Goal: Transaction & Acquisition: Book appointment/travel/reservation

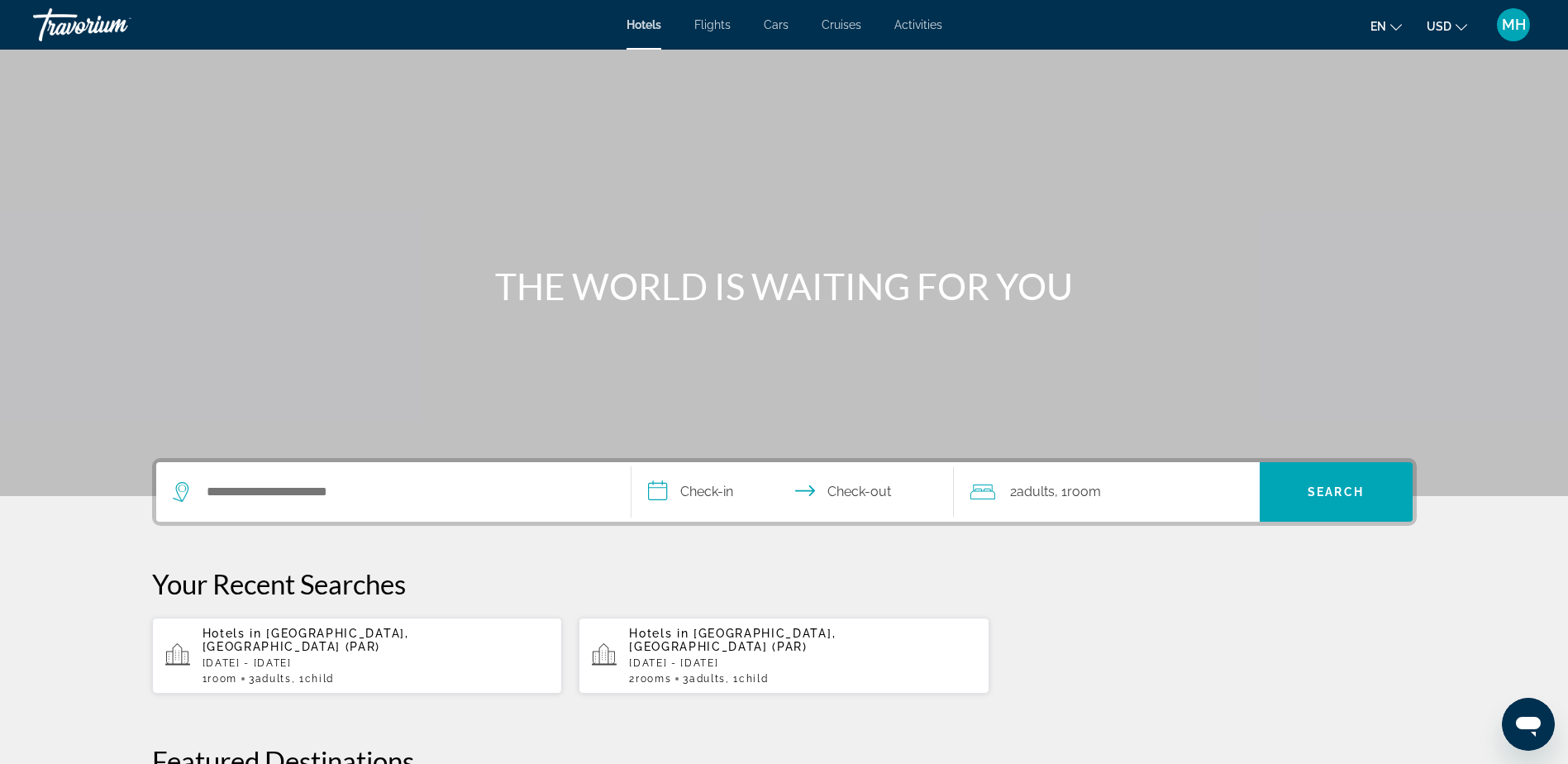
click at [910, 24] on span "Activities" at bounding box center [918, 24] width 48 height 13
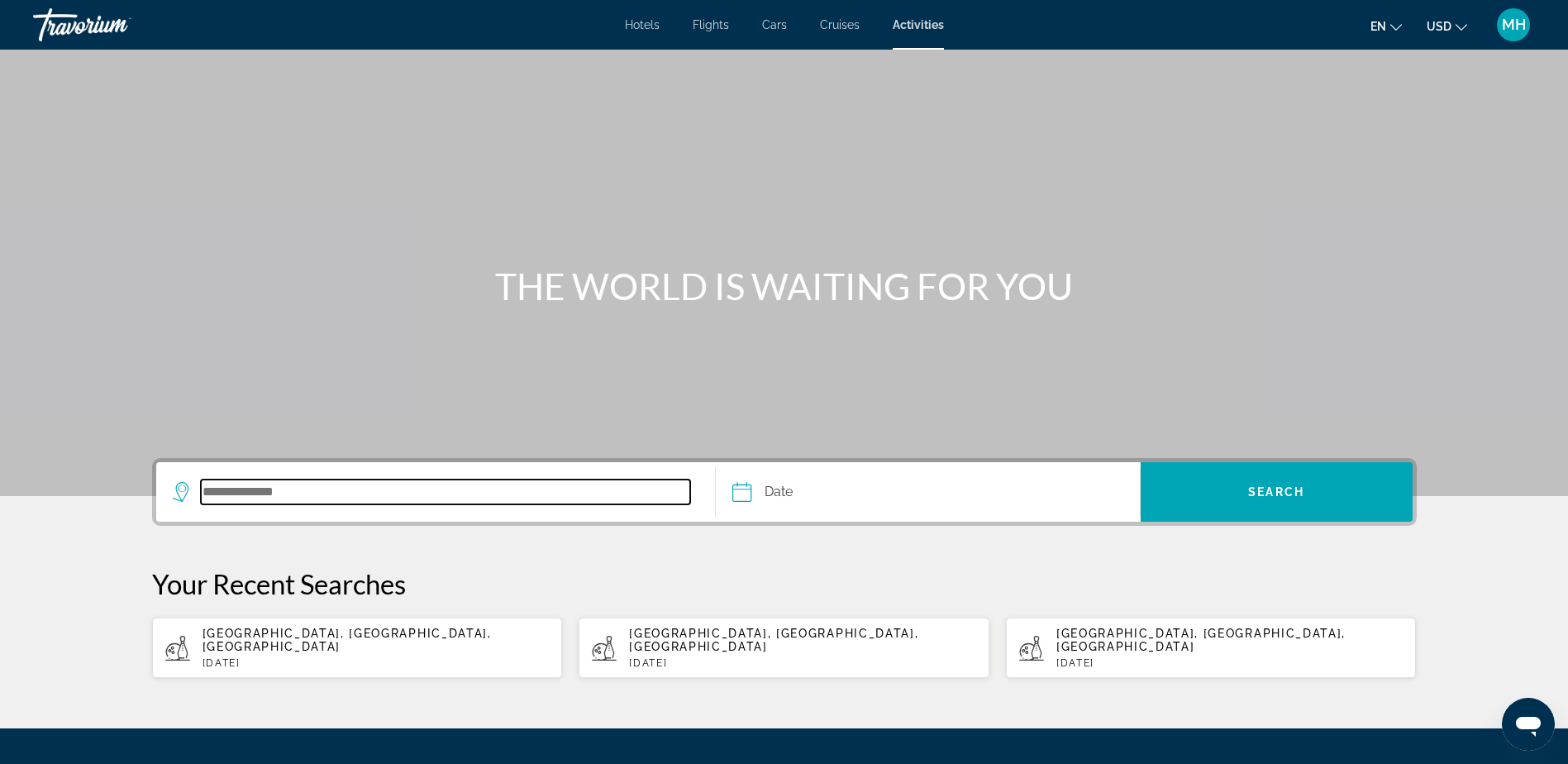
click at [251, 480] on input "Search destination" at bounding box center [446, 491] width 490 height 25
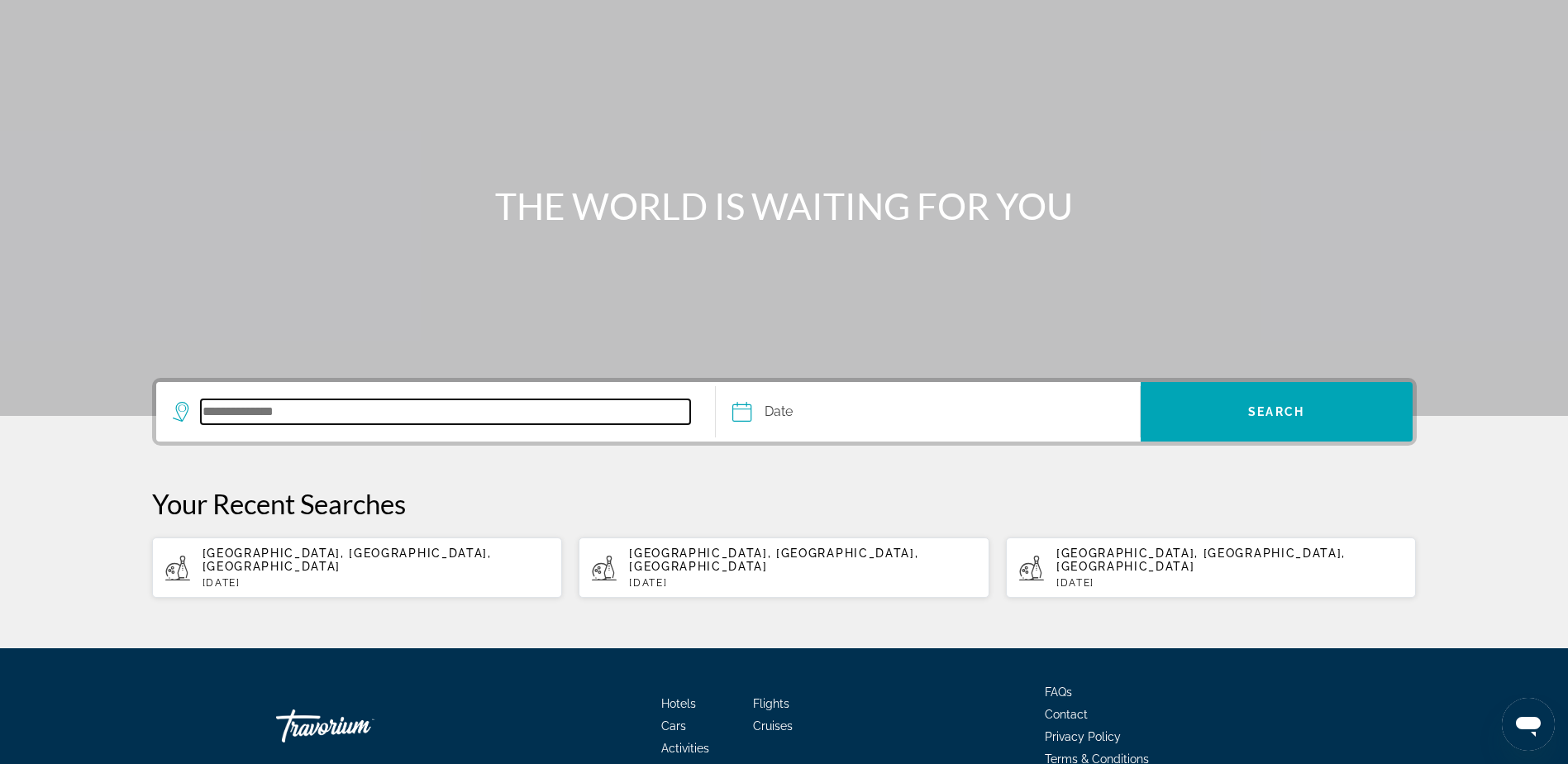
scroll to position [154, 0]
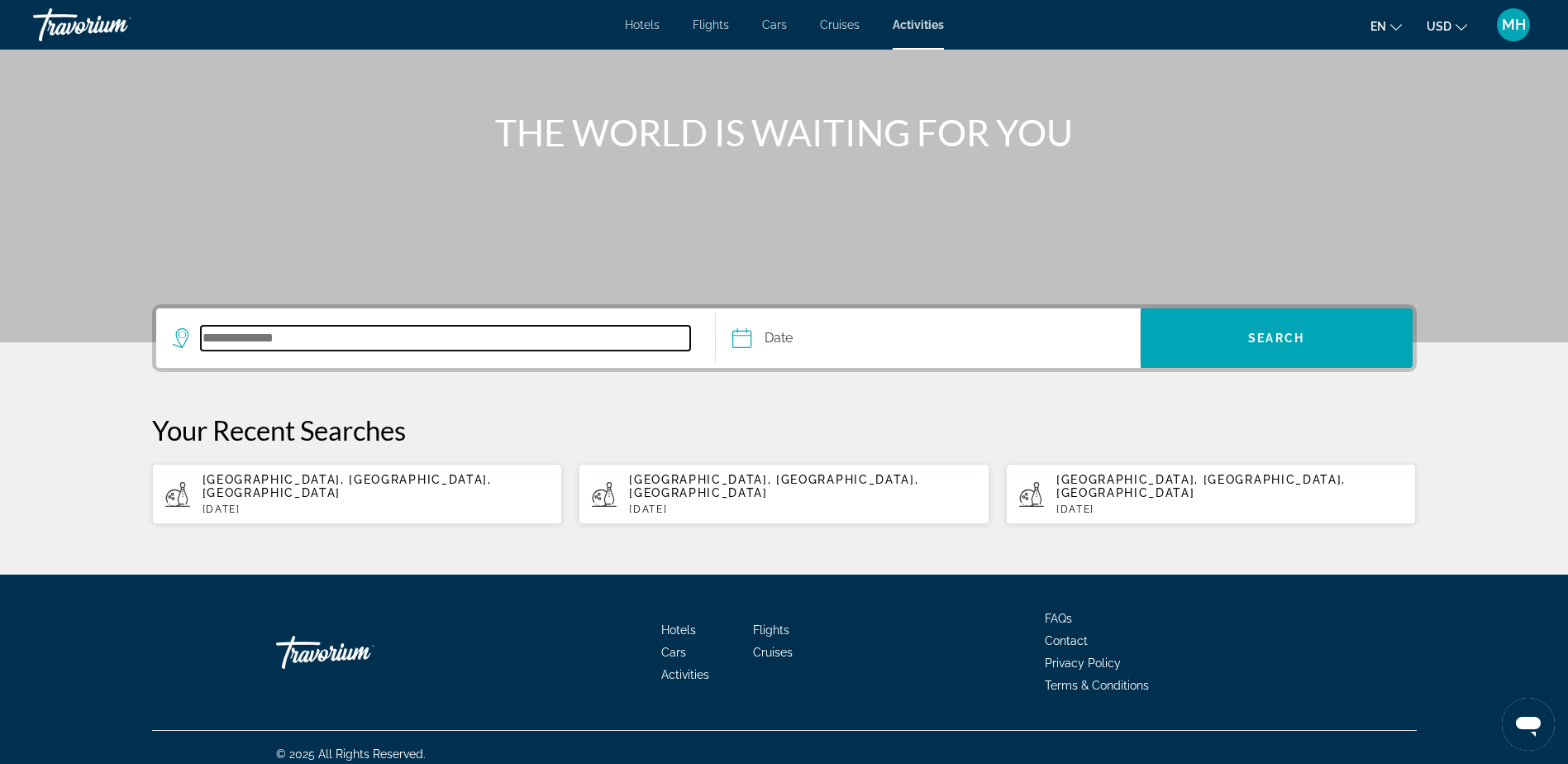
click at [276, 341] on input "Search destination" at bounding box center [446, 338] width 490 height 25
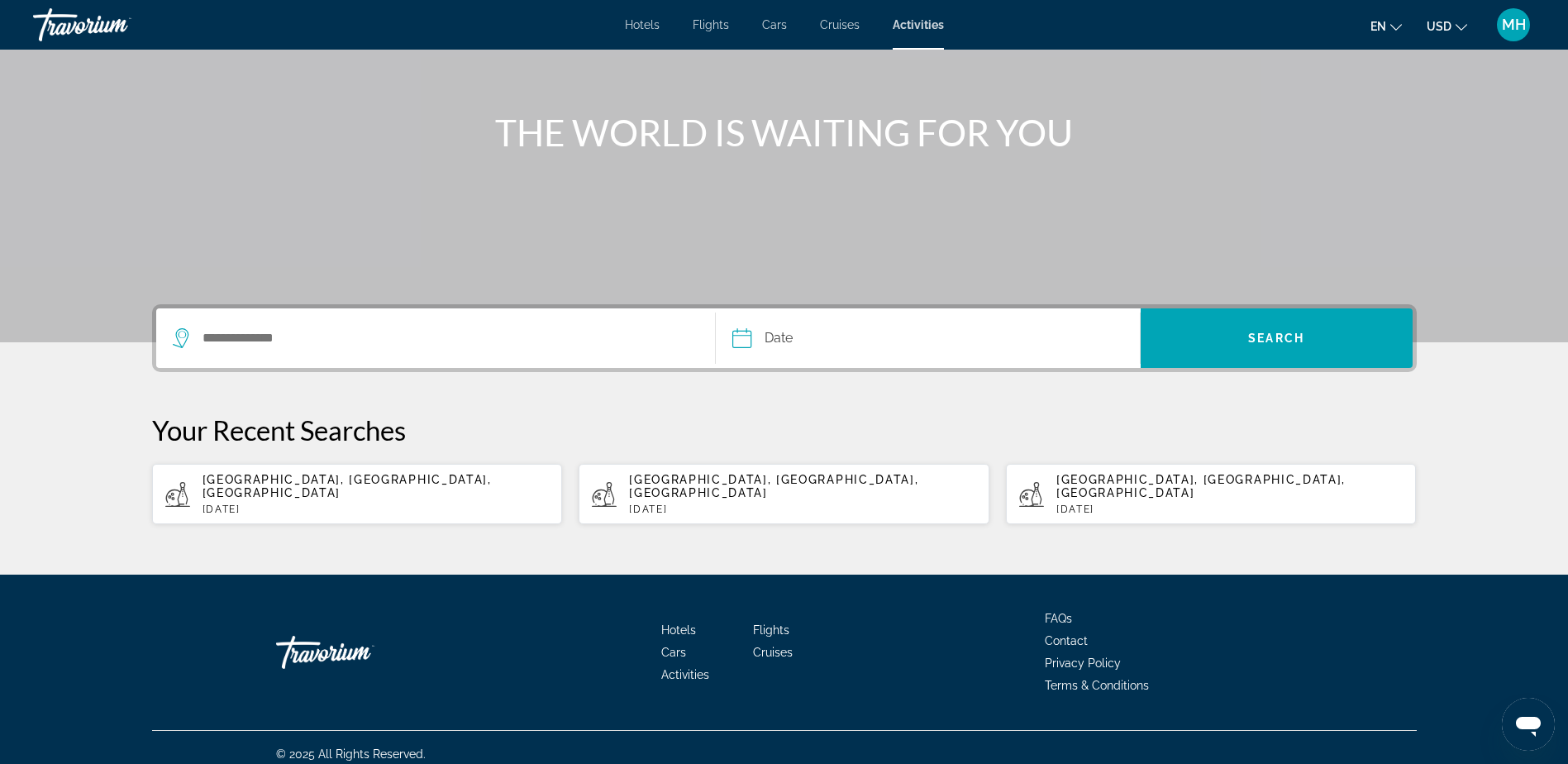
click at [1140, 484] on span "[GEOGRAPHIC_DATA], [GEOGRAPHIC_DATA], [GEOGRAPHIC_DATA]" at bounding box center [1200, 486] width 289 height 27
type input "**********"
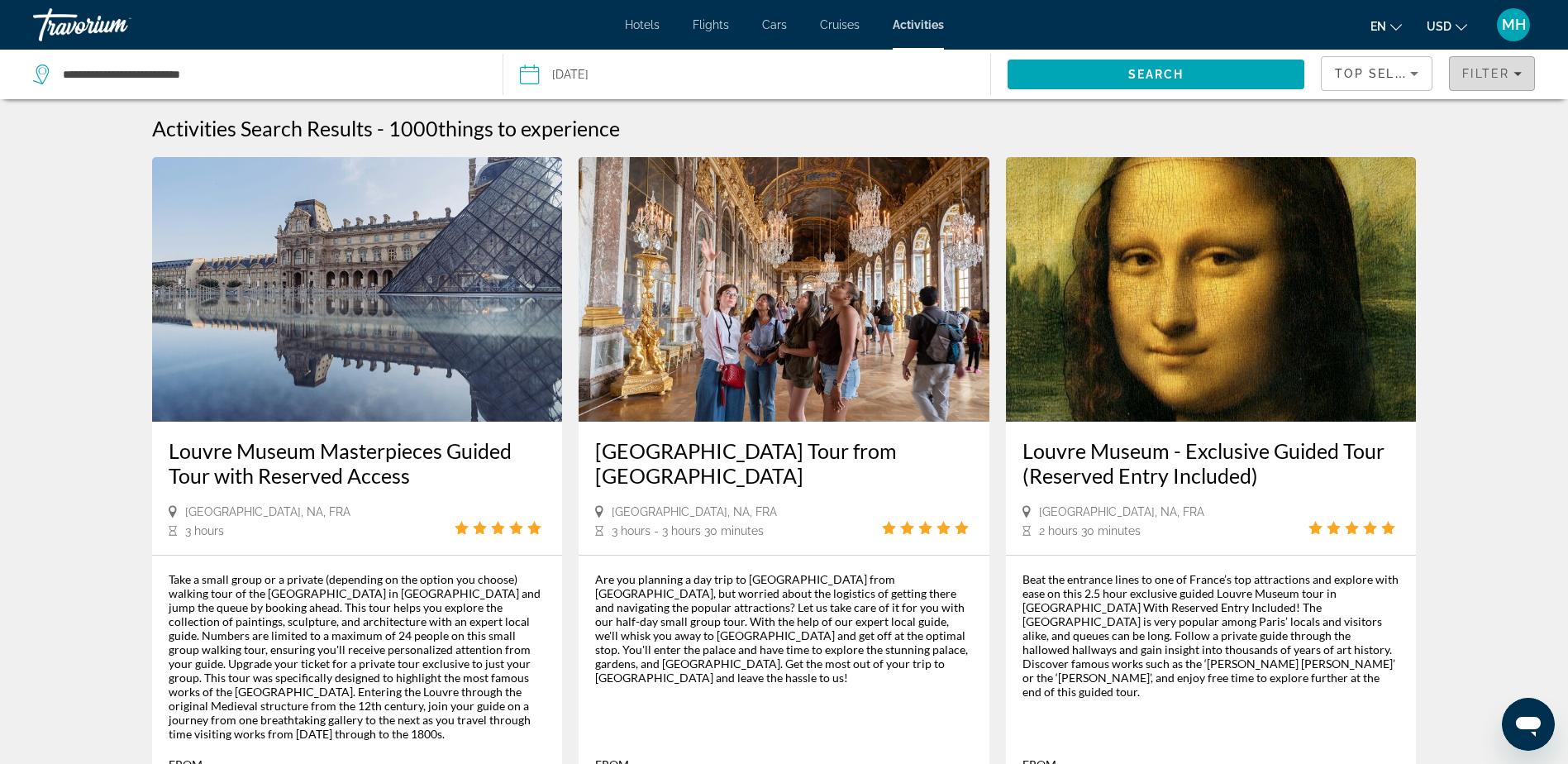
click at [1519, 72] on icon "Filters" at bounding box center [1517, 73] width 9 height 9
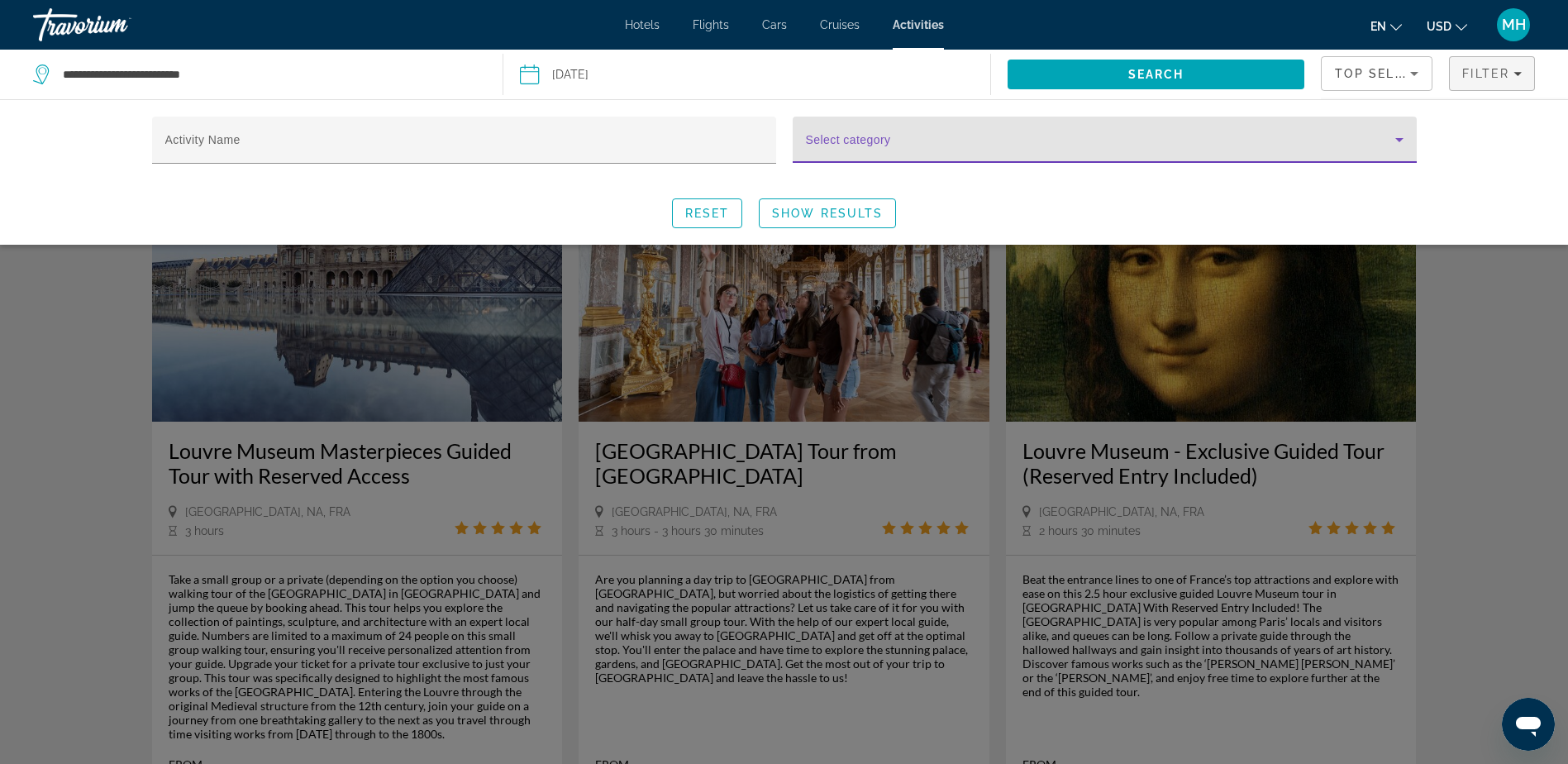
click at [1398, 139] on icon "Search widget" at bounding box center [1399, 140] width 9 height 4
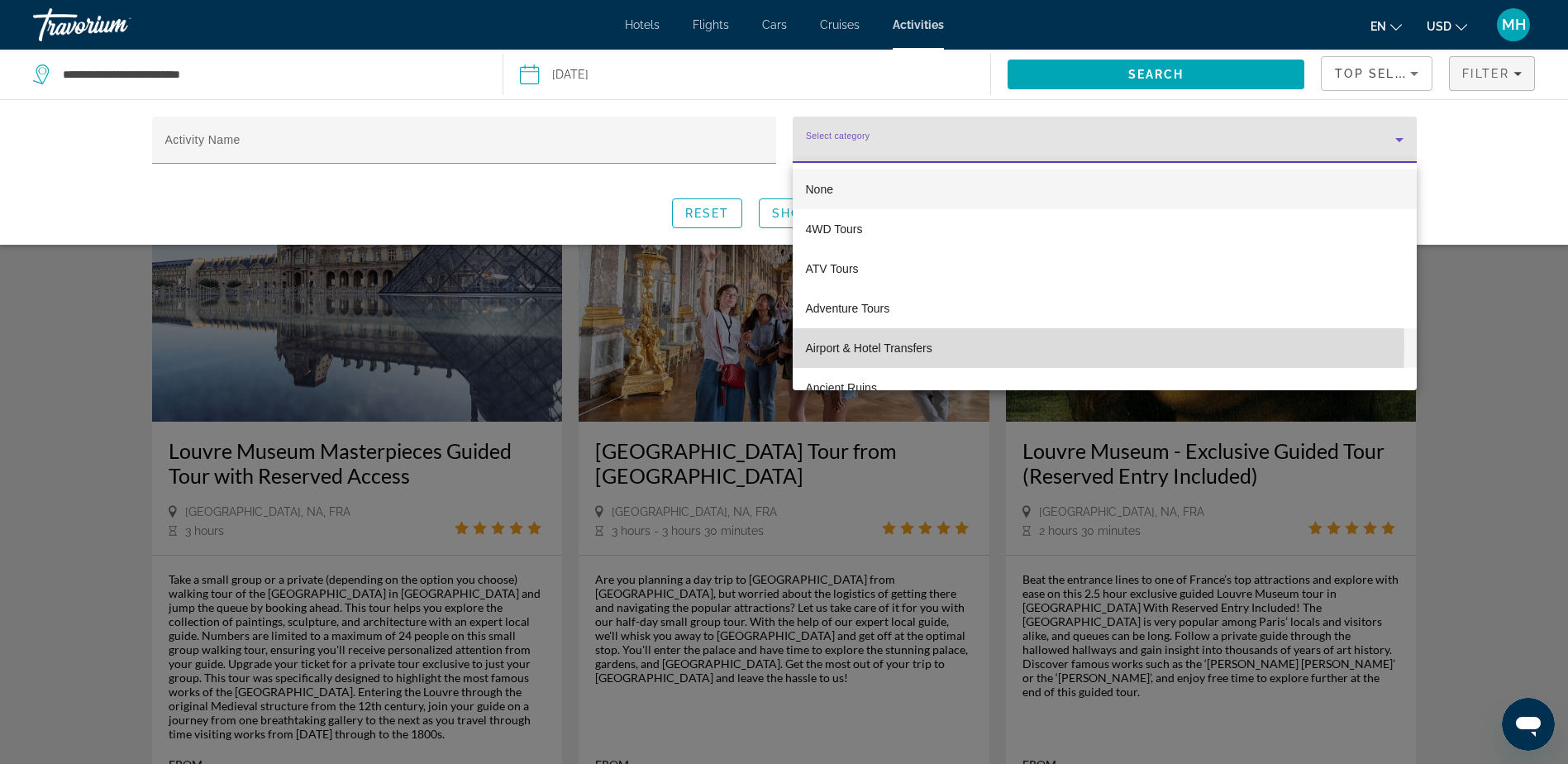
click at [850, 344] on span "Airport & Hotel Transfers" at bounding box center [869, 348] width 127 height 20
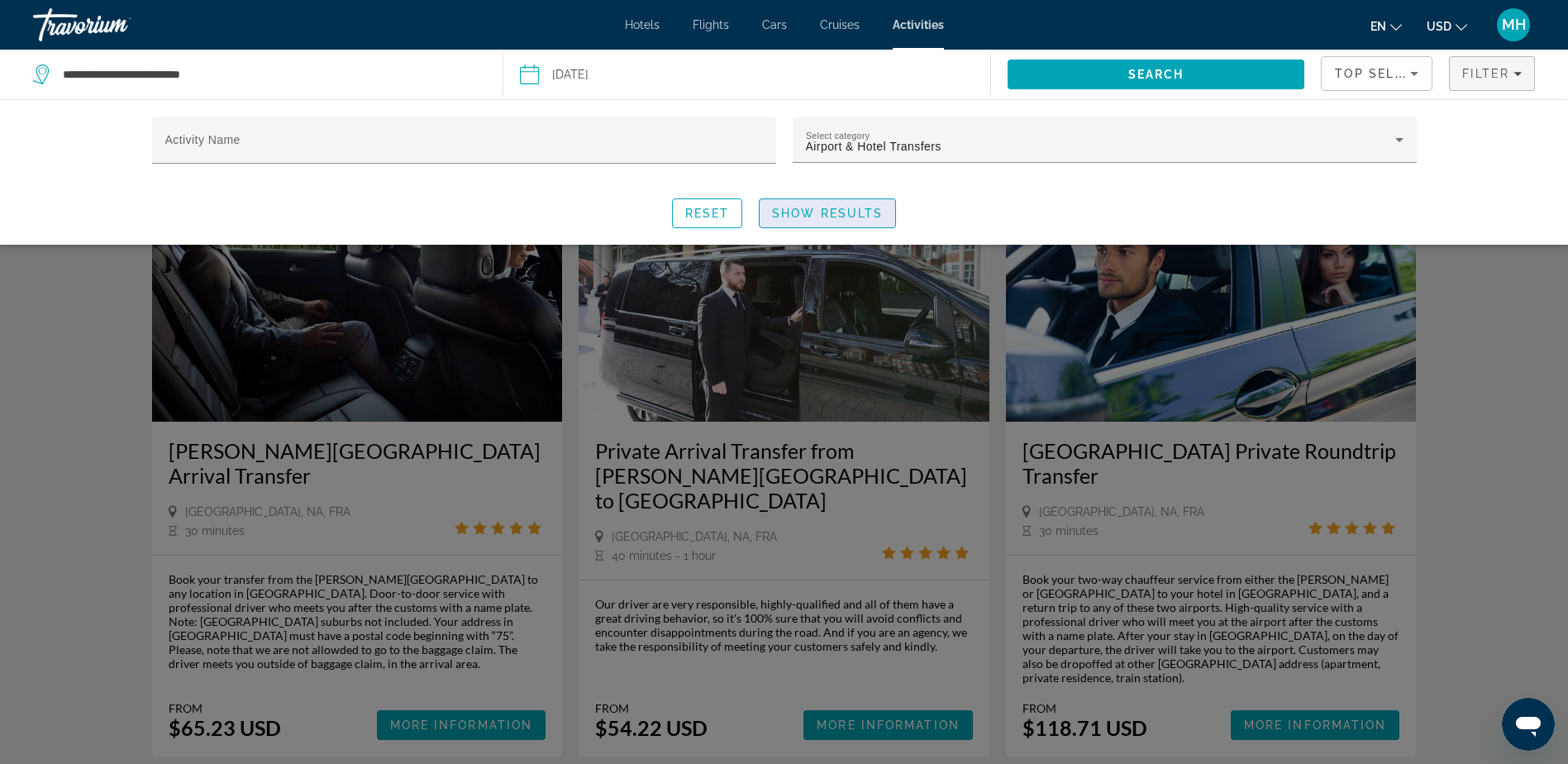
click at [806, 210] on span "Show Results" at bounding box center [827, 212] width 110 height 13
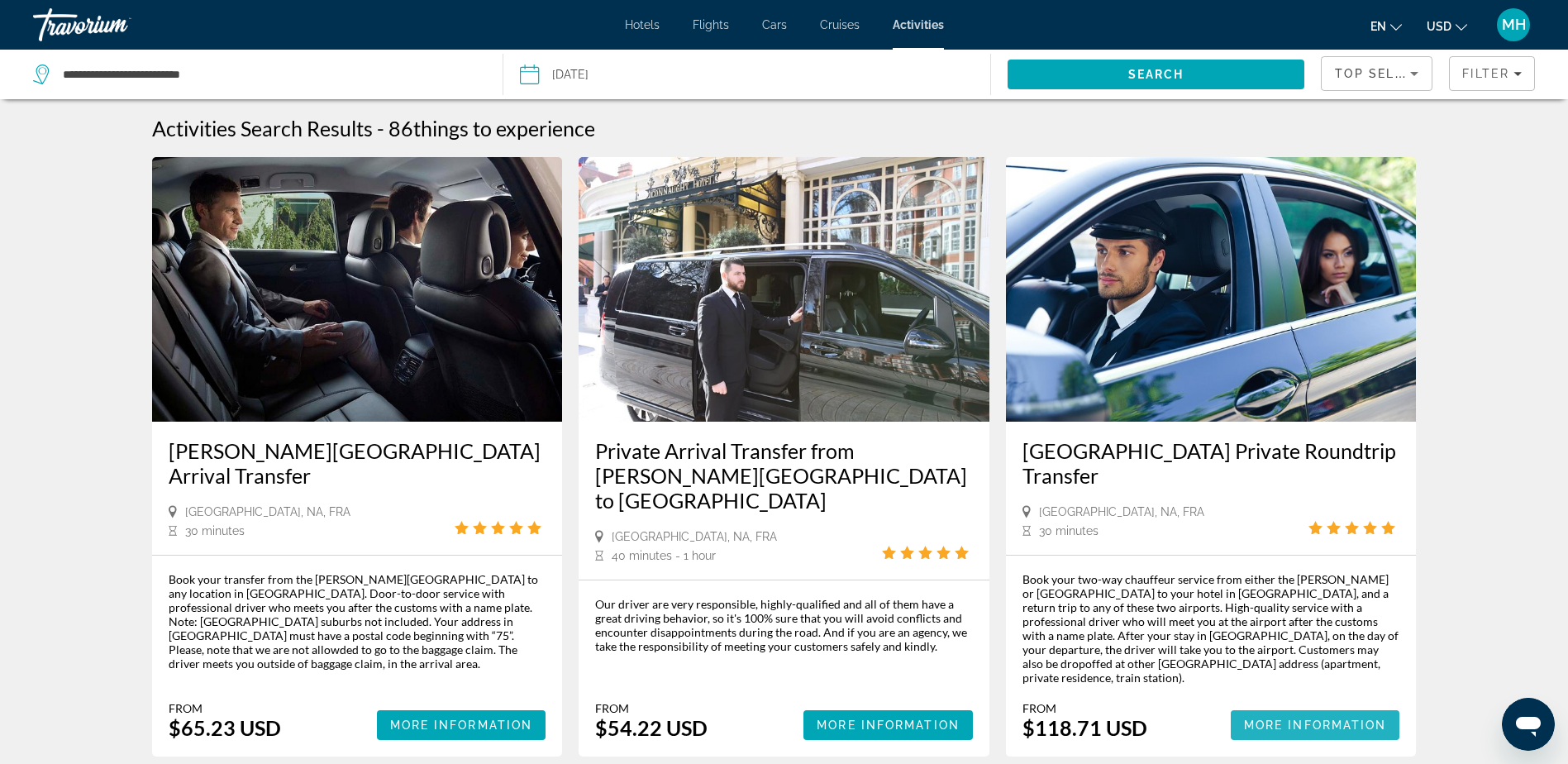
click at [1268, 718] on span "More Information" at bounding box center [1315, 724] width 143 height 13
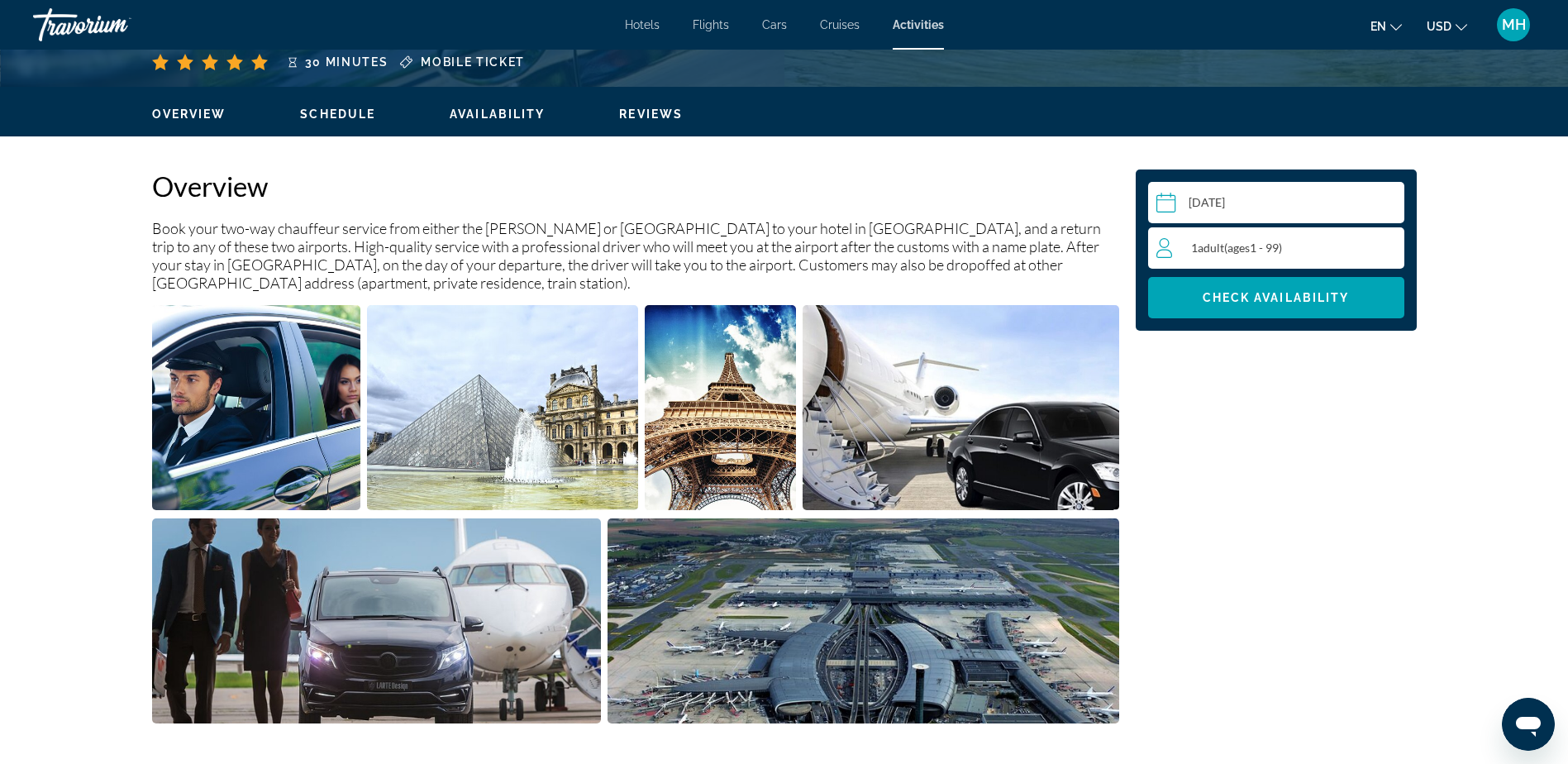
scroll to position [496, 0]
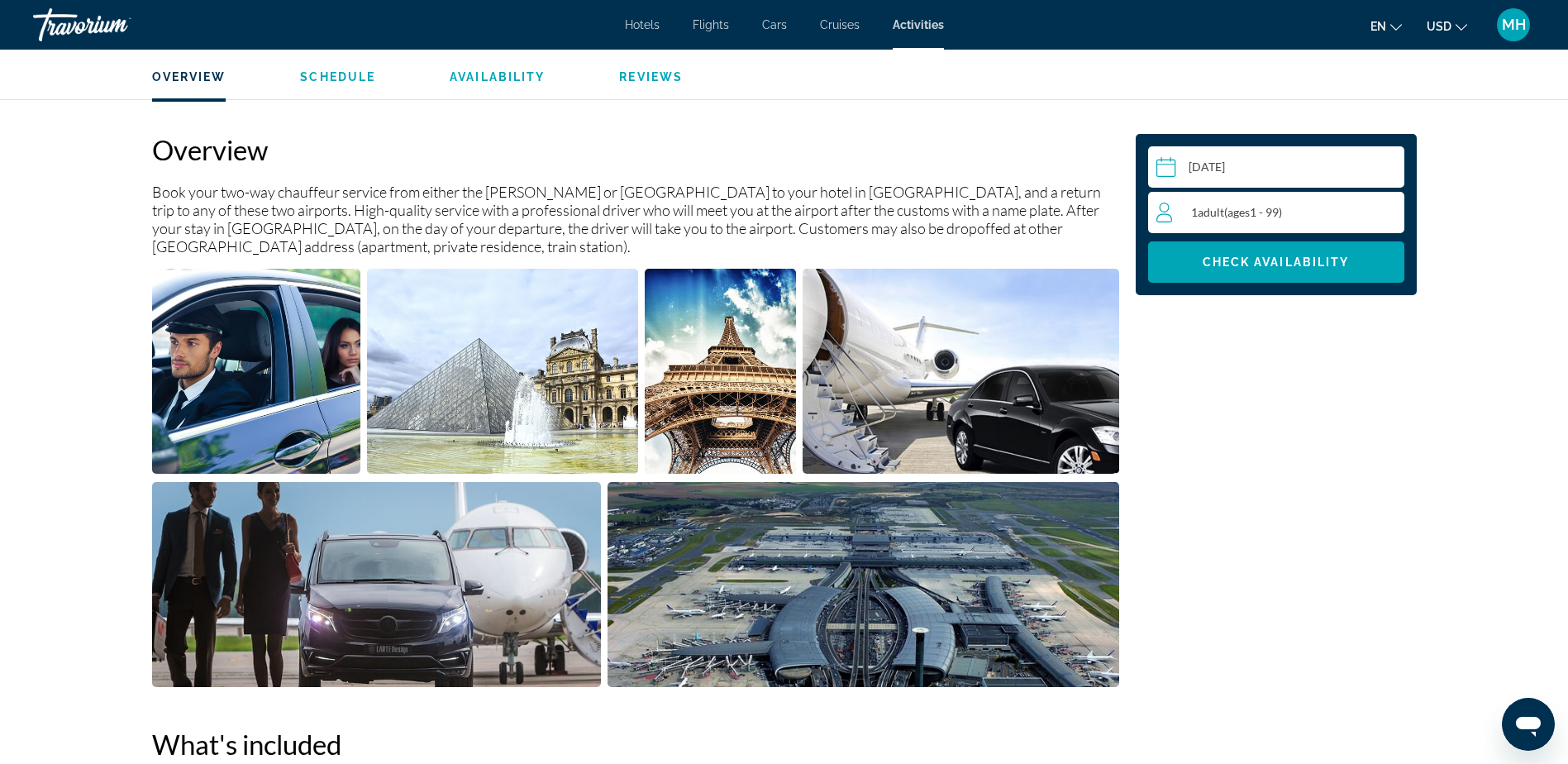
click at [1357, 205] on div "1 Adult Adults ( ages [DEMOGRAPHIC_DATA])" at bounding box center [1280, 212] width 247 height 20
click at [1384, 208] on icon "Increment adults" at bounding box center [1387, 212] width 15 height 20
click at [1263, 258] on span "Check Availability" at bounding box center [1275, 262] width 147 height 13
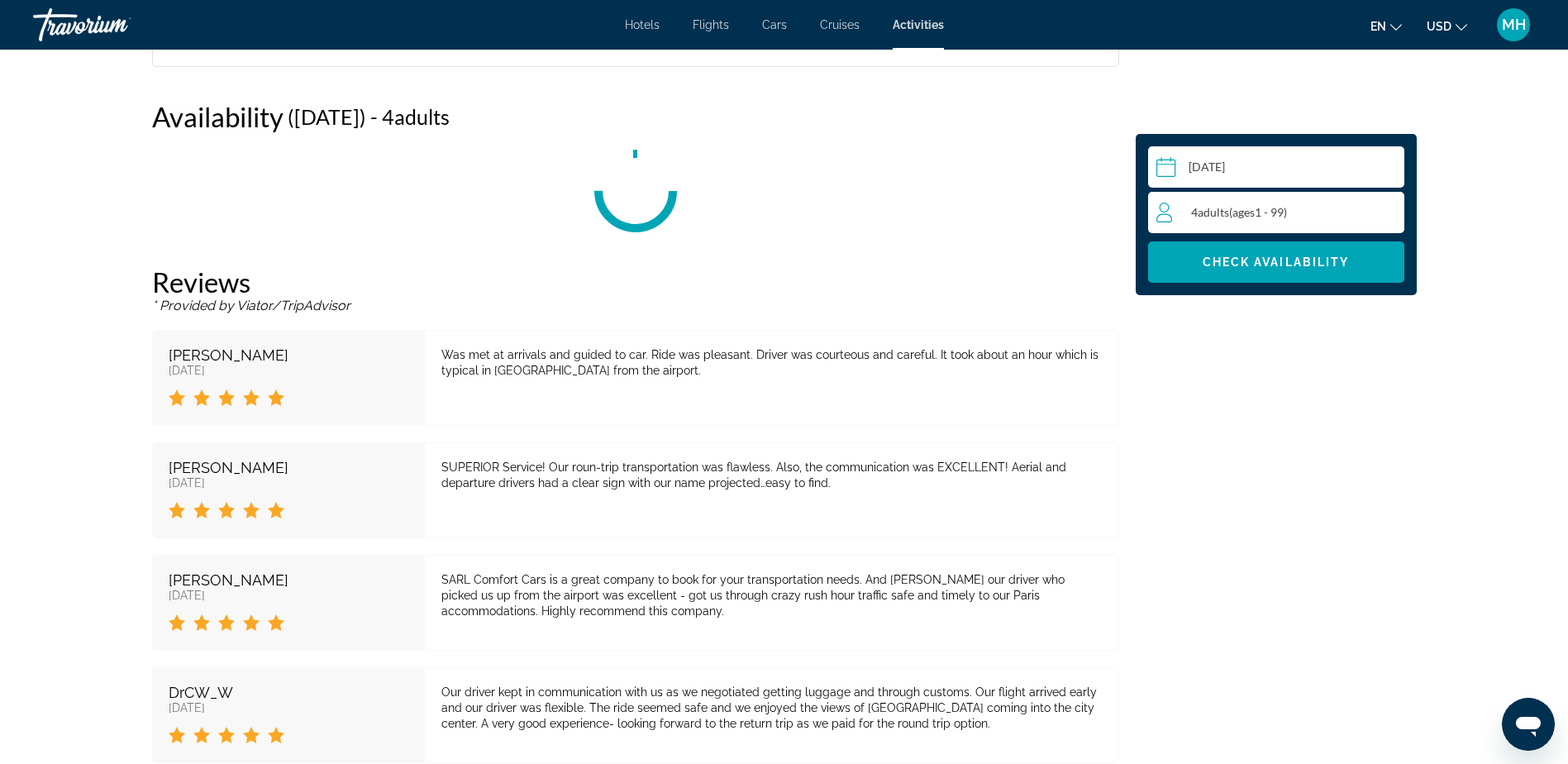
scroll to position [2134, 0]
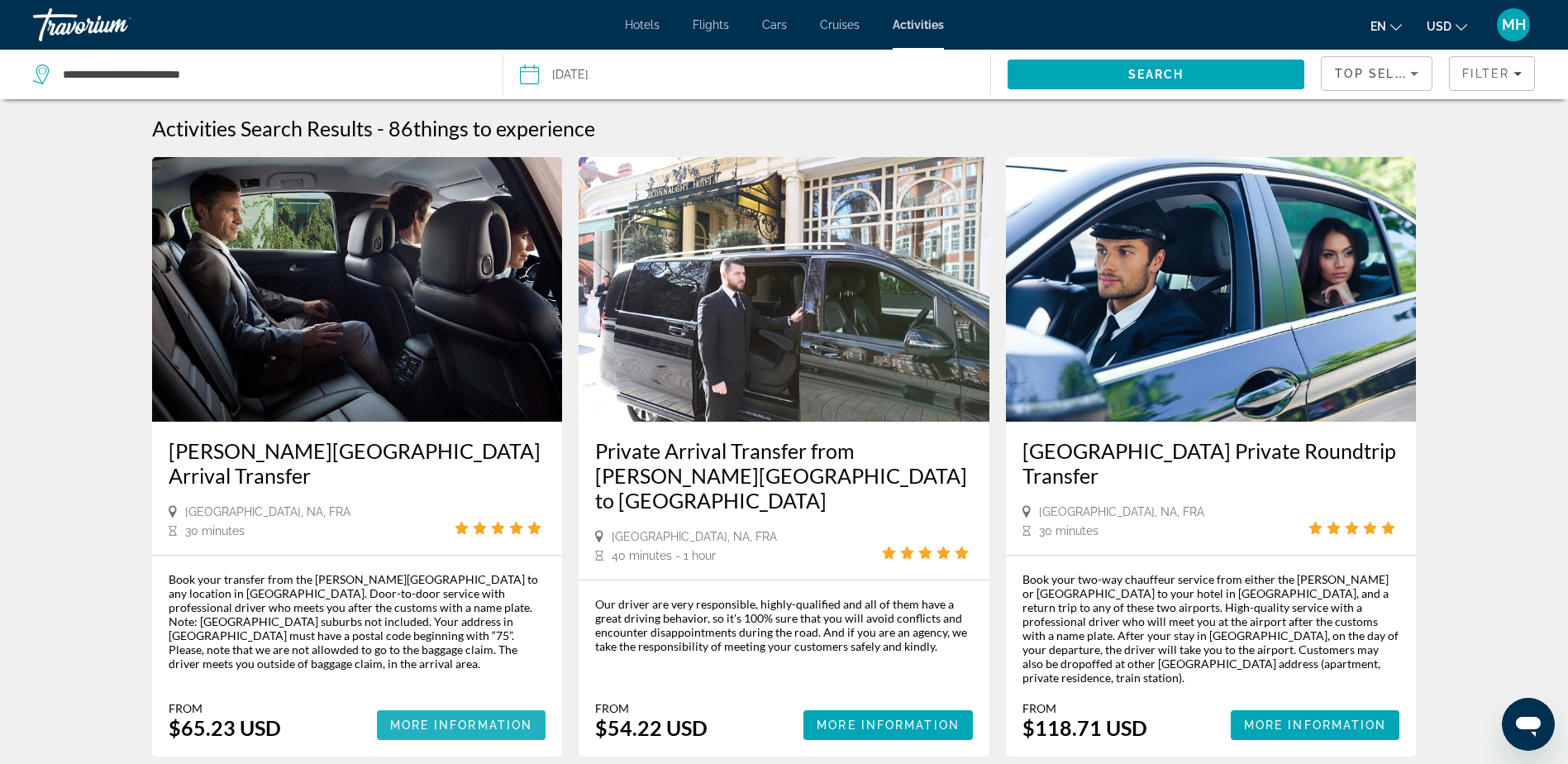
click at [451, 705] on span "Main content" at bounding box center [462, 725] width 169 height 40
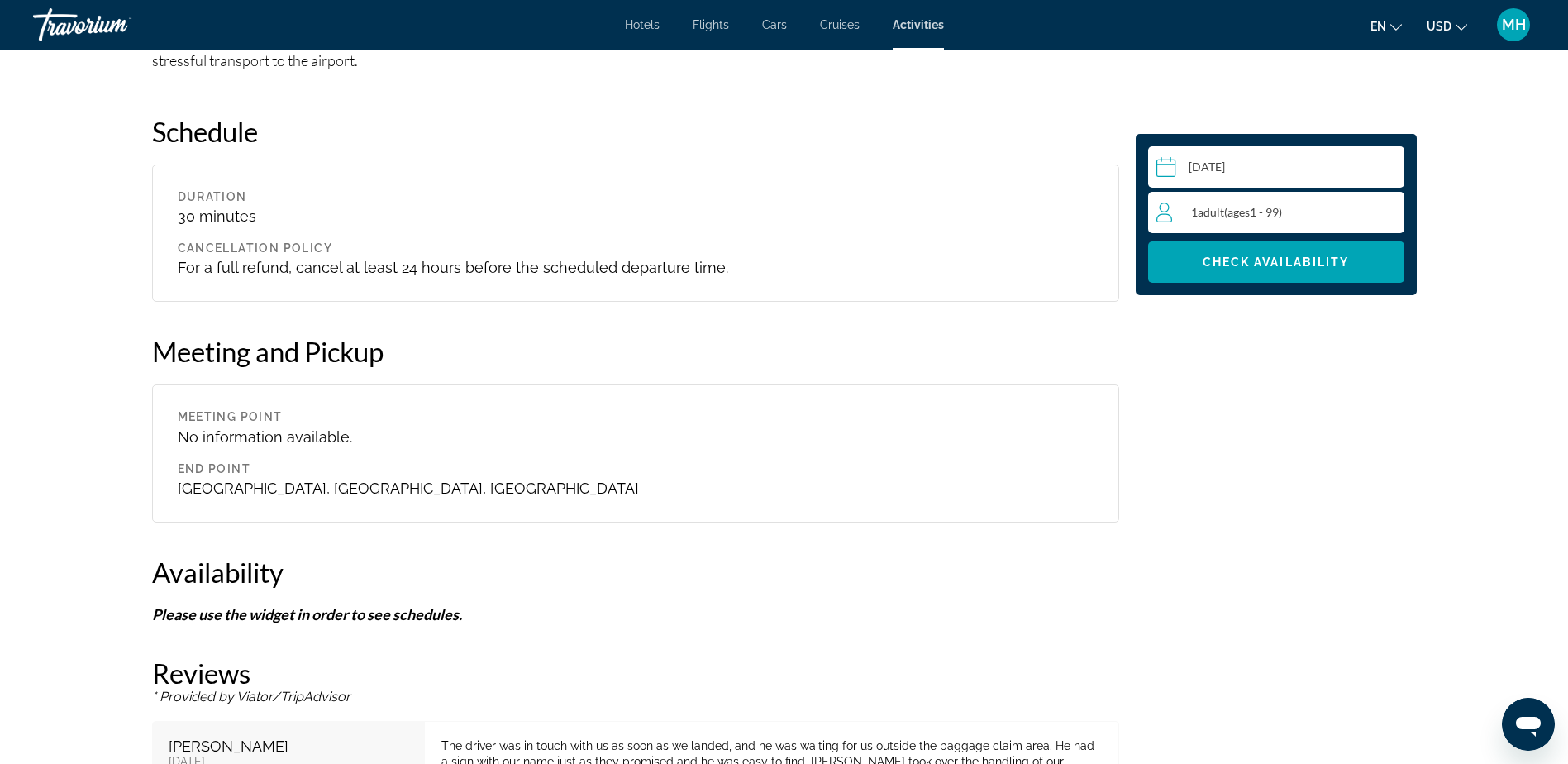
scroll to position [1653, 0]
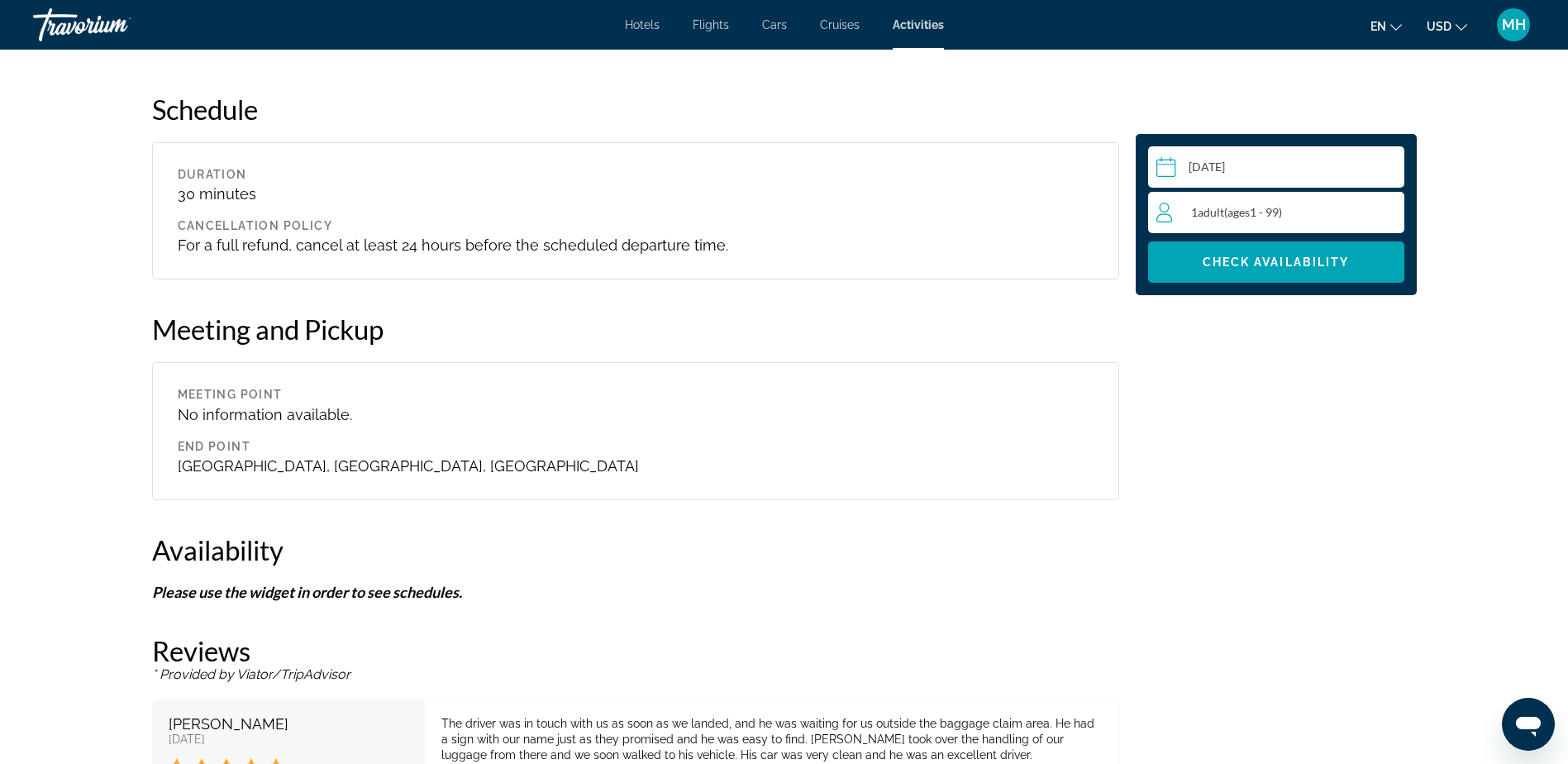
click at [1340, 210] on div "1 Adult Adults ( ages [DEMOGRAPHIC_DATA])" at bounding box center [1280, 212] width 247 height 20
click at [1384, 205] on icon "Increment adults" at bounding box center [1387, 212] width 15 height 20
click at [1270, 262] on span "Check Availability" at bounding box center [1275, 262] width 147 height 13
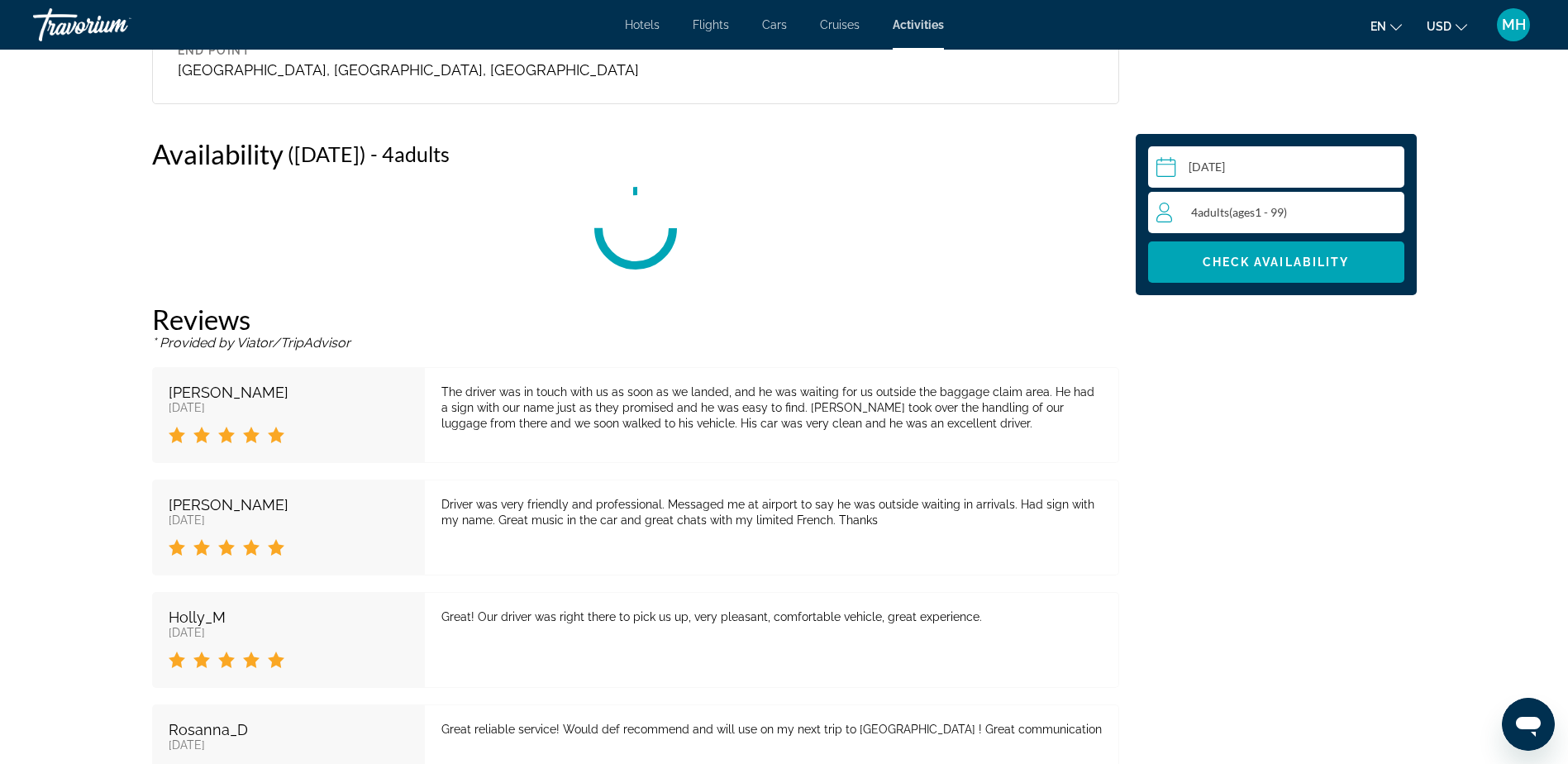
scroll to position [2069, 0]
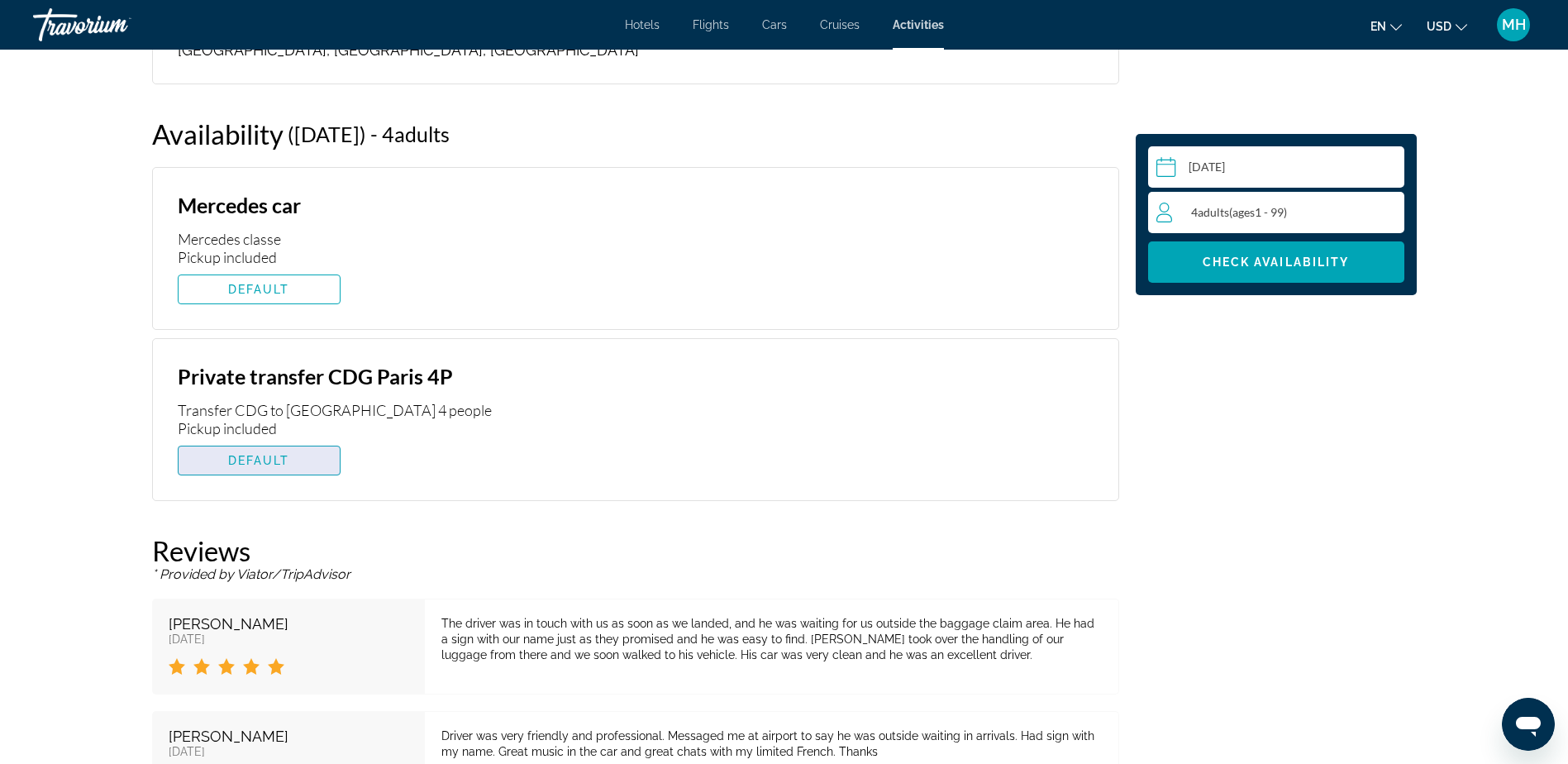
click at [242, 454] on span "DEFAULT" at bounding box center [259, 460] width 62 height 13
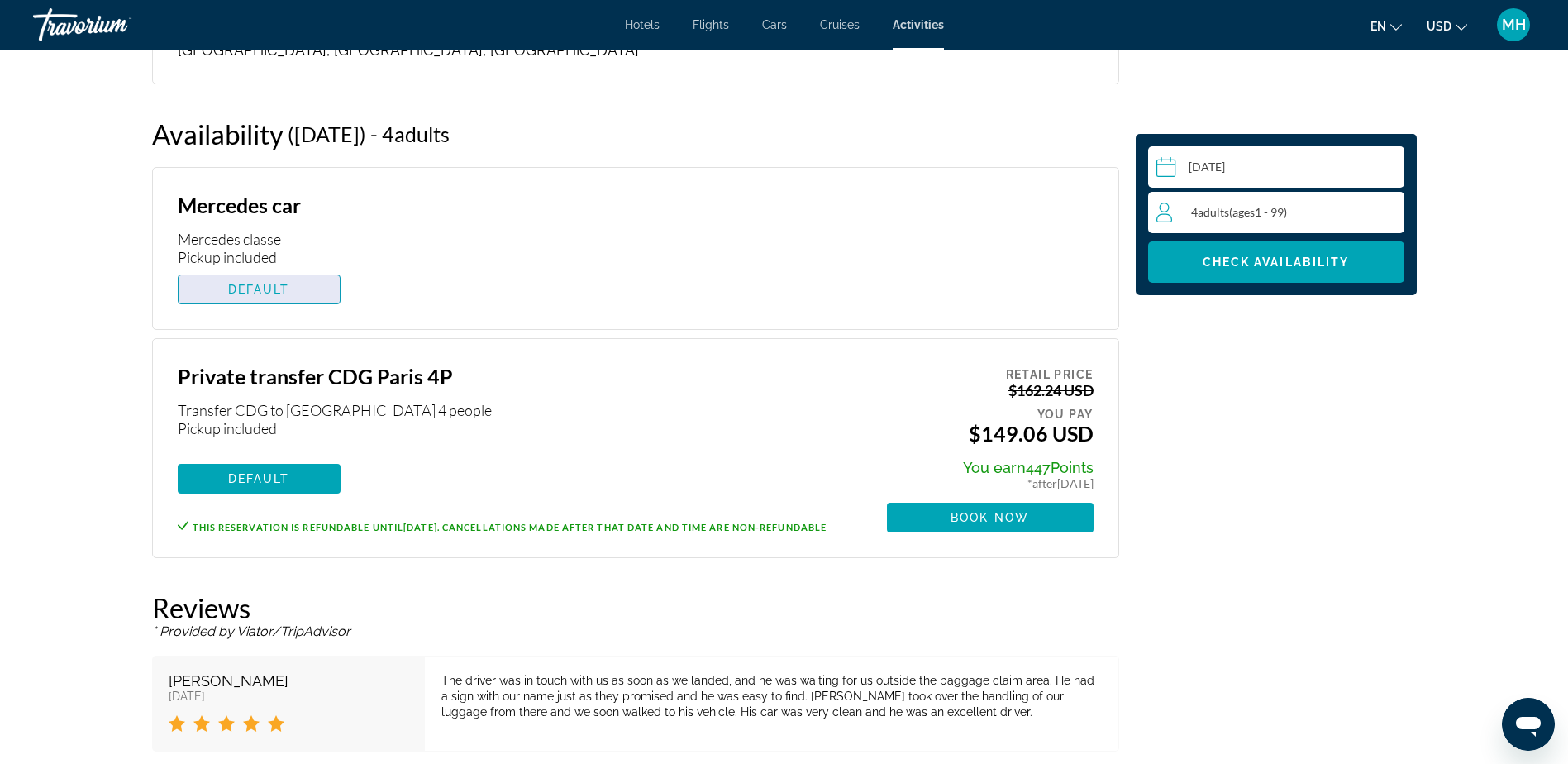
click at [250, 282] on span "DEFAULT" at bounding box center [259, 288] width 62 height 13
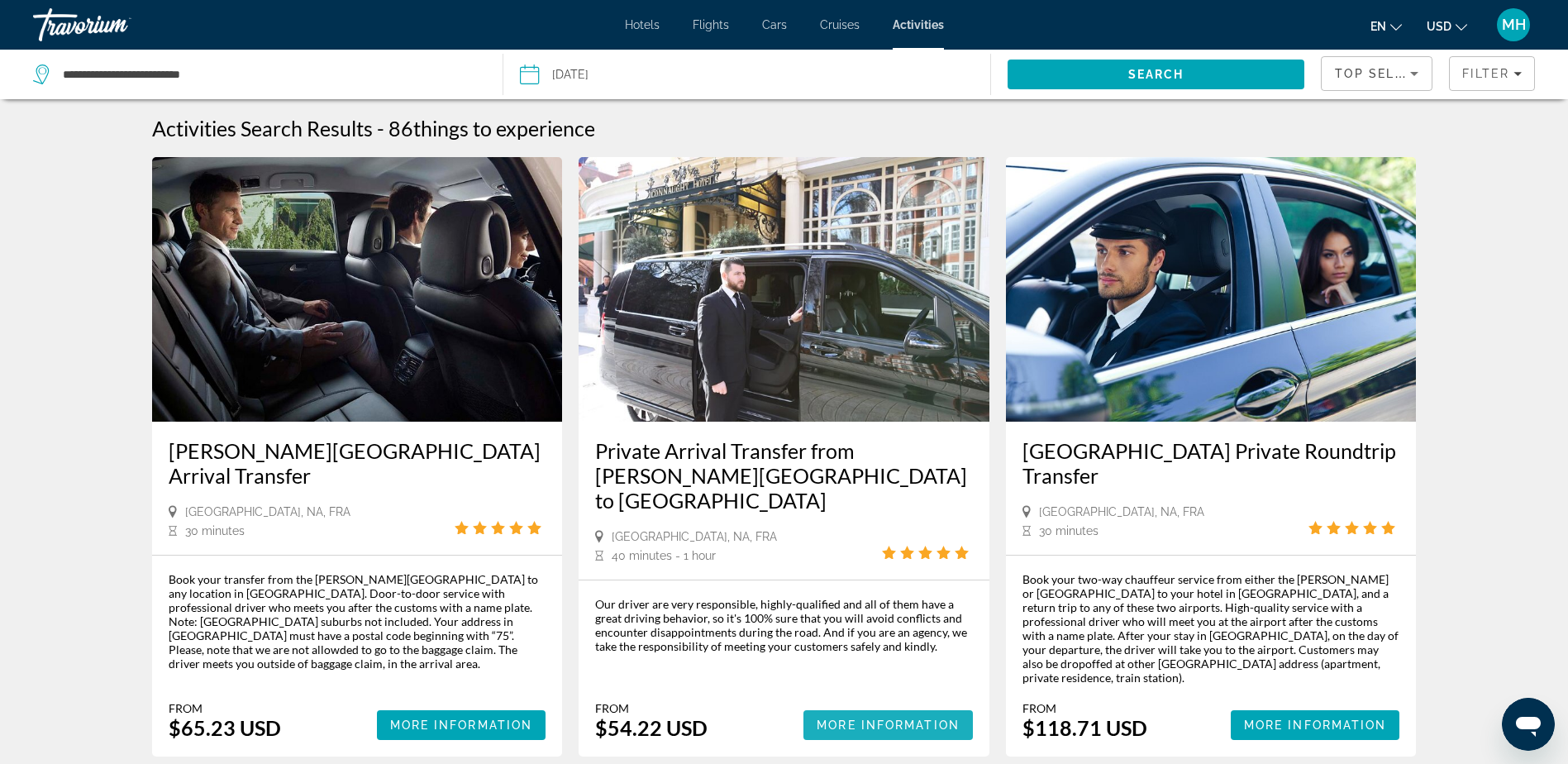
drag, startPoint x: 873, startPoint y: 693, endPoint x: 847, endPoint y: 691, distance: 26.1
click at [873, 718] on span "More Information" at bounding box center [888, 724] width 143 height 13
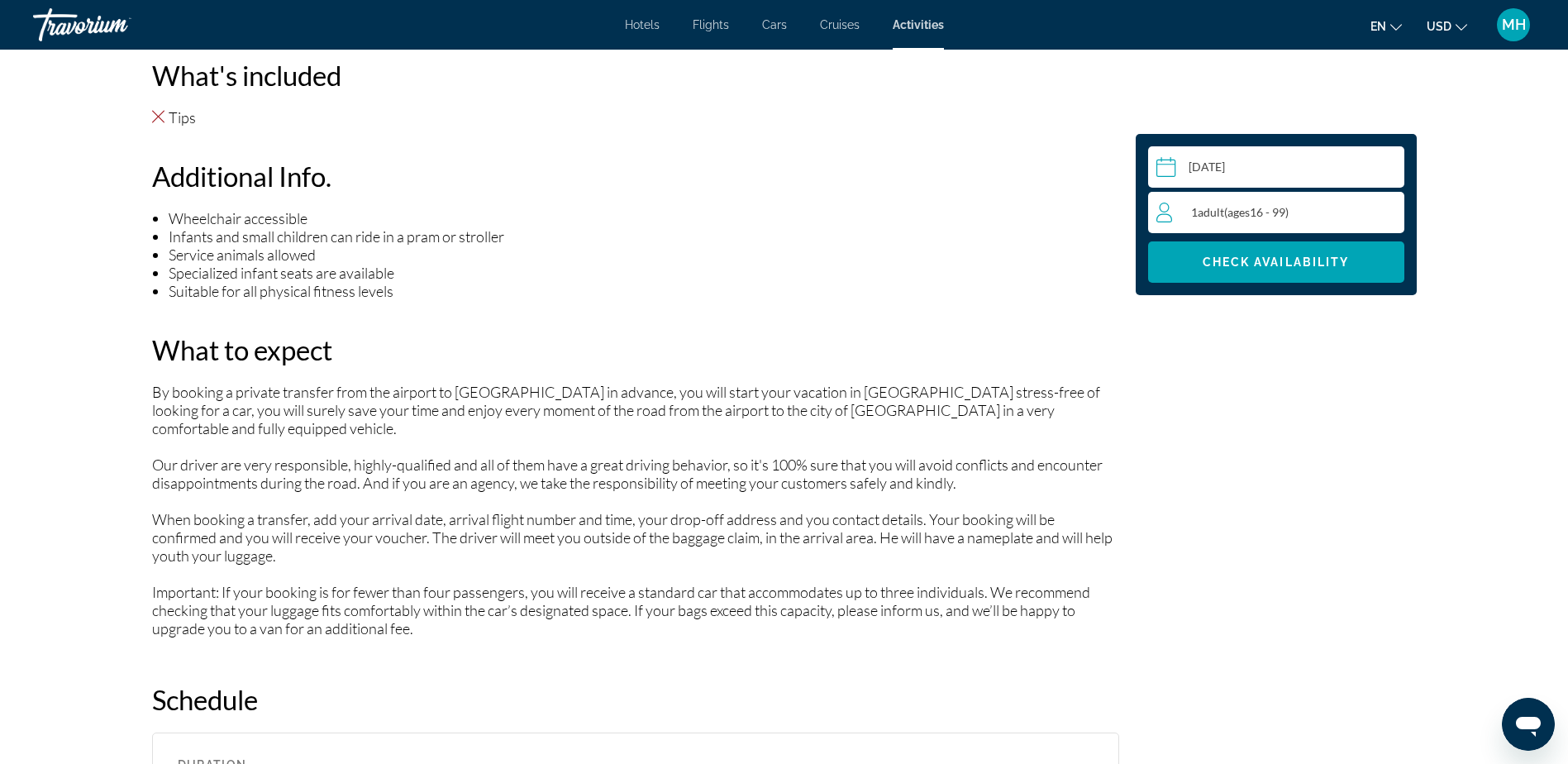
scroll to position [1158, 0]
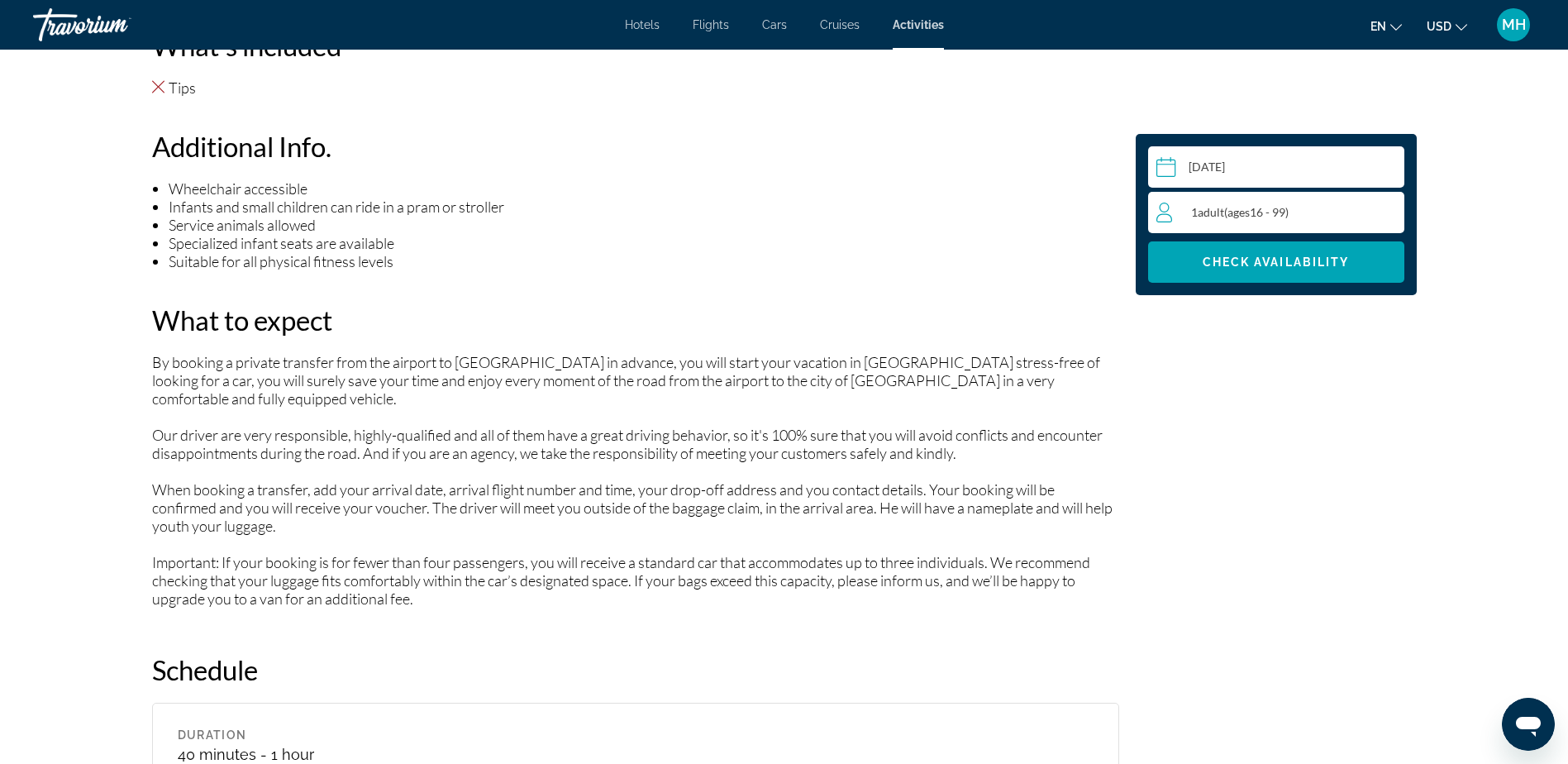
click at [1333, 206] on div "1 Adult Adults ( ages 16 - 99)" at bounding box center [1280, 212] width 247 height 20
click at [1383, 208] on icon "Increment adults" at bounding box center [1387, 212] width 15 height 20
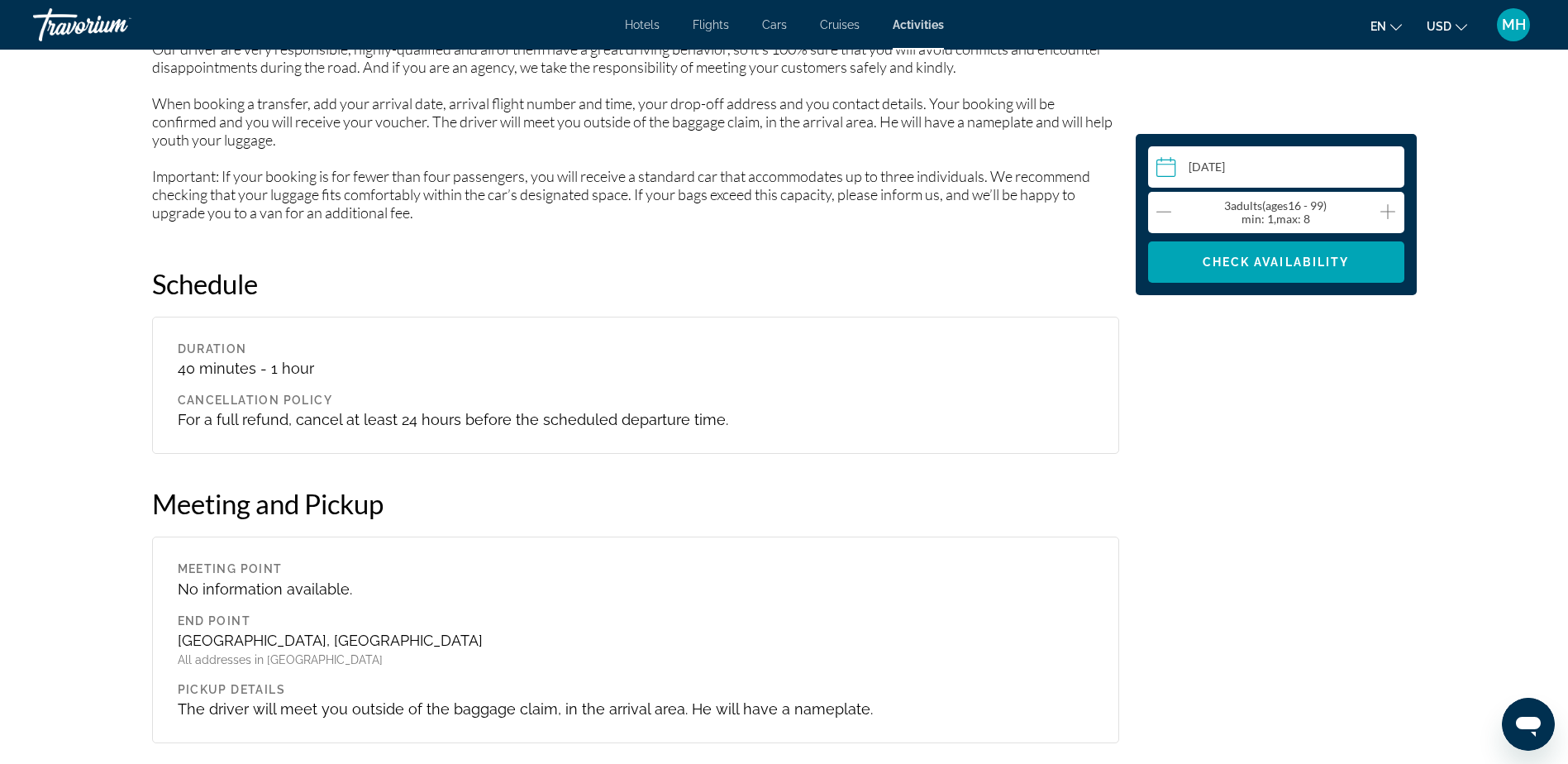
scroll to position [1570, 0]
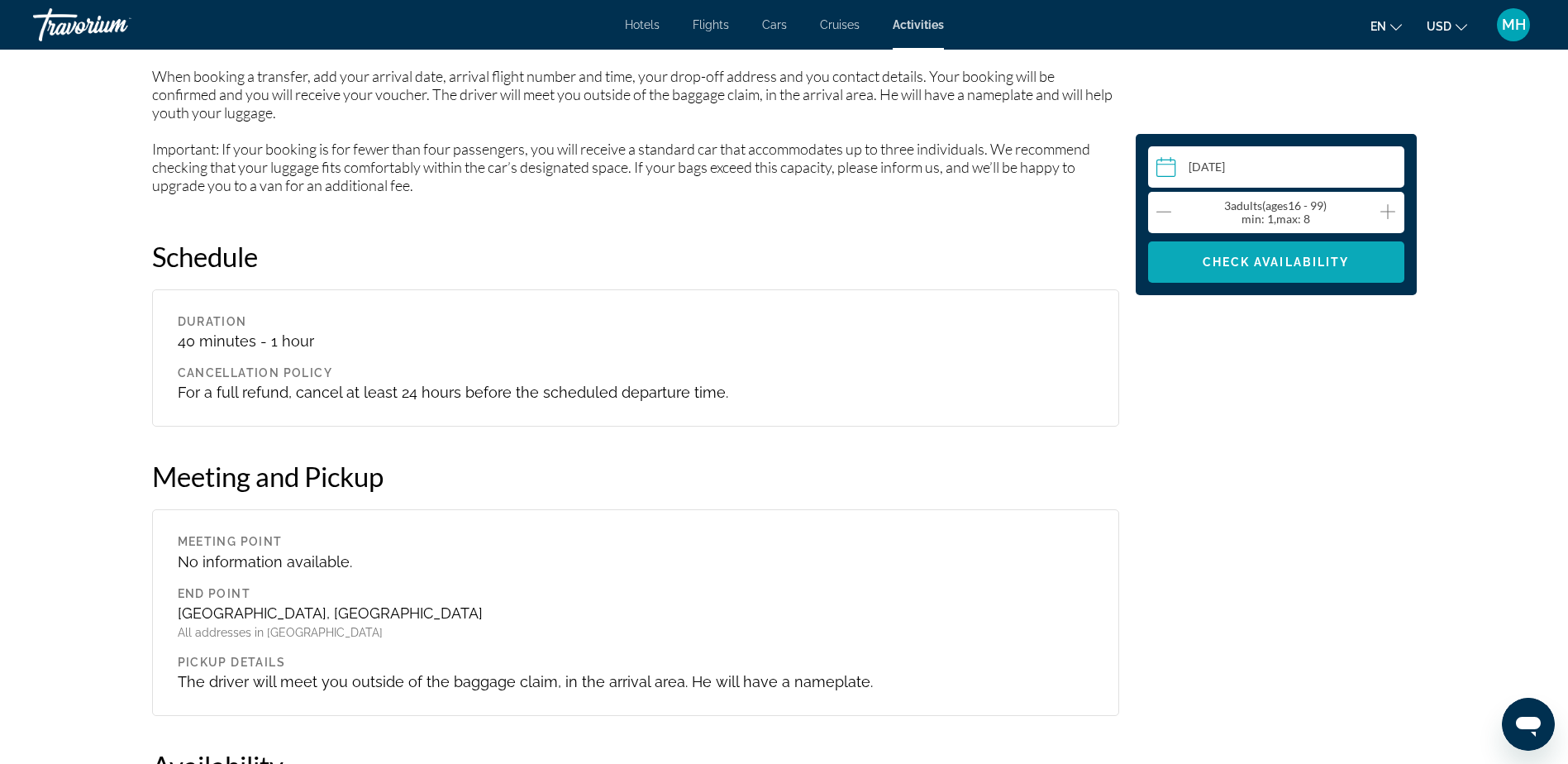
click at [1319, 263] on span "Check Availability" at bounding box center [1275, 262] width 147 height 13
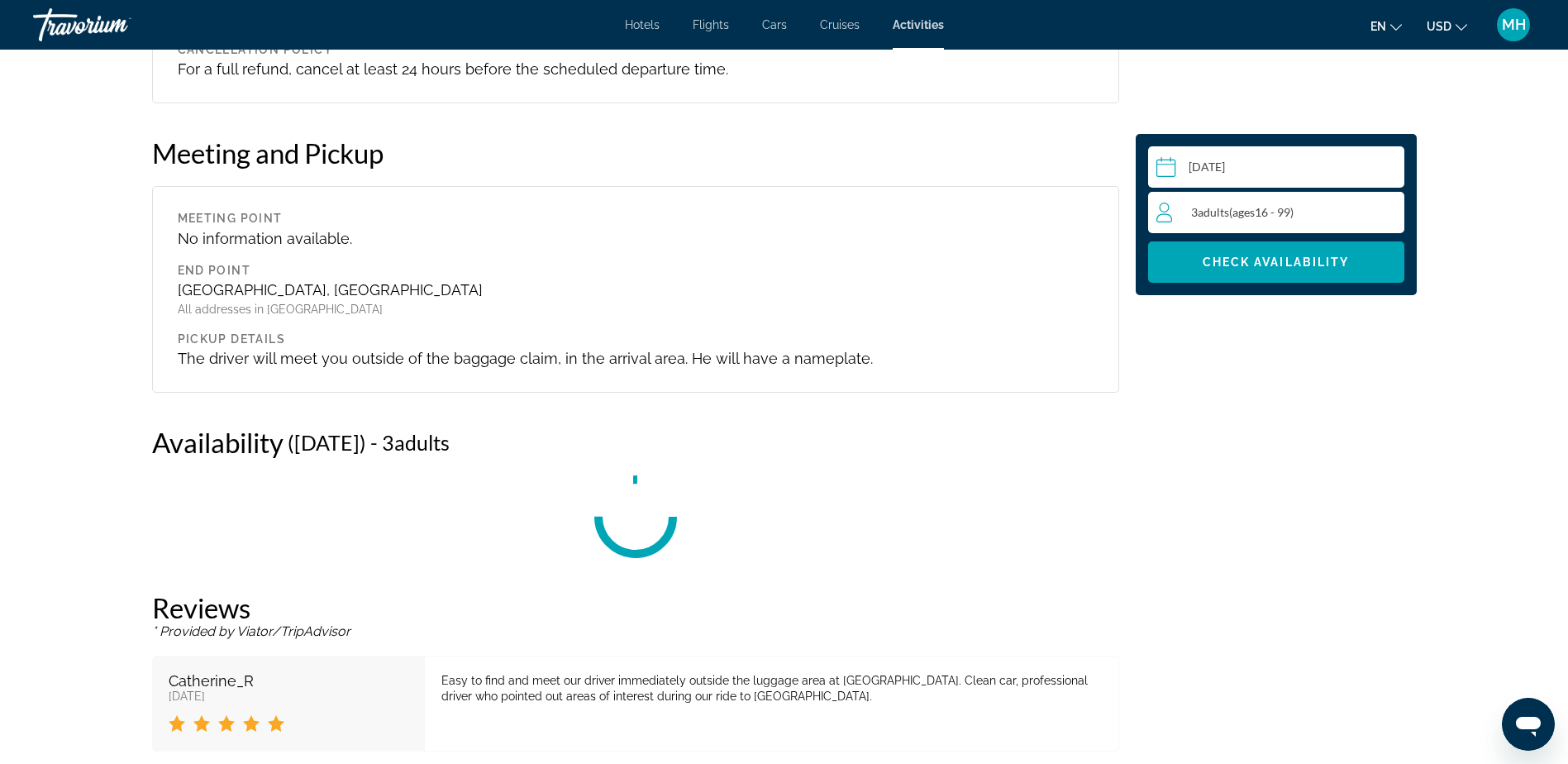
scroll to position [2202, 0]
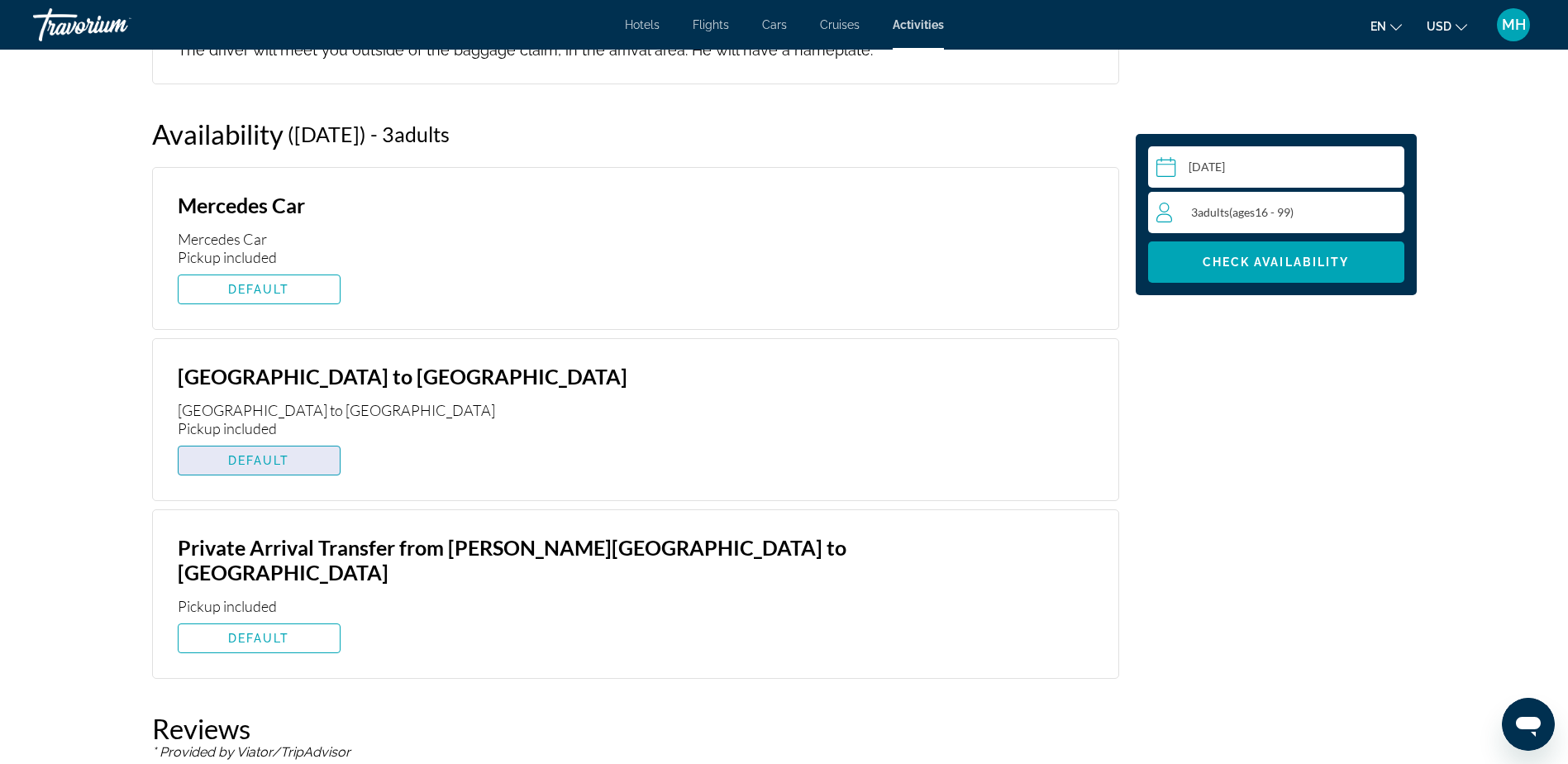
click at [249, 454] on span "DEFAULT" at bounding box center [259, 460] width 62 height 13
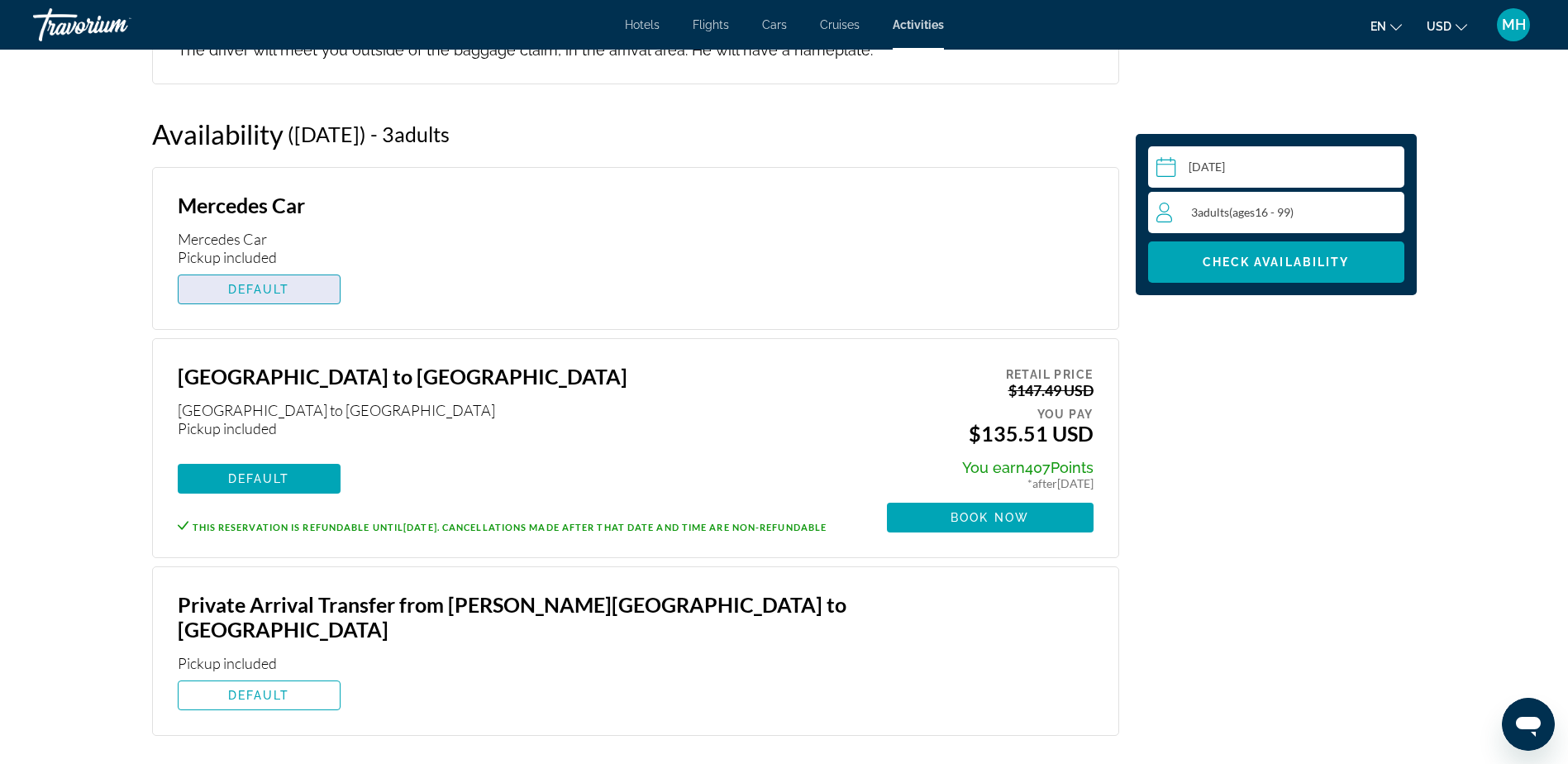
click at [255, 282] on span "DEFAULT" at bounding box center [259, 288] width 62 height 13
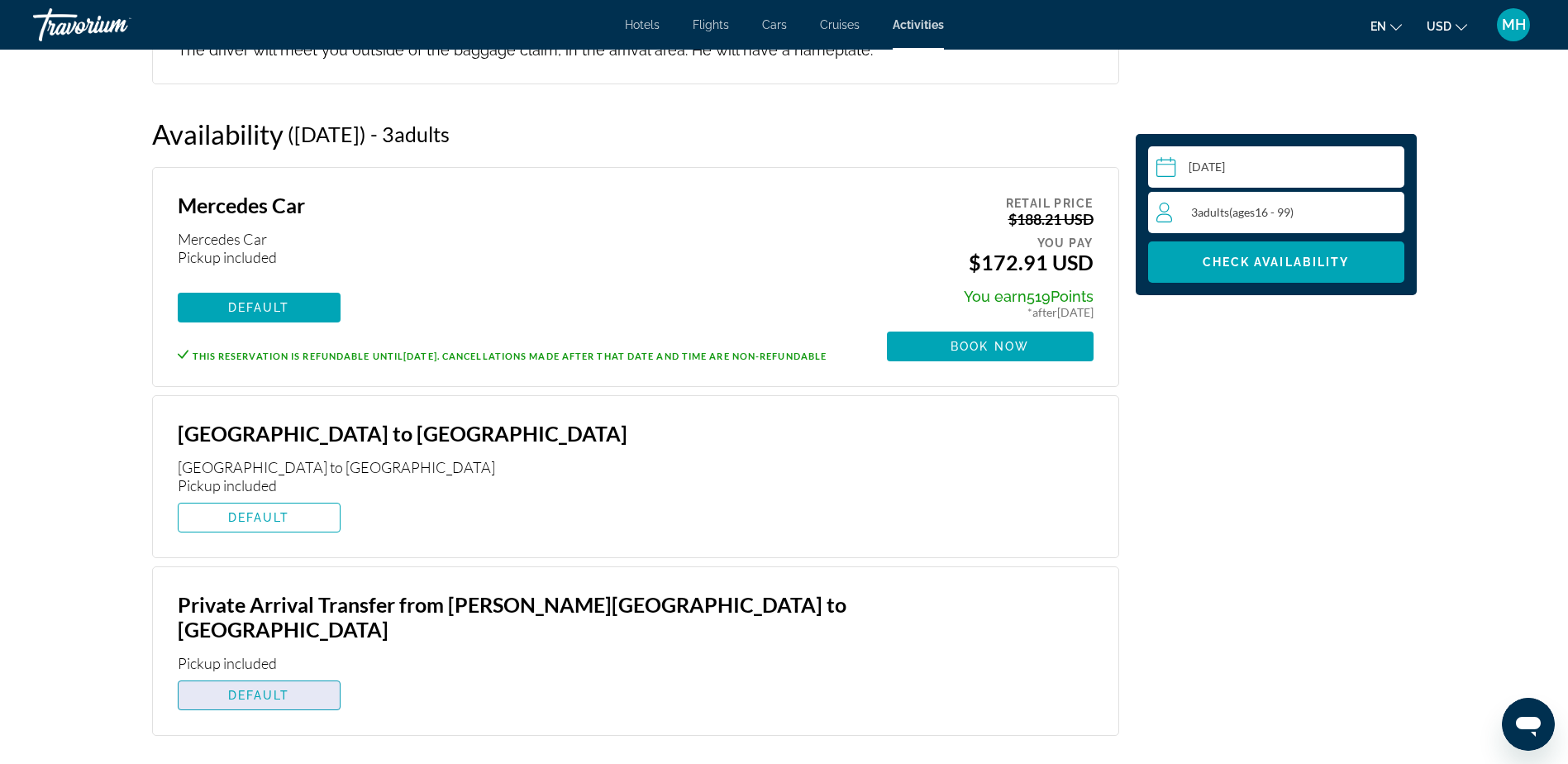
click at [255, 689] on span "DEFAULT" at bounding box center [259, 695] width 62 height 13
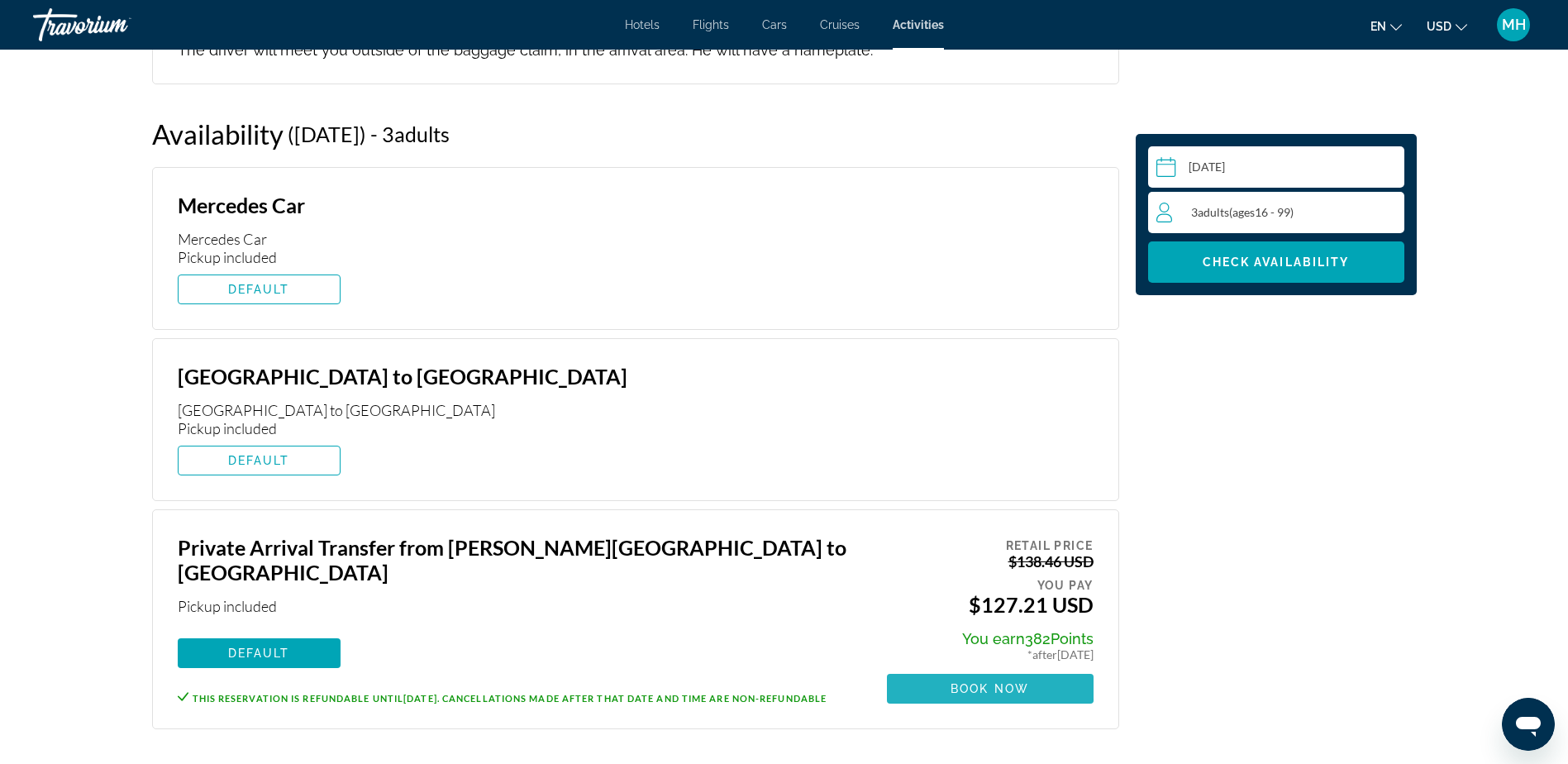
click at [982, 682] on span "Book now" at bounding box center [989, 688] width 79 height 13
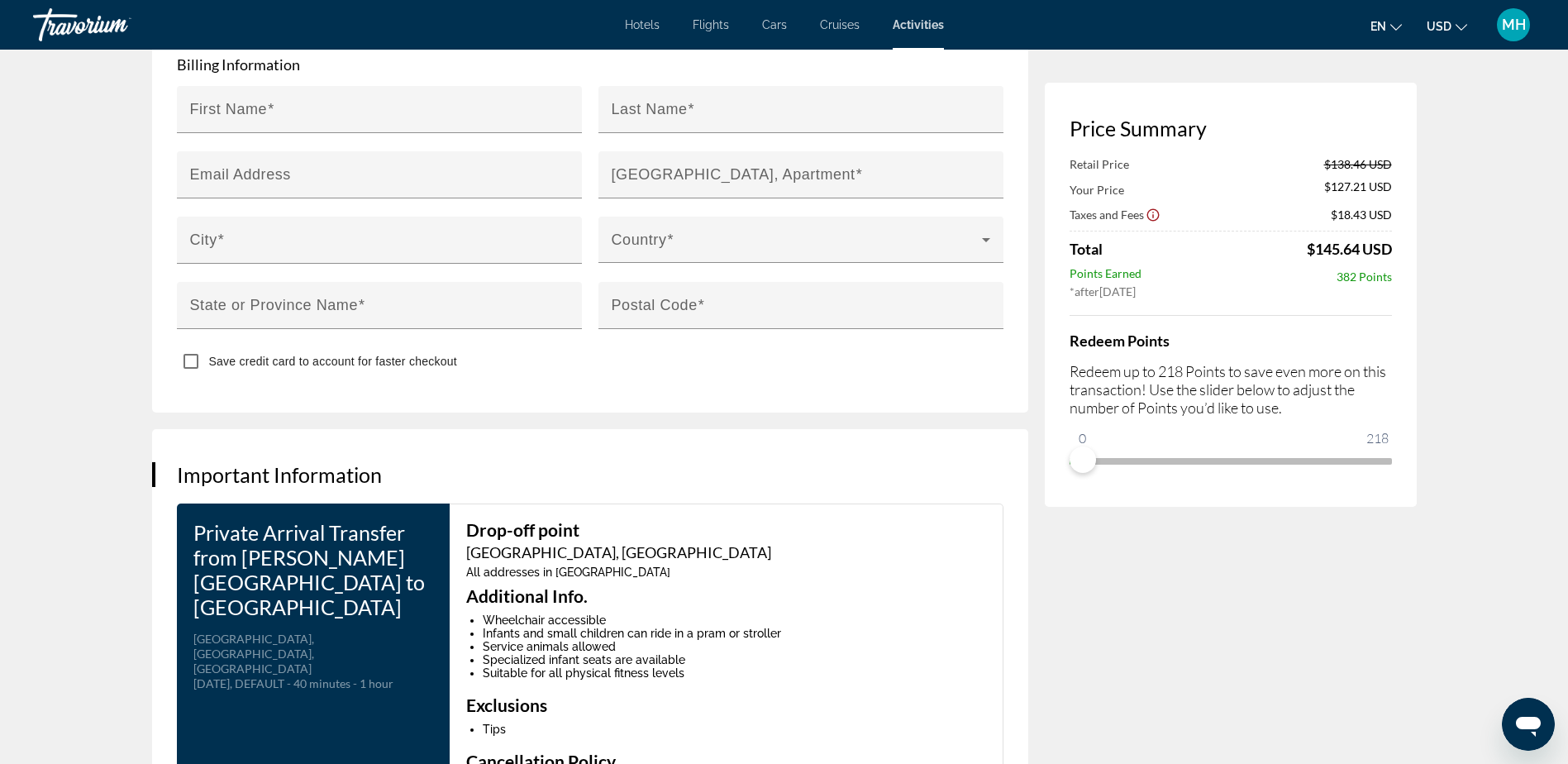
scroll to position [2976, 0]
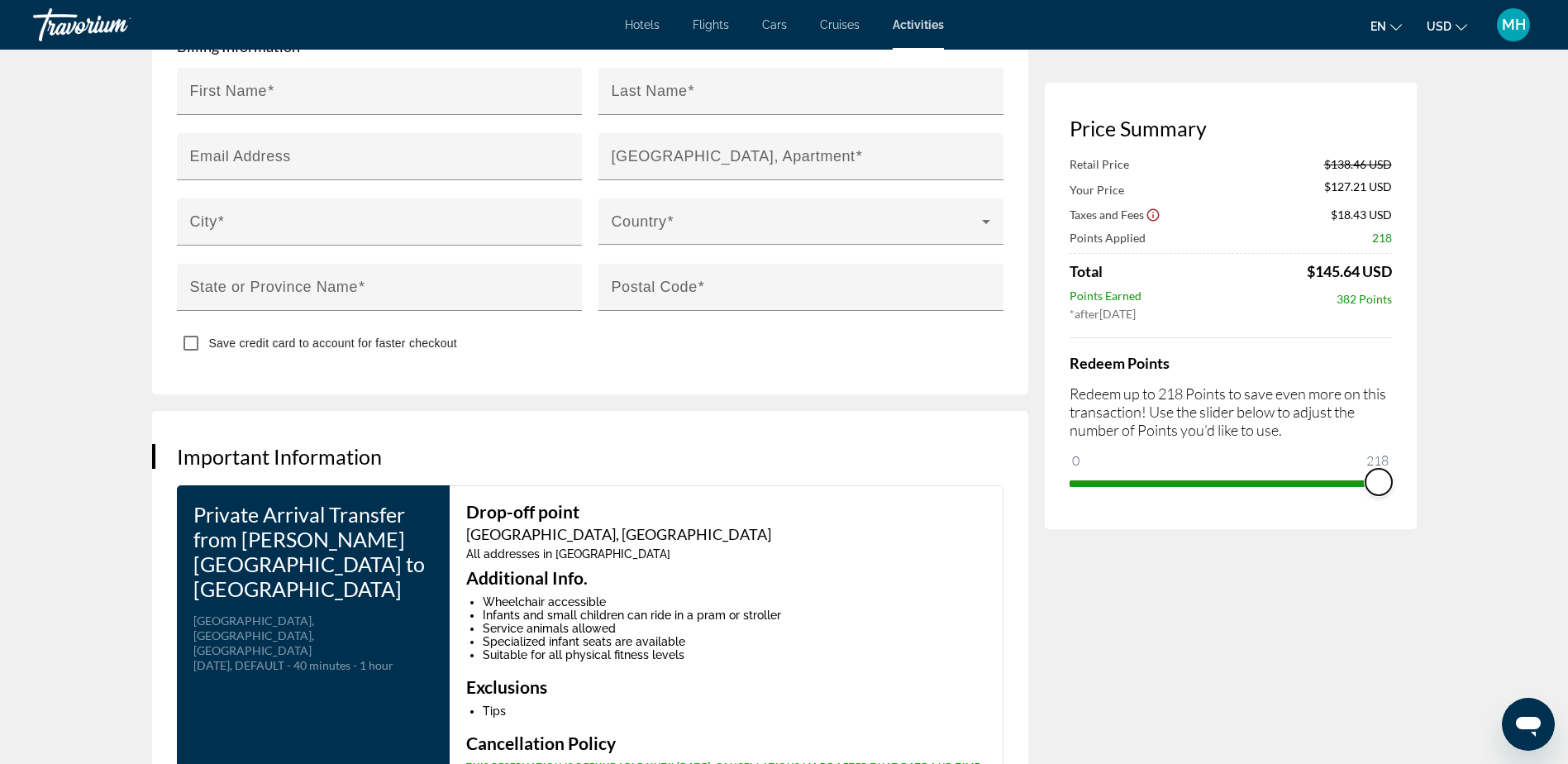
drag, startPoint x: 1081, startPoint y: 464, endPoint x: 1412, endPoint y: 450, distance: 331.3
click at [1412, 450] on div "Price Summary Retail Price $138.46 USD Your Price $127.21 USD Taxes and Fees $1…" at bounding box center [1230, 306] width 372 height 446
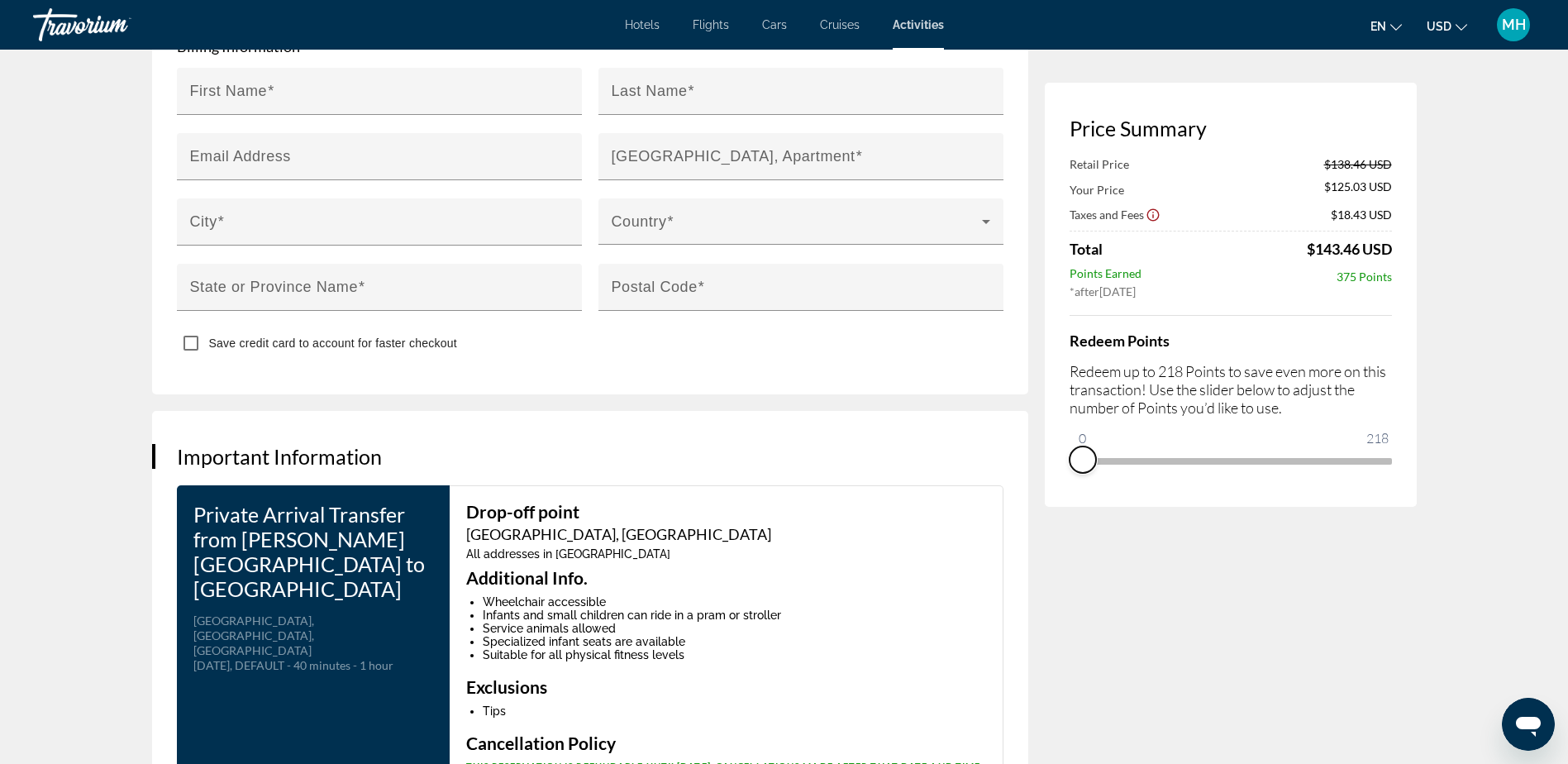
drag, startPoint x: 1380, startPoint y: 477, endPoint x: 999, endPoint y: 508, distance: 382.3
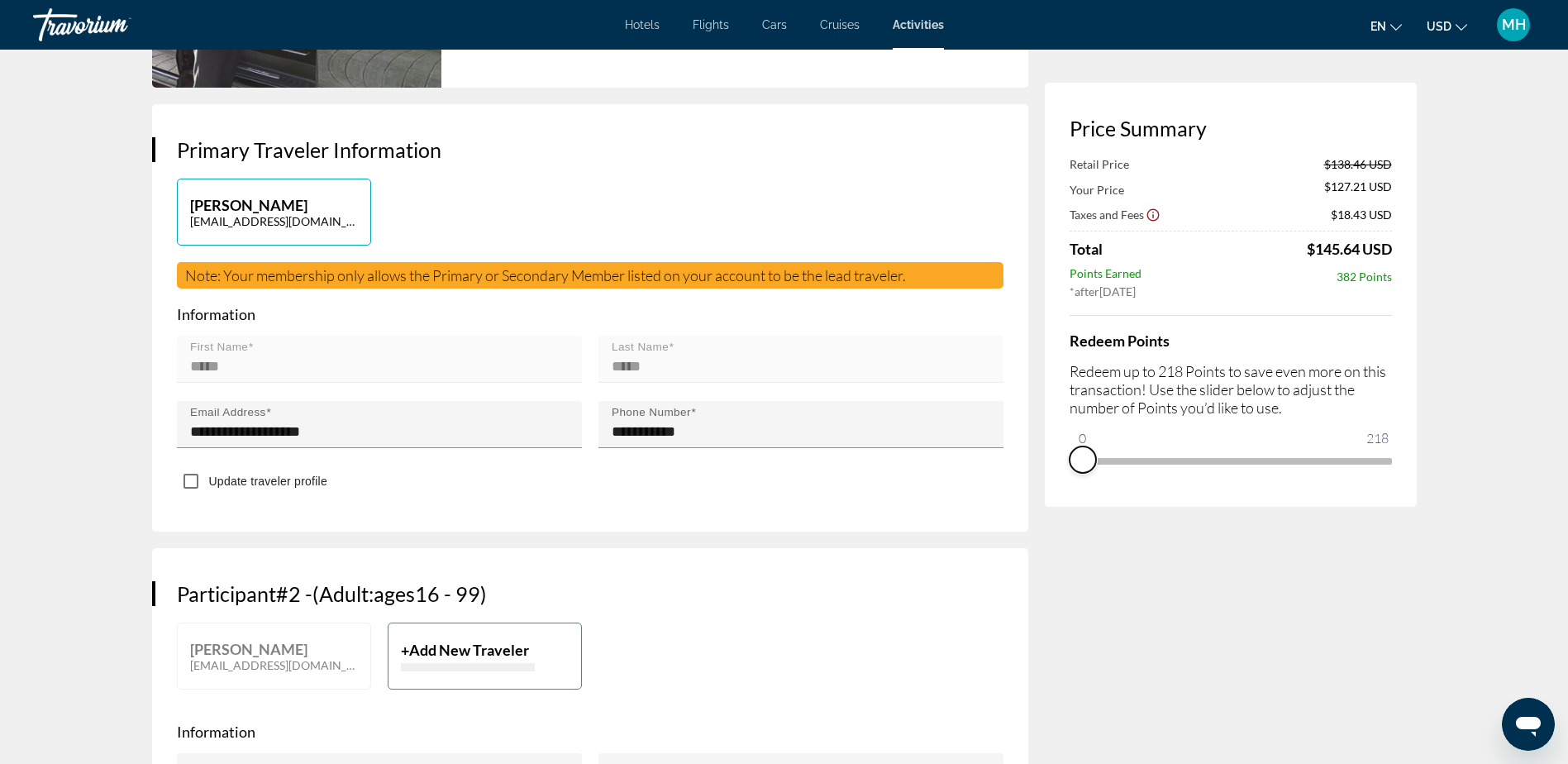
scroll to position [0, 0]
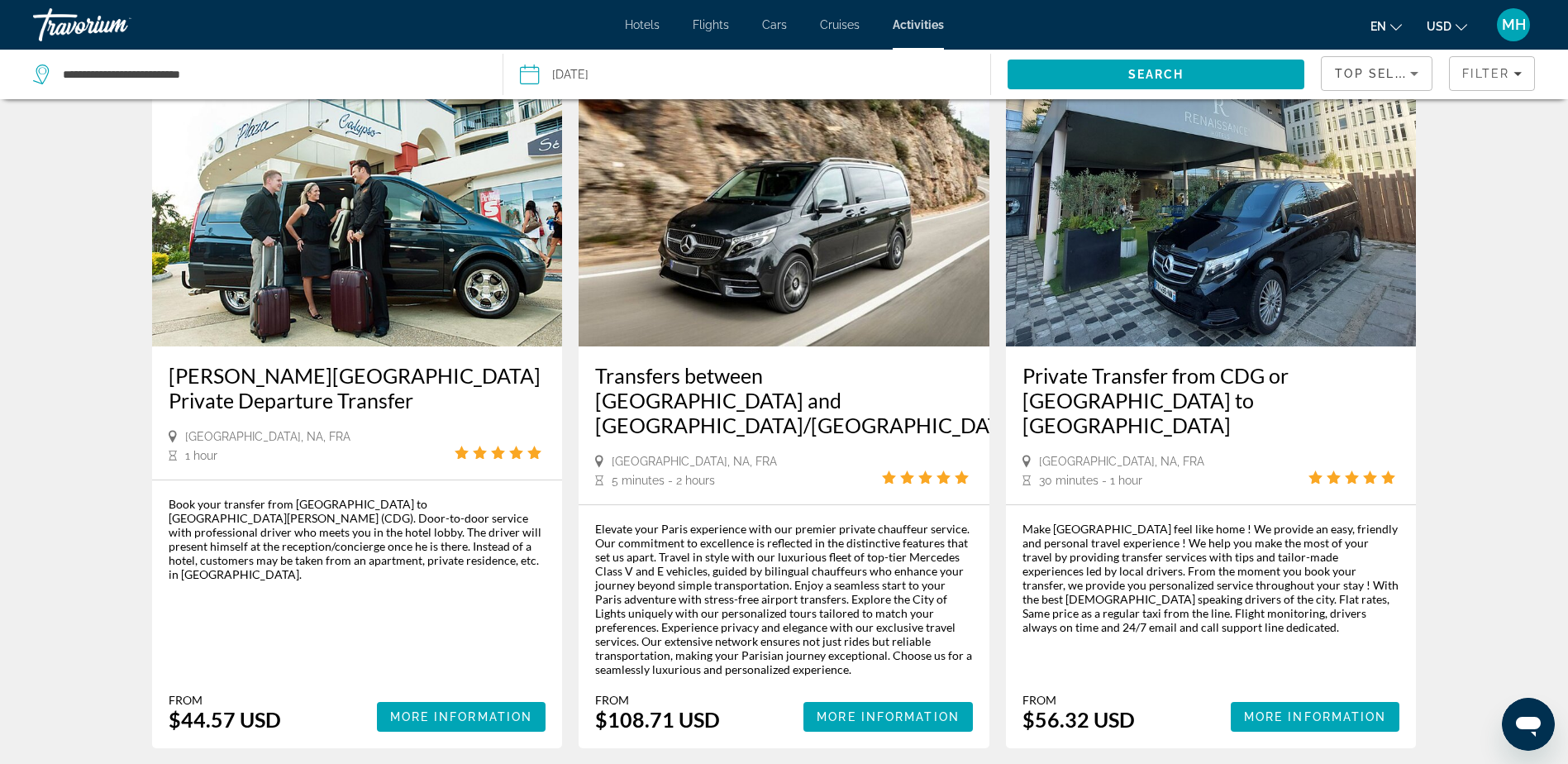
scroll to position [744, 0]
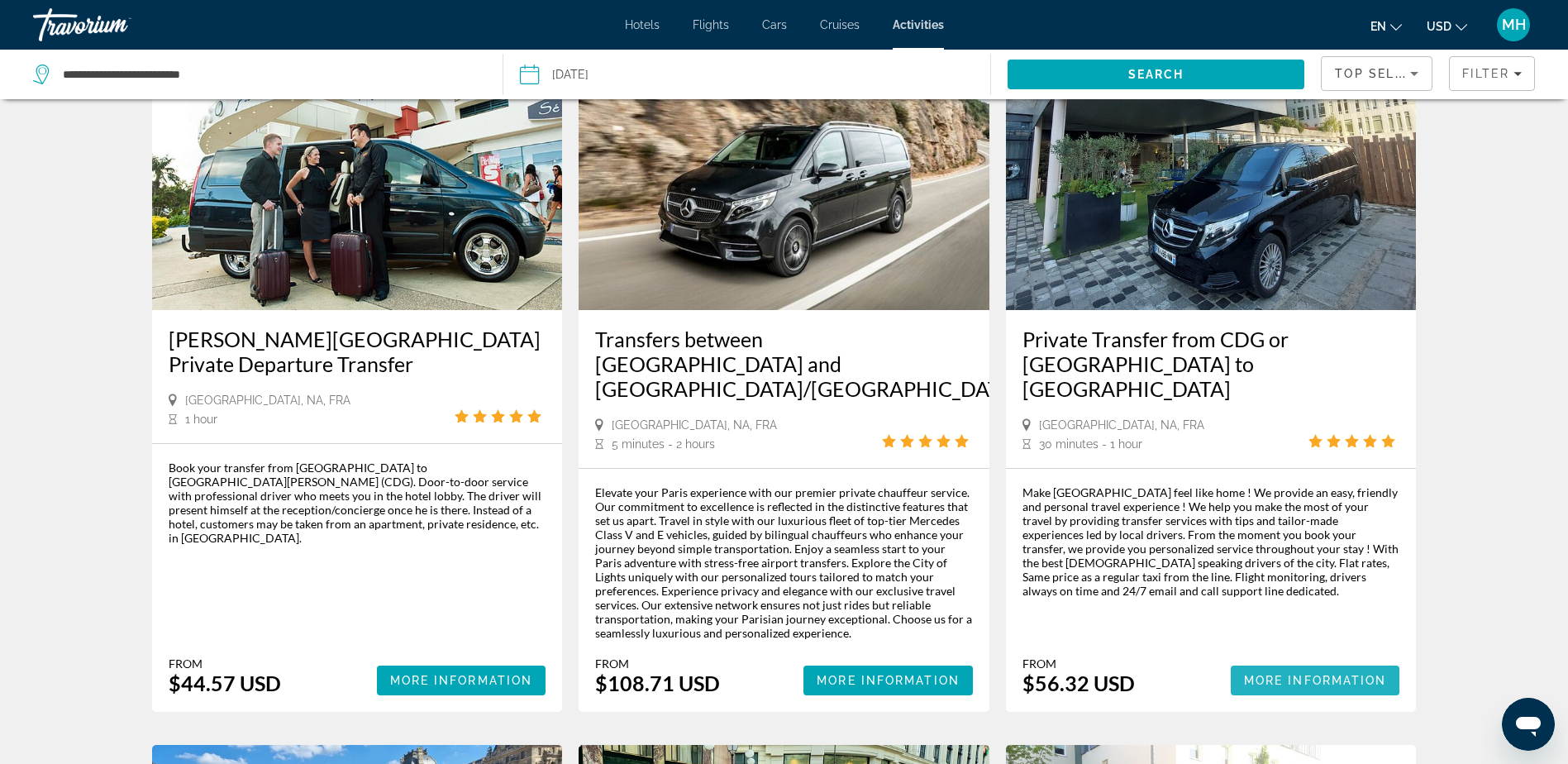
click at [1312, 673] on span "More Information" at bounding box center [1315, 679] width 143 height 13
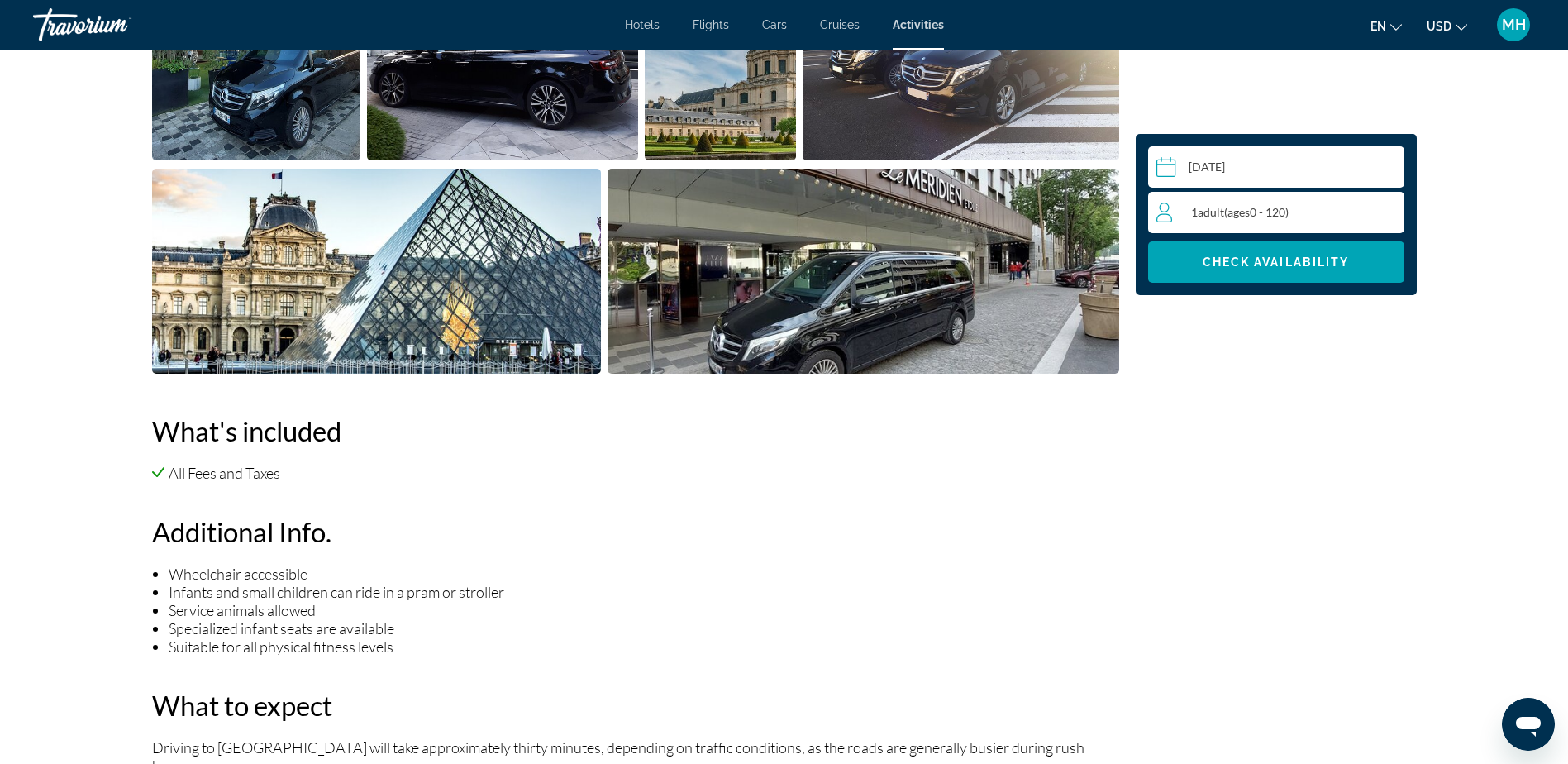
scroll to position [827, 0]
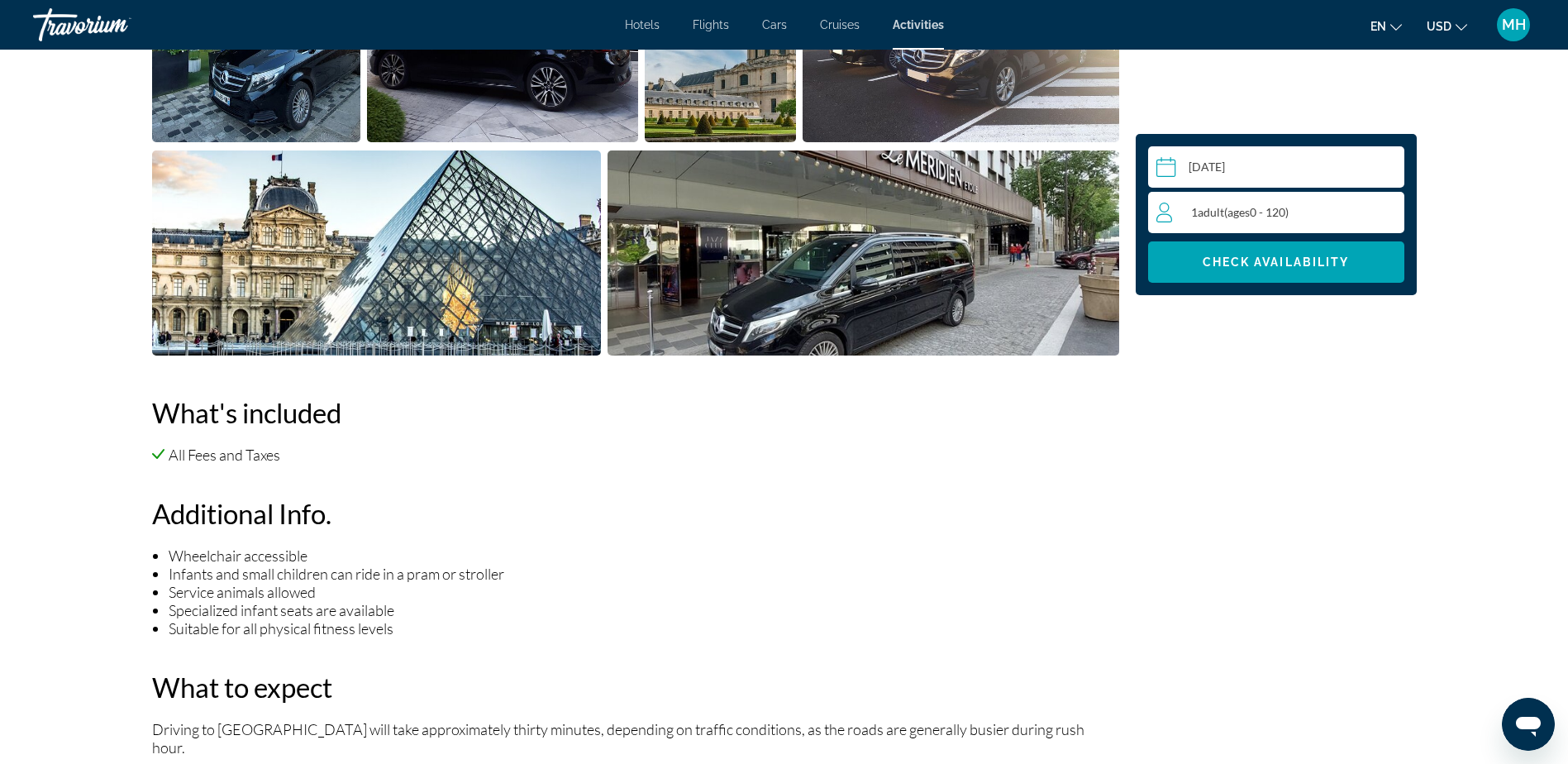
click at [1376, 210] on div "1 Adult Adults ( ages 0 - 120)" at bounding box center [1280, 212] width 247 height 20
click at [1376, 210] on div "1 Adult Adults ( ages 0 - 120) min : 1, max : 14" at bounding box center [1280, 212] width 247 height 27
click at [1388, 210] on icon "Increment adults" at bounding box center [1387, 212] width 15 height 15
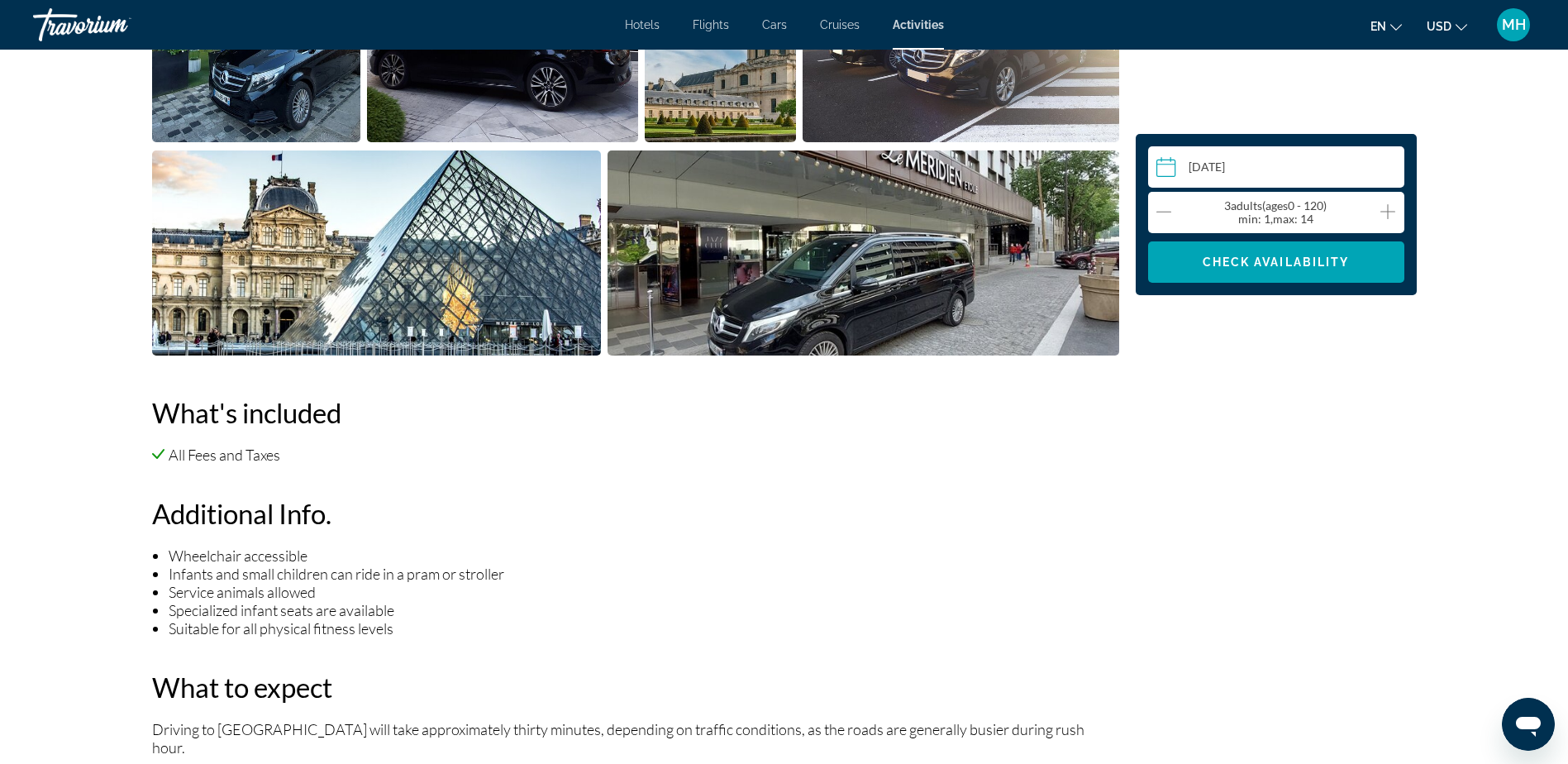
click at [1388, 210] on icon "Increment adults" at bounding box center [1387, 212] width 15 height 15
click at [1255, 262] on span "Check Availability" at bounding box center [1275, 262] width 147 height 13
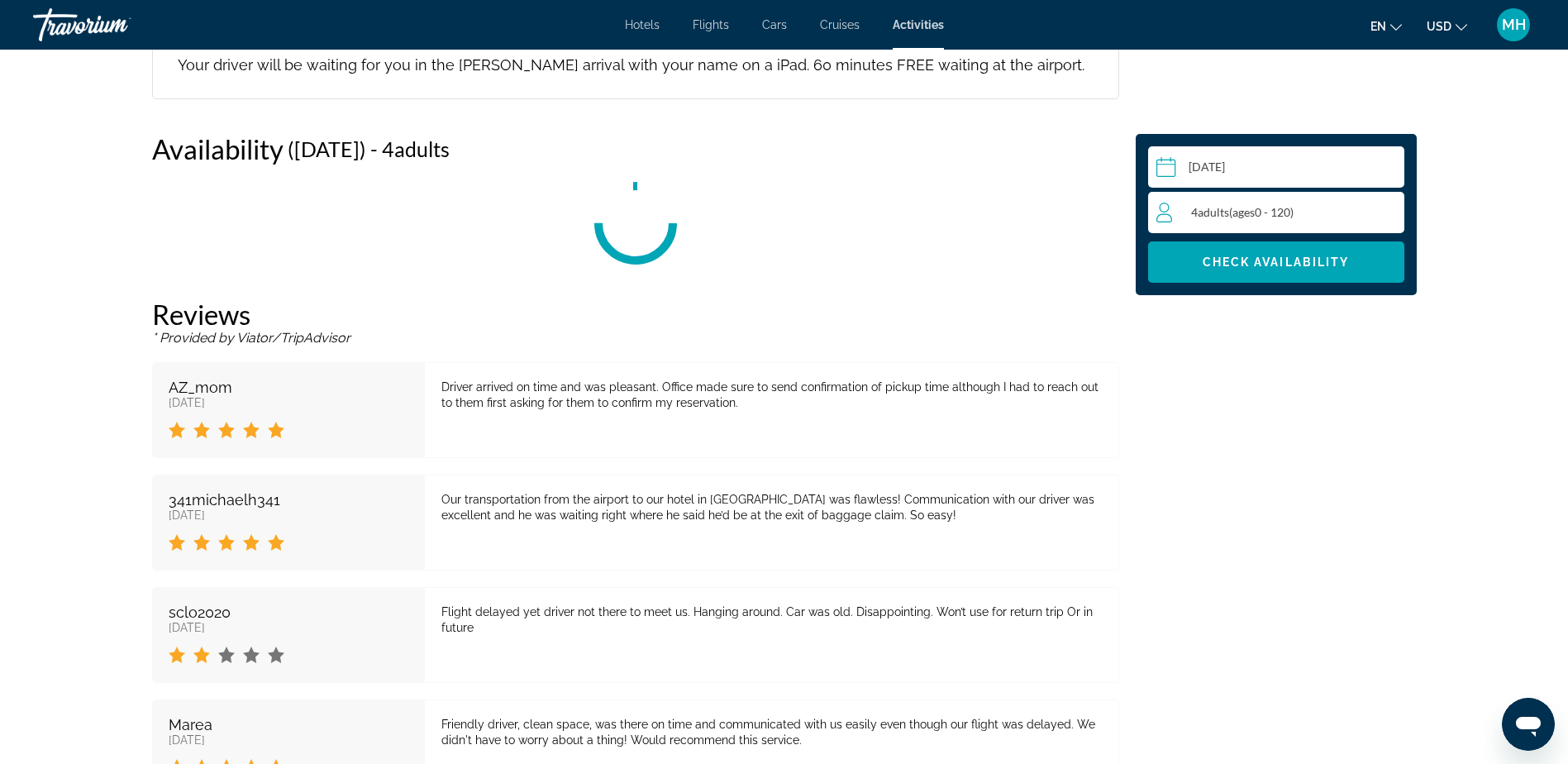
scroll to position [2020, 0]
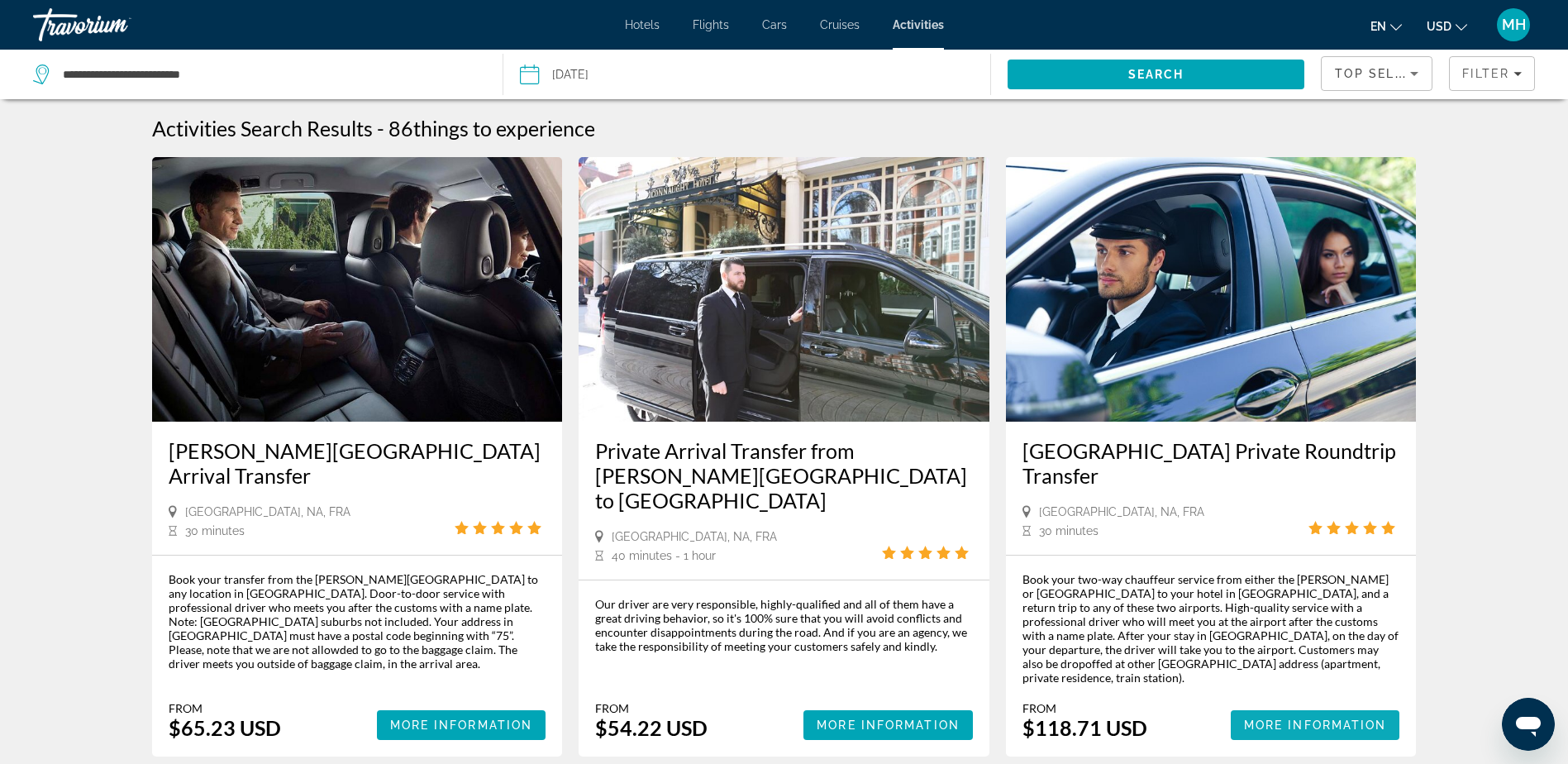
click at [1287, 718] on span "More Information" at bounding box center [1315, 724] width 143 height 13
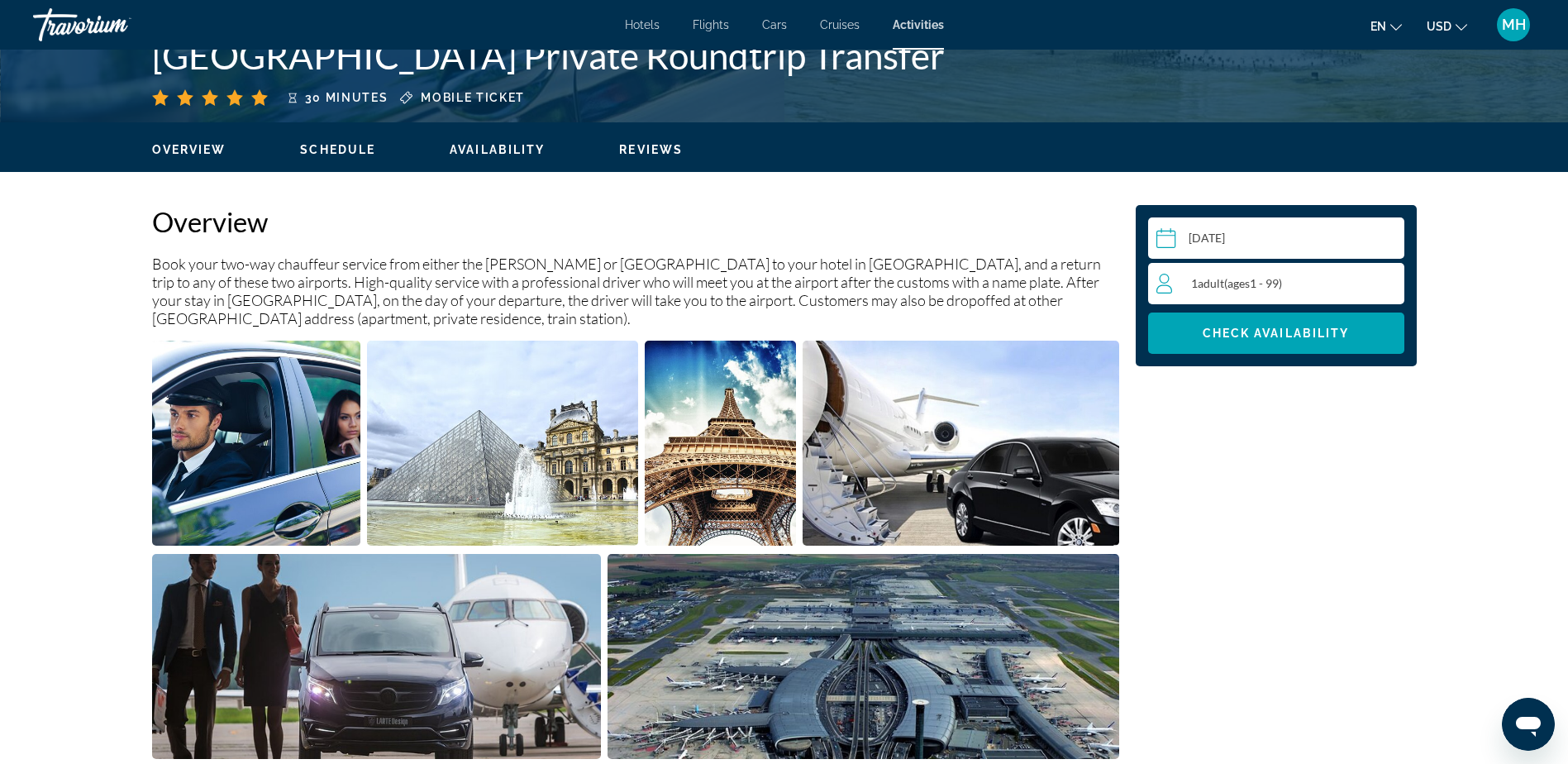
scroll to position [496, 0]
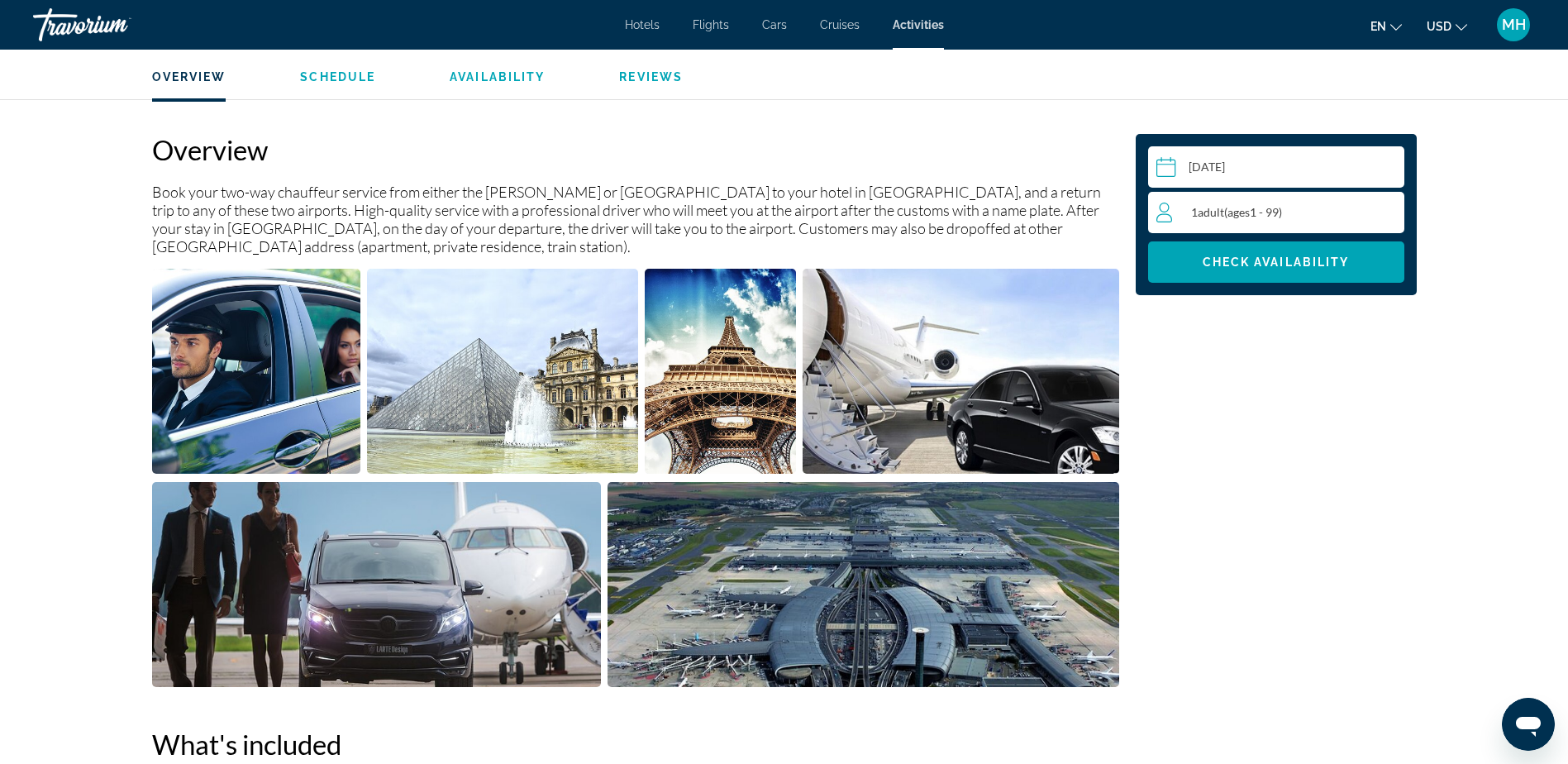
click at [1378, 221] on div "1 Adult Adults ( ages [DEMOGRAPHIC_DATA])" at bounding box center [1280, 212] width 247 height 20
click at [1382, 209] on icon "Increment adults" at bounding box center [1387, 212] width 15 height 20
click at [1259, 264] on span "Check Availability" at bounding box center [1275, 262] width 147 height 13
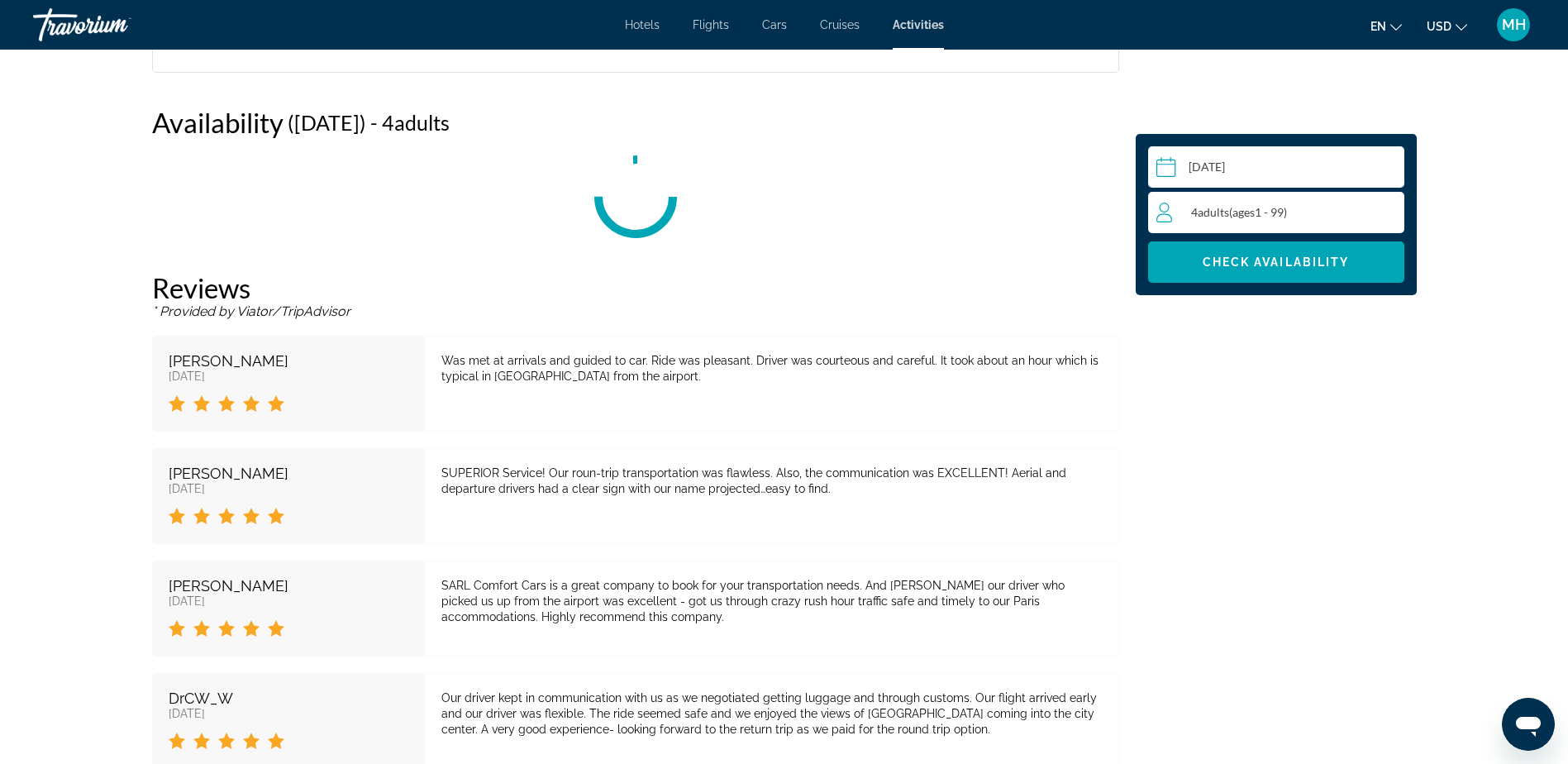
scroll to position [2134, 0]
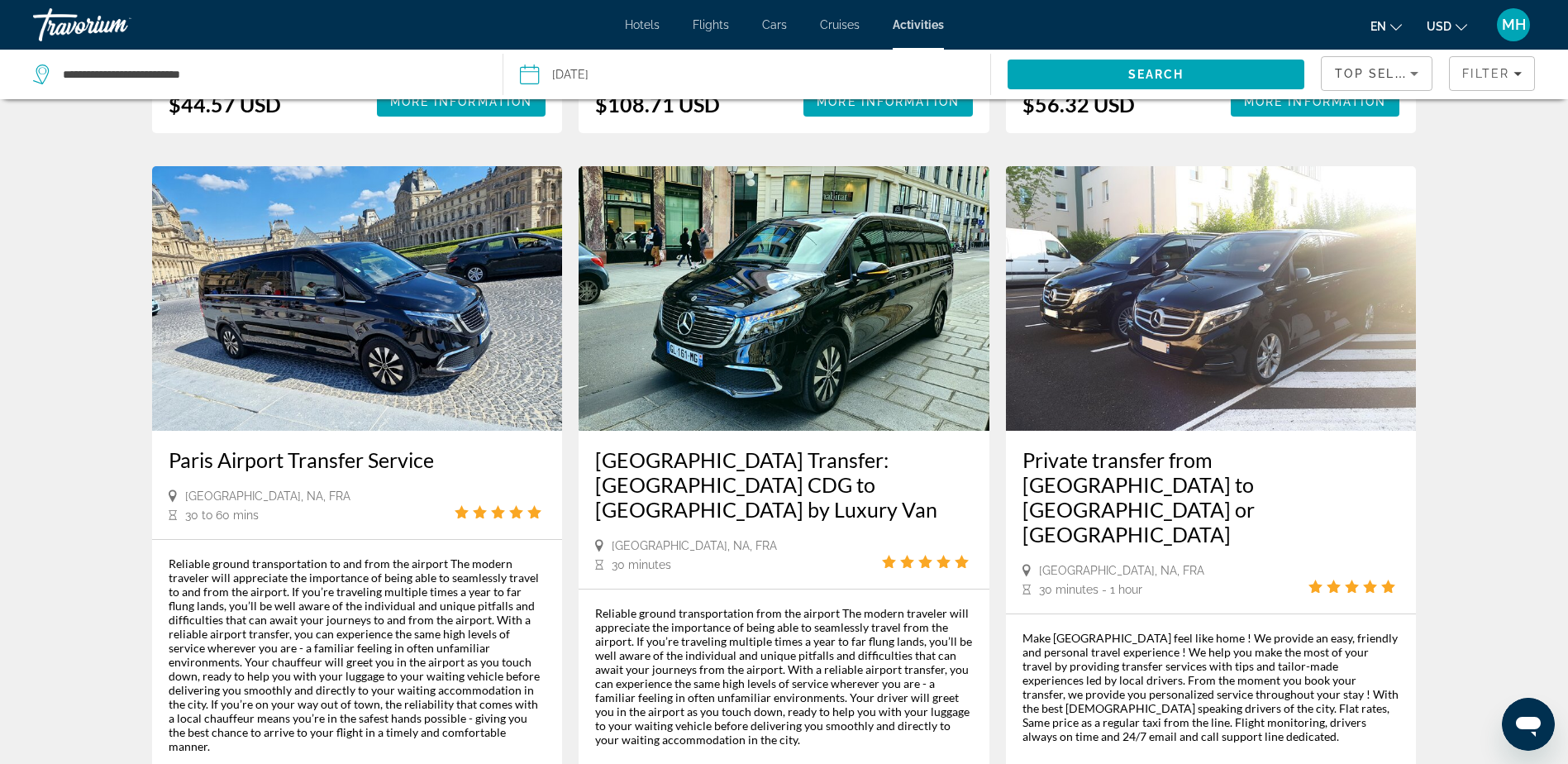
scroll to position [1405, 0]
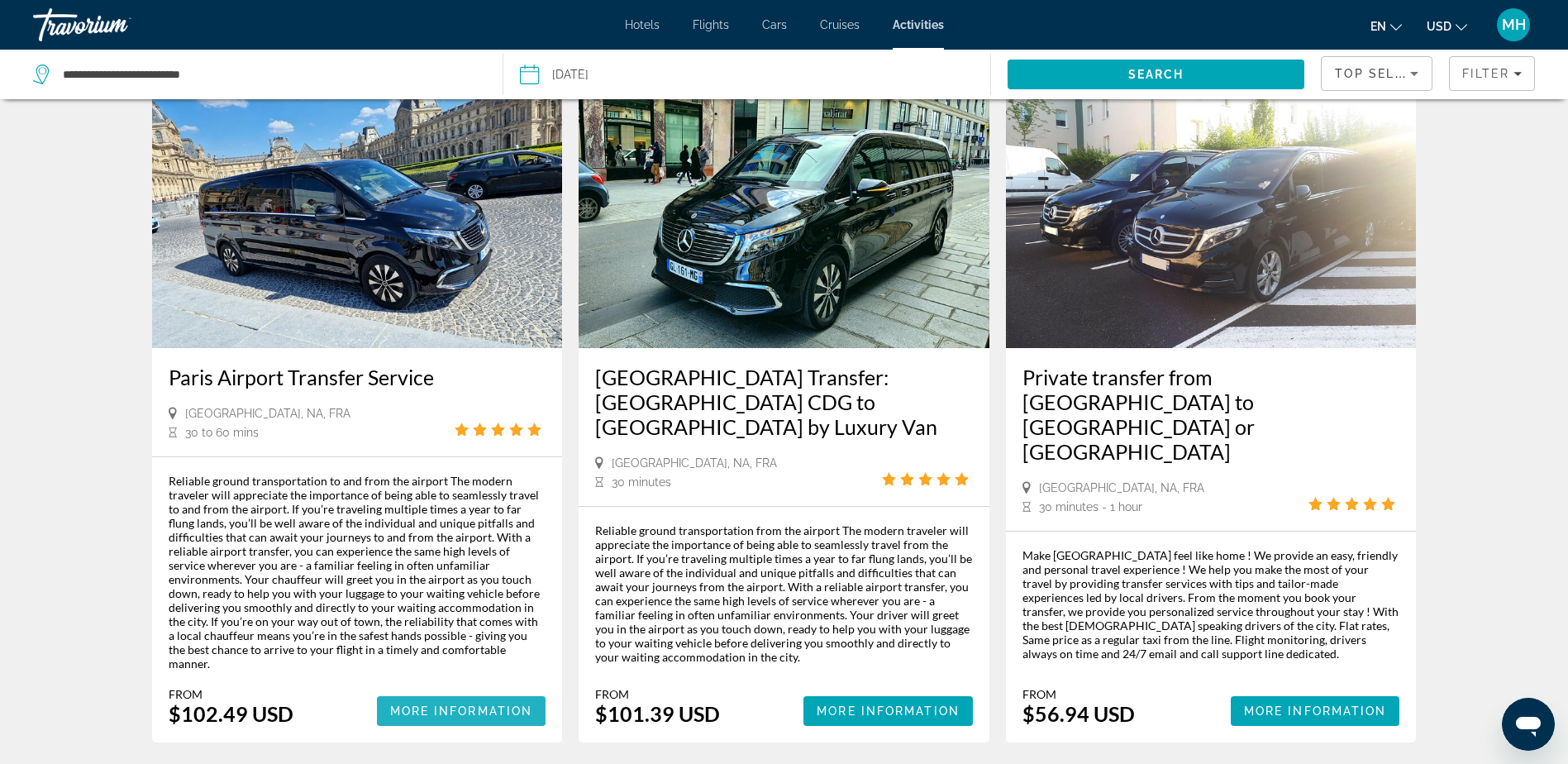
click at [444, 704] on span "More Information" at bounding box center [462, 710] width 143 height 13
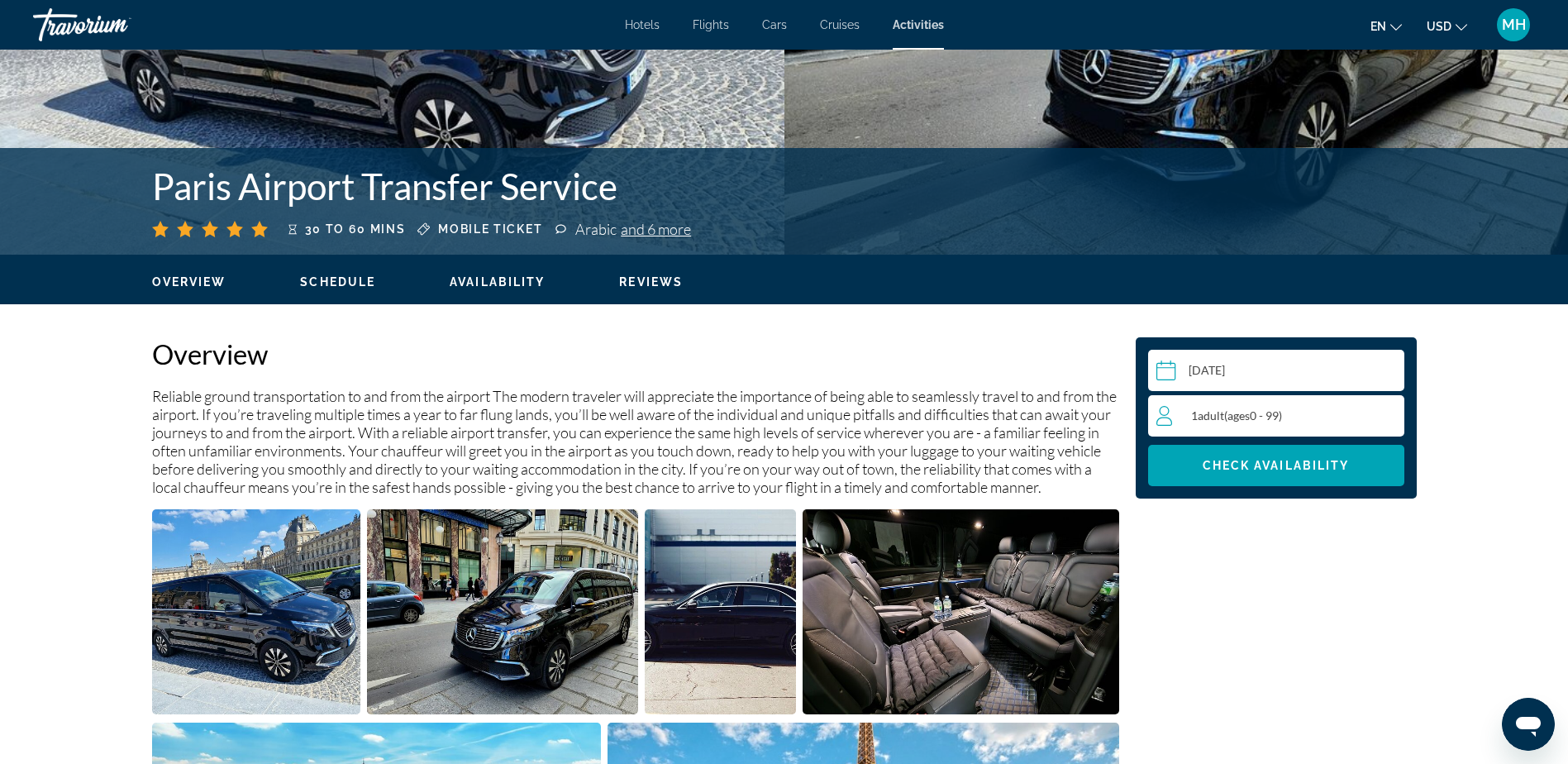
scroll to position [331, 0]
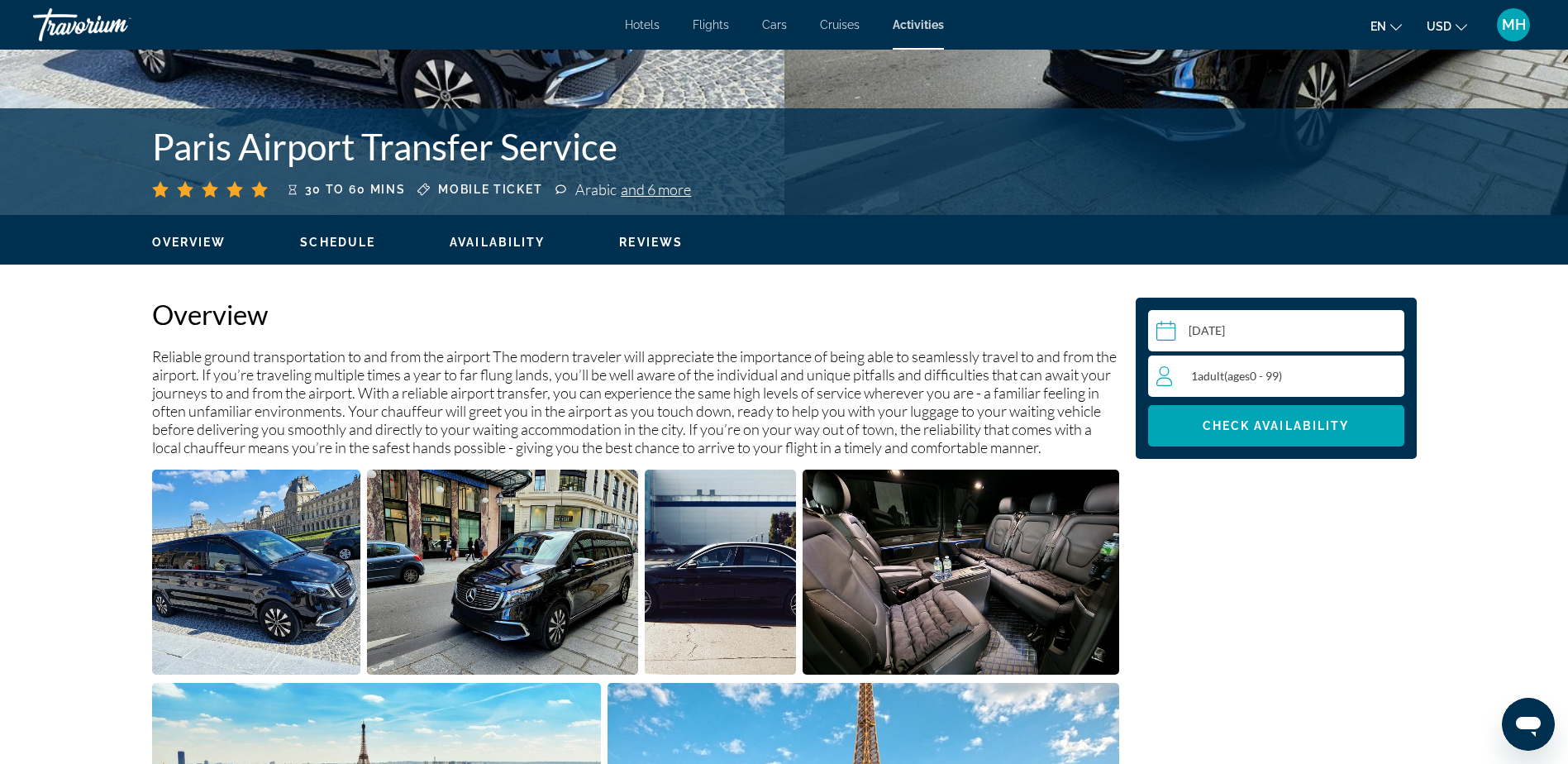
click at [1376, 380] on div "1 Adult Adults ( ages [DEMOGRAPHIC_DATA])" at bounding box center [1280, 376] width 247 height 20
click at [1389, 380] on icon "Increment adults" at bounding box center [1387, 375] width 15 height 20
click at [1254, 423] on span "Check Availability" at bounding box center [1275, 425] width 147 height 13
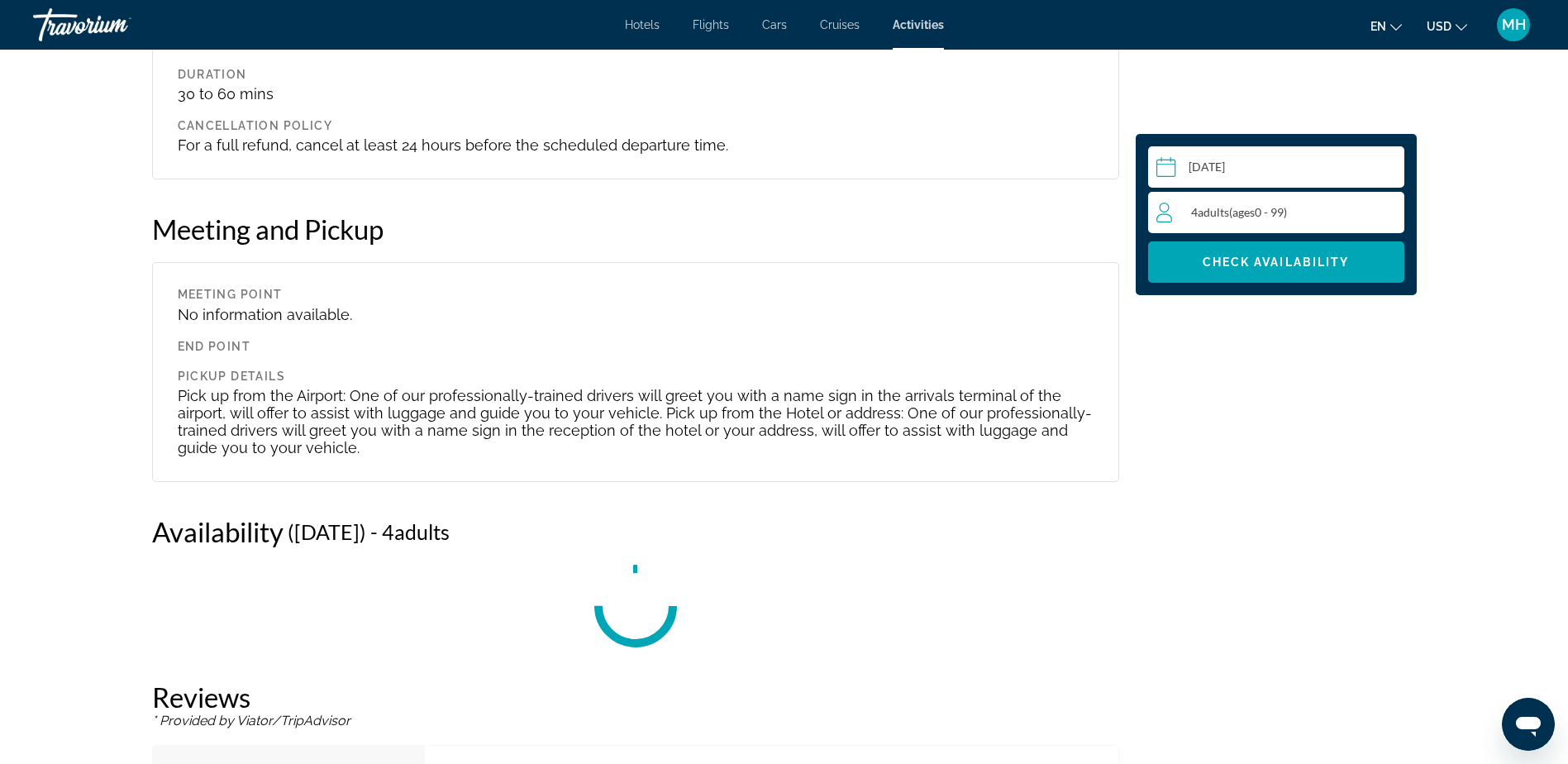
scroll to position [2200, 0]
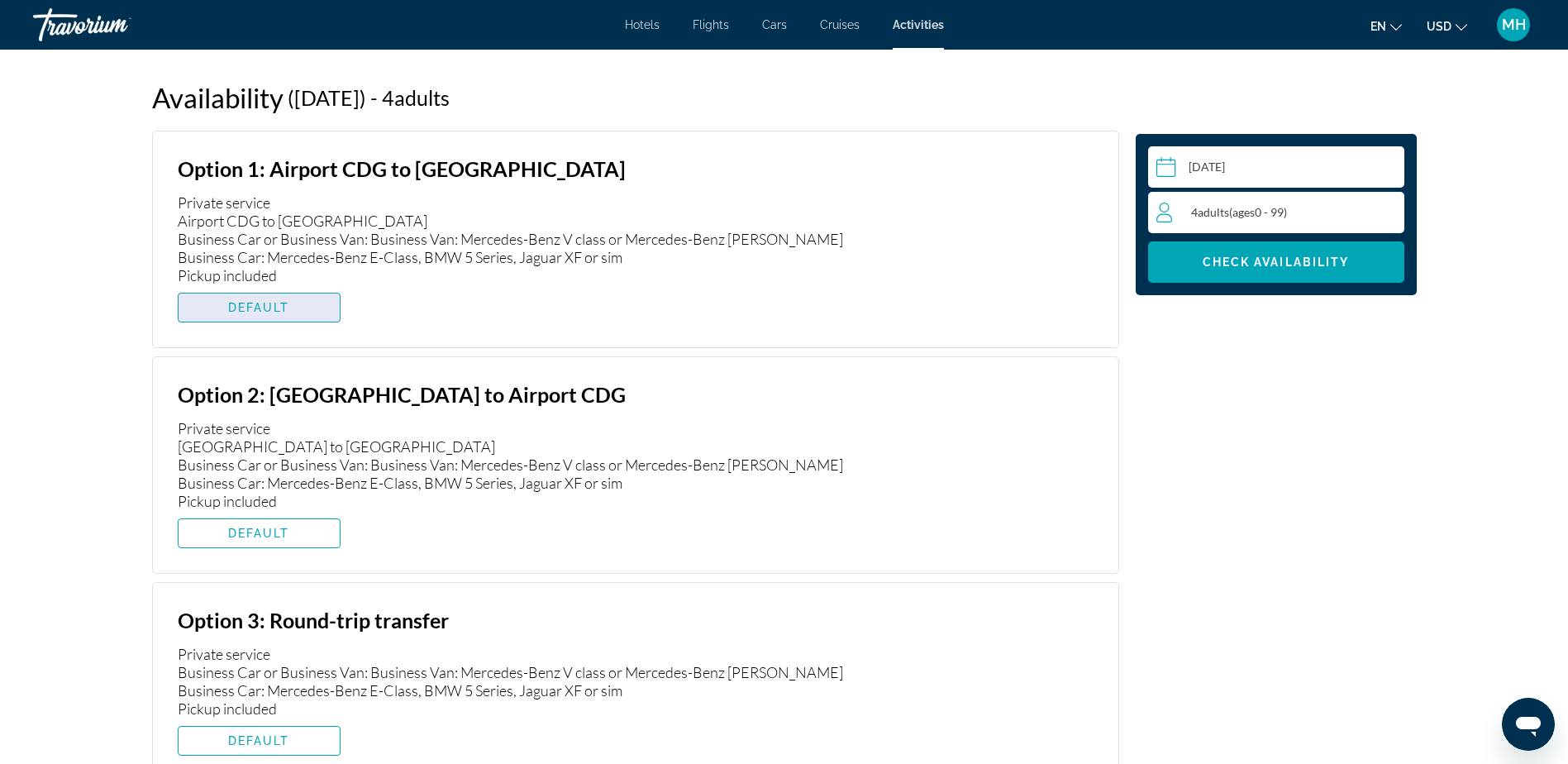
click at [263, 318] on span "Main content" at bounding box center [259, 307] width 161 height 40
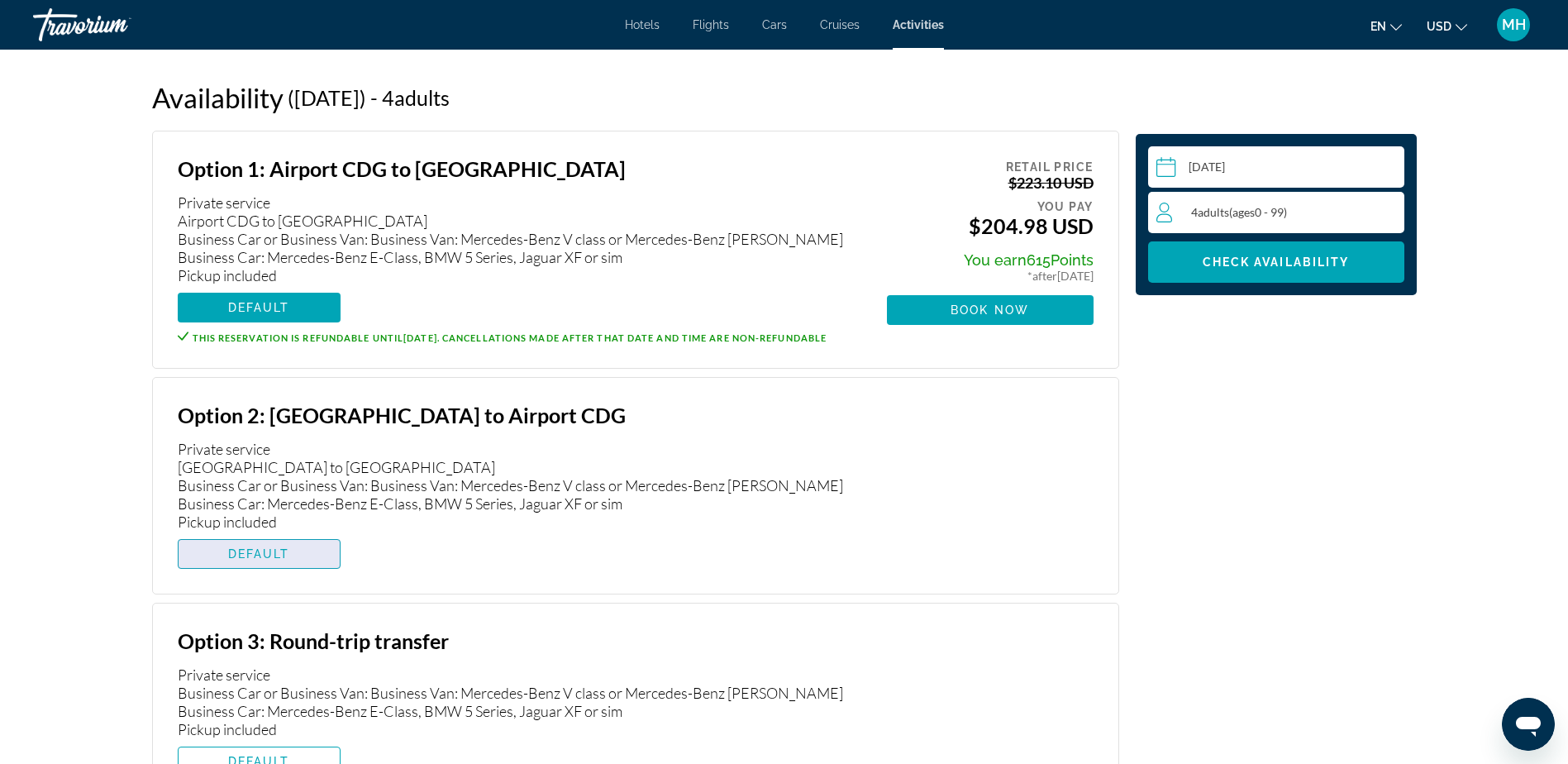
click at [256, 560] on span "DEFAULT" at bounding box center [259, 553] width 62 height 13
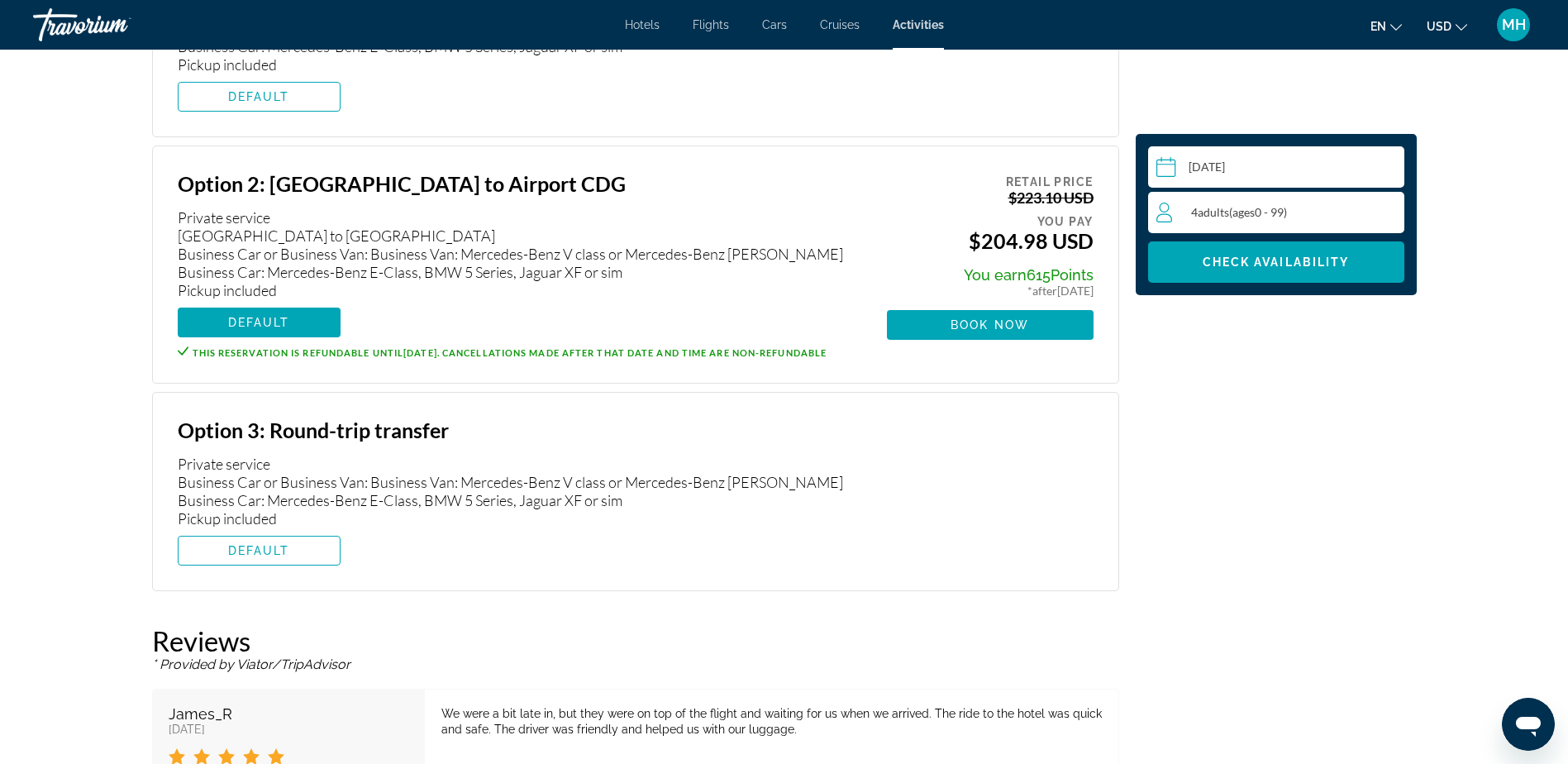
scroll to position [2447, 0]
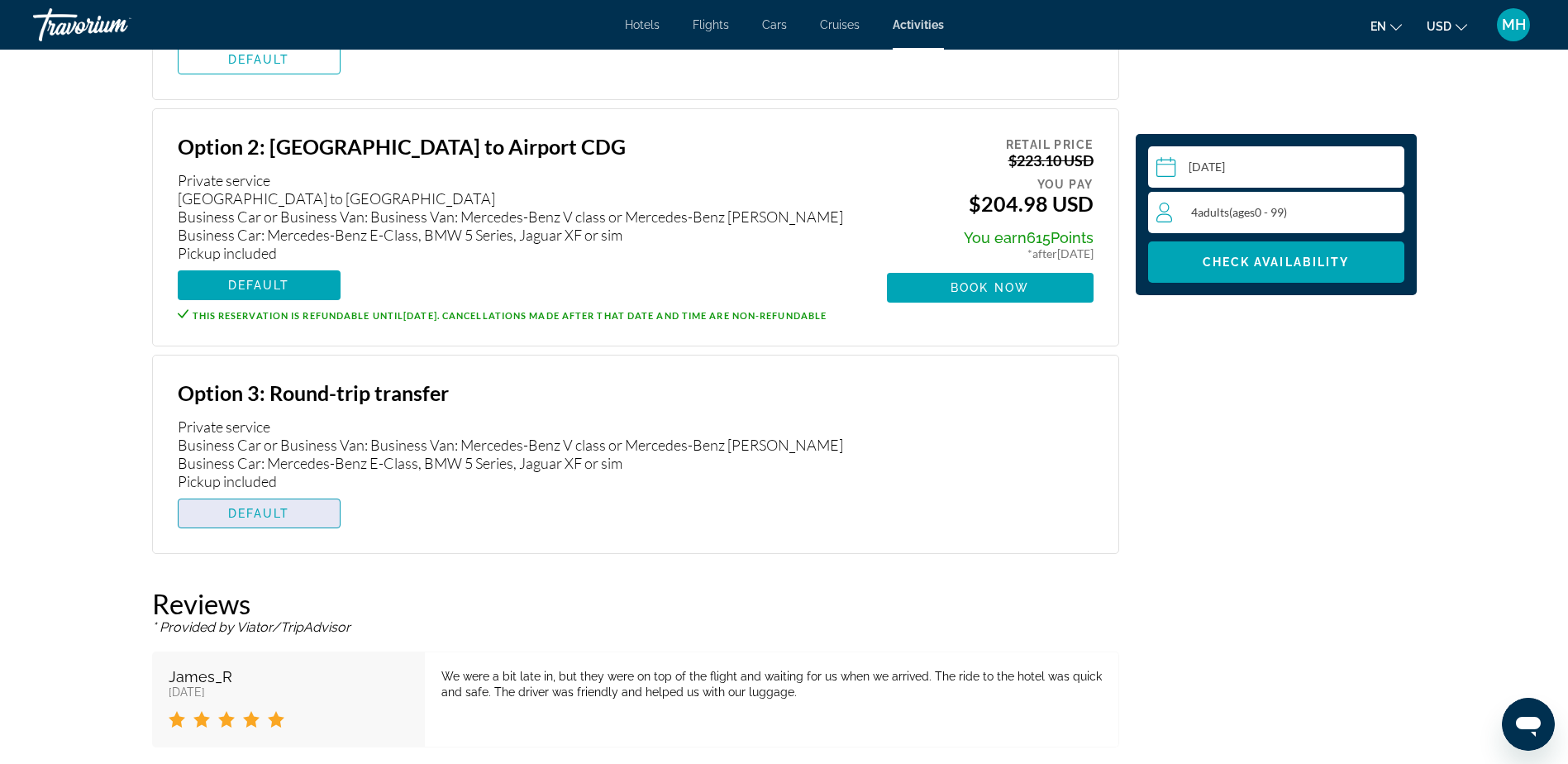
click at [232, 520] on span "DEFAULT" at bounding box center [259, 513] width 62 height 13
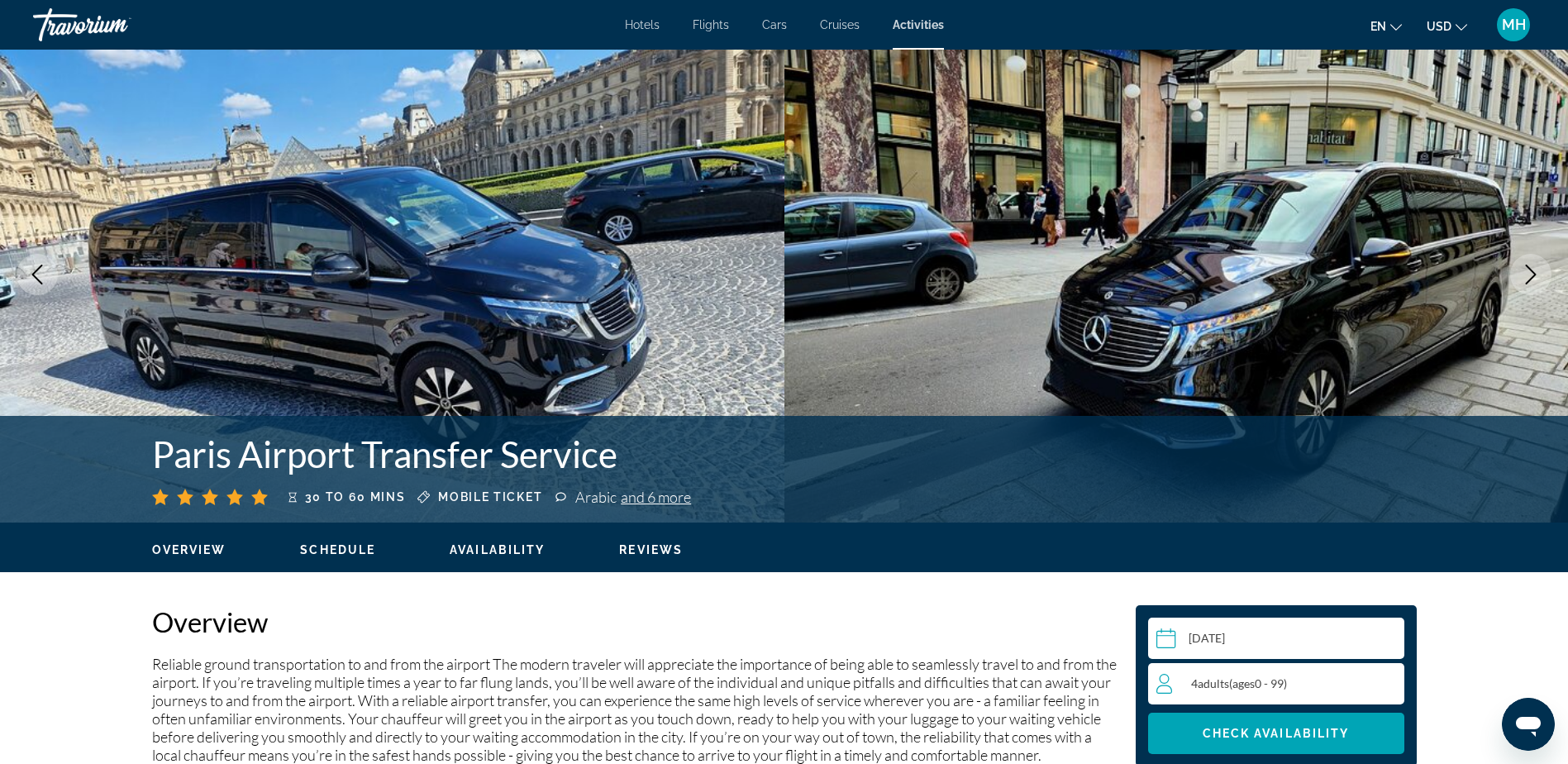
scroll to position [0, 0]
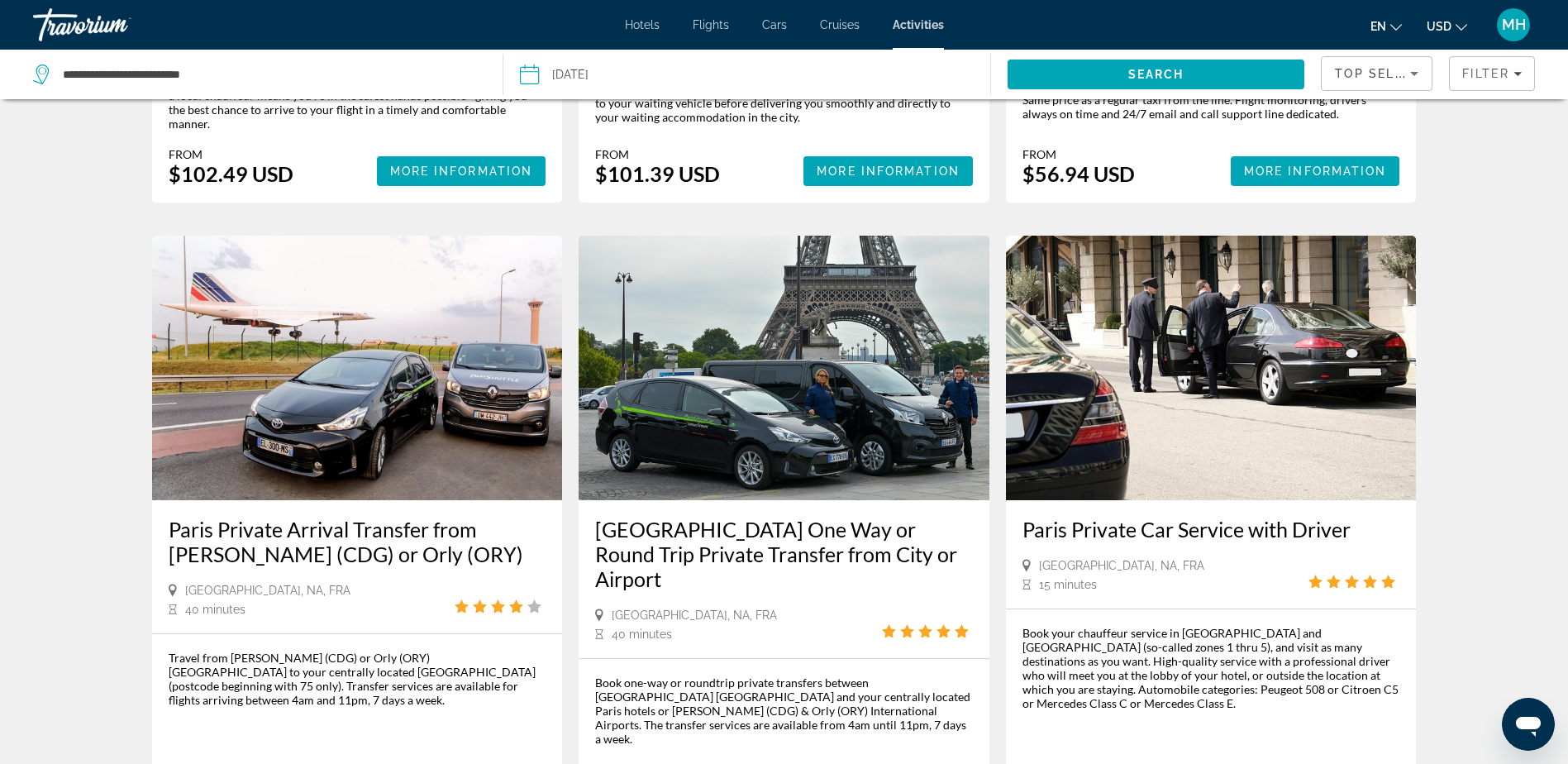
scroll to position [2067, 0]
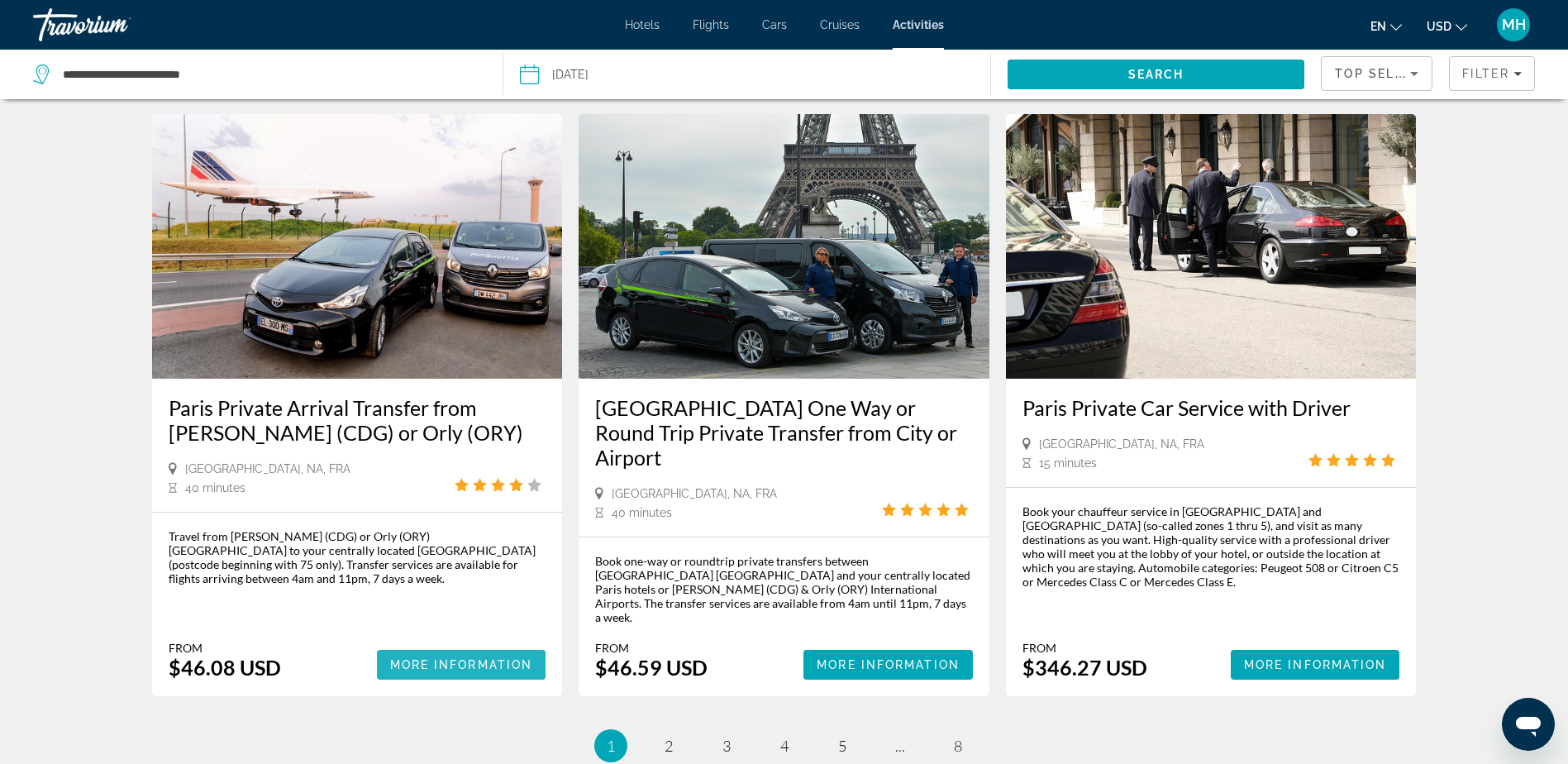
click at [459, 658] on span "More Information" at bounding box center [462, 664] width 143 height 13
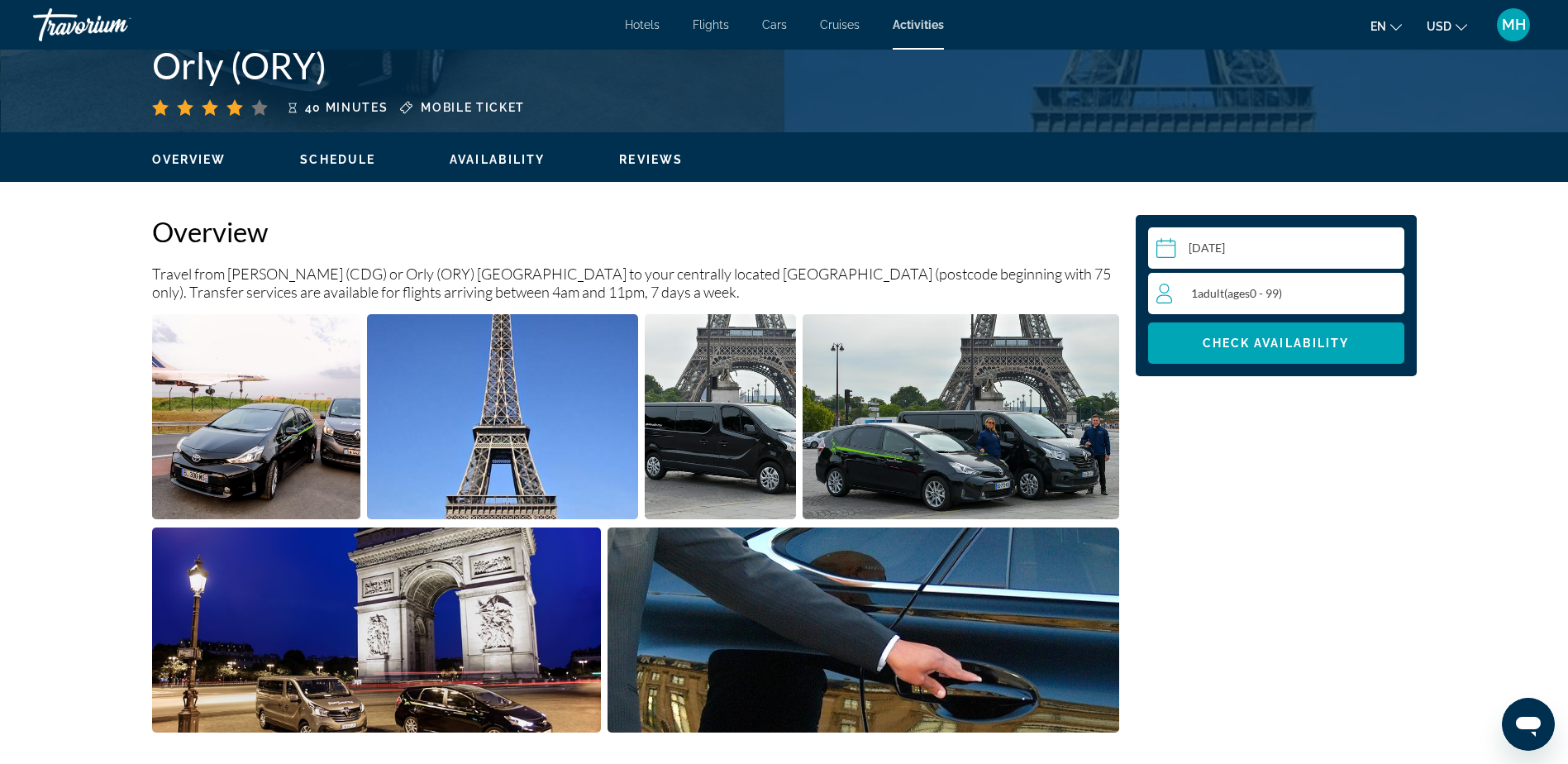
scroll to position [496, 0]
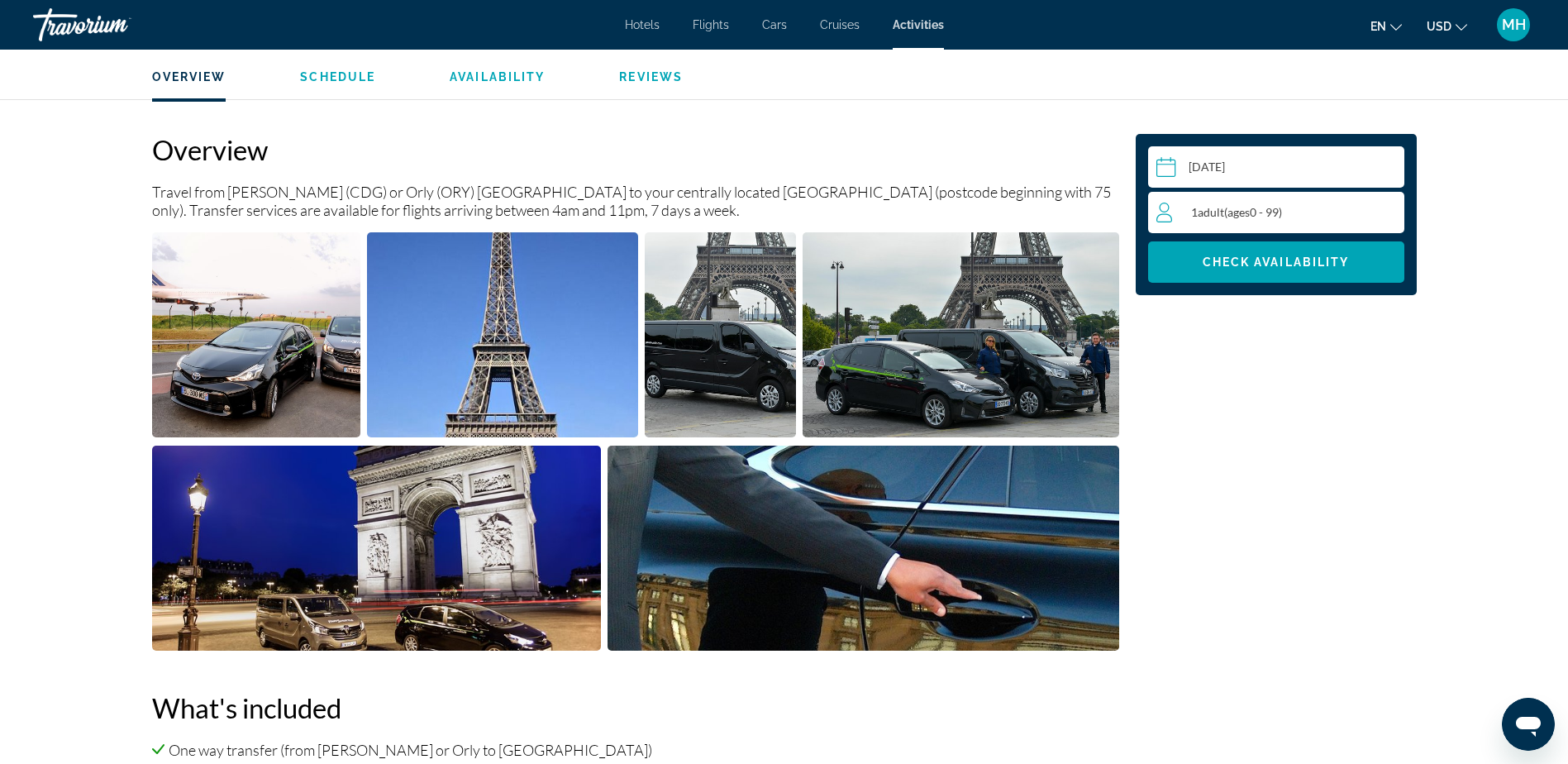
click at [1378, 202] on div "1 Adult Adults ( ages [DEMOGRAPHIC_DATA])" at bounding box center [1280, 212] width 248 height 41
click at [1382, 213] on icon "Increment adults" at bounding box center [1387, 212] width 15 height 20
click at [1386, 210] on icon "Increment adults" at bounding box center [1387, 212] width 15 height 20
click at [1309, 251] on span "Main content" at bounding box center [1275, 262] width 256 height 40
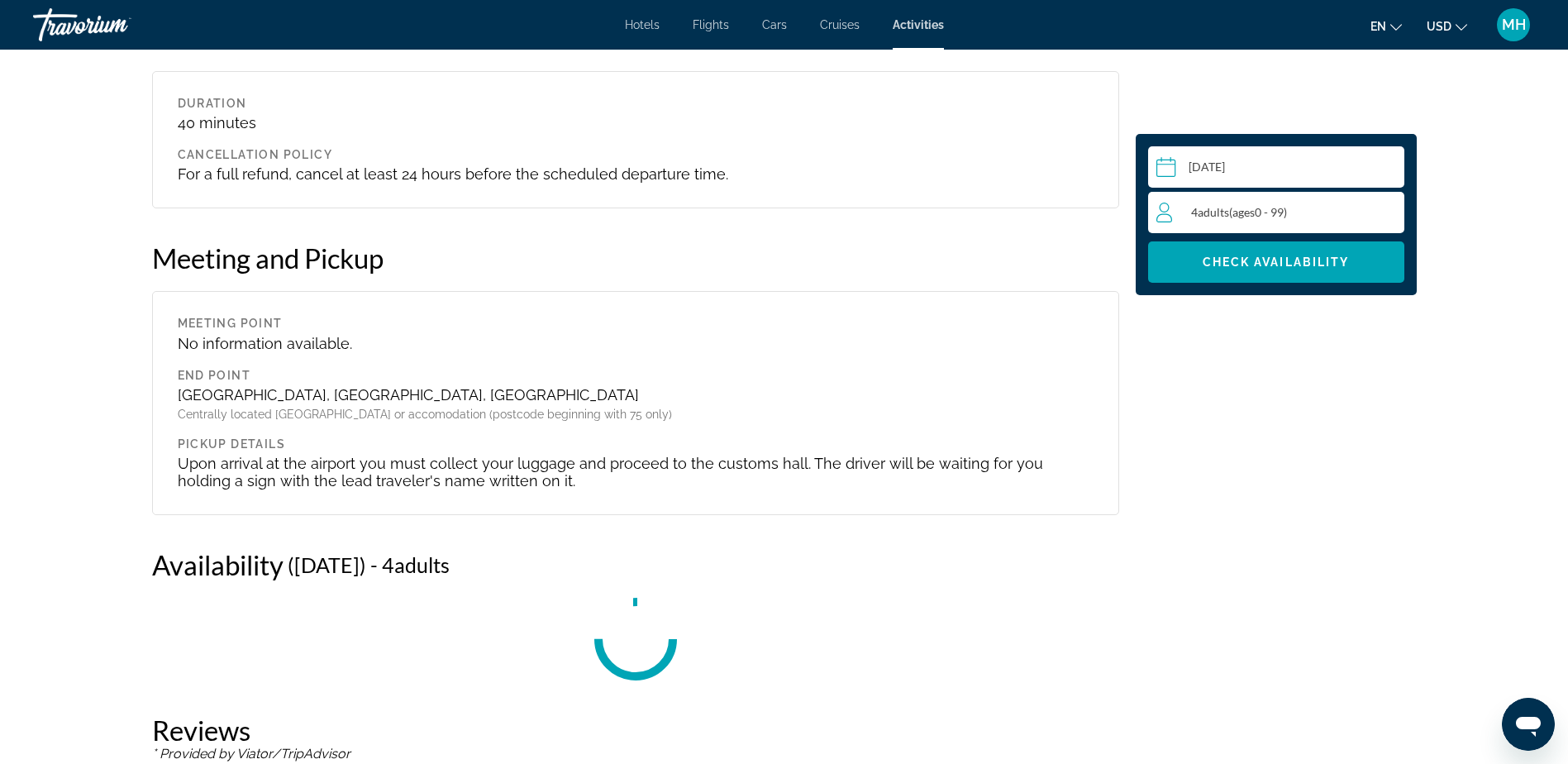
scroll to position [2433, 0]
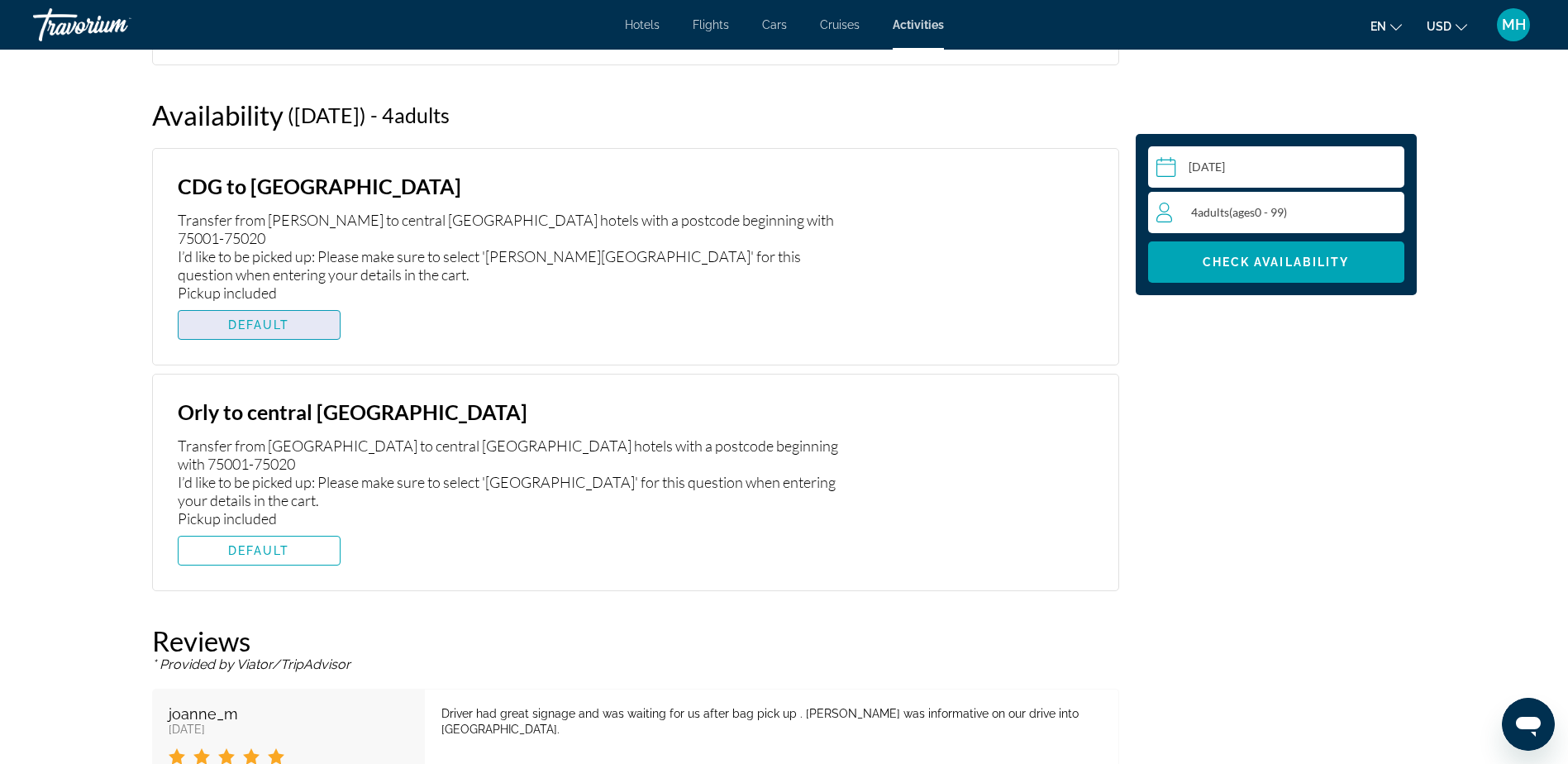
click at [241, 319] on span "DEFAULT" at bounding box center [259, 325] width 62 height 13
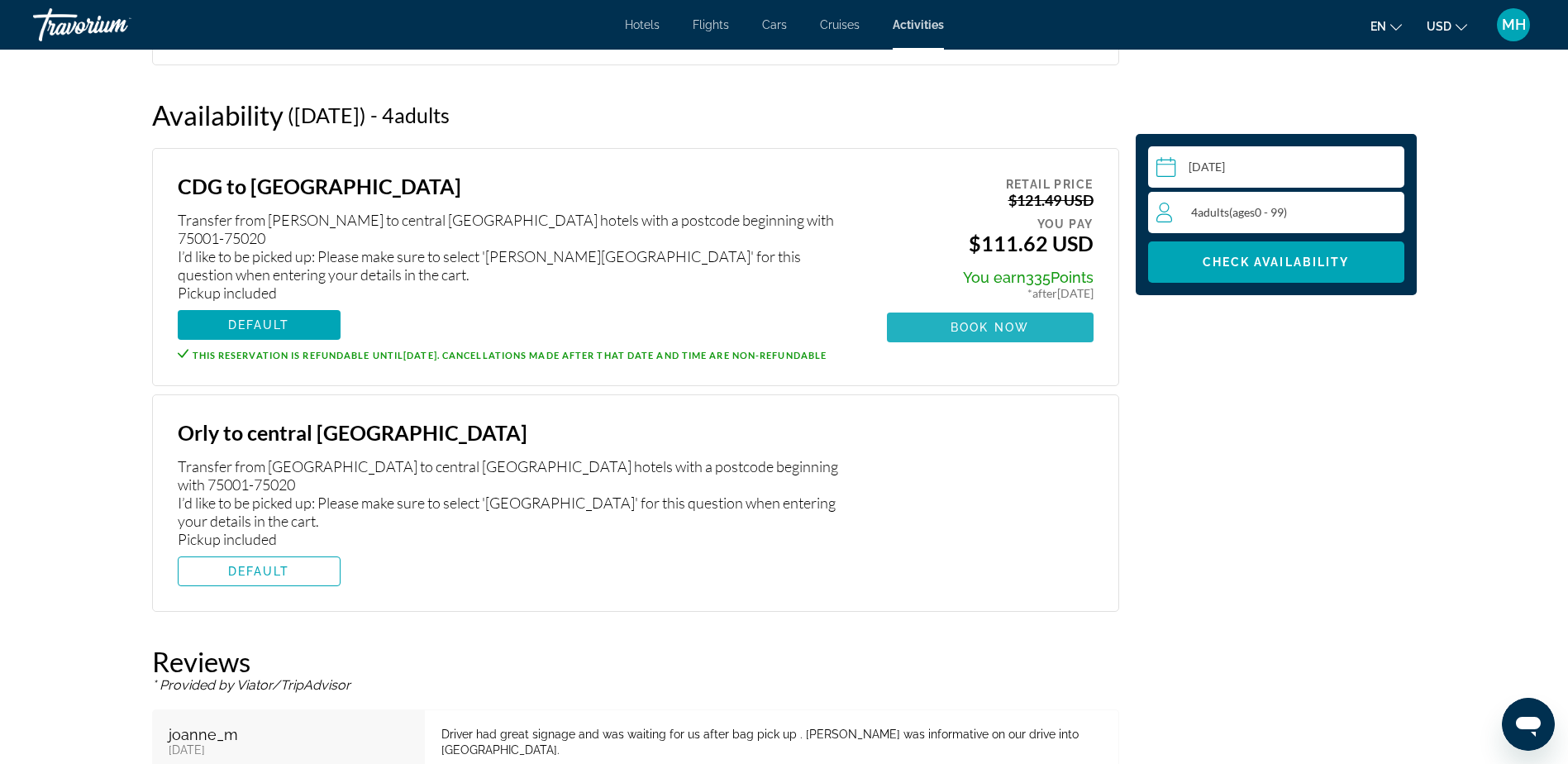
click at [1002, 325] on span "Book now" at bounding box center [989, 327] width 79 height 13
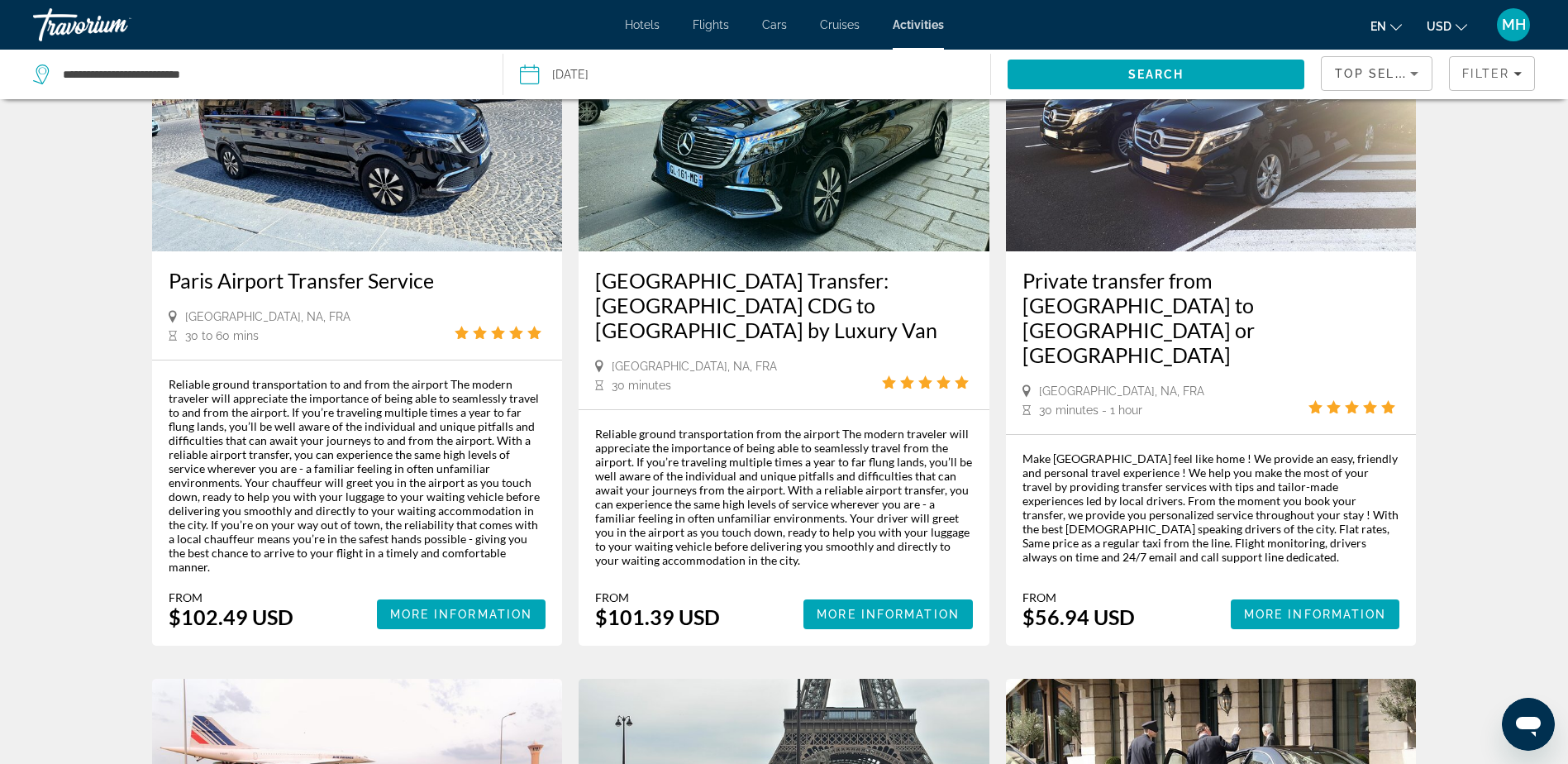
scroll to position [2194, 0]
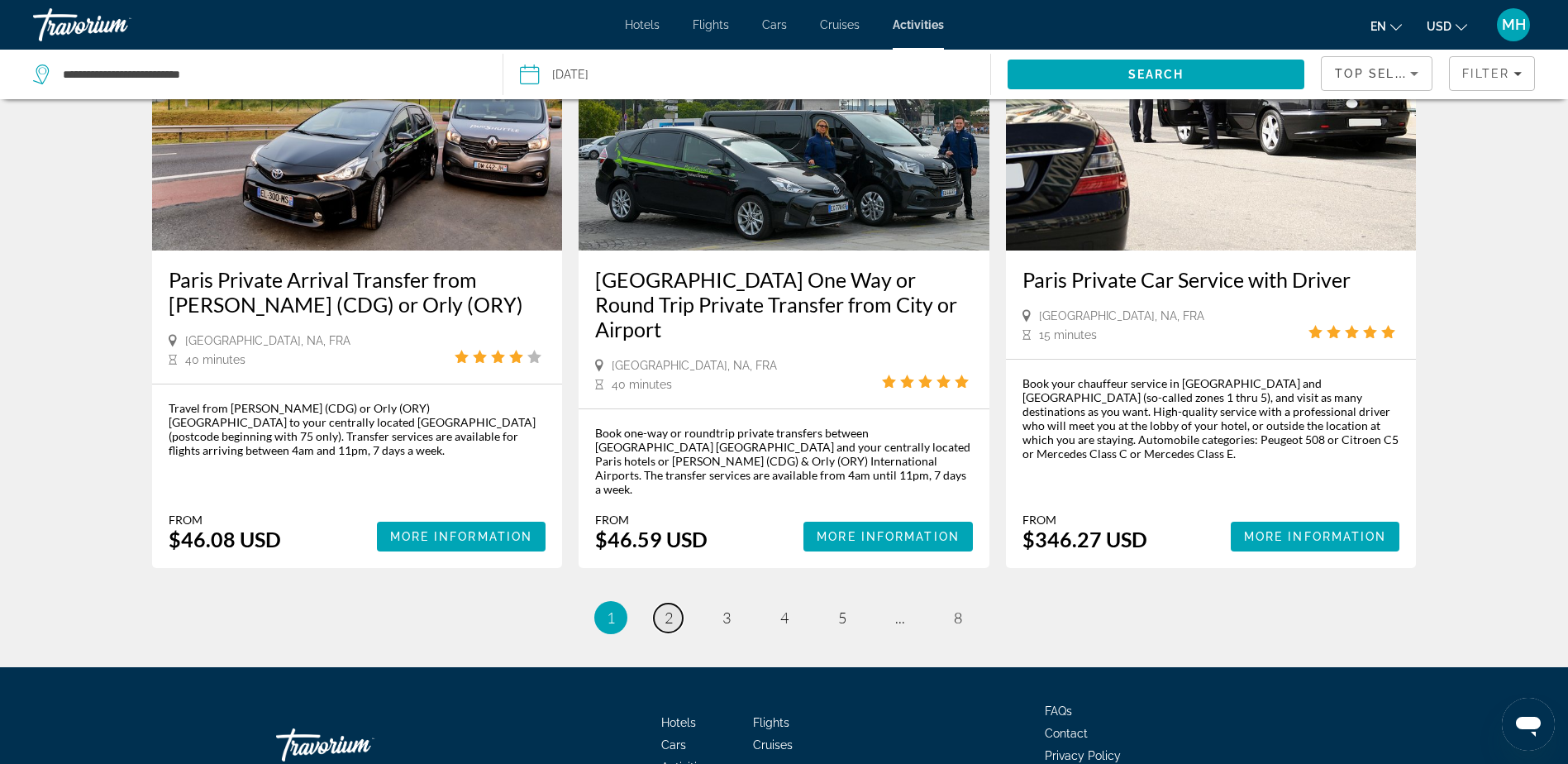
click at [669, 609] on span "2" at bounding box center [669, 617] width 9 height 18
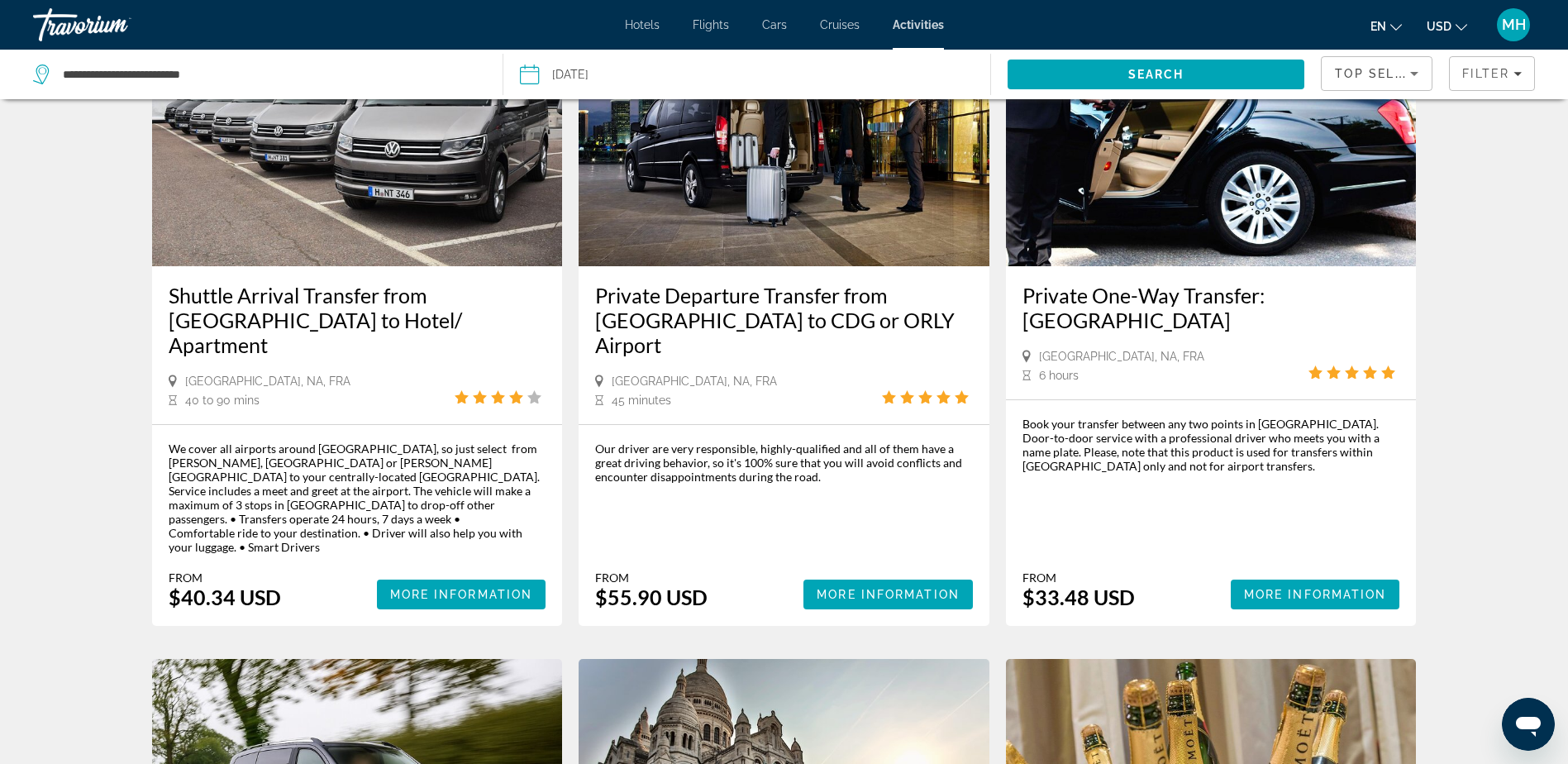
scroll to position [909, 0]
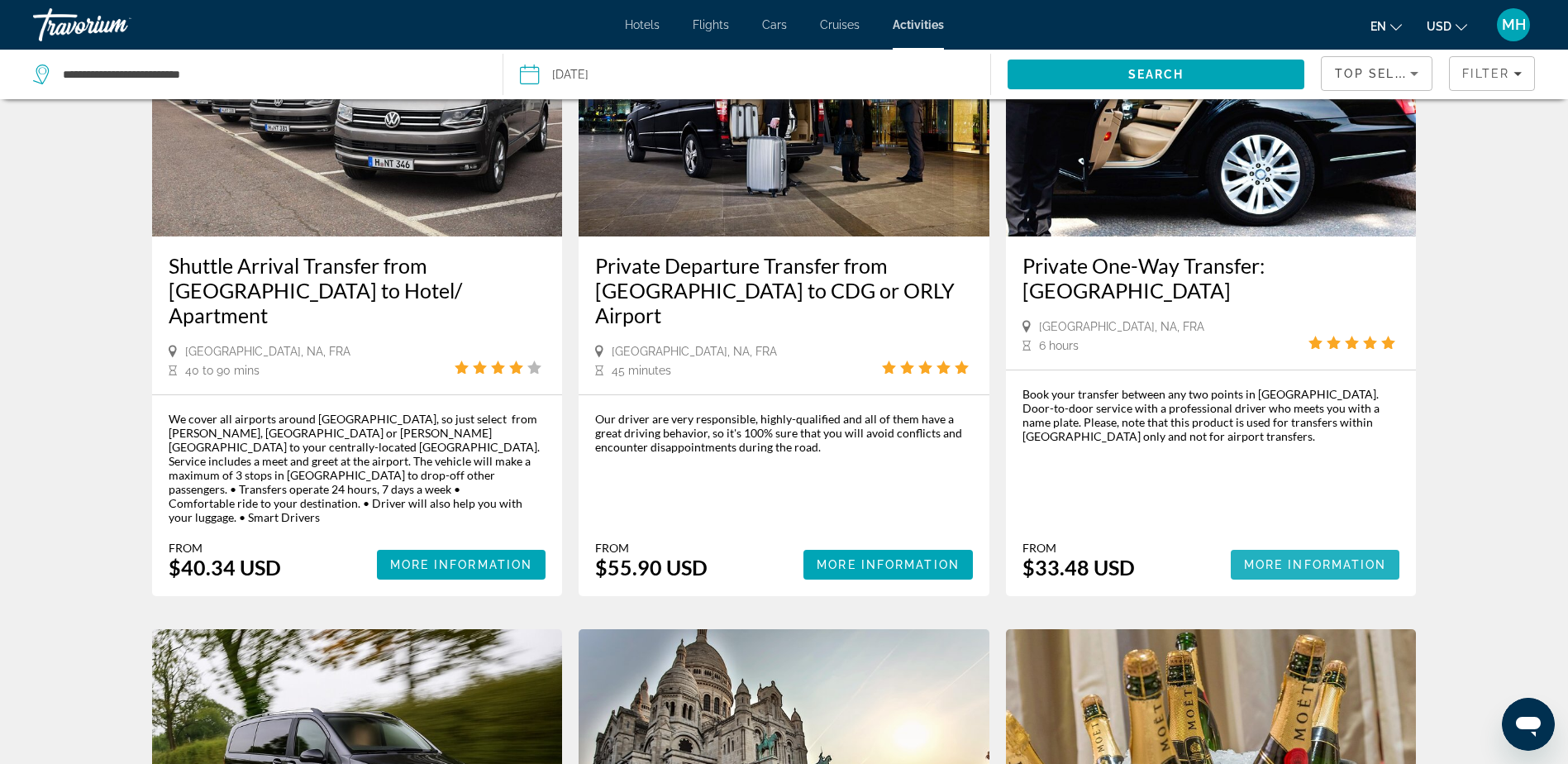
click at [1275, 558] on span "More Information" at bounding box center [1315, 564] width 143 height 13
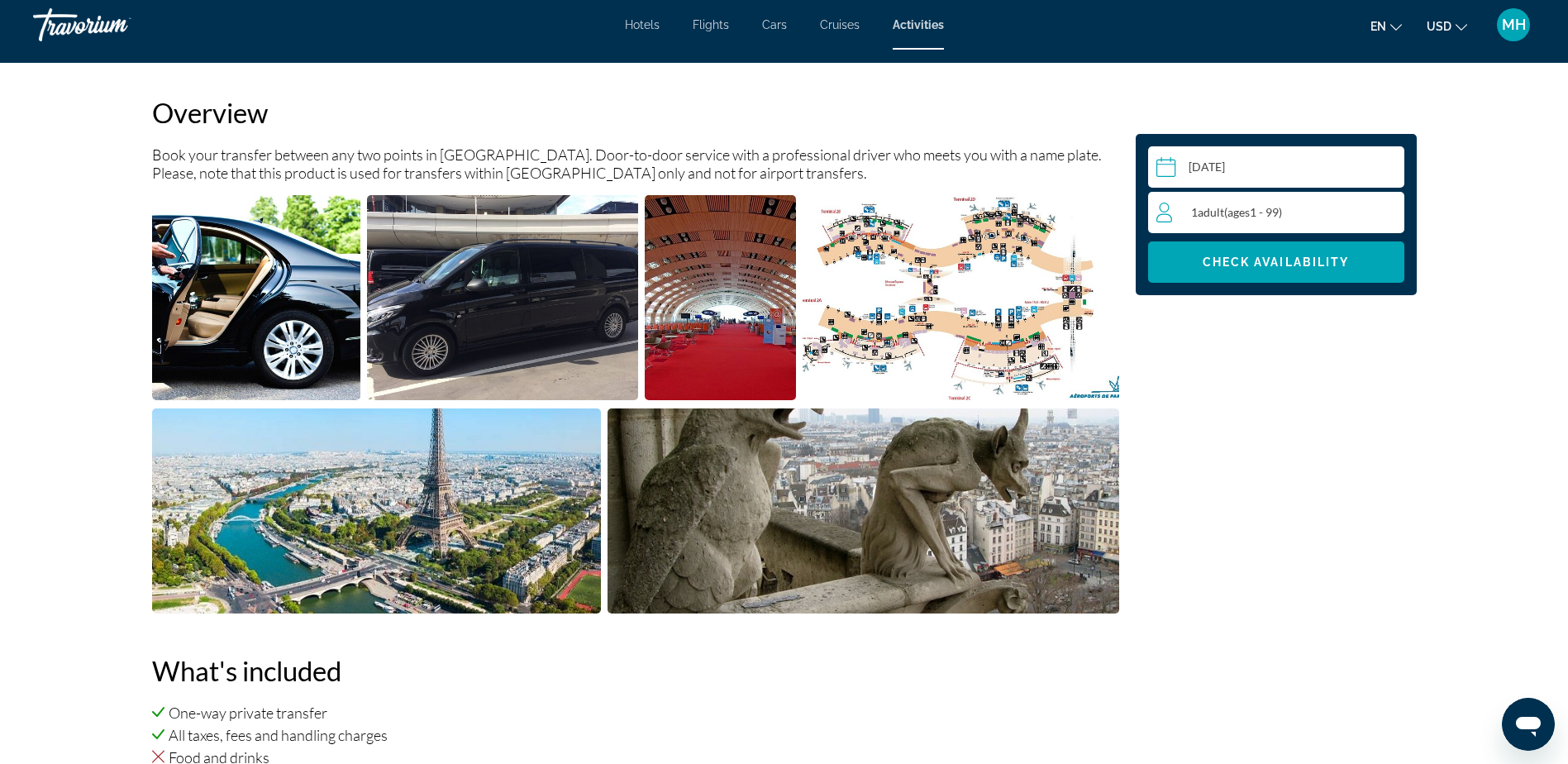
scroll to position [496, 0]
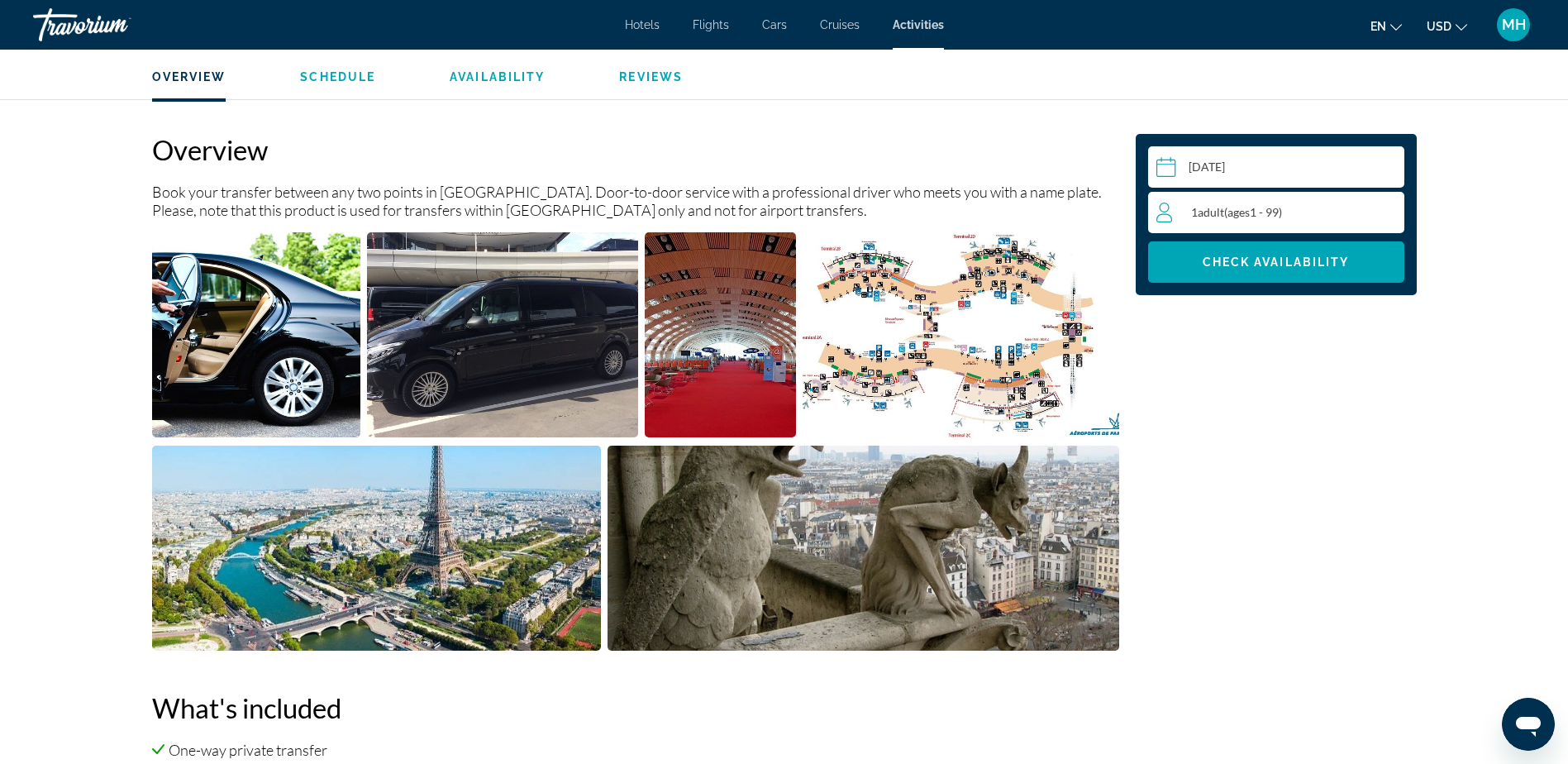
click at [1250, 216] on span "ages" at bounding box center [1238, 212] width 22 height 14
click at [1382, 212] on icon "Increment adults" at bounding box center [1387, 212] width 15 height 15
click at [1265, 262] on span "Check Availability" at bounding box center [1275, 262] width 147 height 13
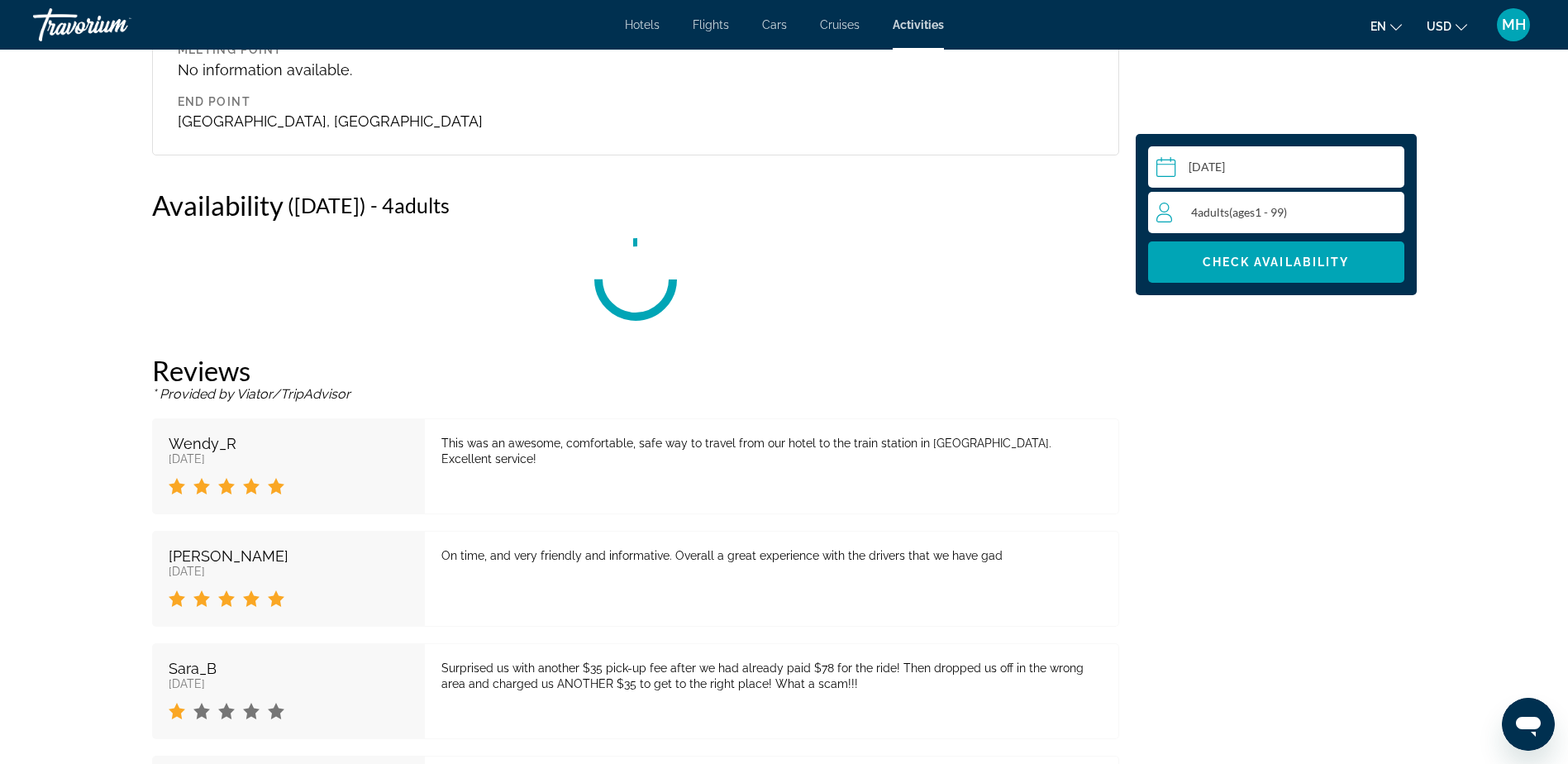
scroll to position [2111, 0]
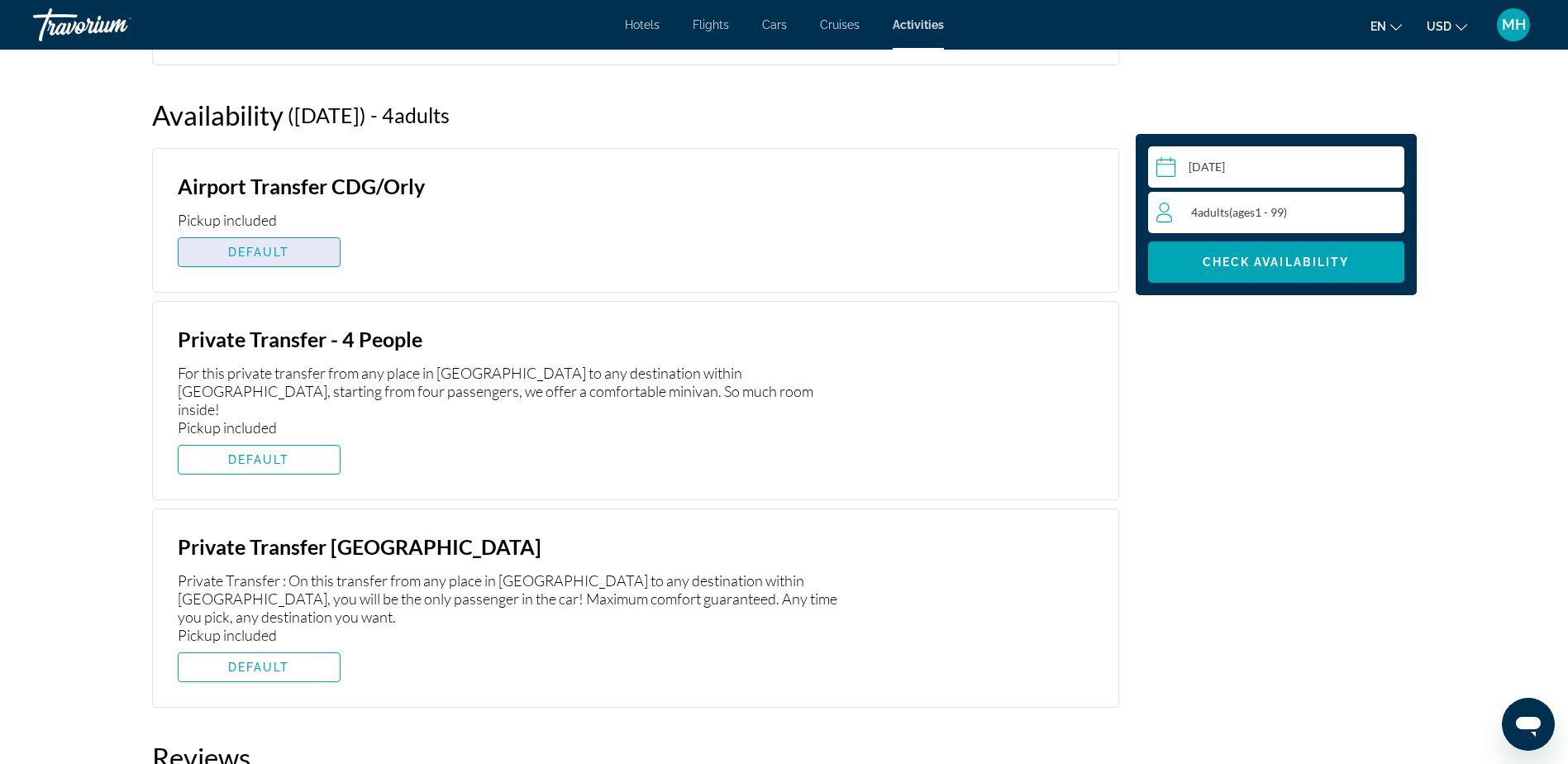
click at [254, 251] on span "DEFAULT" at bounding box center [259, 251] width 62 height 13
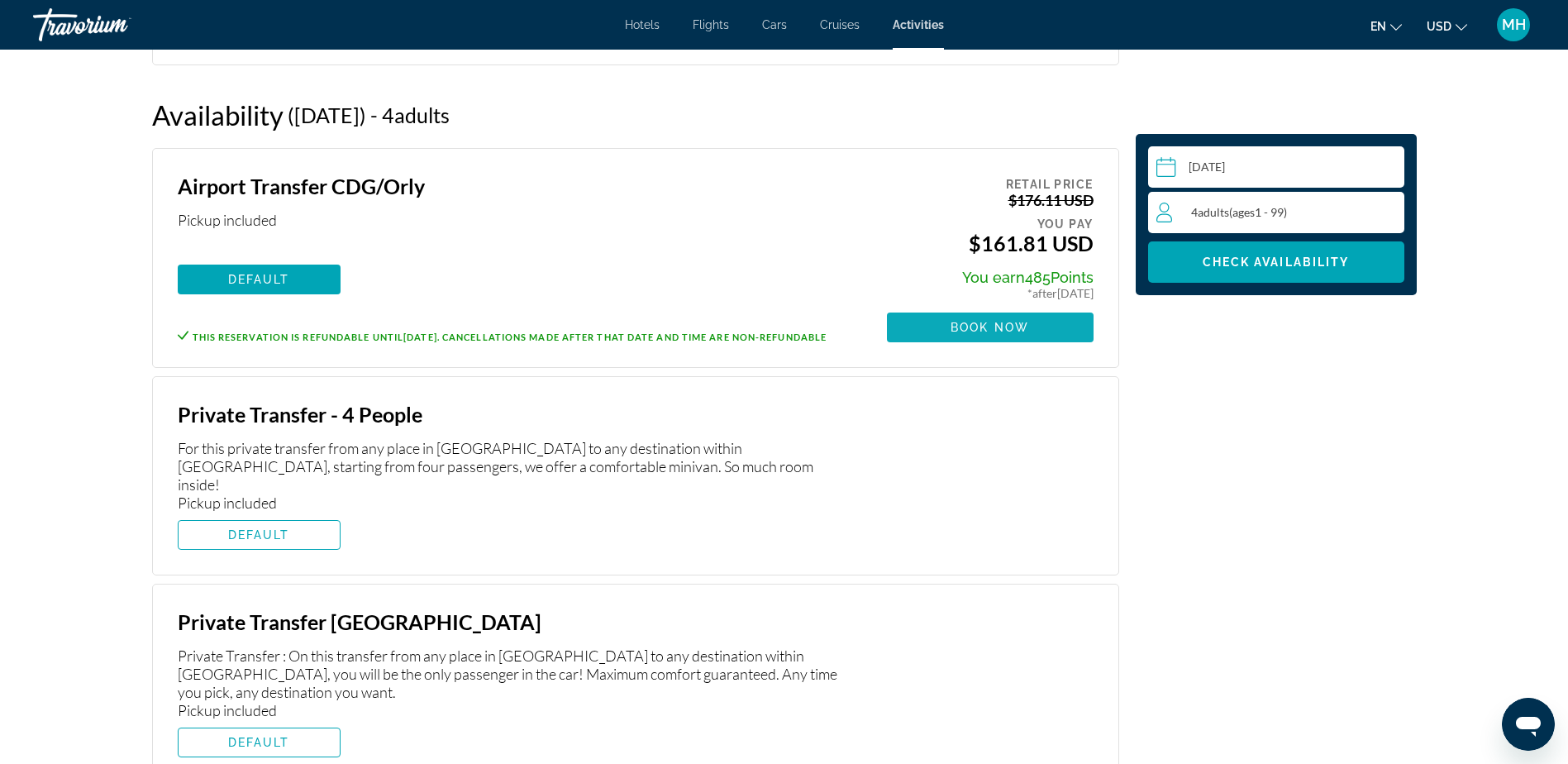
click at [980, 318] on span "Main content" at bounding box center [989, 327] width 206 height 40
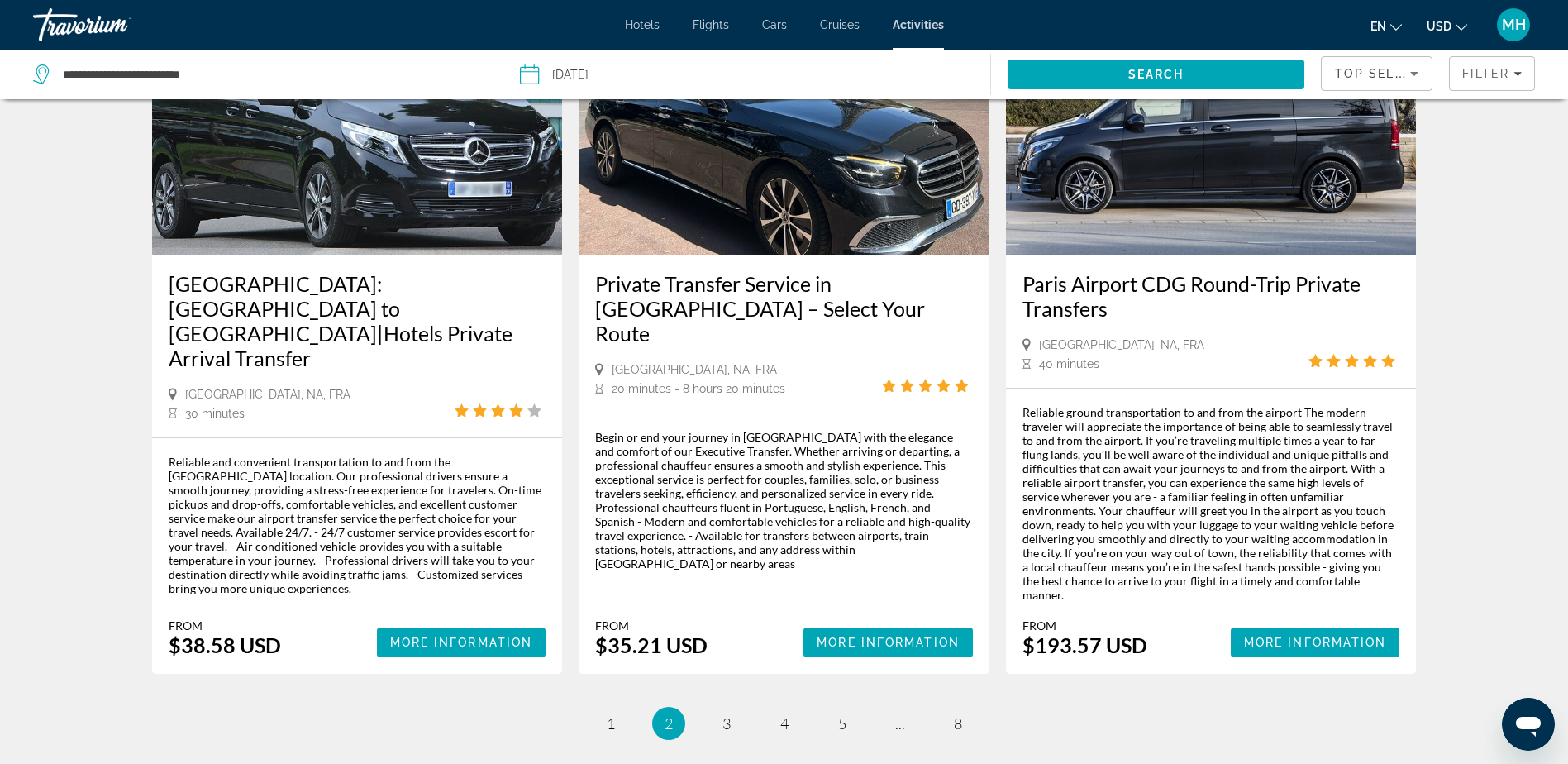
scroll to position [2360, 0]
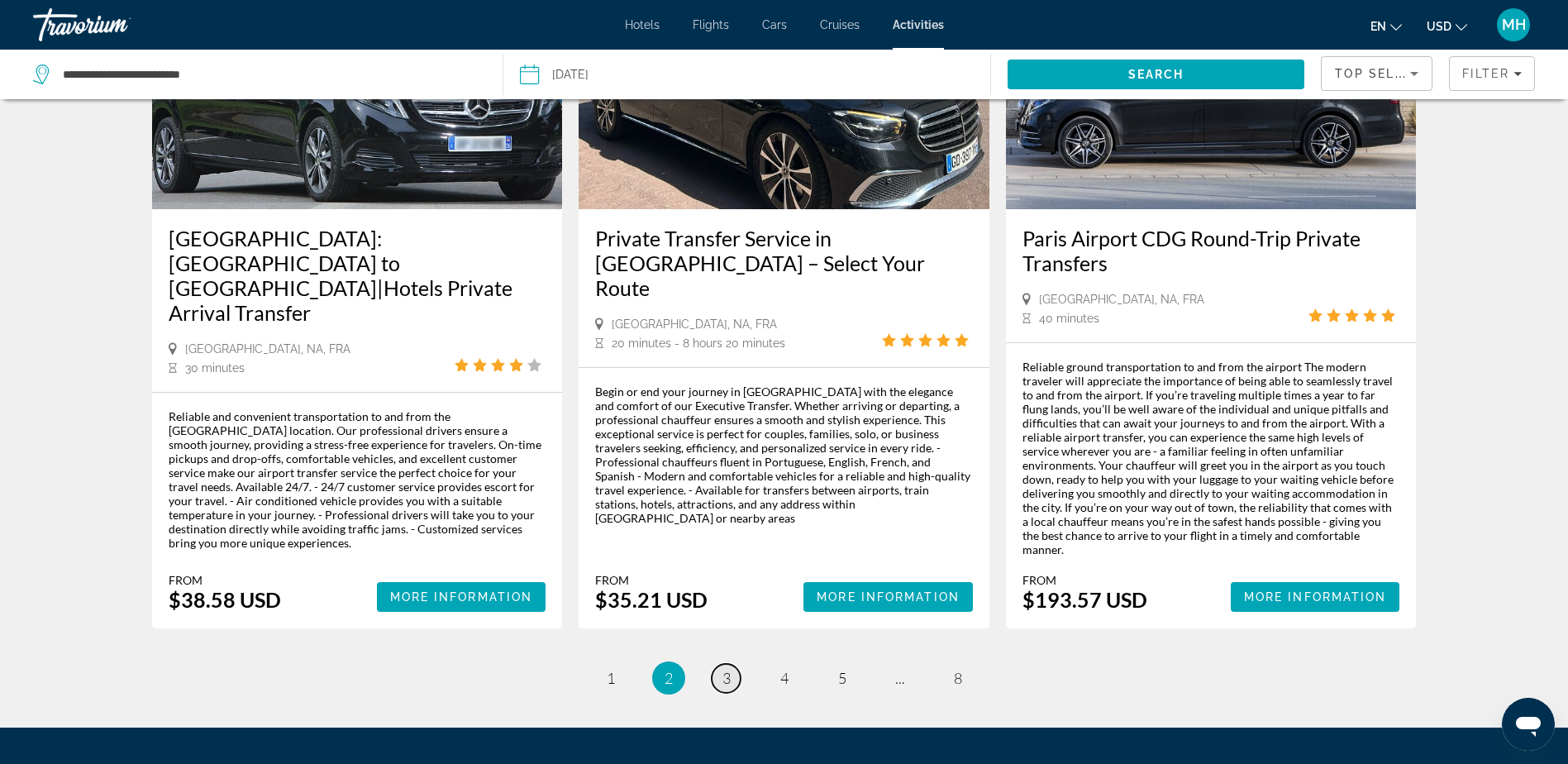
click at [728, 669] on span "3" at bounding box center [727, 678] width 9 height 18
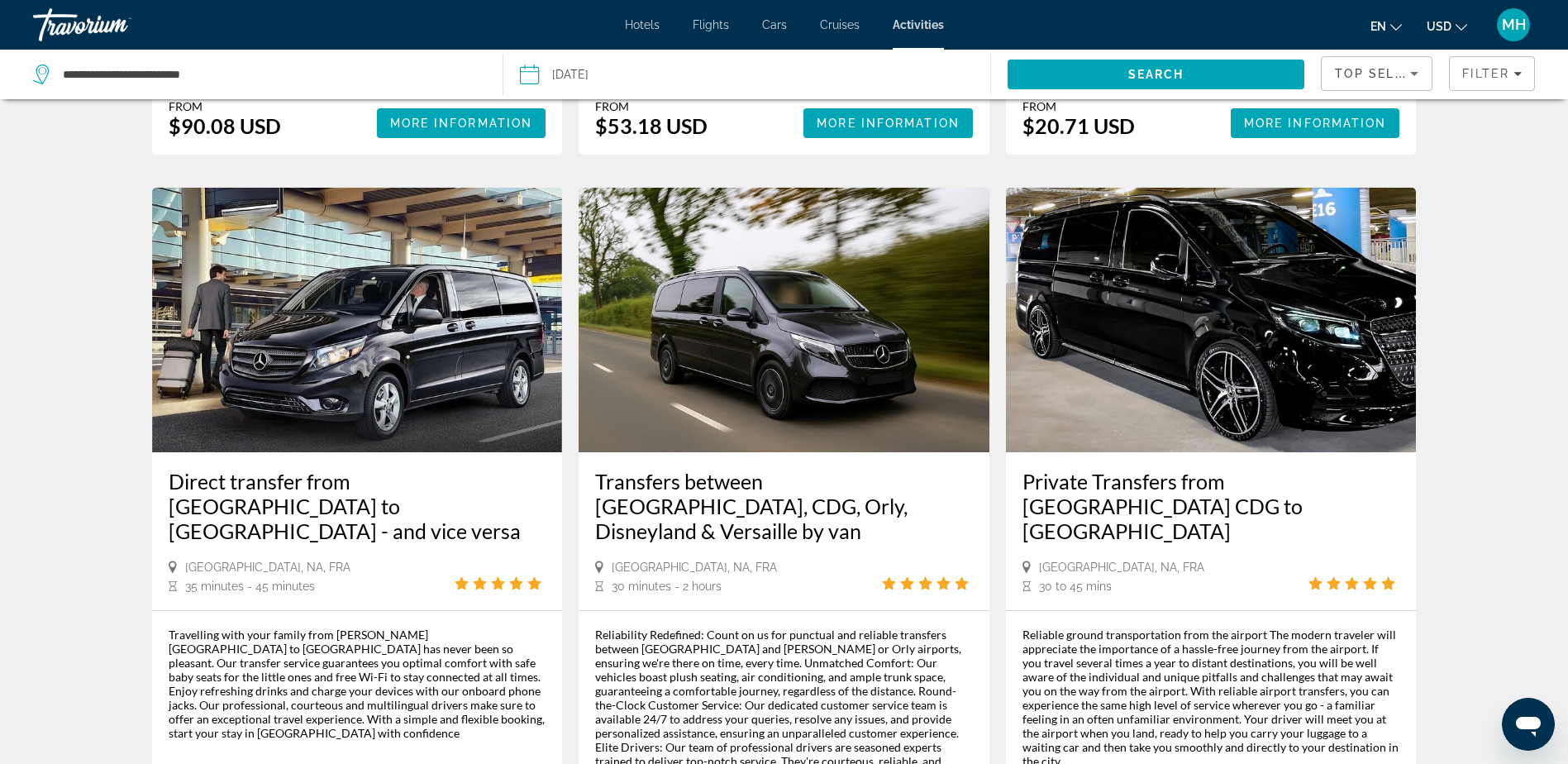
scroll to position [1405, 0]
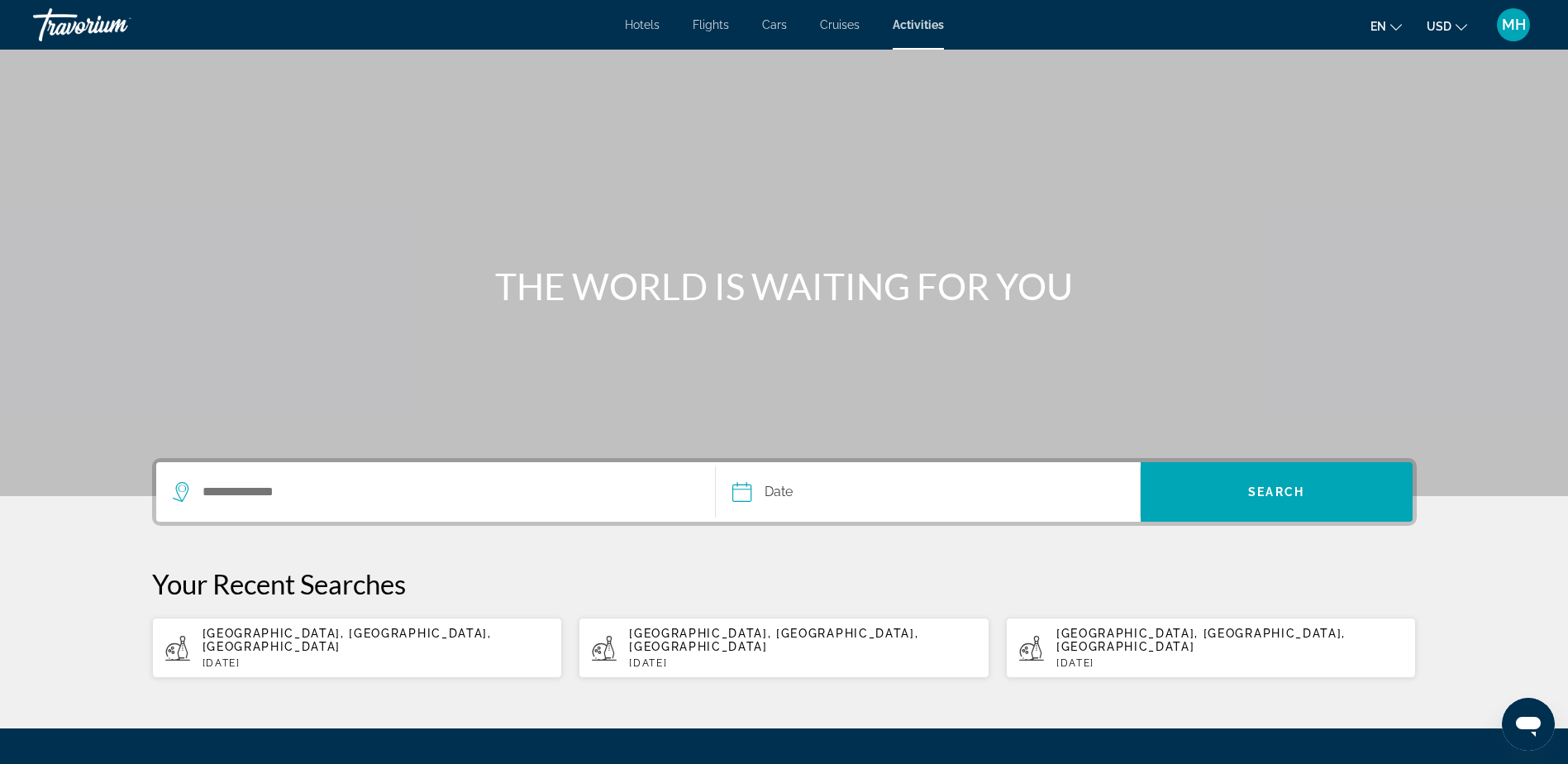
click at [305, 657] on p "[DATE]" at bounding box center [376, 662] width 347 height 11
type input "**********"
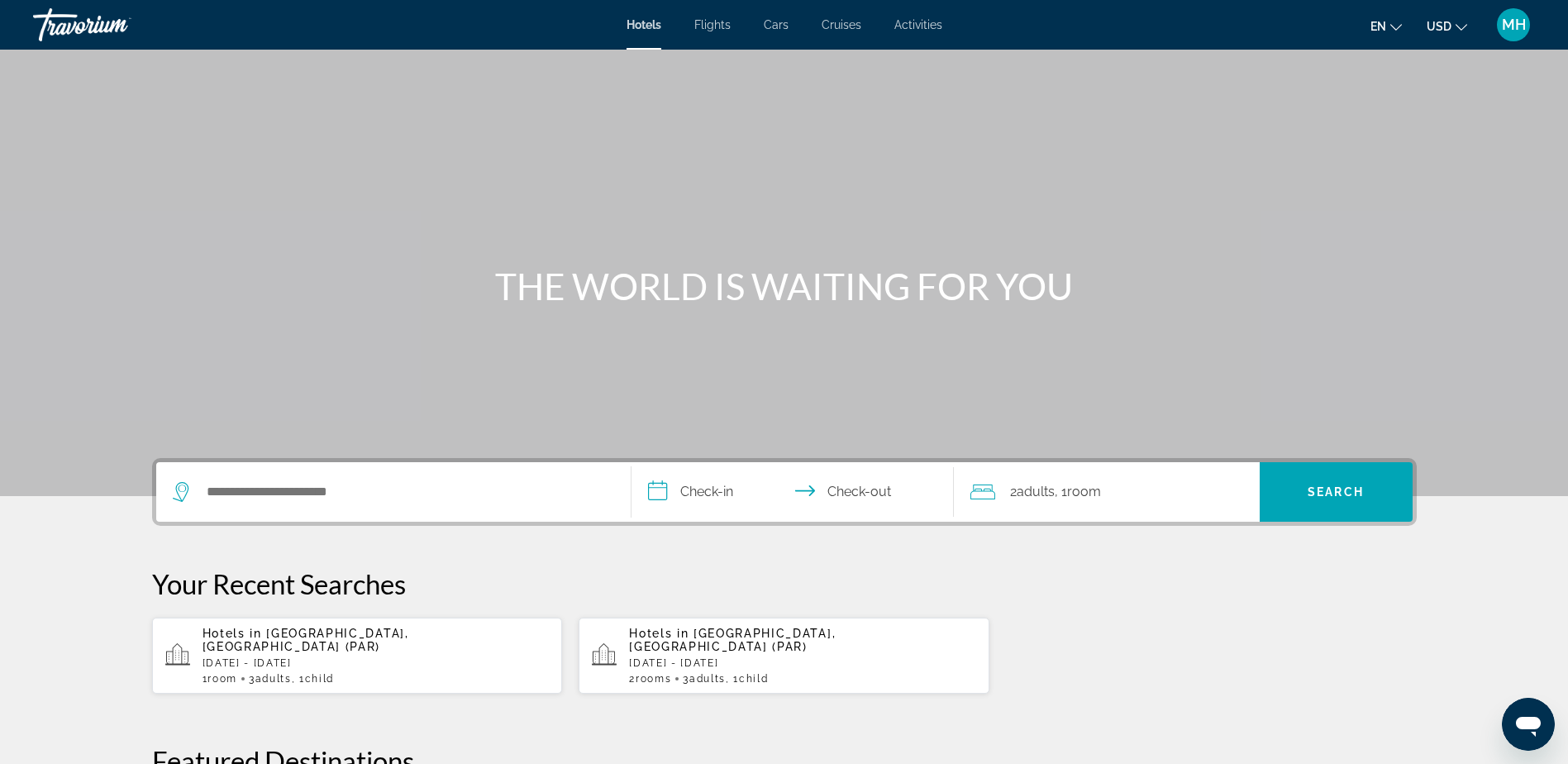
click at [924, 19] on span "Activities" at bounding box center [918, 24] width 48 height 13
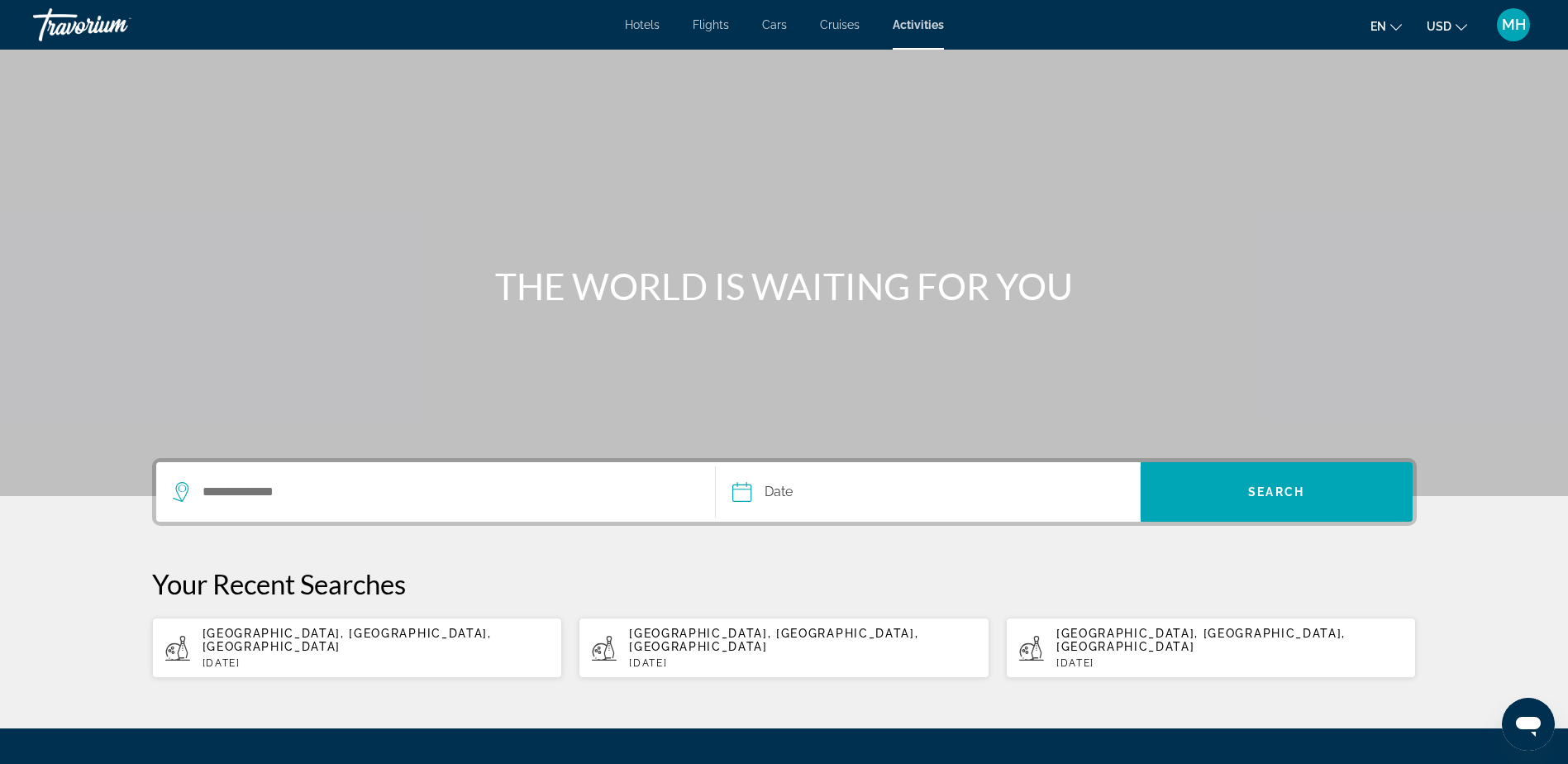
click at [275, 640] on div "[GEOGRAPHIC_DATA], [GEOGRAPHIC_DATA], [GEOGRAPHIC_DATA] [DATE]" at bounding box center [376, 647] width 347 height 42
type input "**********"
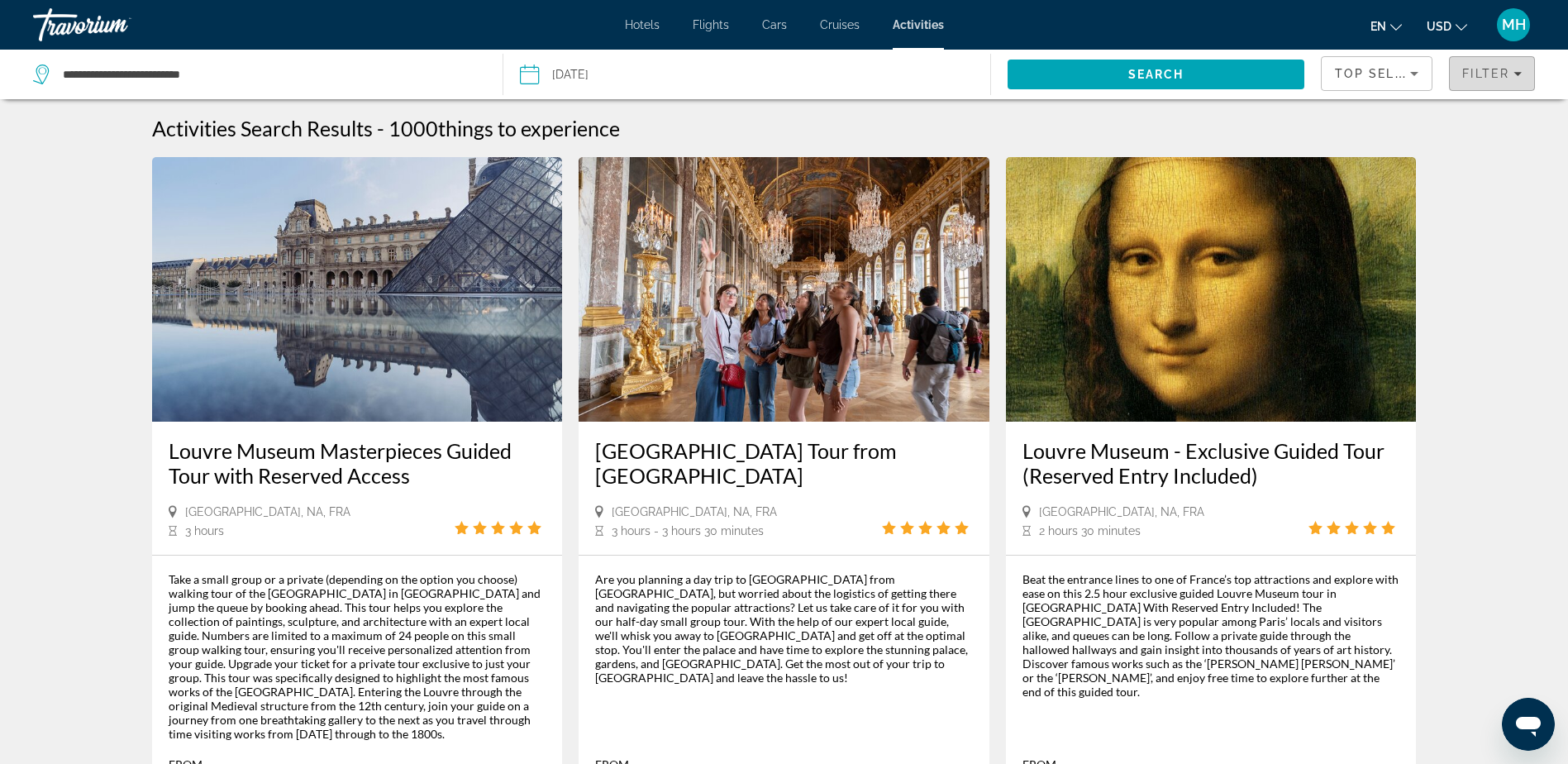
click at [1523, 75] on span "Filters" at bounding box center [1492, 73] width 85 height 40
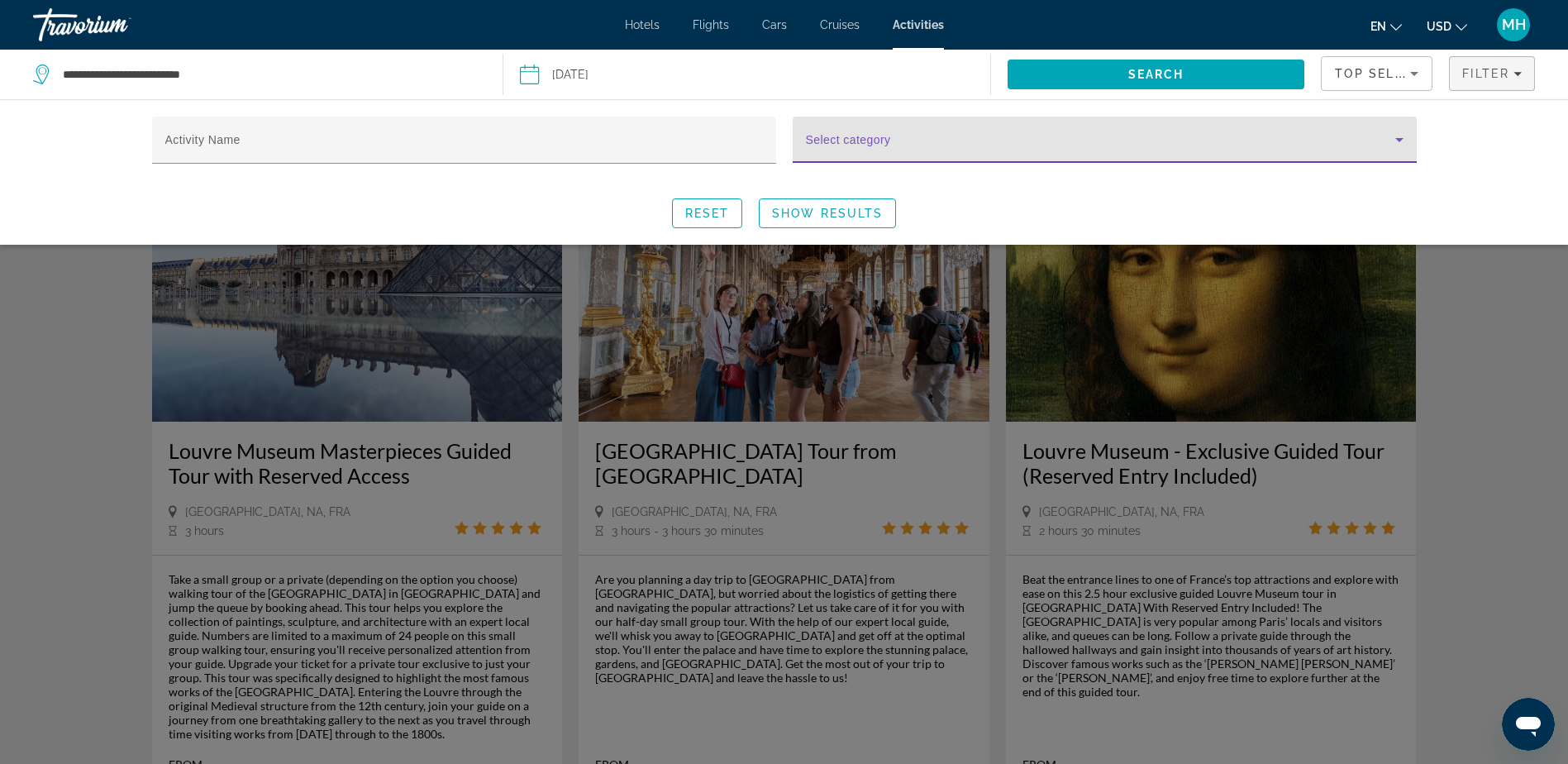
click at [1402, 141] on icon "Search widget" at bounding box center [1399, 139] width 20 height 20
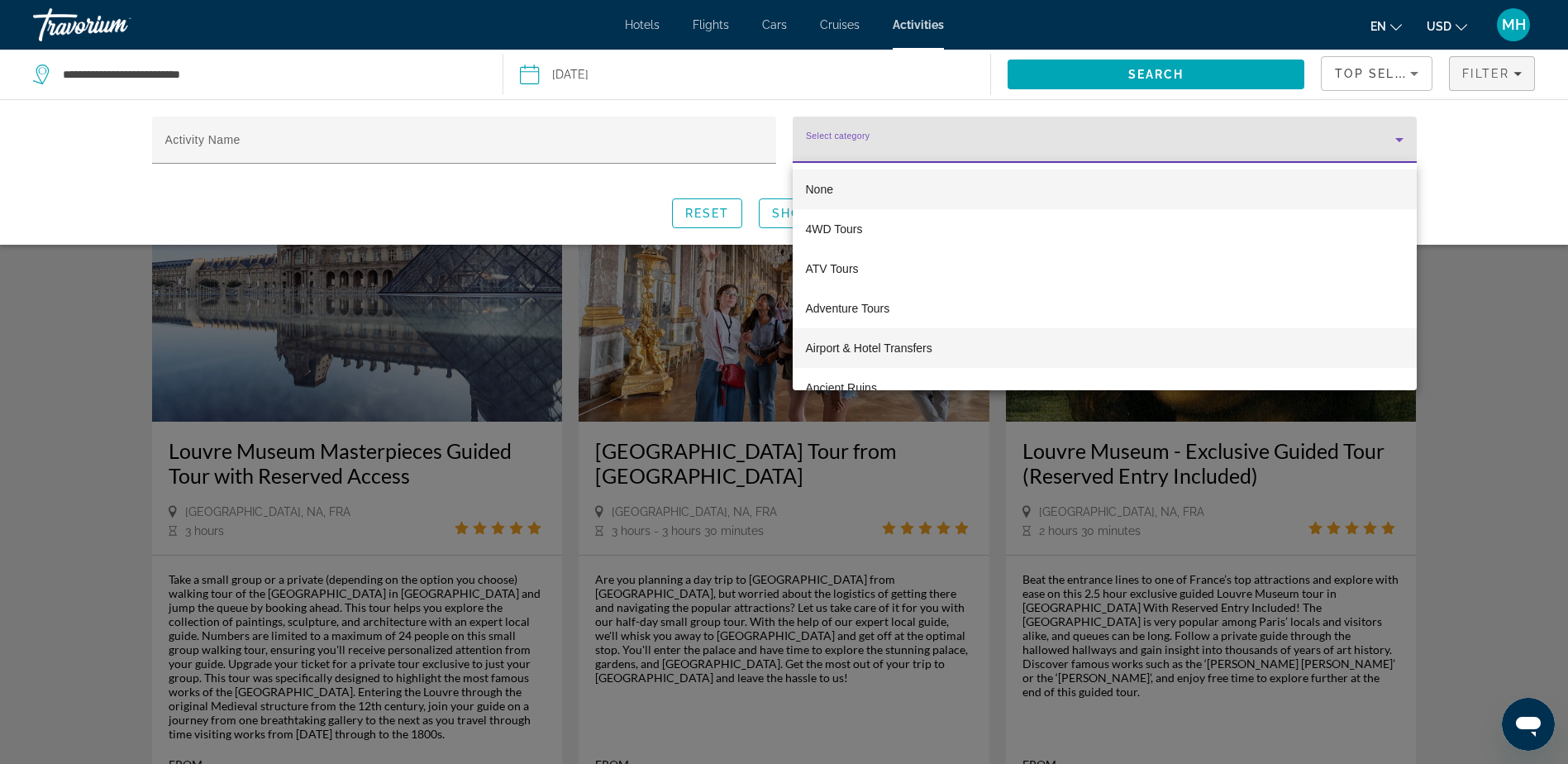
click at [897, 347] on span "Airport & Hotel Transfers" at bounding box center [869, 348] width 127 height 20
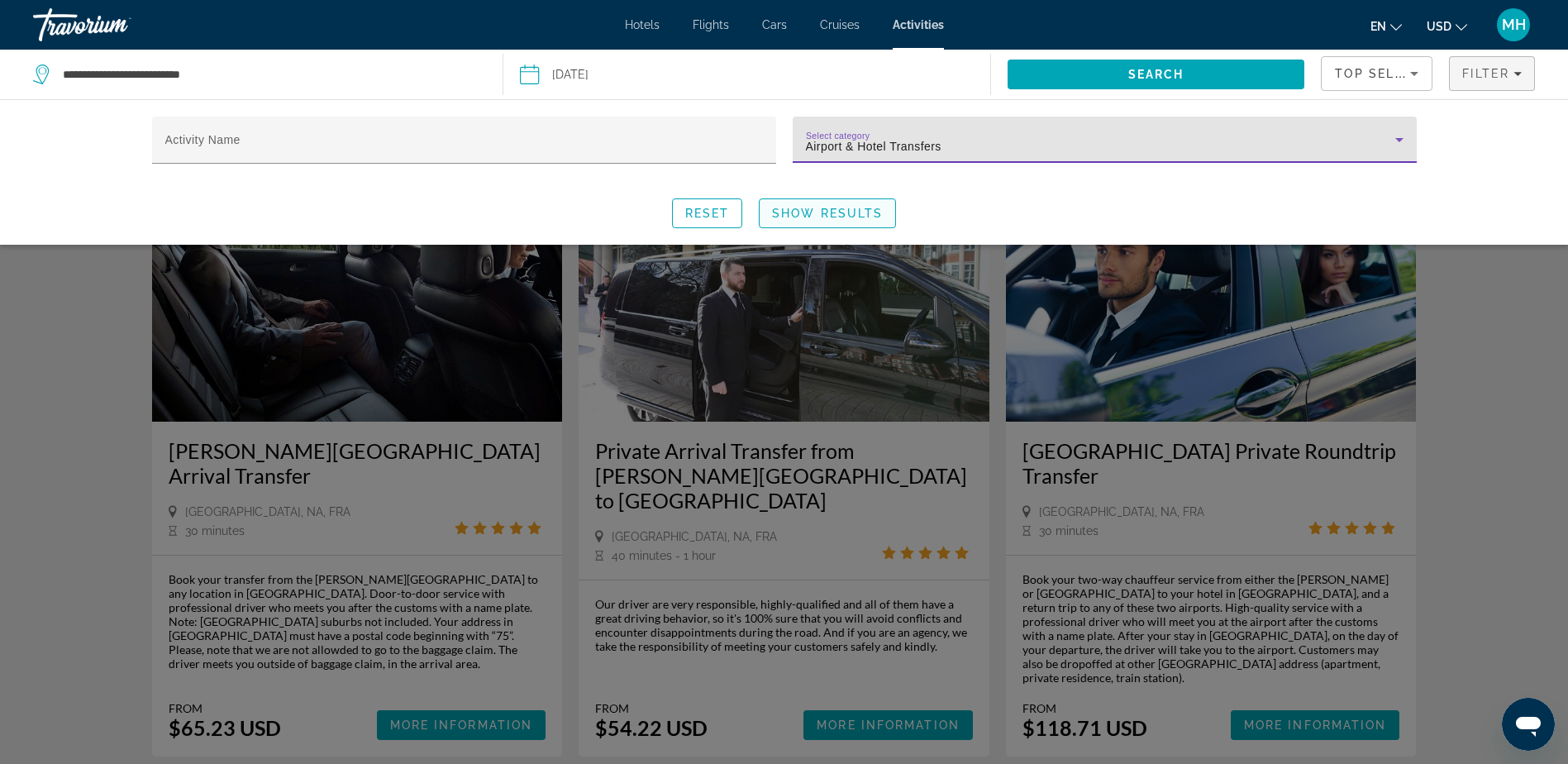
click at [827, 206] on span "Show Results" at bounding box center [827, 212] width 110 height 13
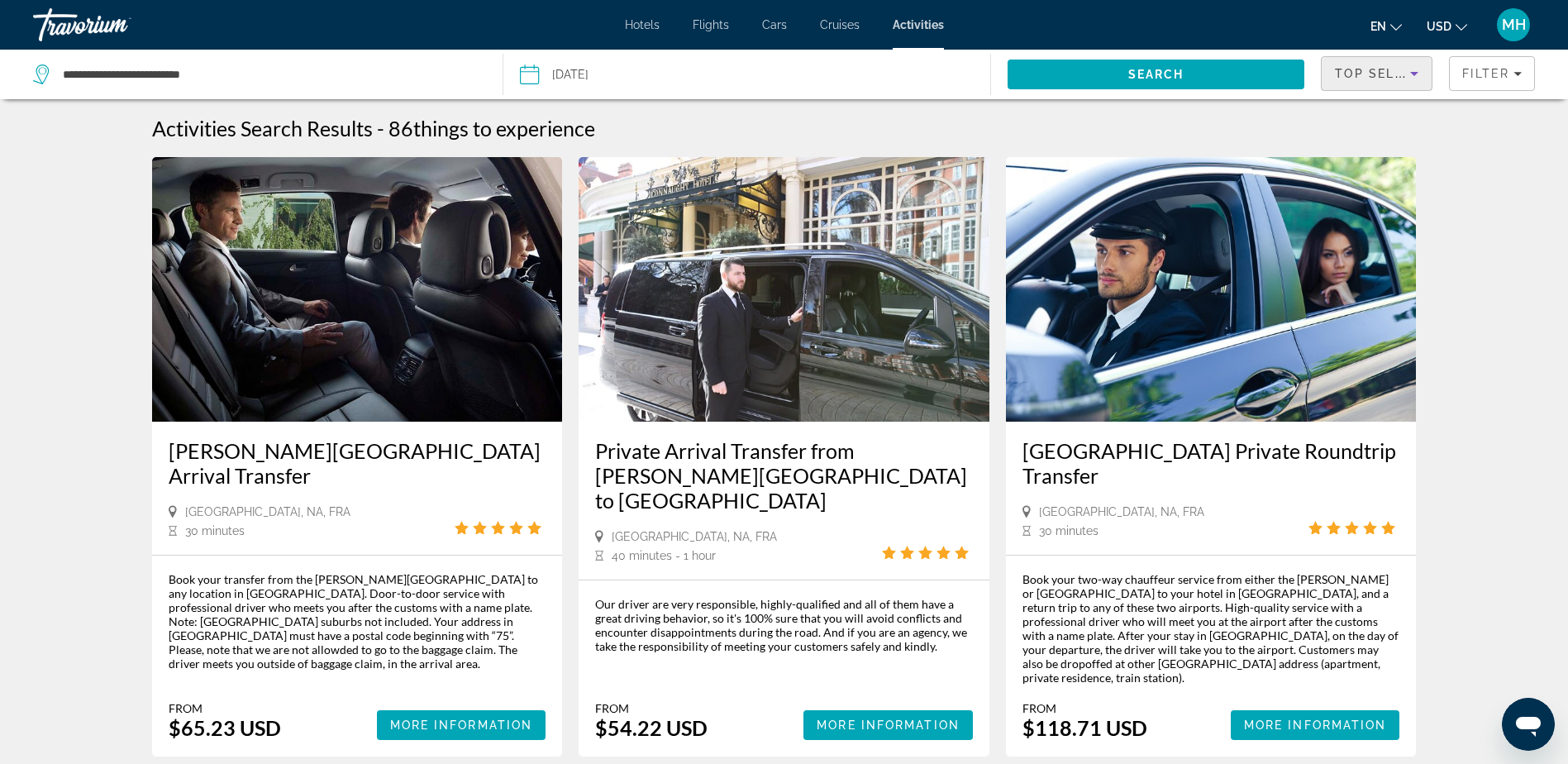
click at [1414, 75] on icon "Sort by" at bounding box center [1414, 73] width 9 height 4
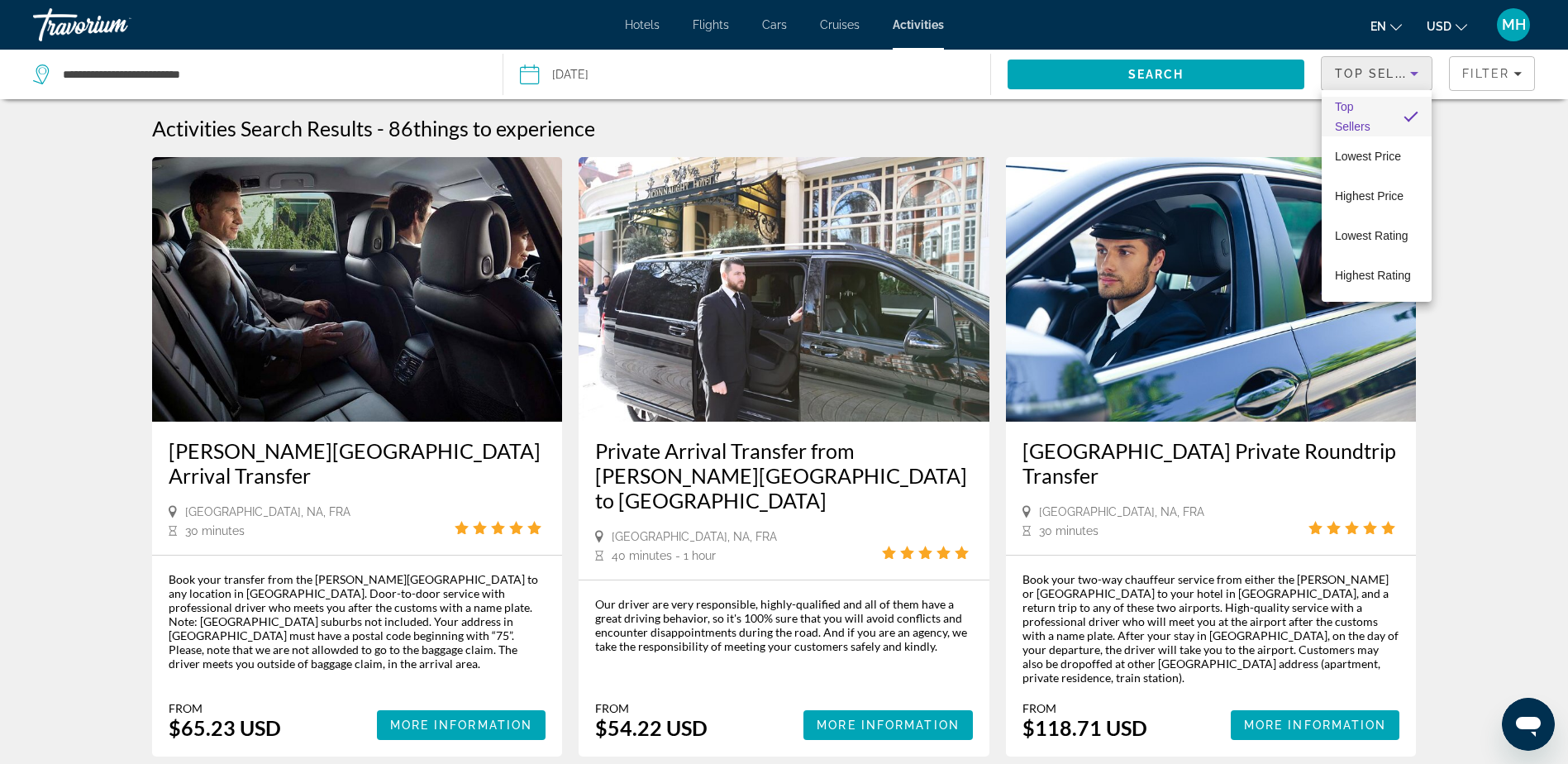
click at [1542, 285] on div at bounding box center [784, 382] width 1568 height 764
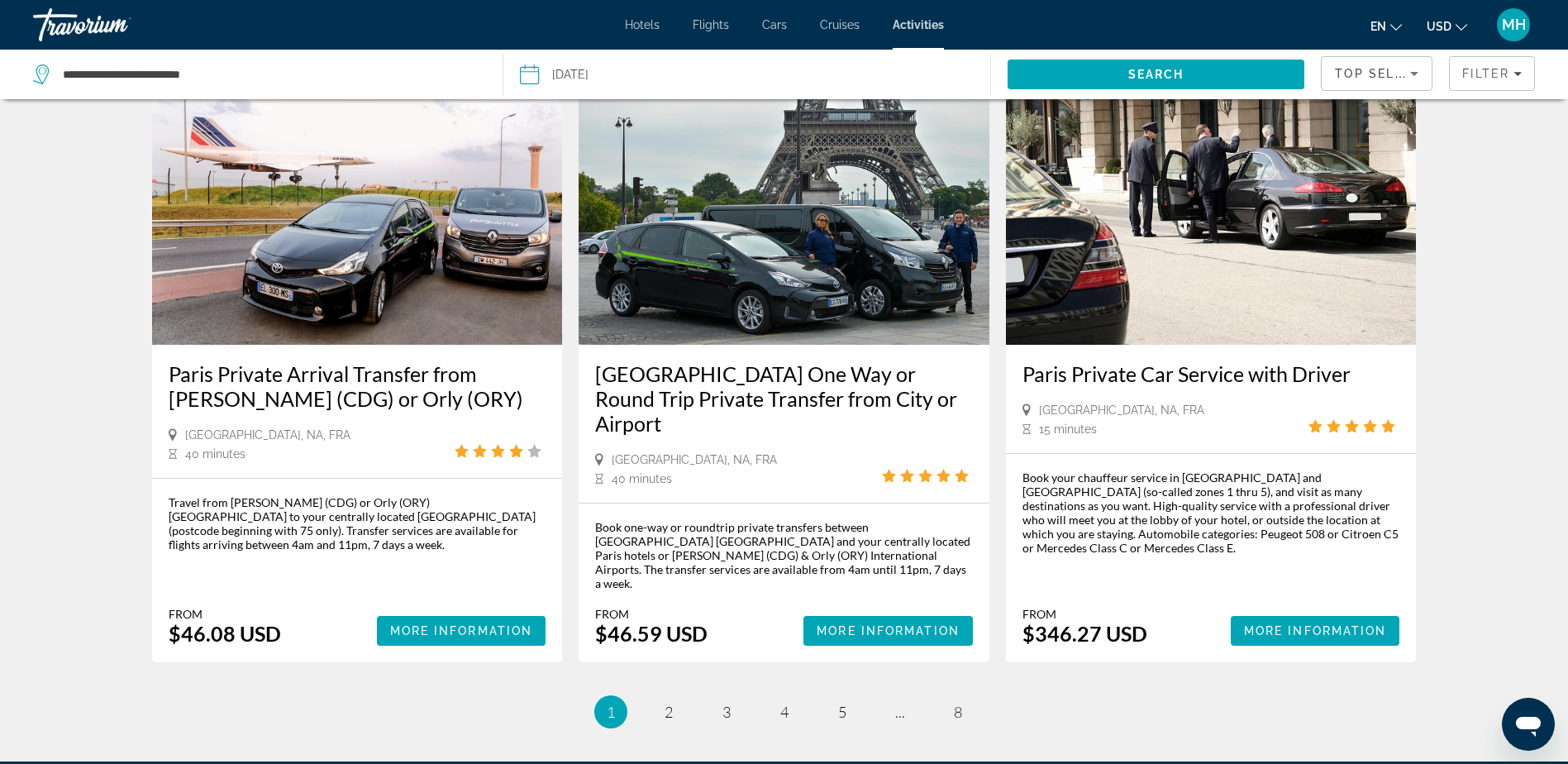
scroll to position [2150, 0]
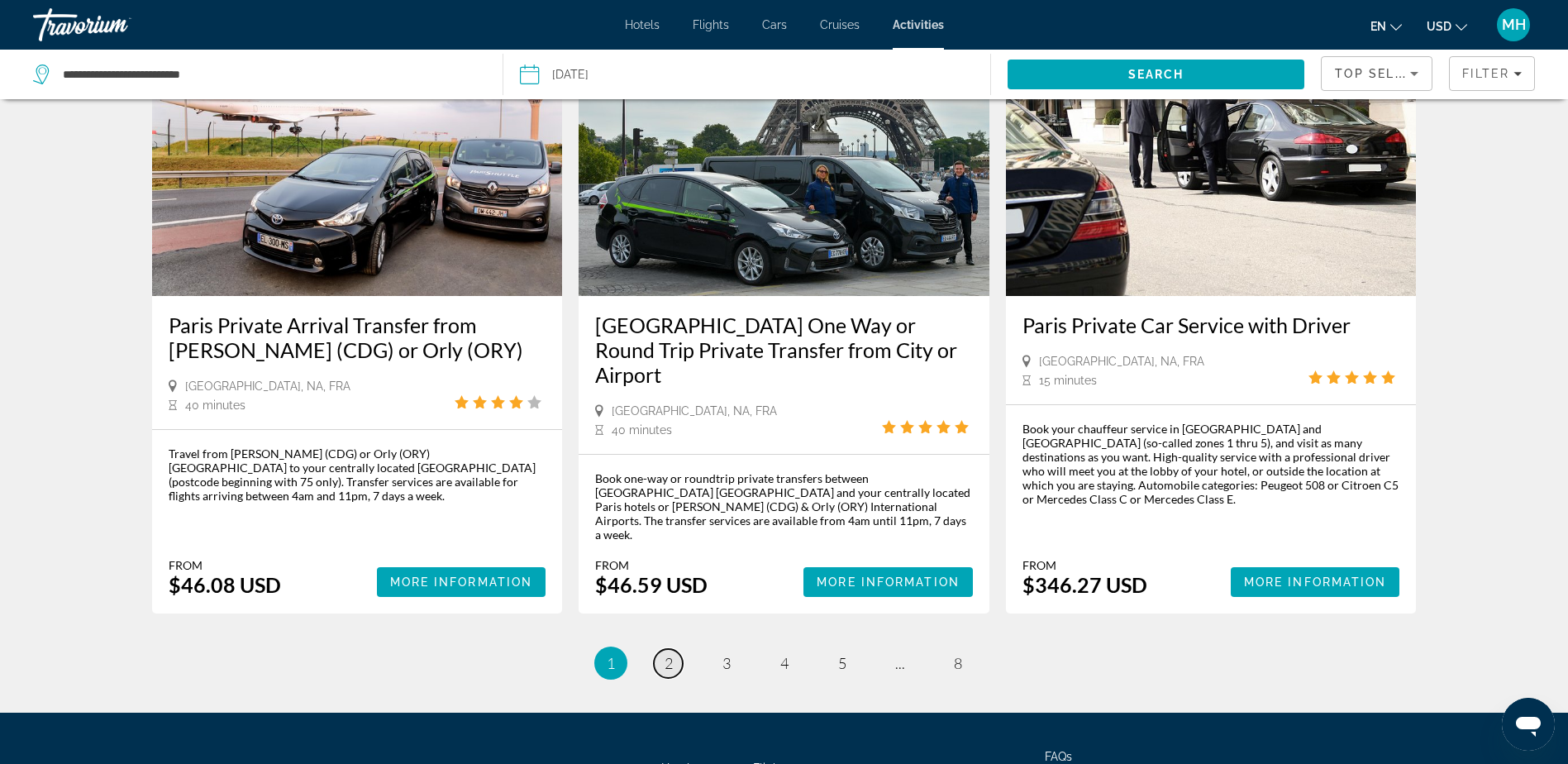
click at [666, 654] on span "2" at bounding box center [669, 662] width 9 height 18
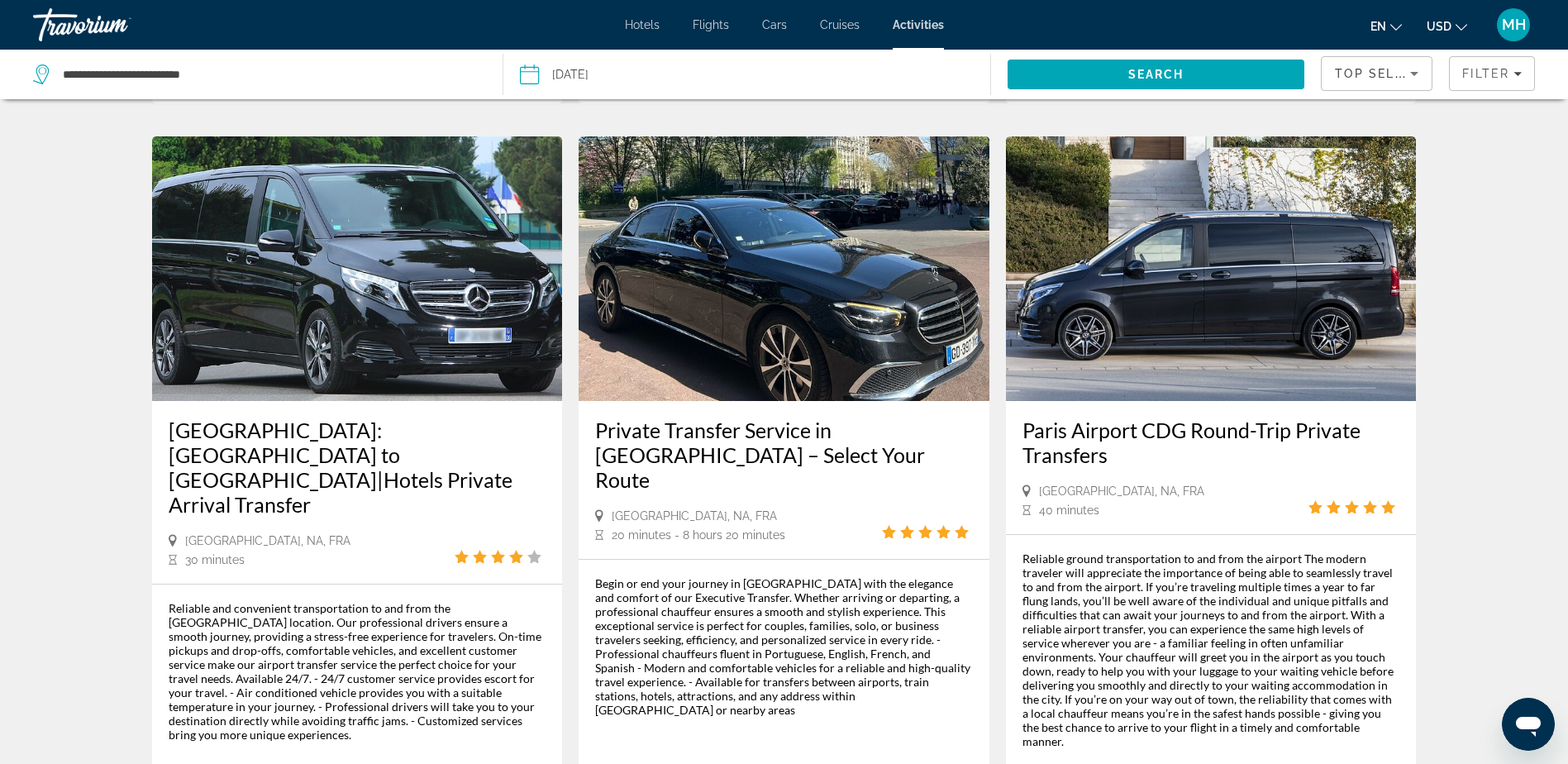
scroll to position [2150, 0]
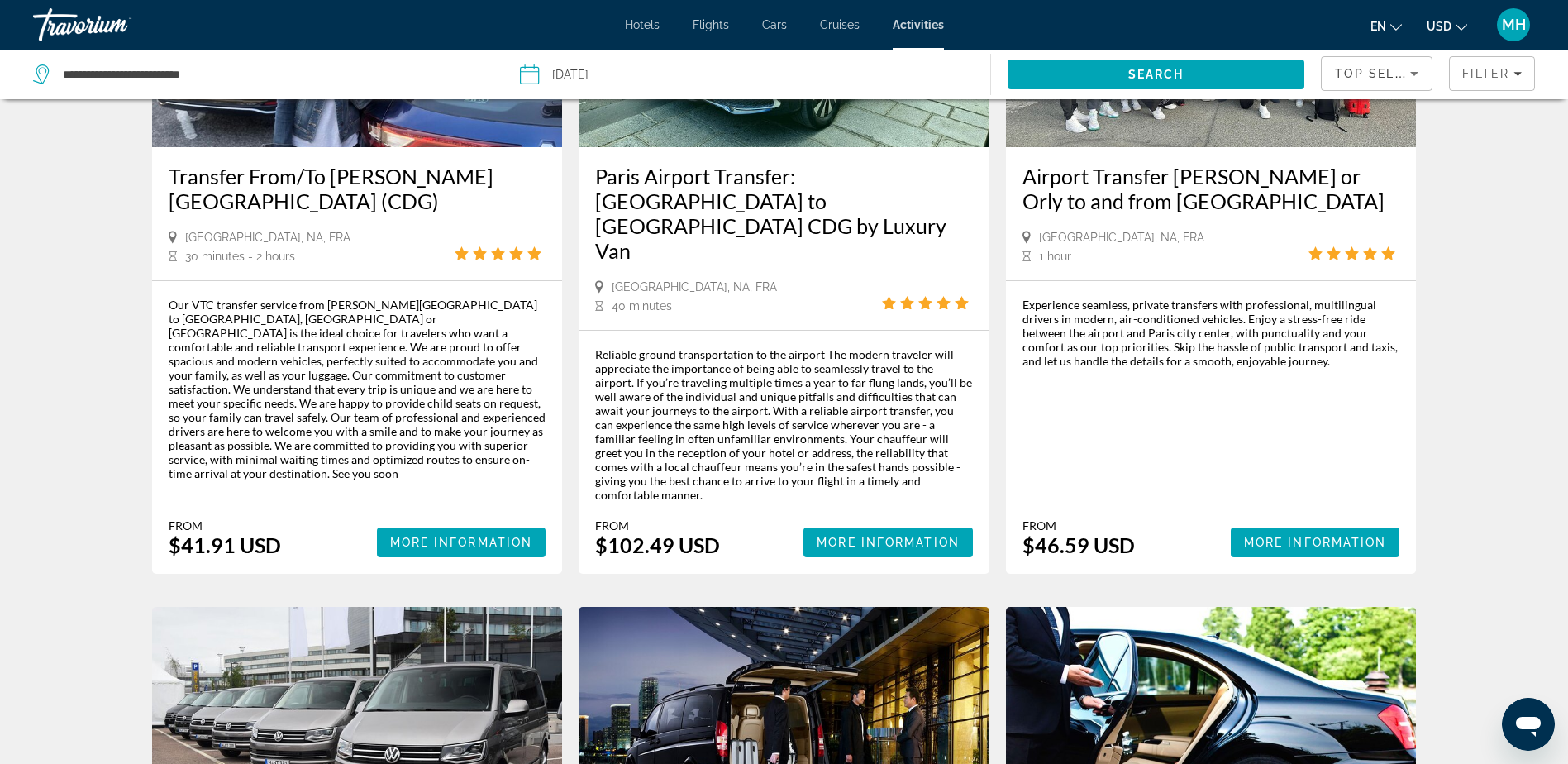
scroll to position [248, 0]
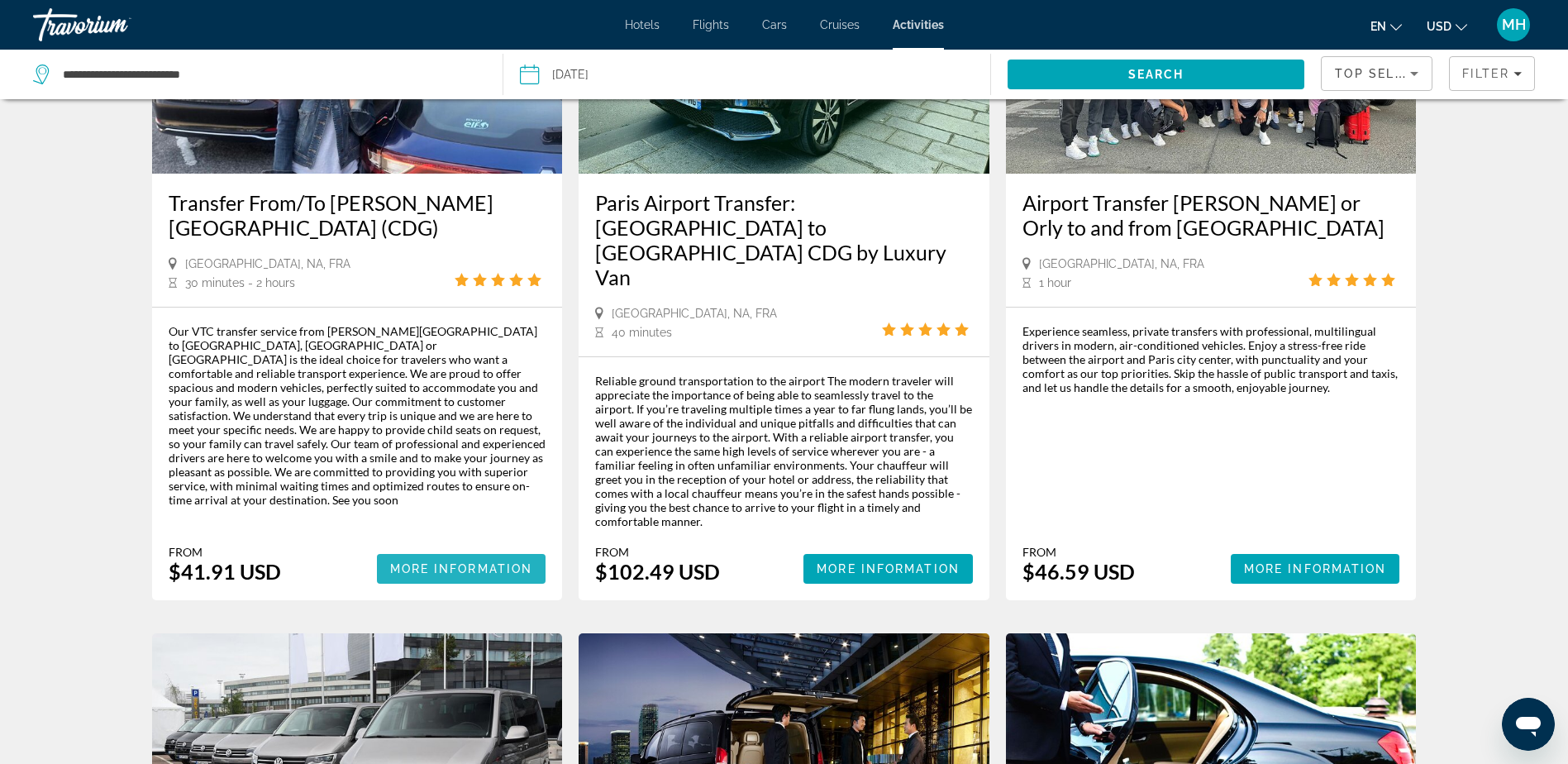
click at [457, 562] on span "More Information" at bounding box center [462, 568] width 143 height 13
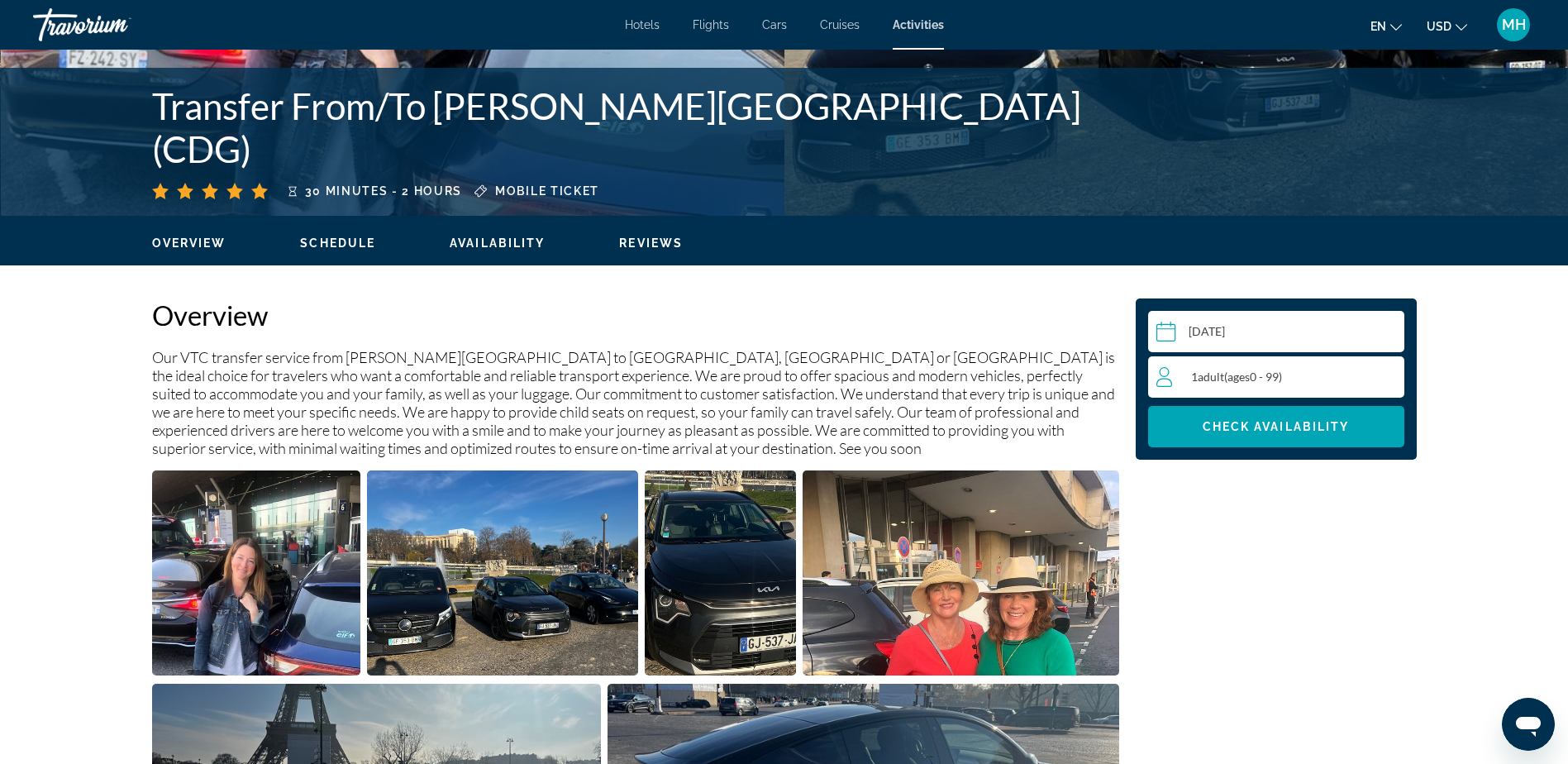
scroll to position [331, 0]
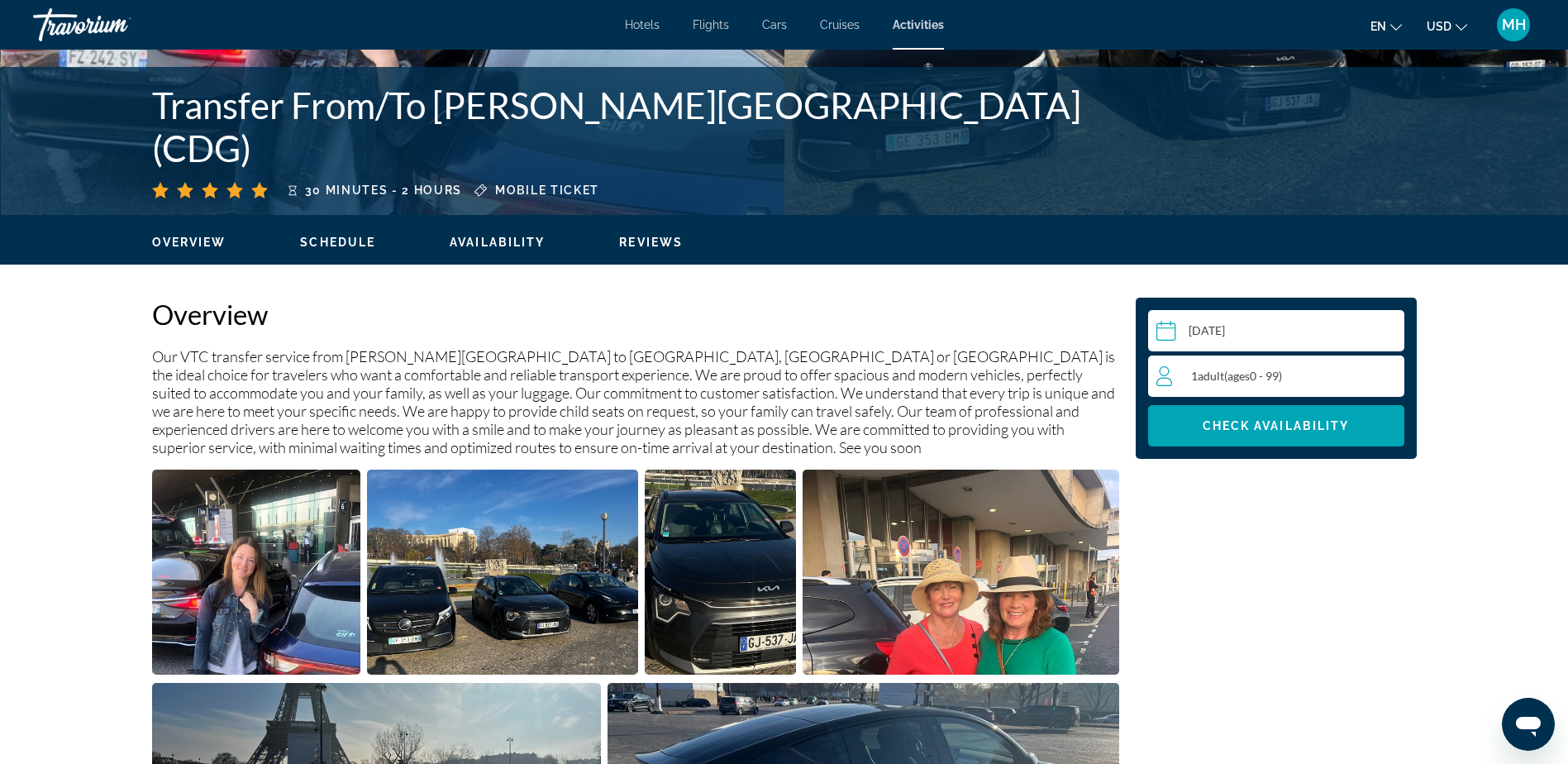
click at [1374, 369] on div "1 Adult Adults ( ages [DEMOGRAPHIC_DATA])" at bounding box center [1280, 376] width 247 height 20
click at [1386, 374] on icon "Increment adults" at bounding box center [1387, 375] width 15 height 20
click at [1278, 426] on span "Check Availability" at bounding box center [1275, 425] width 147 height 13
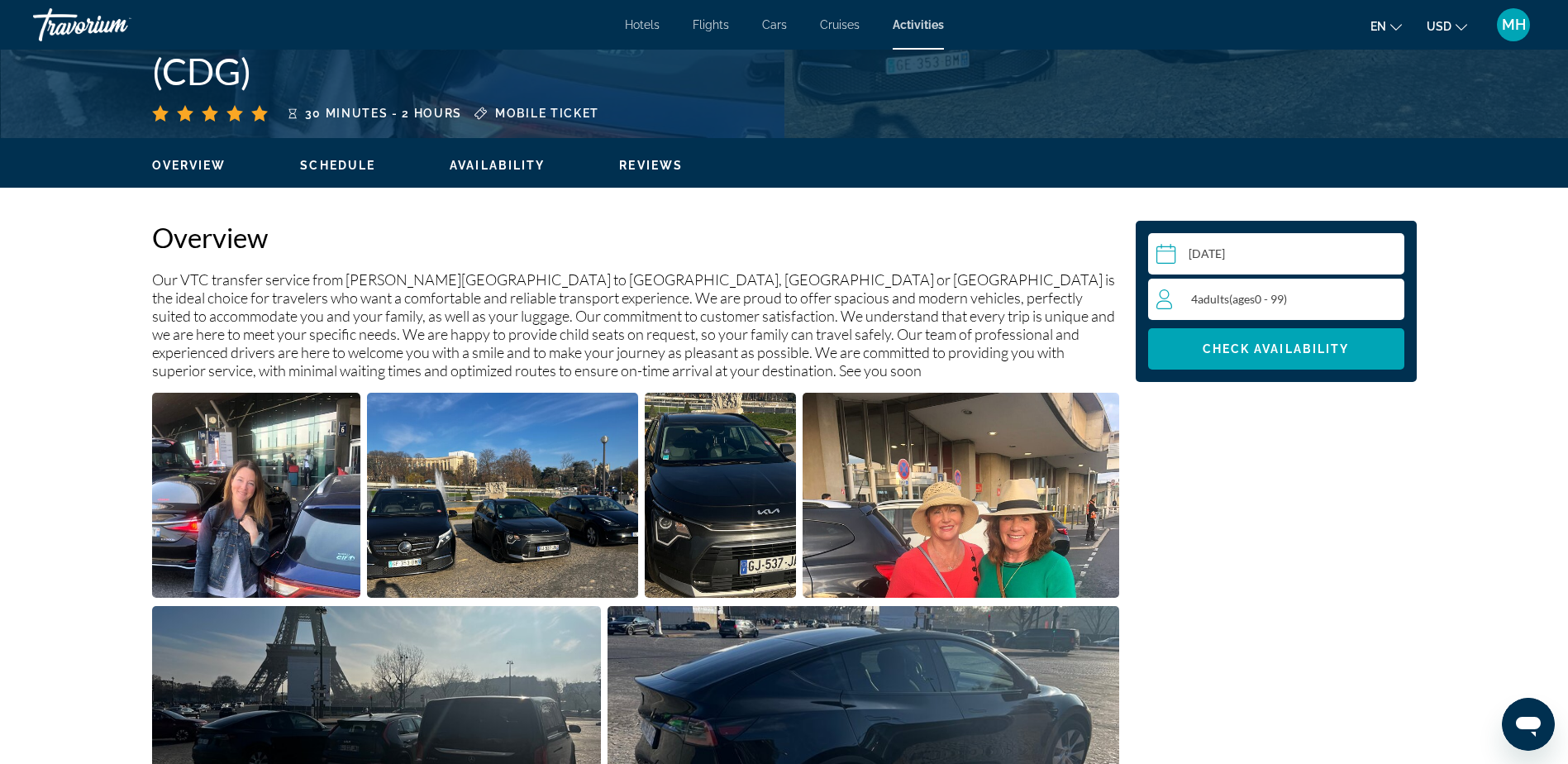
scroll to position [395, 0]
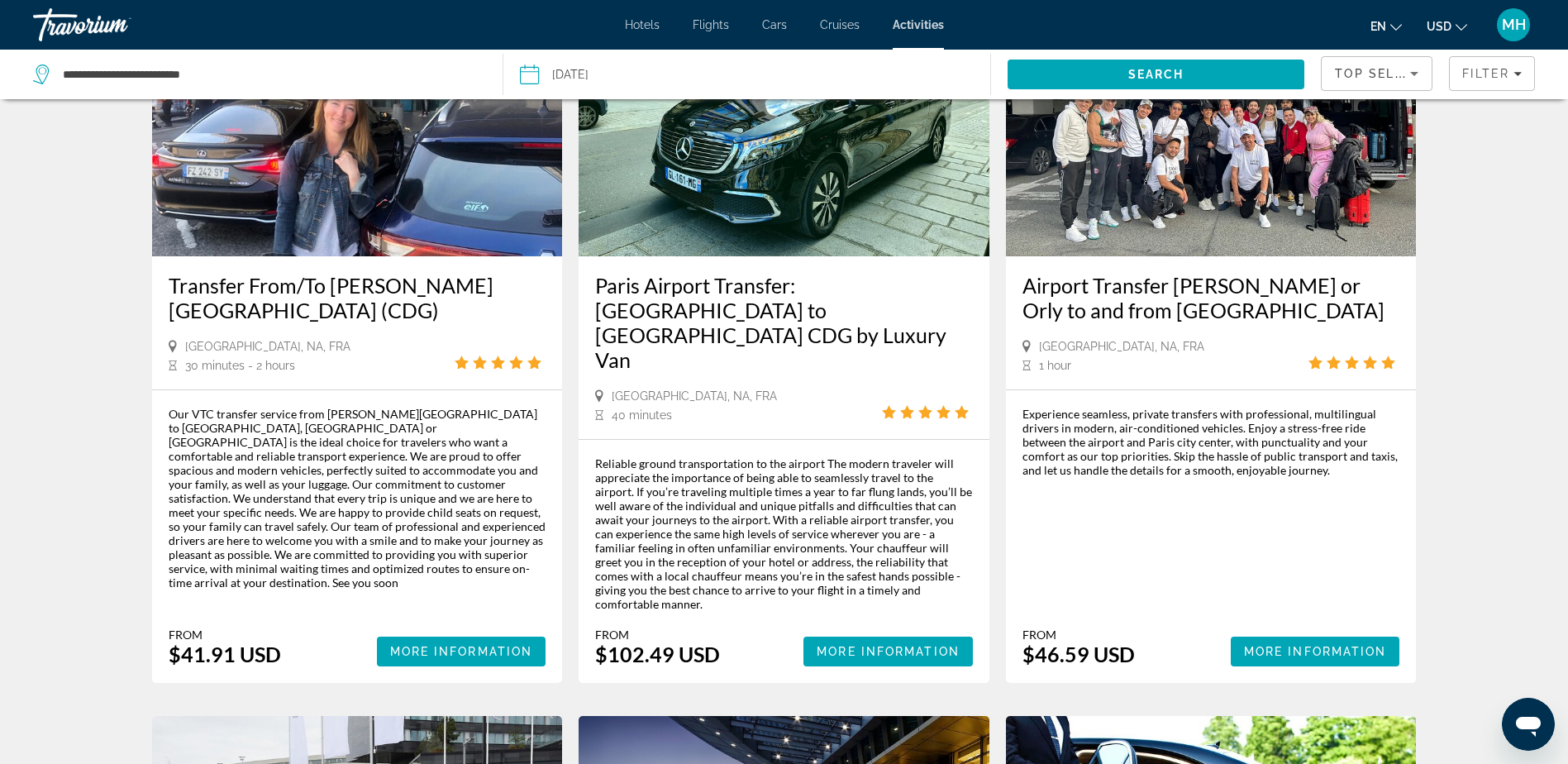
scroll to position [248, 0]
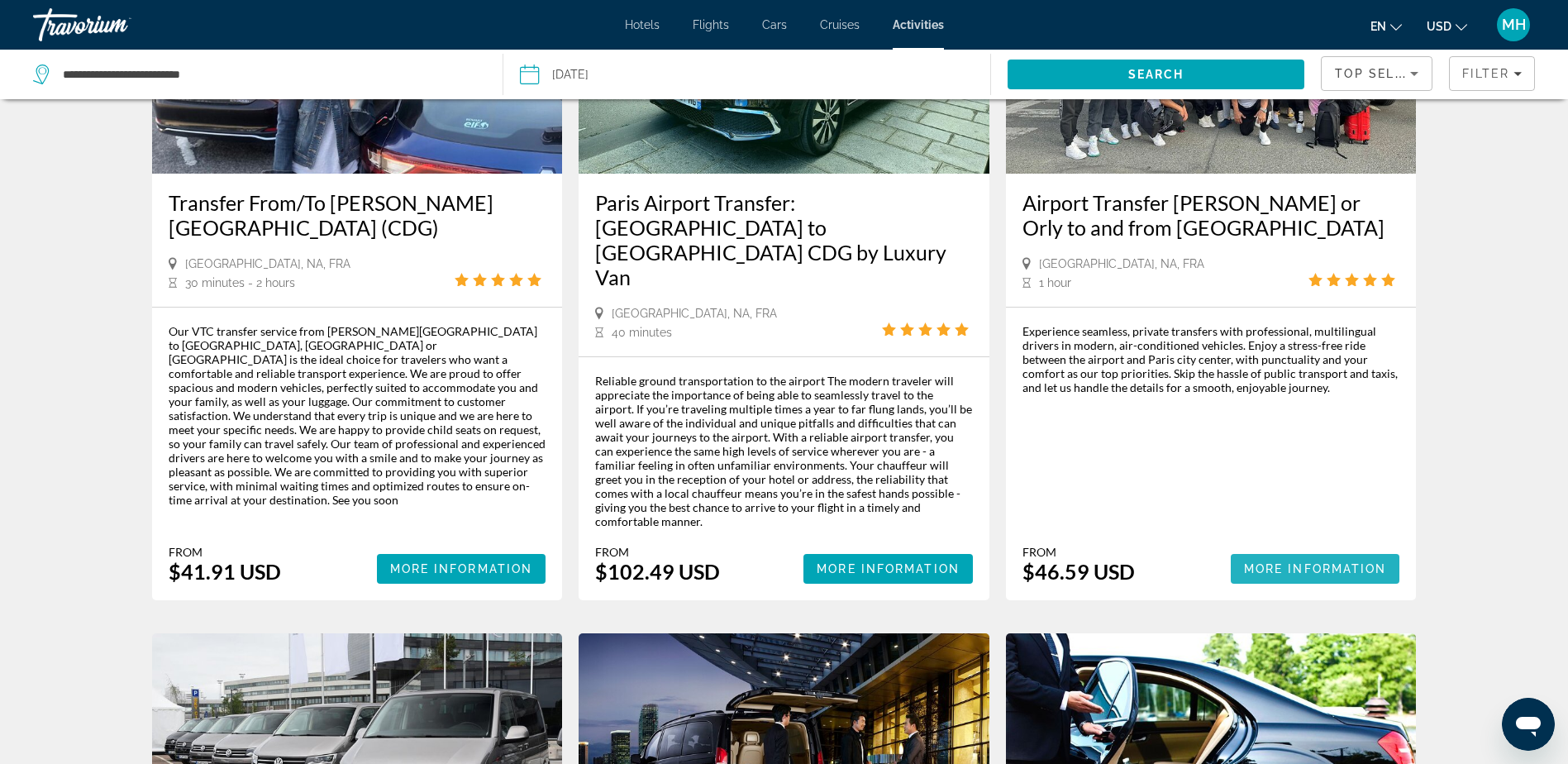
click at [1279, 562] on span "More Information" at bounding box center [1315, 568] width 143 height 13
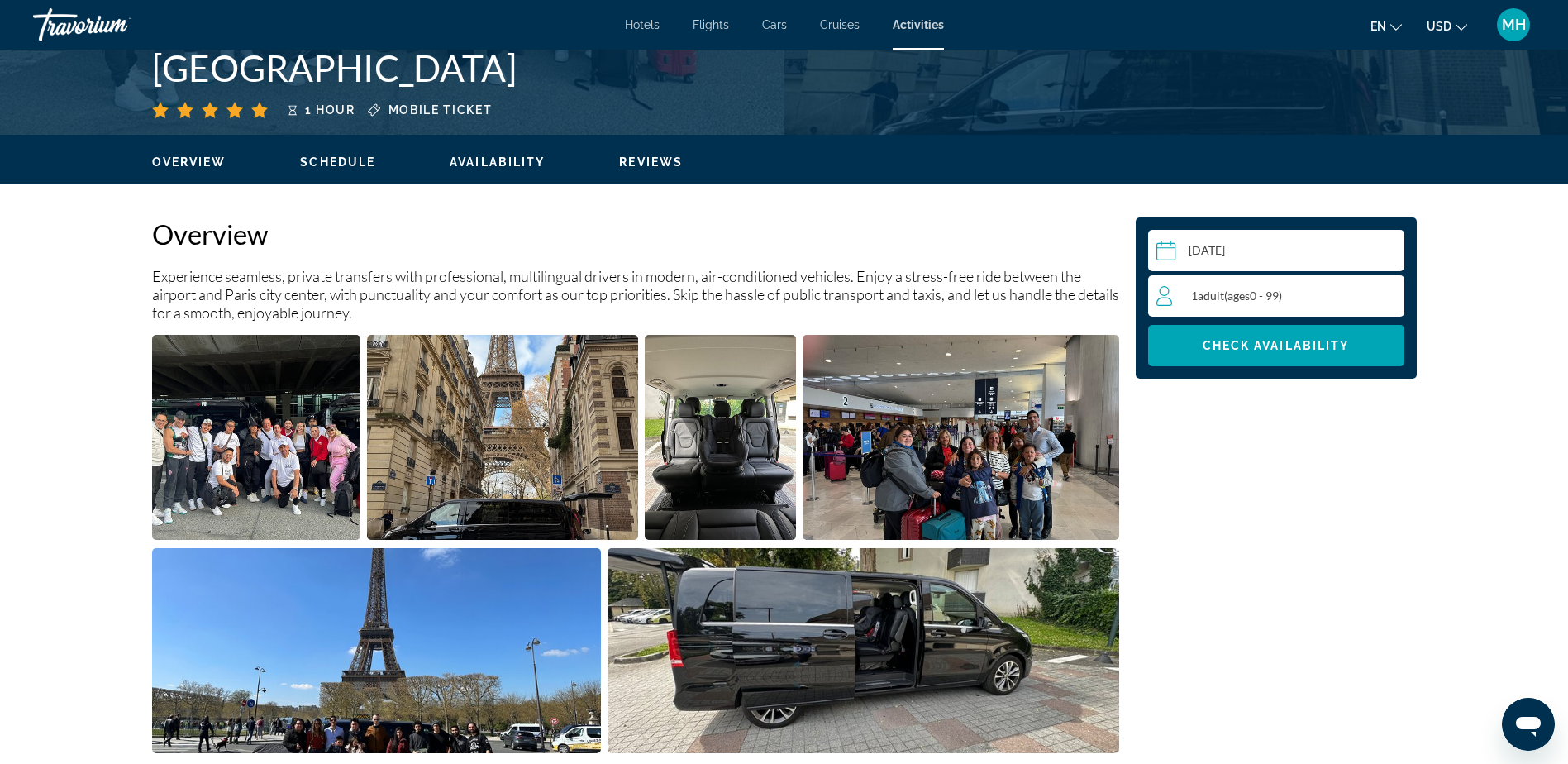
scroll to position [414, 0]
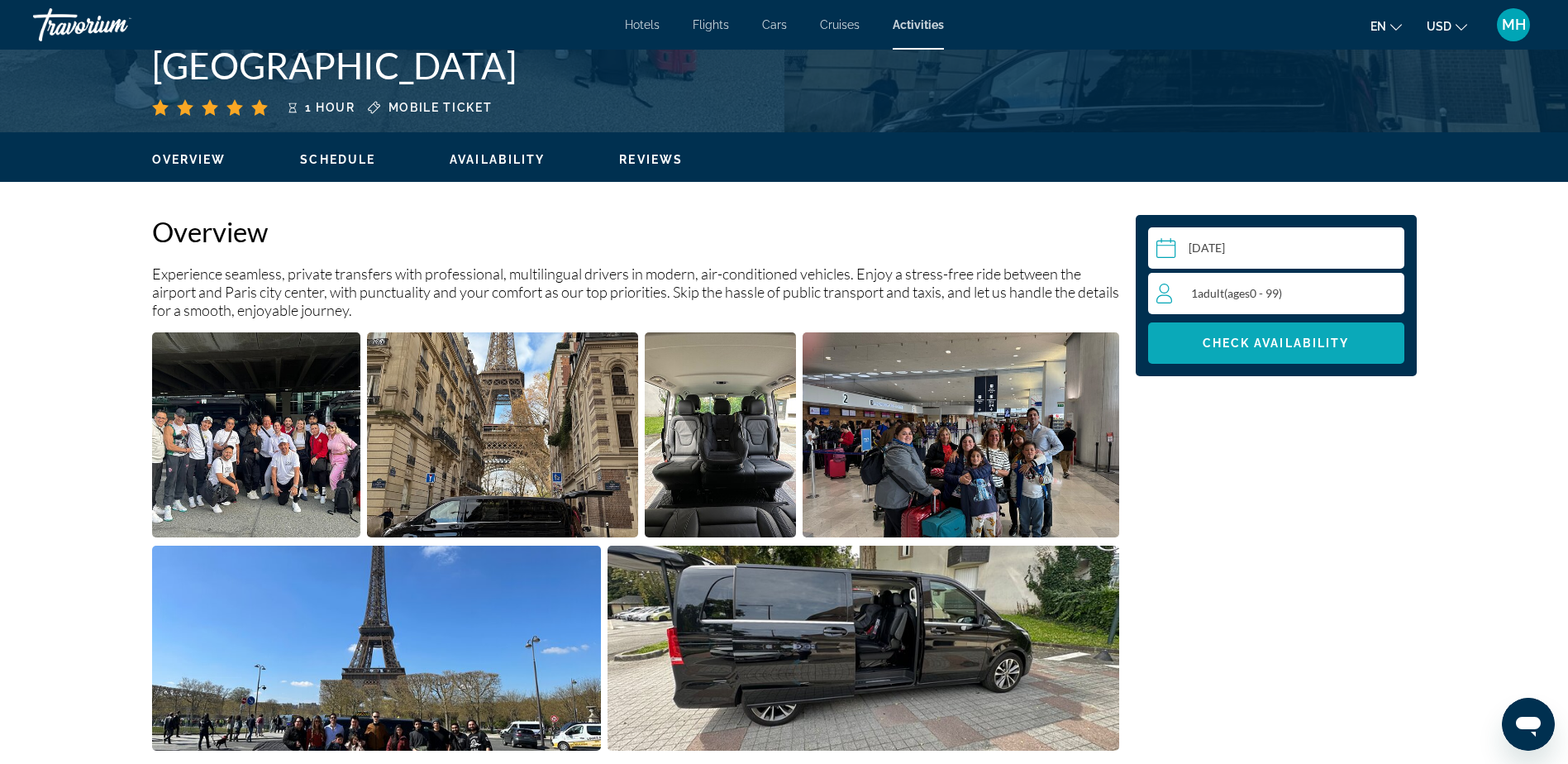
click at [1265, 344] on span "Check Availability" at bounding box center [1275, 343] width 147 height 13
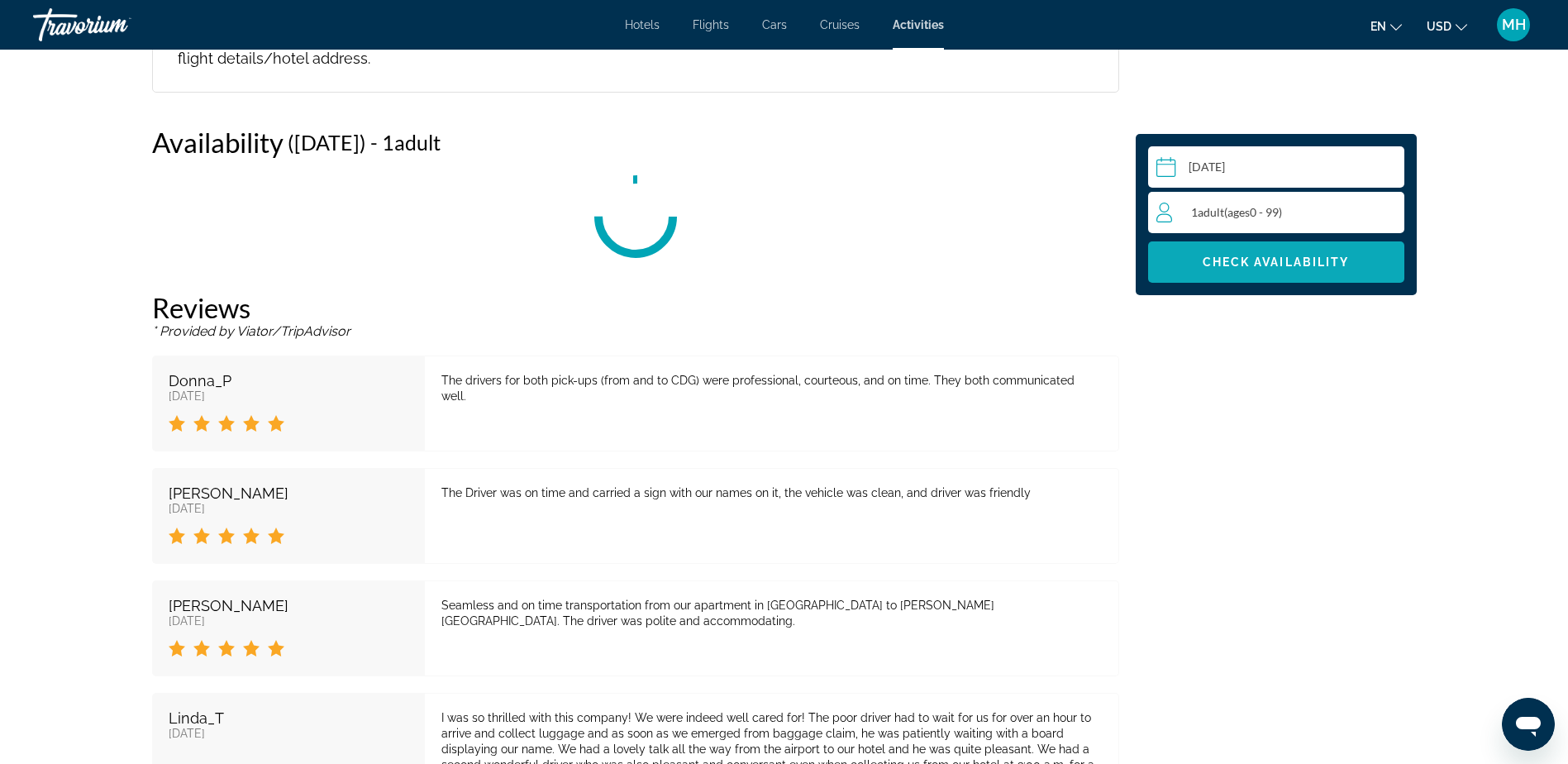
scroll to position [2533, 0]
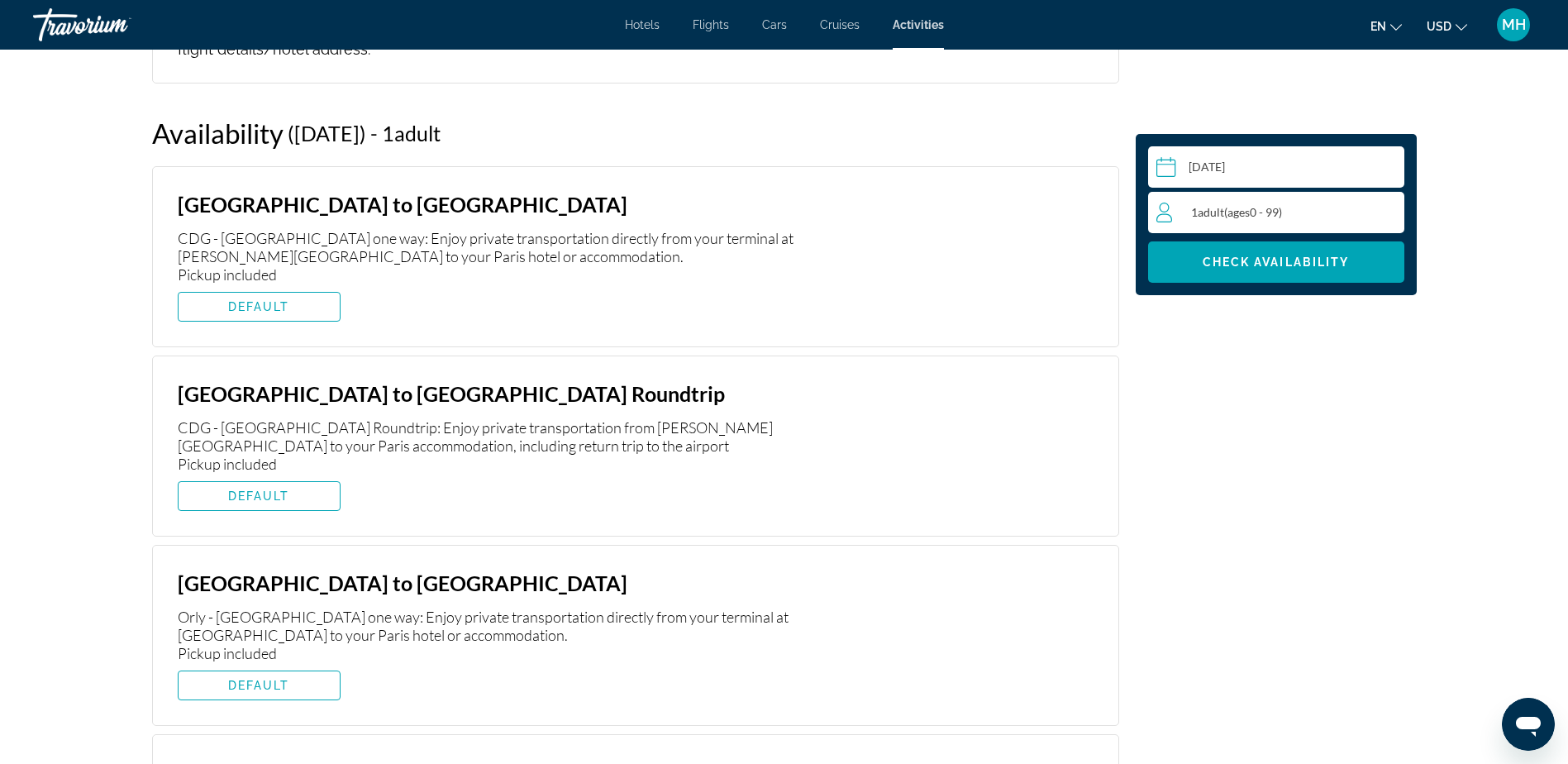
click at [1338, 209] on div "1 Adult Adults ( ages [DEMOGRAPHIC_DATA])" at bounding box center [1280, 212] width 247 height 20
click at [1384, 208] on icon "Increment adults" at bounding box center [1387, 212] width 15 height 20
click at [1265, 260] on span "Check Availability" at bounding box center [1275, 262] width 147 height 13
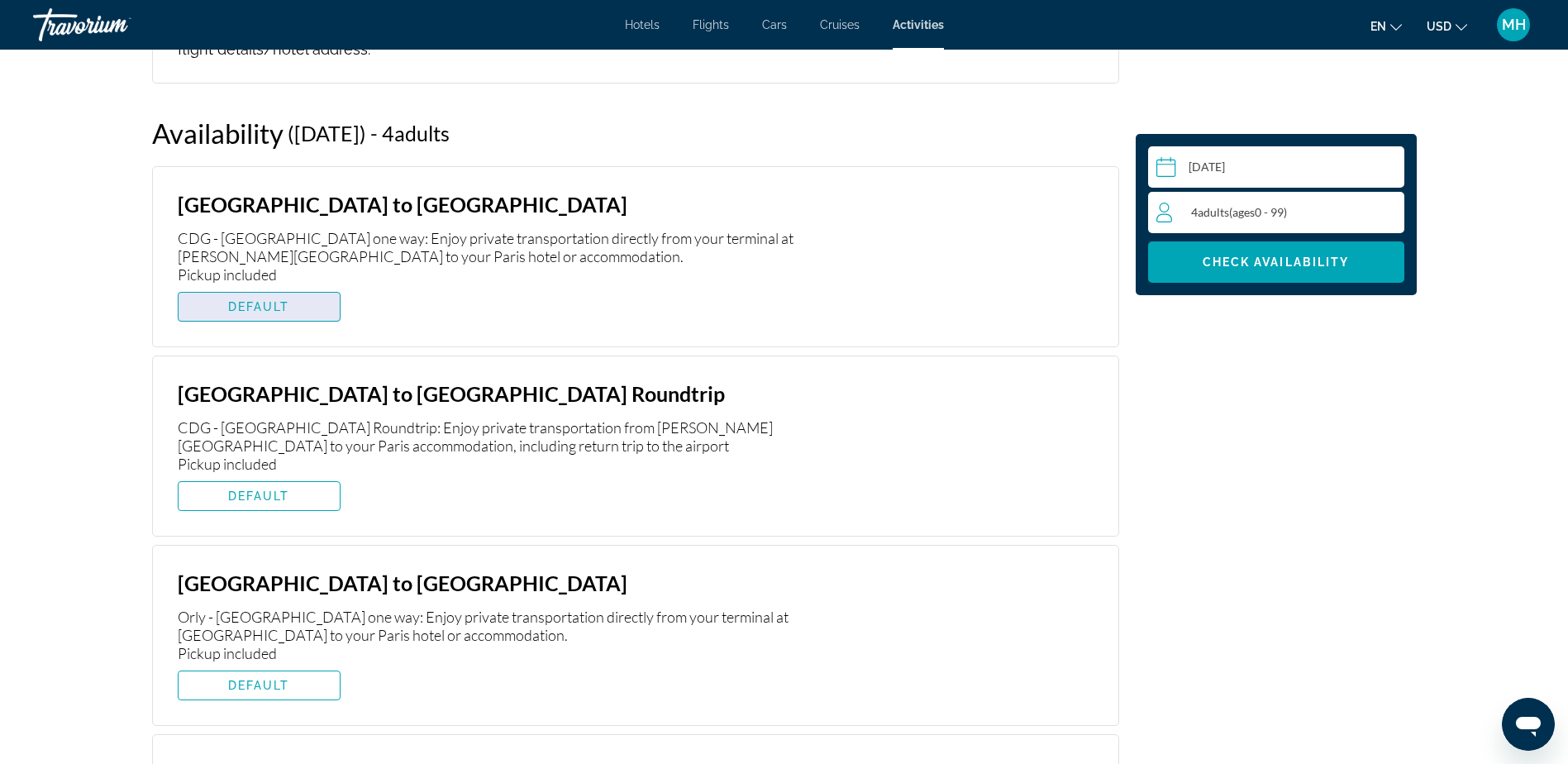
click at [245, 300] on span "DEFAULT" at bounding box center [259, 306] width 62 height 13
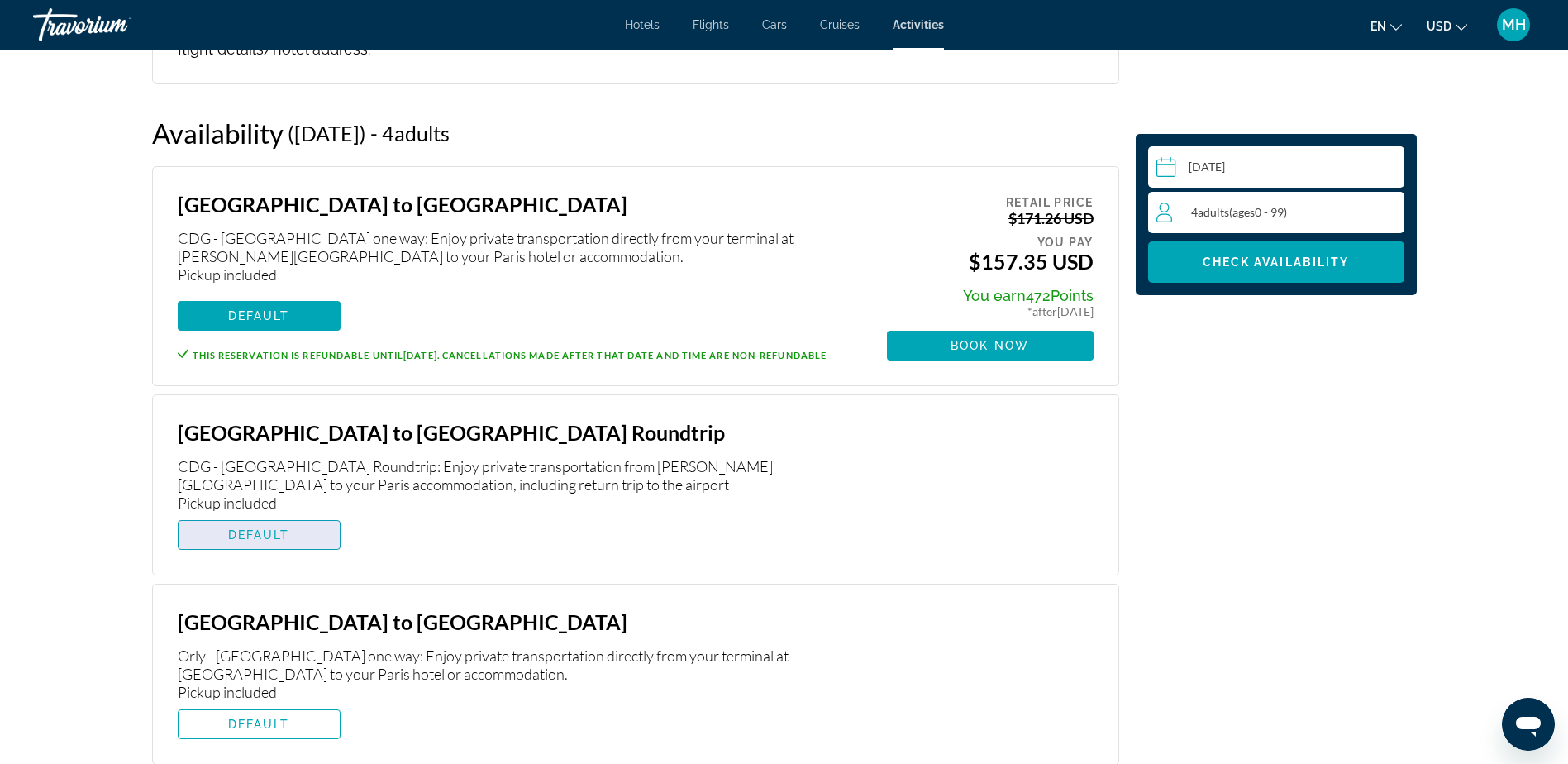
click at [234, 528] on span "DEFAULT" at bounding box center [259, 534] width 62 height 13
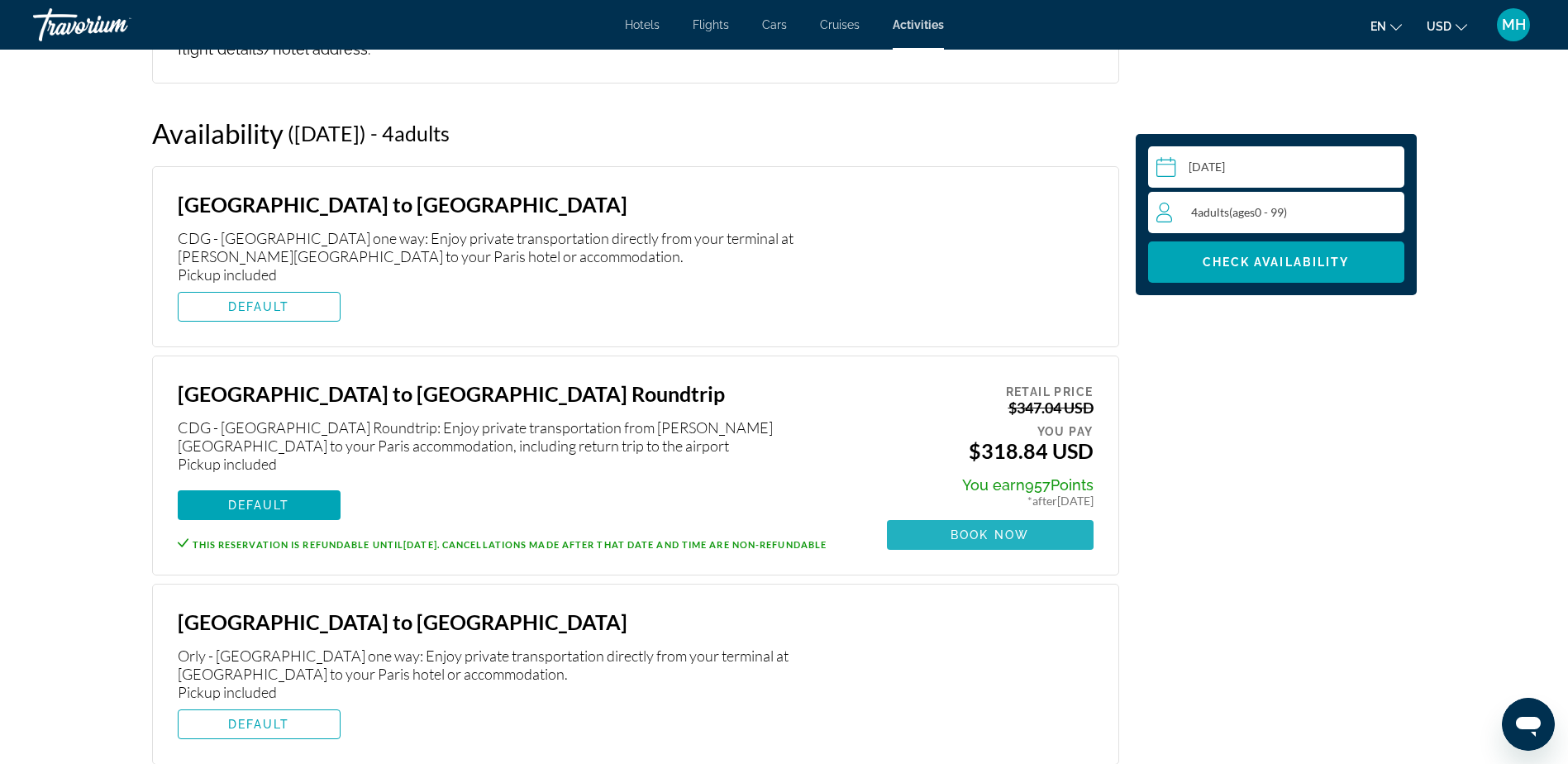
click at [979, 515] on span "Main content" at bounding box center [989, 535] width 206 height 40
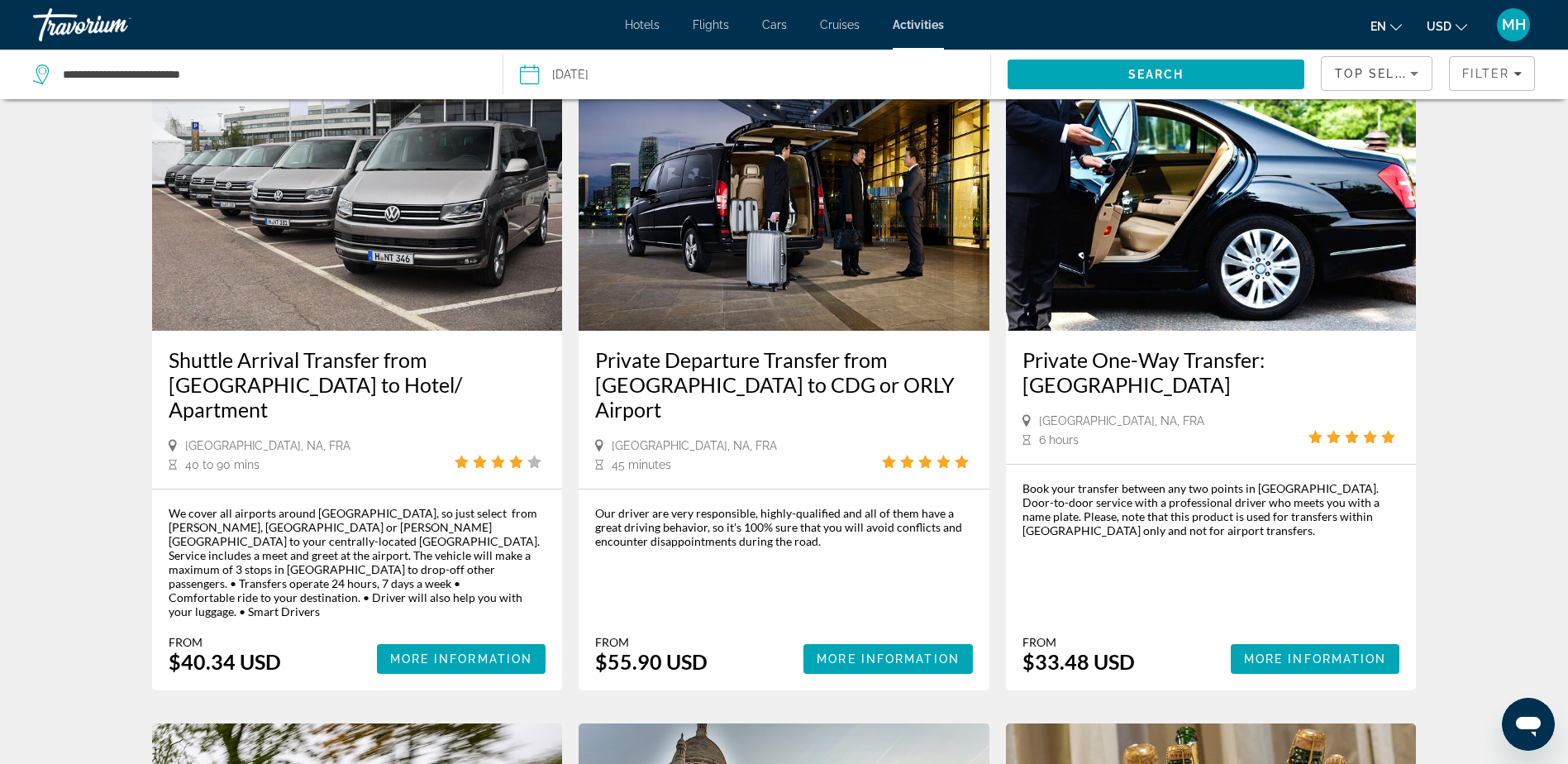
scroll to position [827, 0]
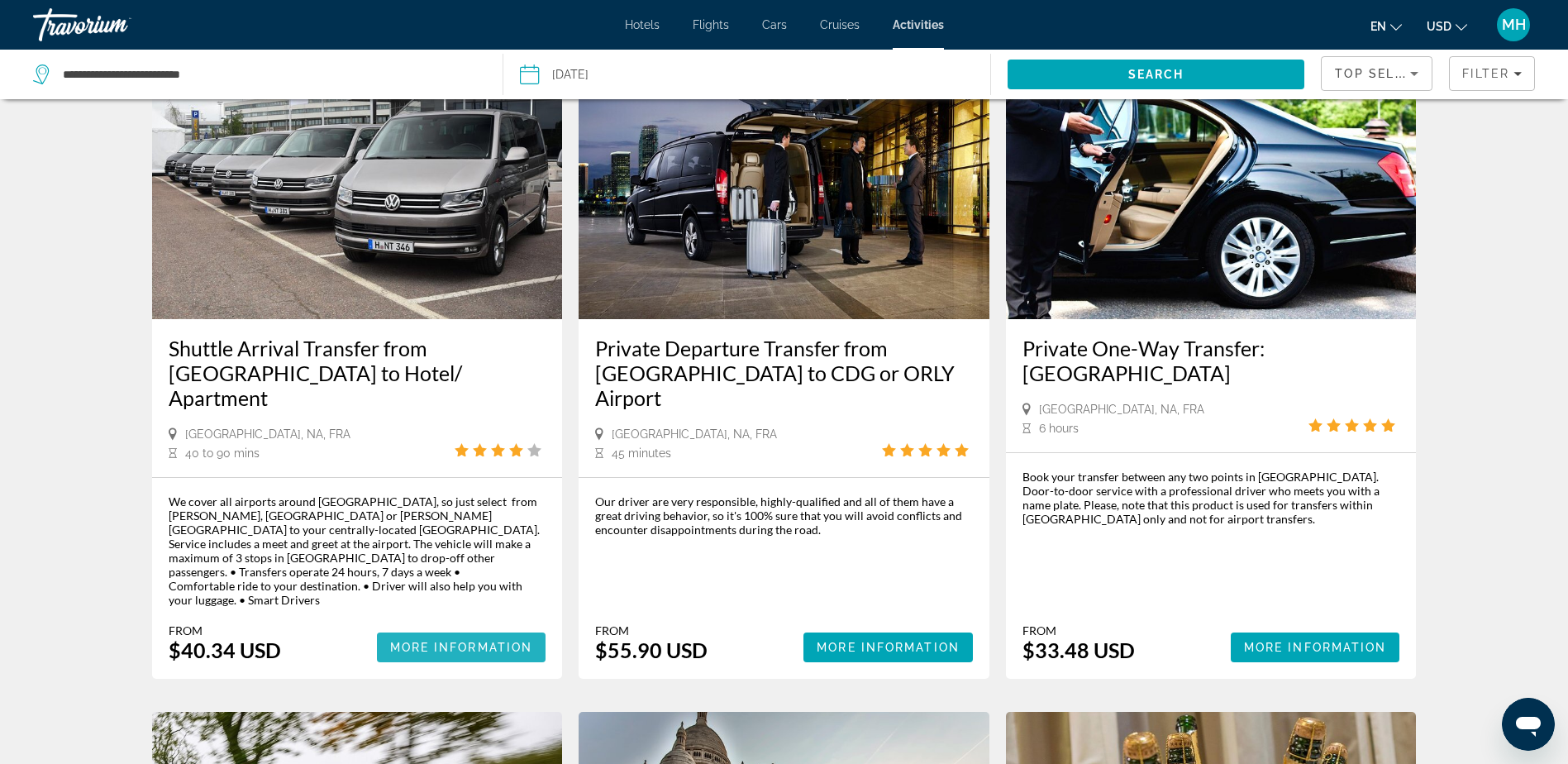
click at [444, 641] on span "More Information" at bounding box center [462, 647] width 143 height 13
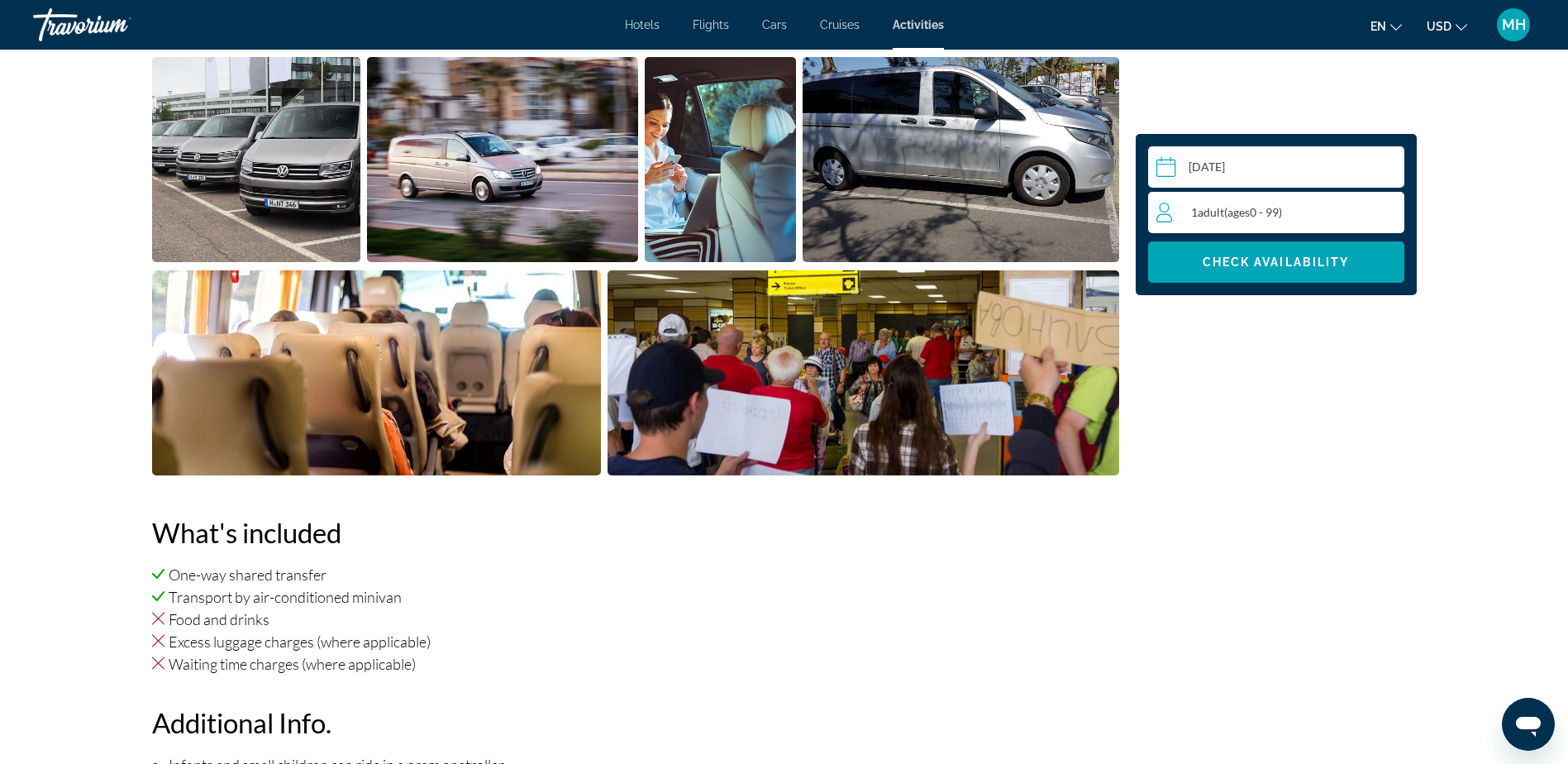
scroll to position [744, 0]
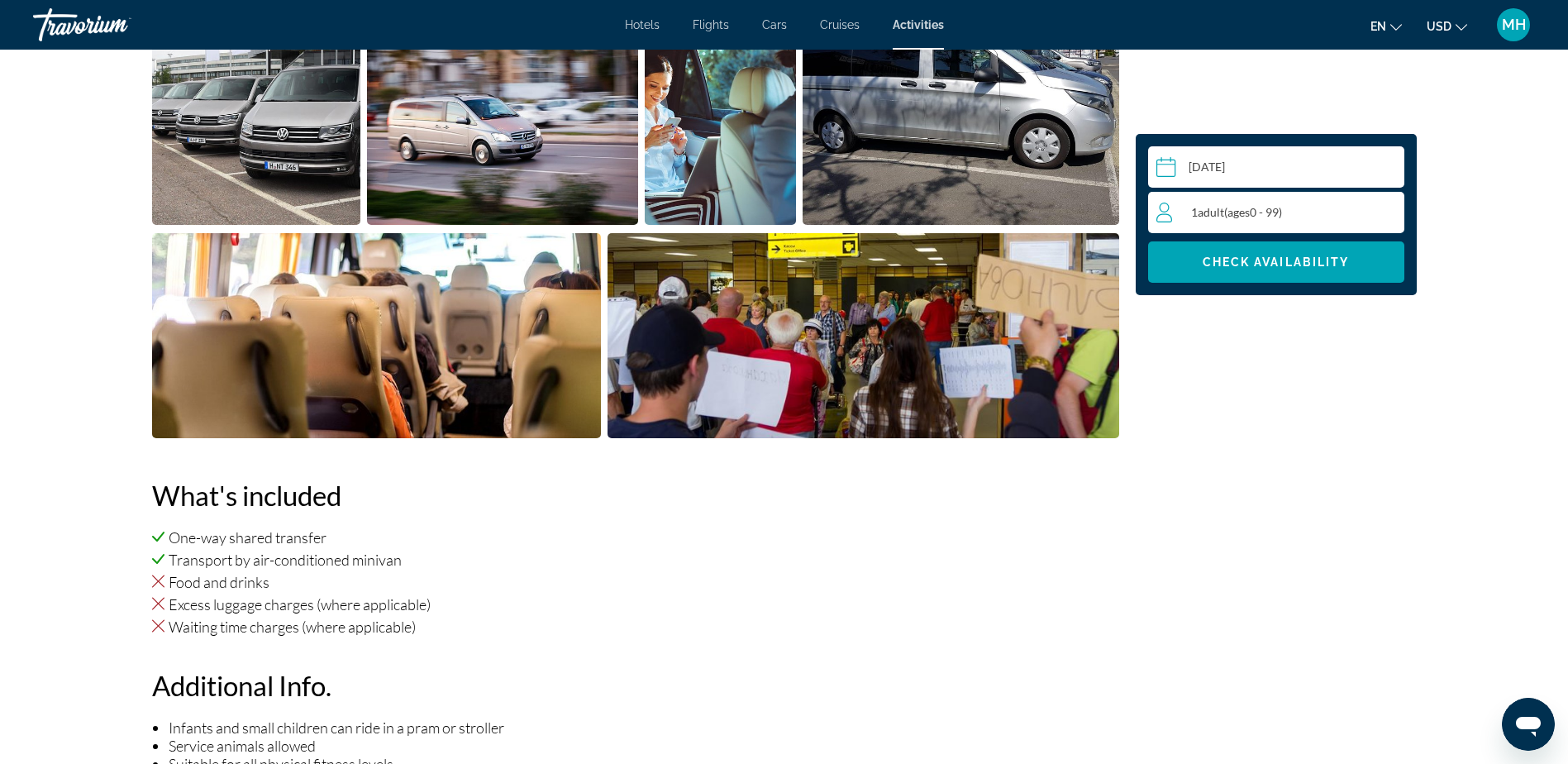
click at [1370, 212] on div "1 Adult Adults ( ages [DEMOGRAPHIC_DATA])" at bounding box center [1280, 212] width 247 height 20
click at [1380, 210] on icon "Increment adults" at bounding box center [1387, 212] width 15 height 20
click at [1250, 260] on span "Check Availability" at bounding box center [1275, 262] width 147 height 13
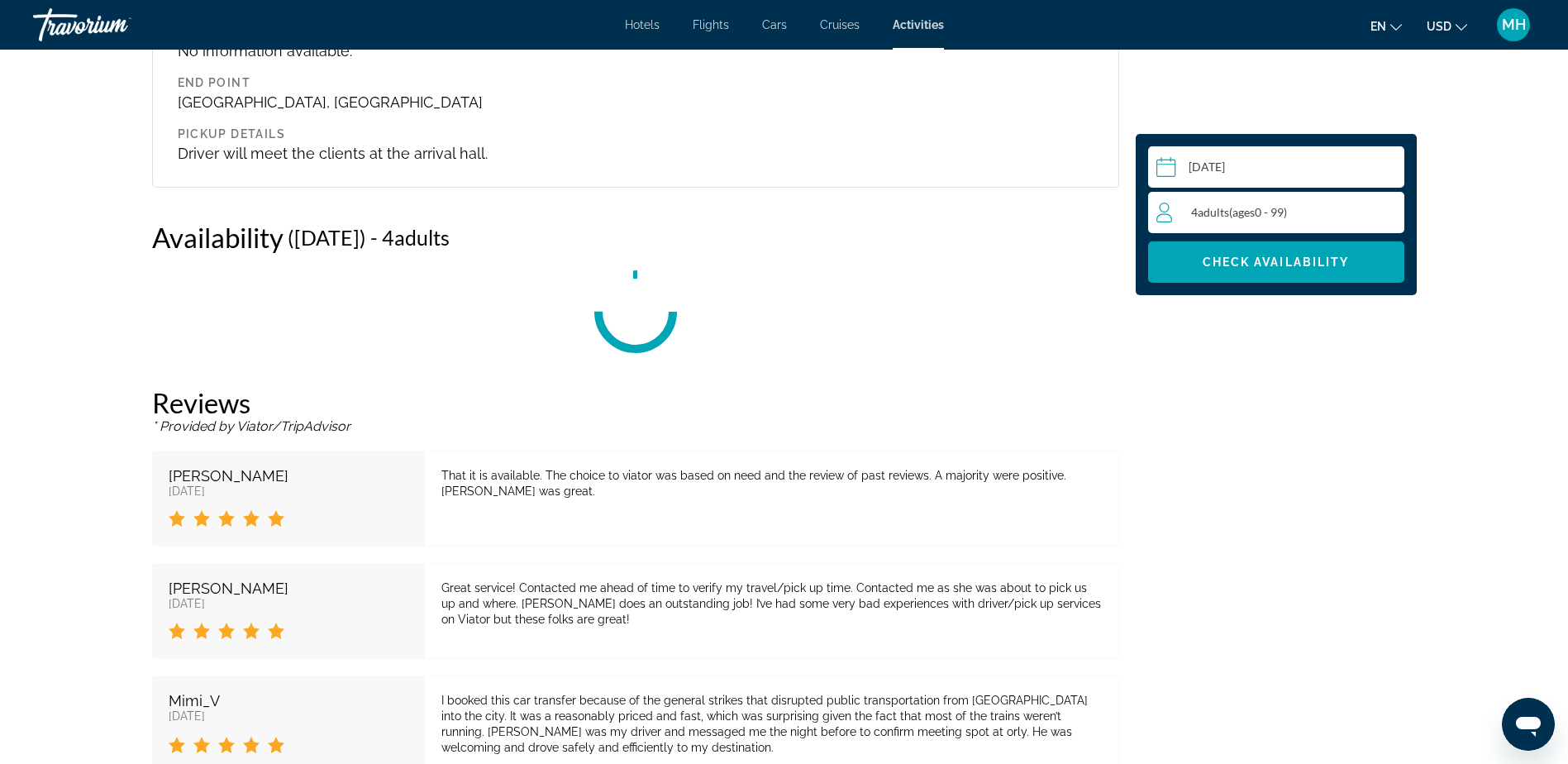
scroll to position [2256, 0]
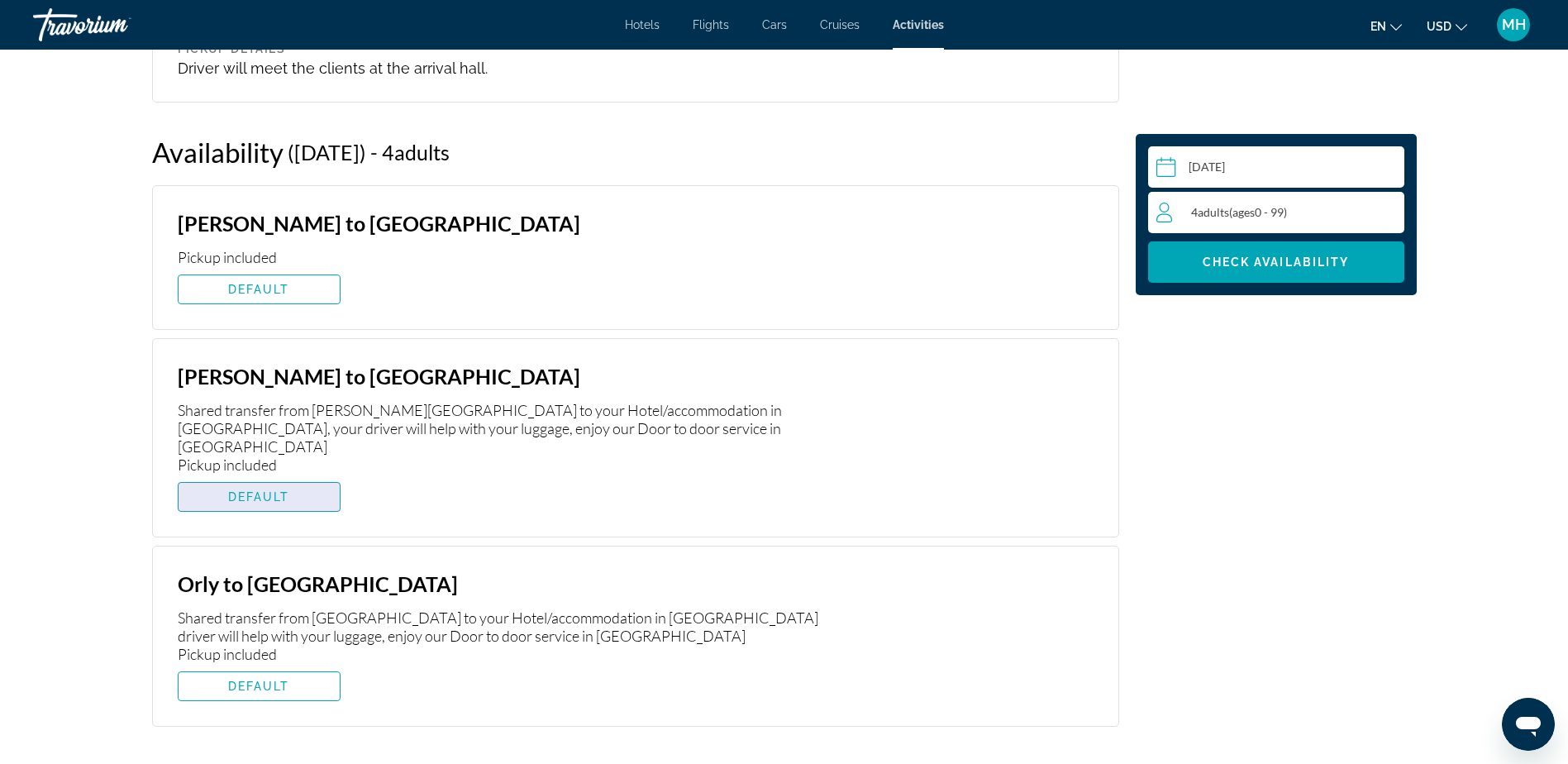
click at [245, 490] on span "DEFAULT" at bounding box center [259, 496] width 62 height 13
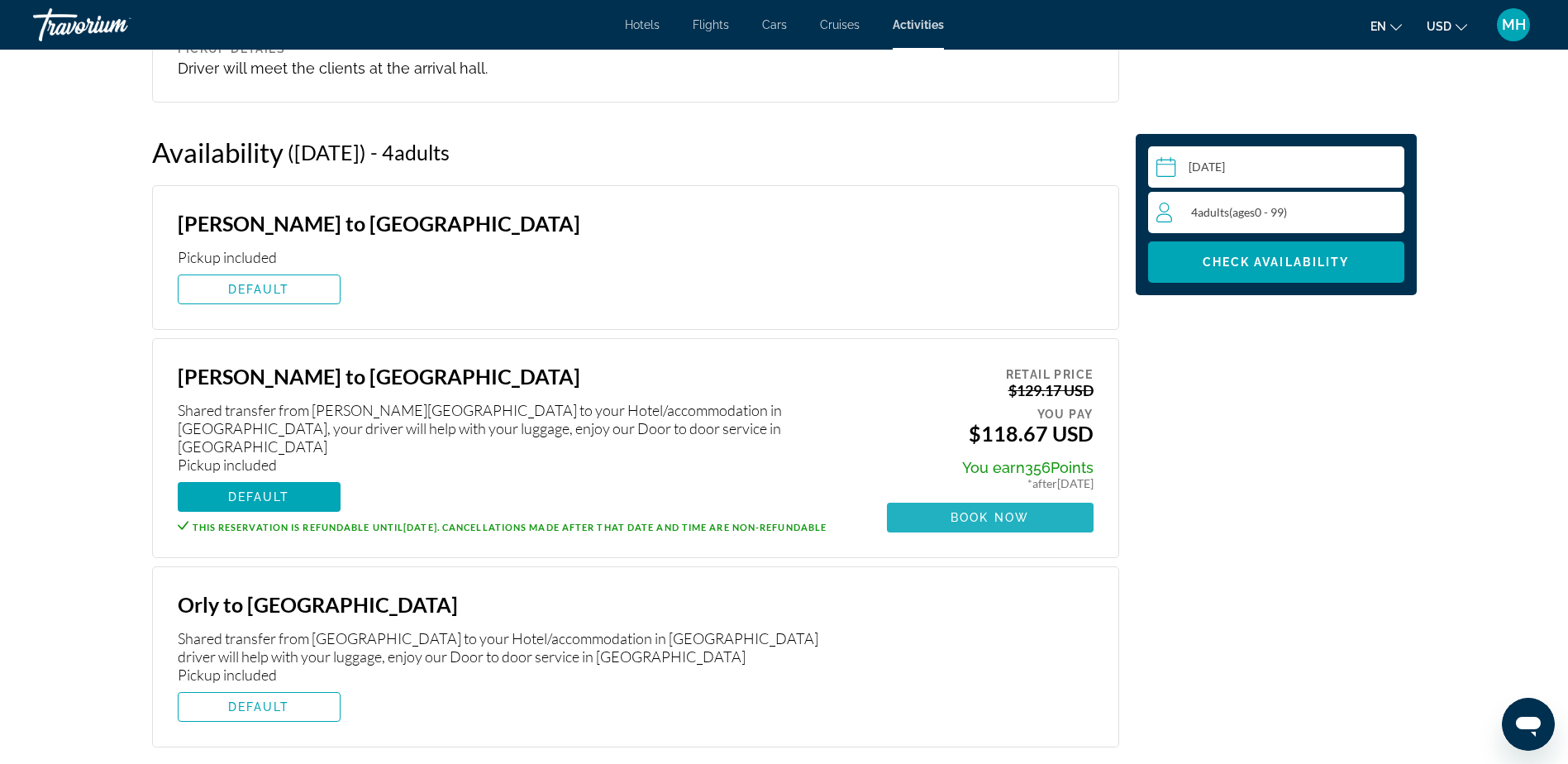
click at [1000, 497] on span "Main content" at bounding box center [989, 517] width 206 height 40
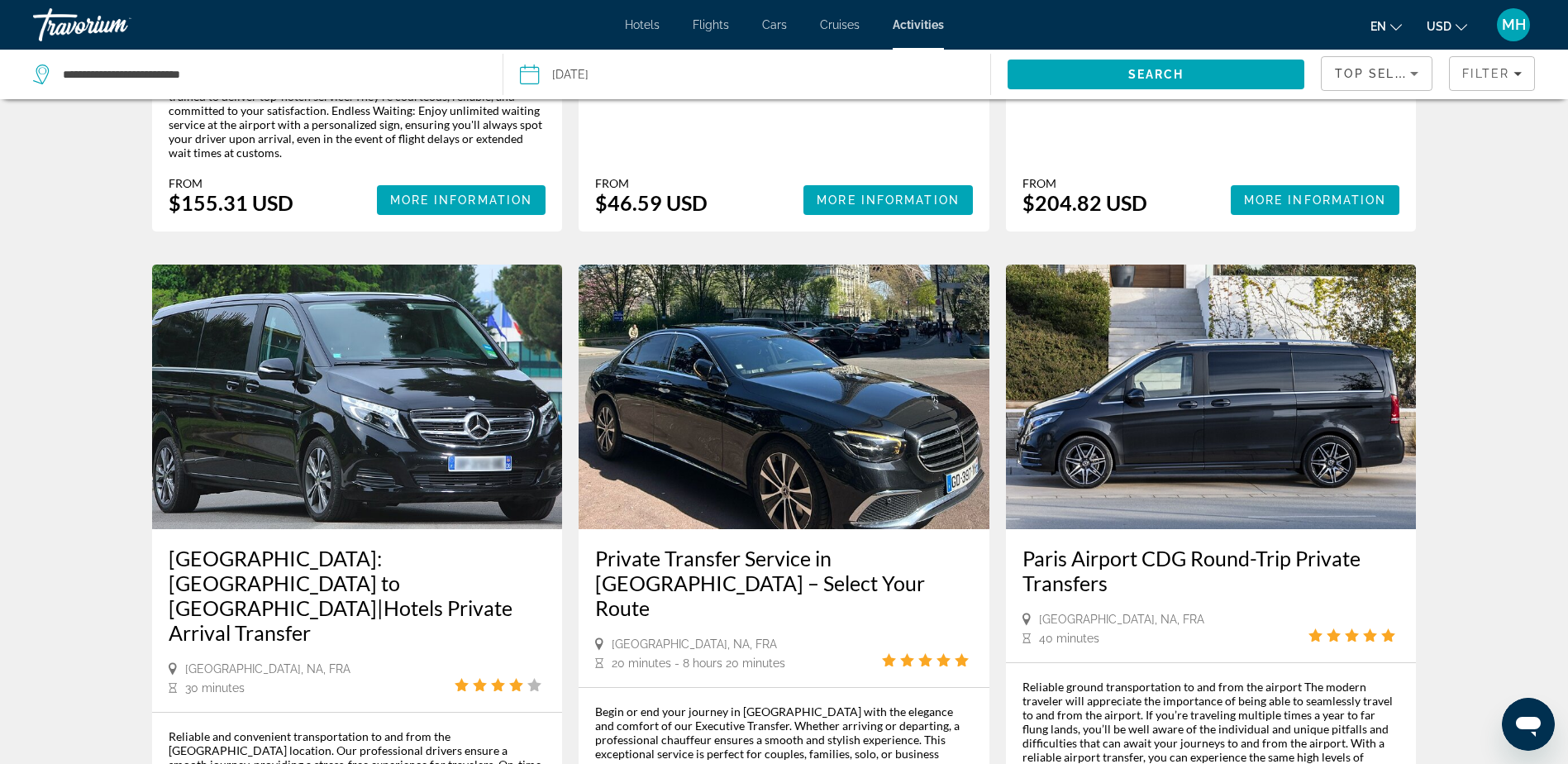
scroll to position [2067, 0]
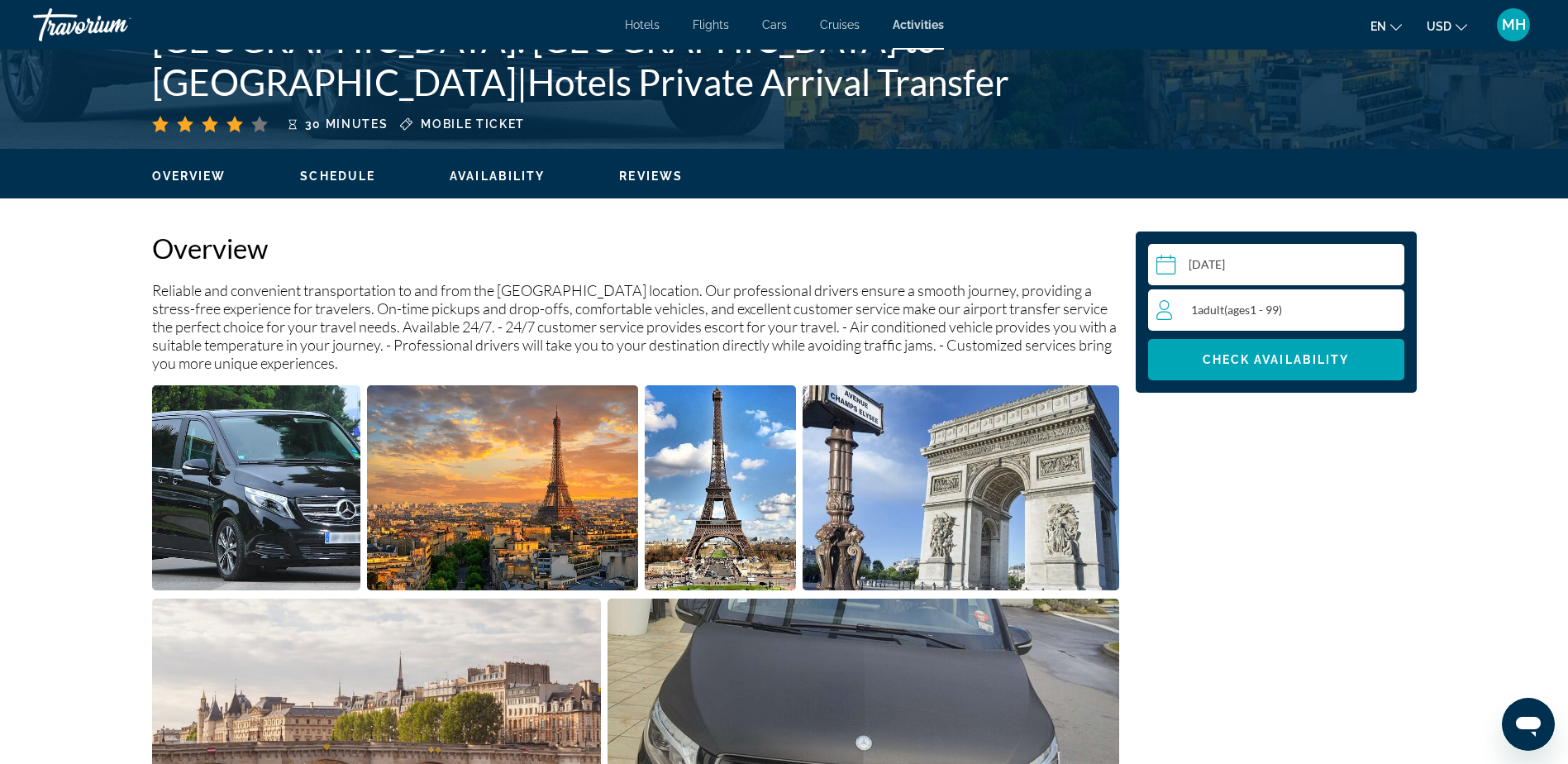
scroll to position [414, 0]
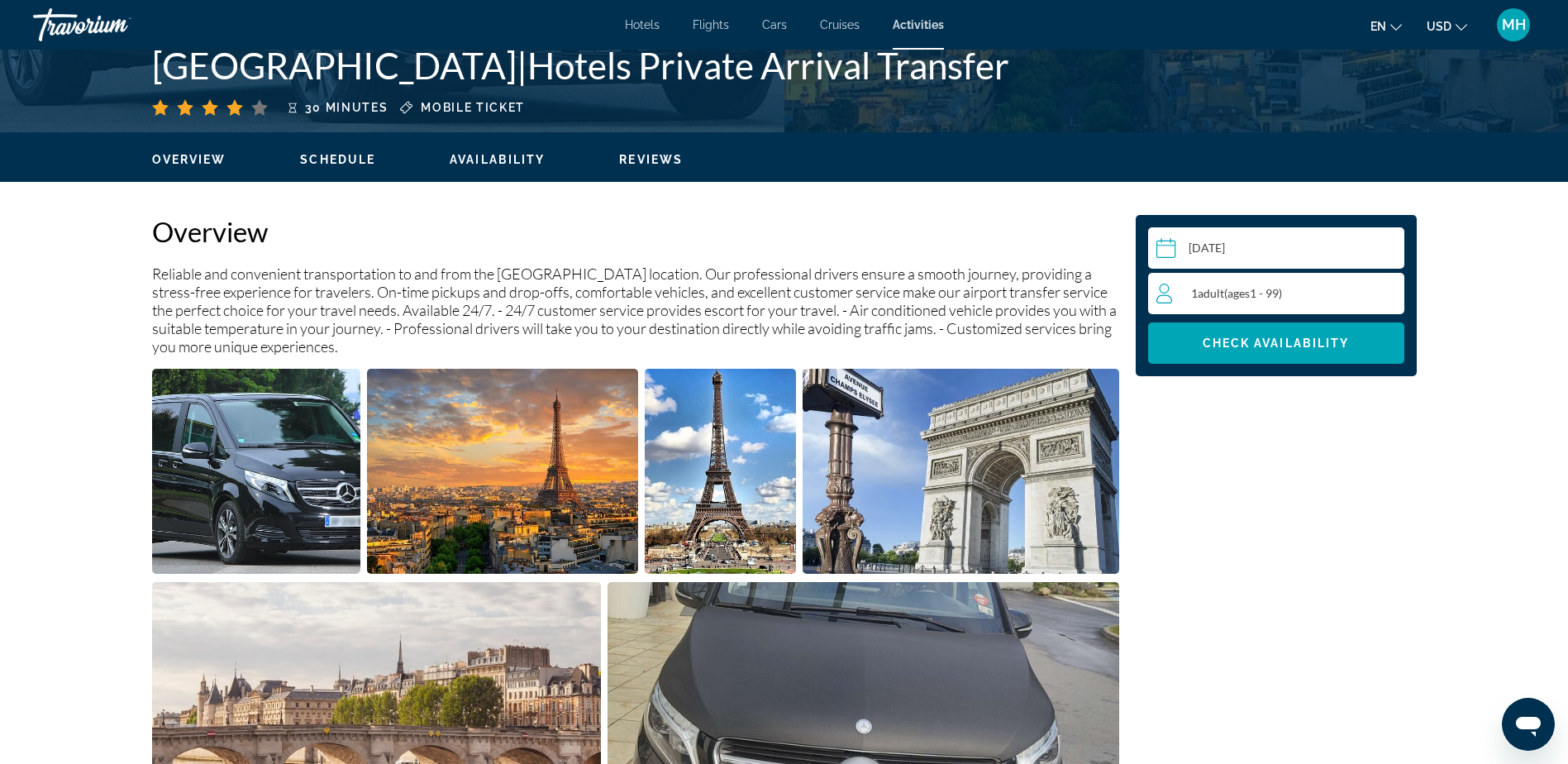
click at [1344, 295] on div "1 Adult Adults ( ages [DEMOGRAPHIC_DATA])" at bounding box center [1280, 293] width 247 height 20
click at [1382, 288] on icon "Increment adults" at bounding box center [1387, 292] width 15 height 20
click at [1262, 341] on span "Check Availability" at bounding box center [1275, 343] width 147 height 13
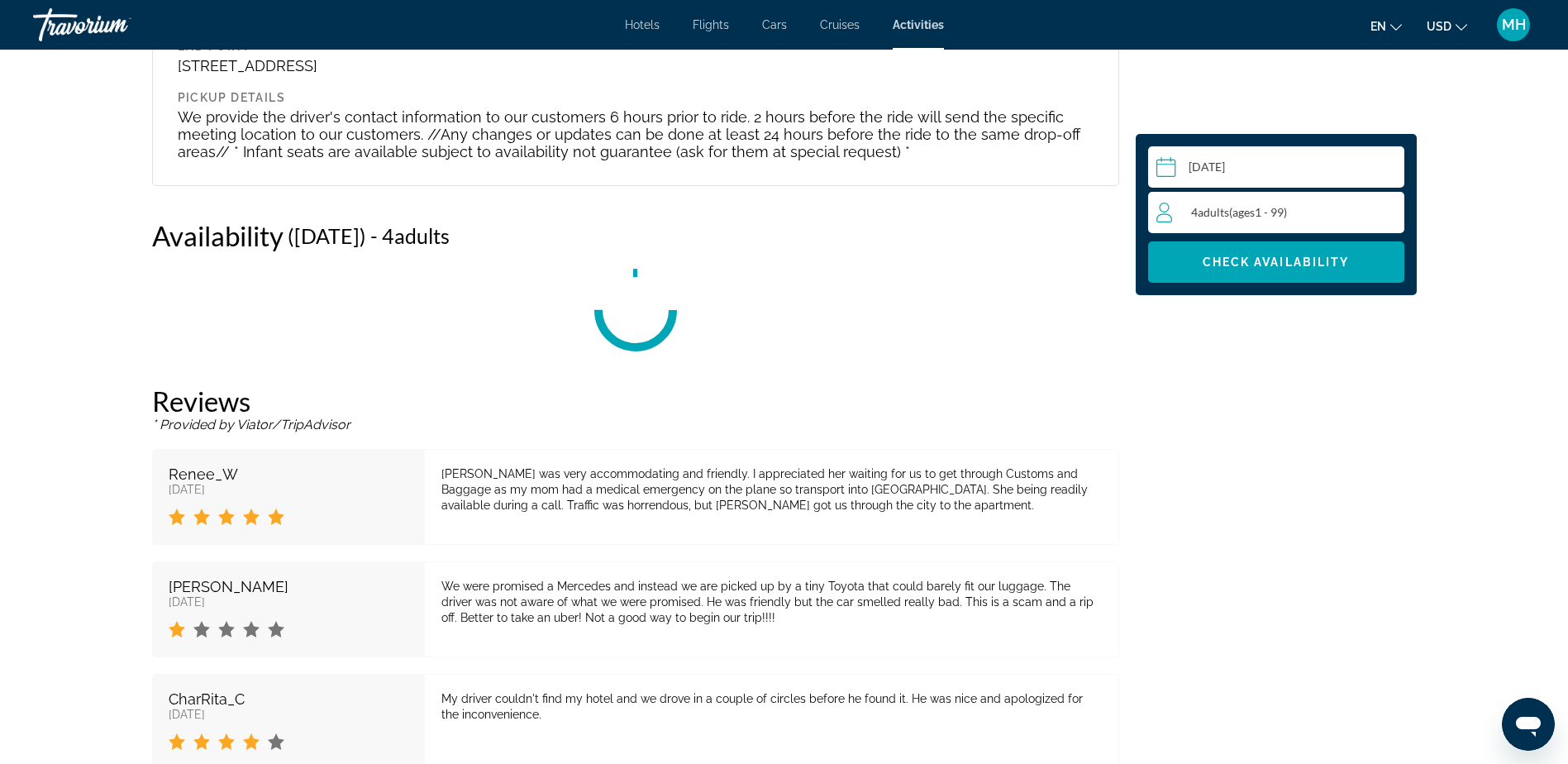
scroll to position [2560, 0]
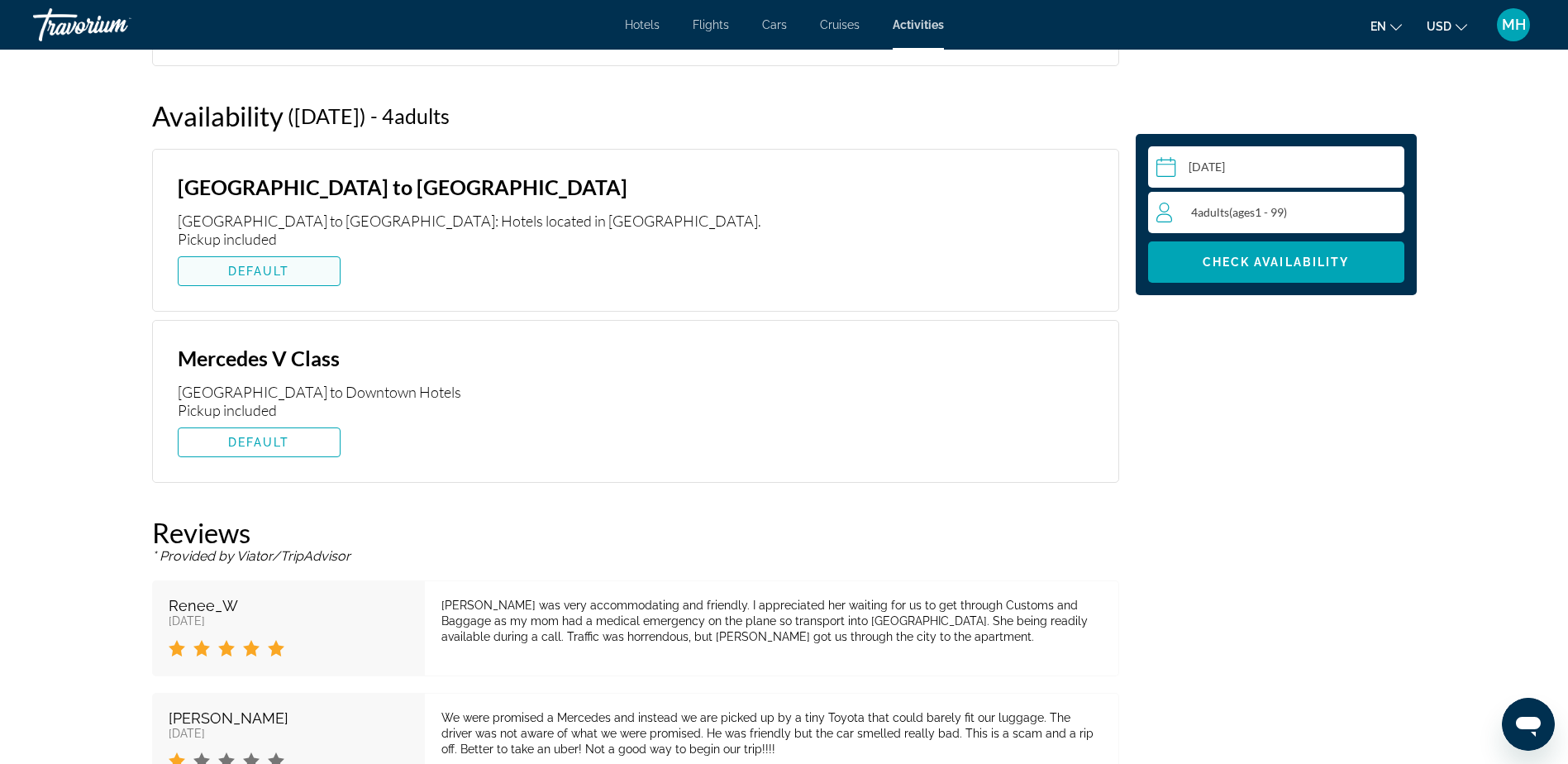
click at [235, 266] on span "DEFAULT" at bounding box center [259, 270] width 62 height 13
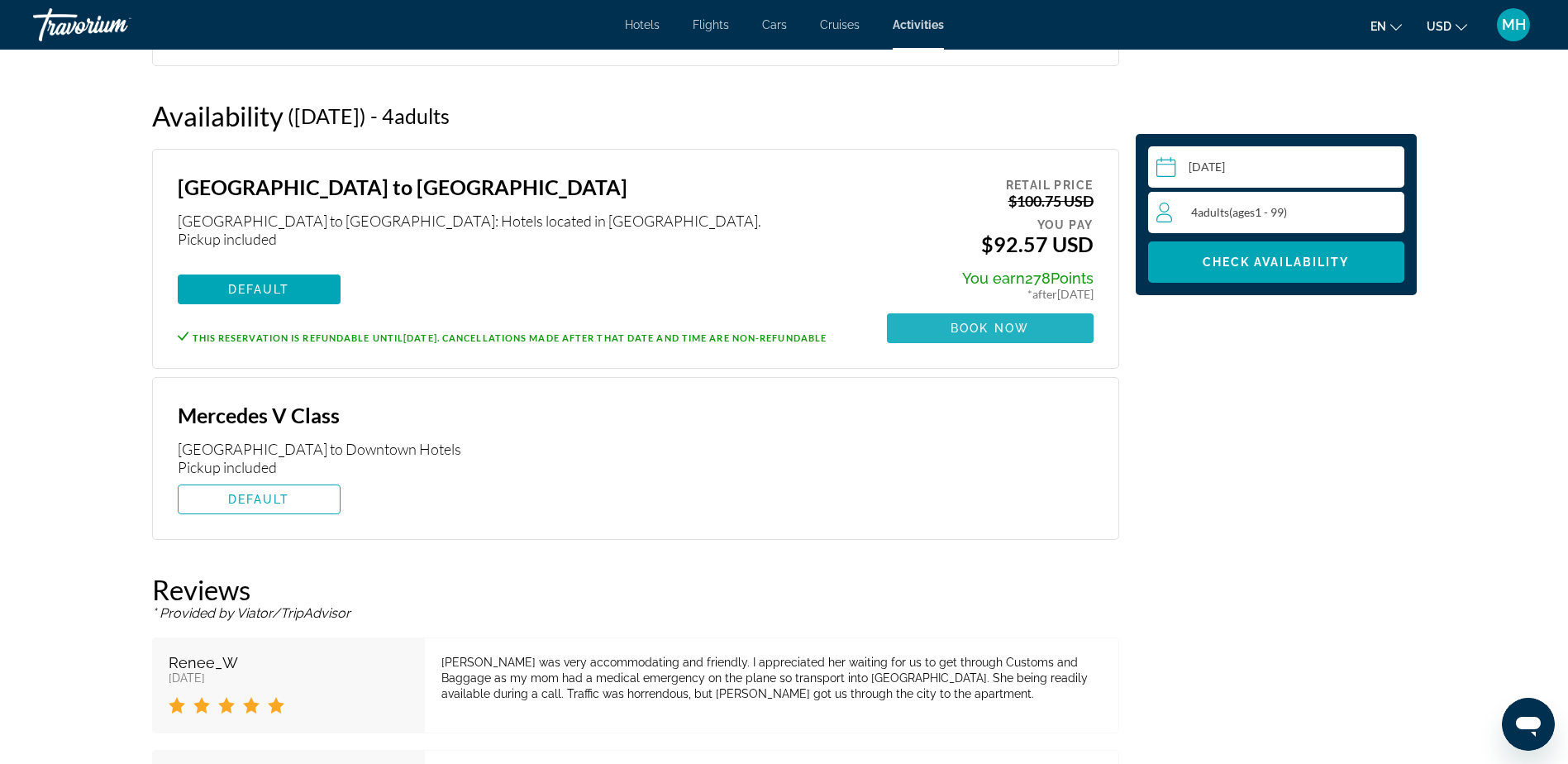
click at [979, 327] on span "Book now" at bounding box center [989, 327] width 79 height 13
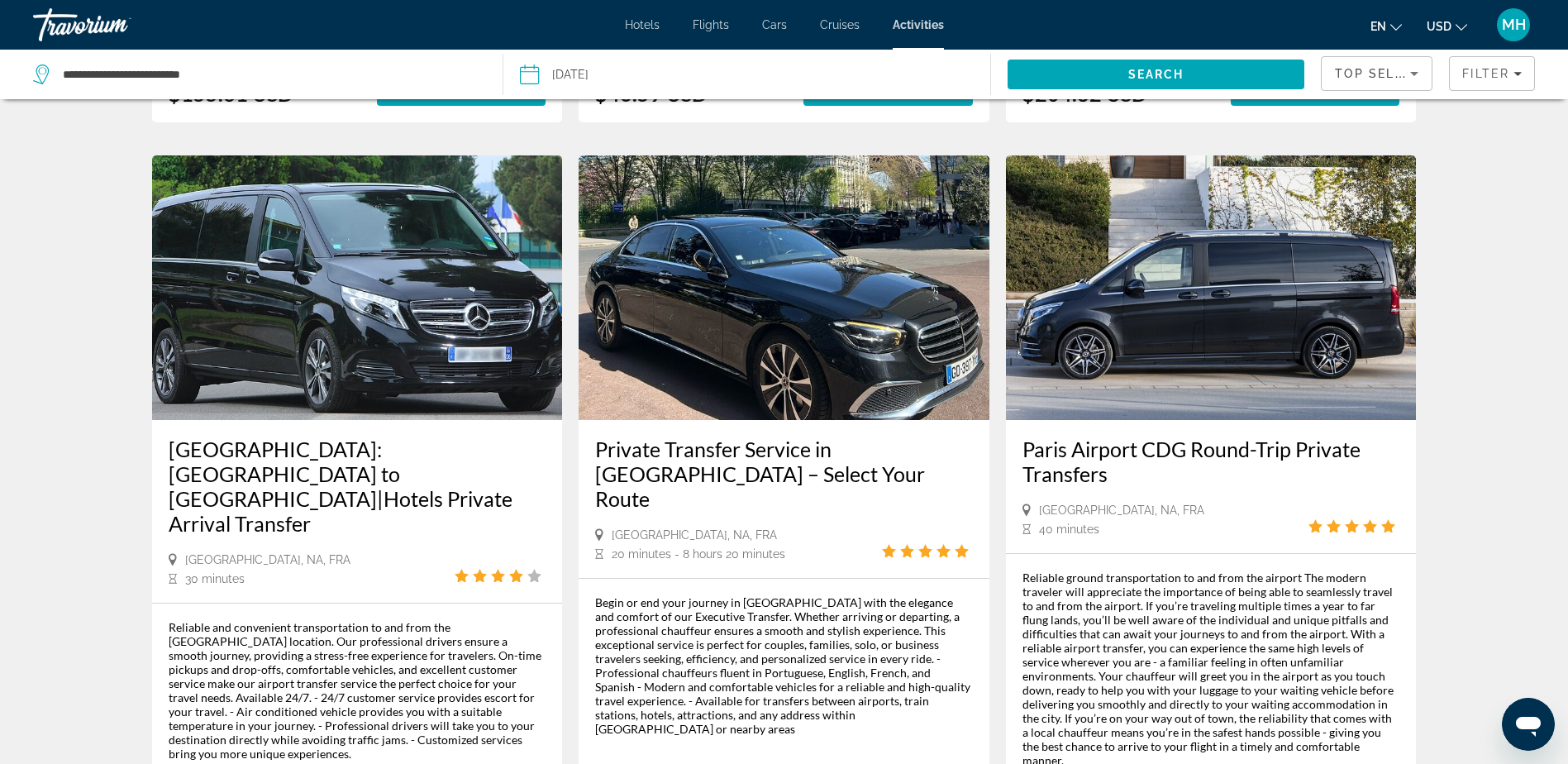
scroll to position [2067, 0]
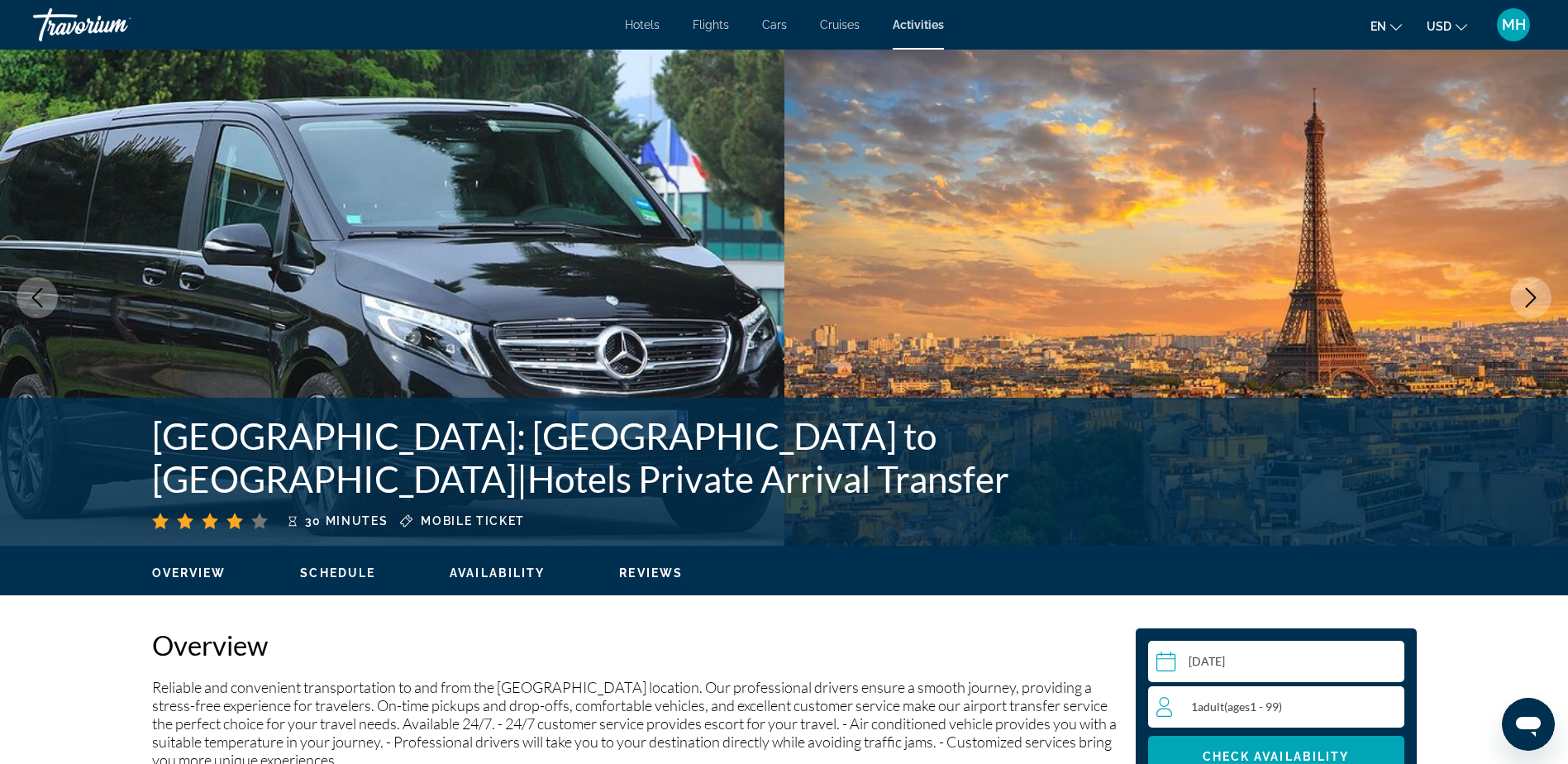
click at [1354, 709] on div "1 Adult Adults ( ages [DEMOGRAPHIC_DATA])" at bounding box center [1280, 706] width 247 height 20
click at [1386, 701] on icon "Increment adults" at bounding box center [1387, 705] width 15 height 20
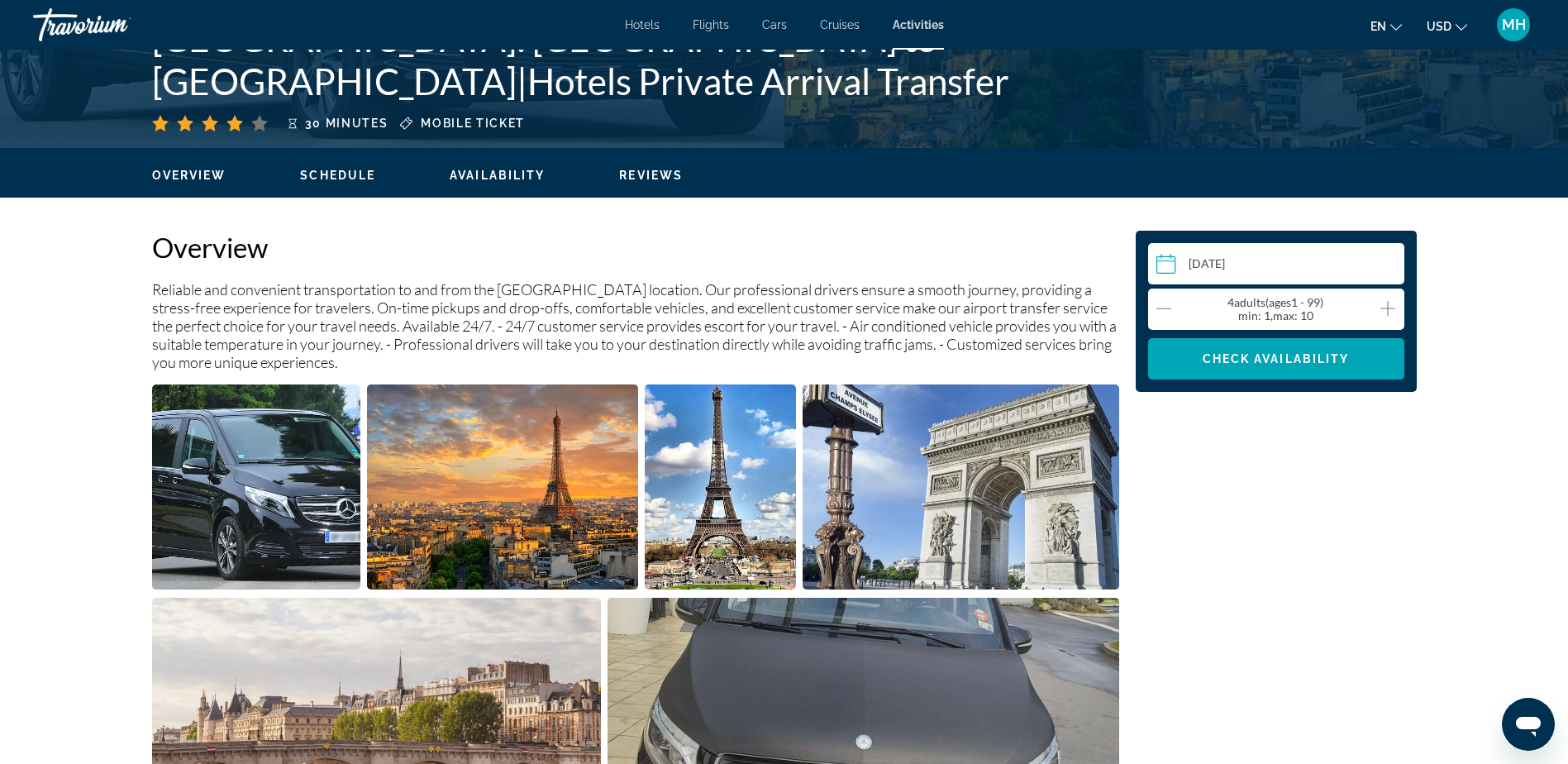
scroll to position [414, 0]
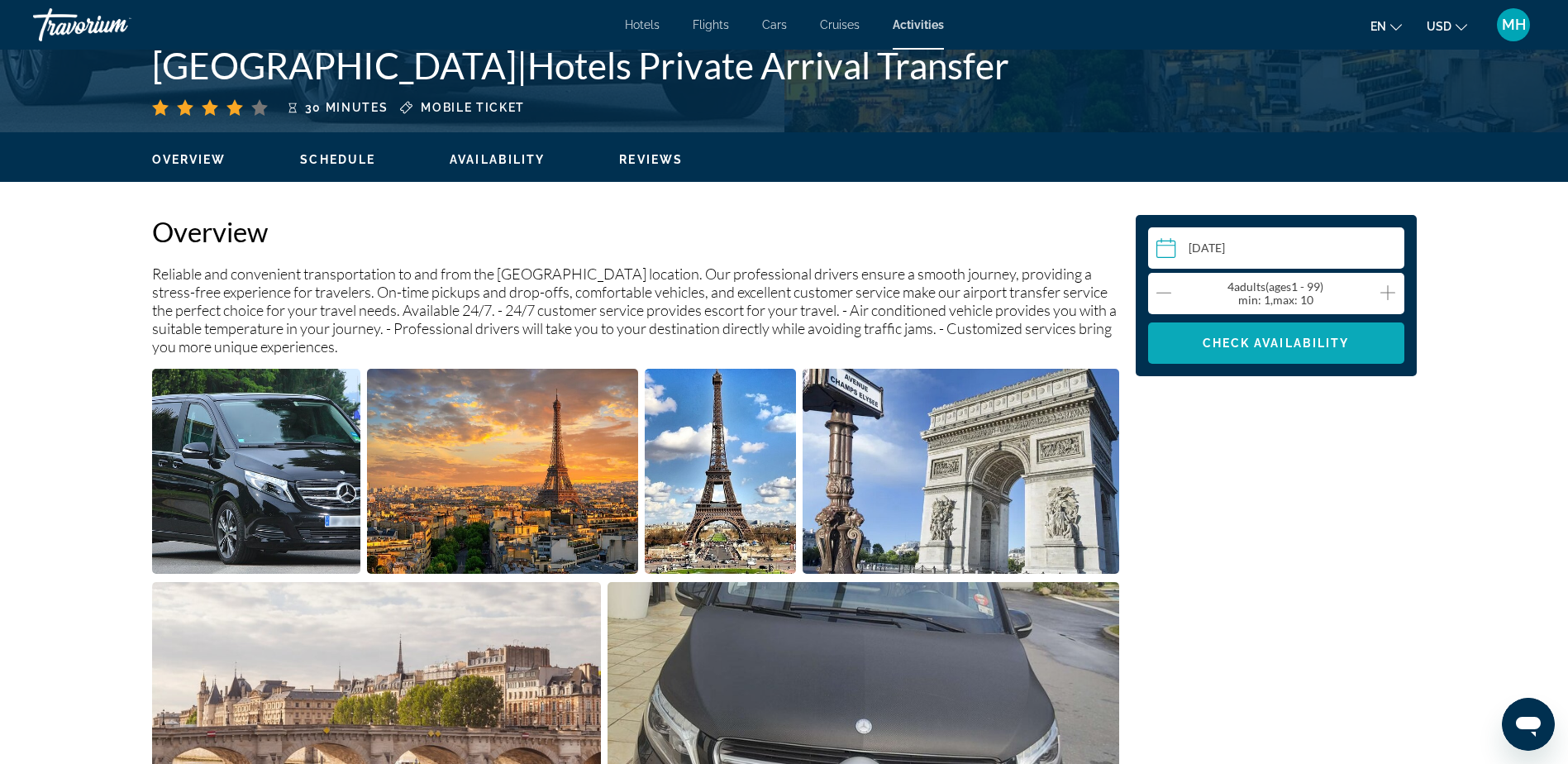
click at [1239, 350] on span "Main content" at bounding box center [1275, 343] width 256 height 40
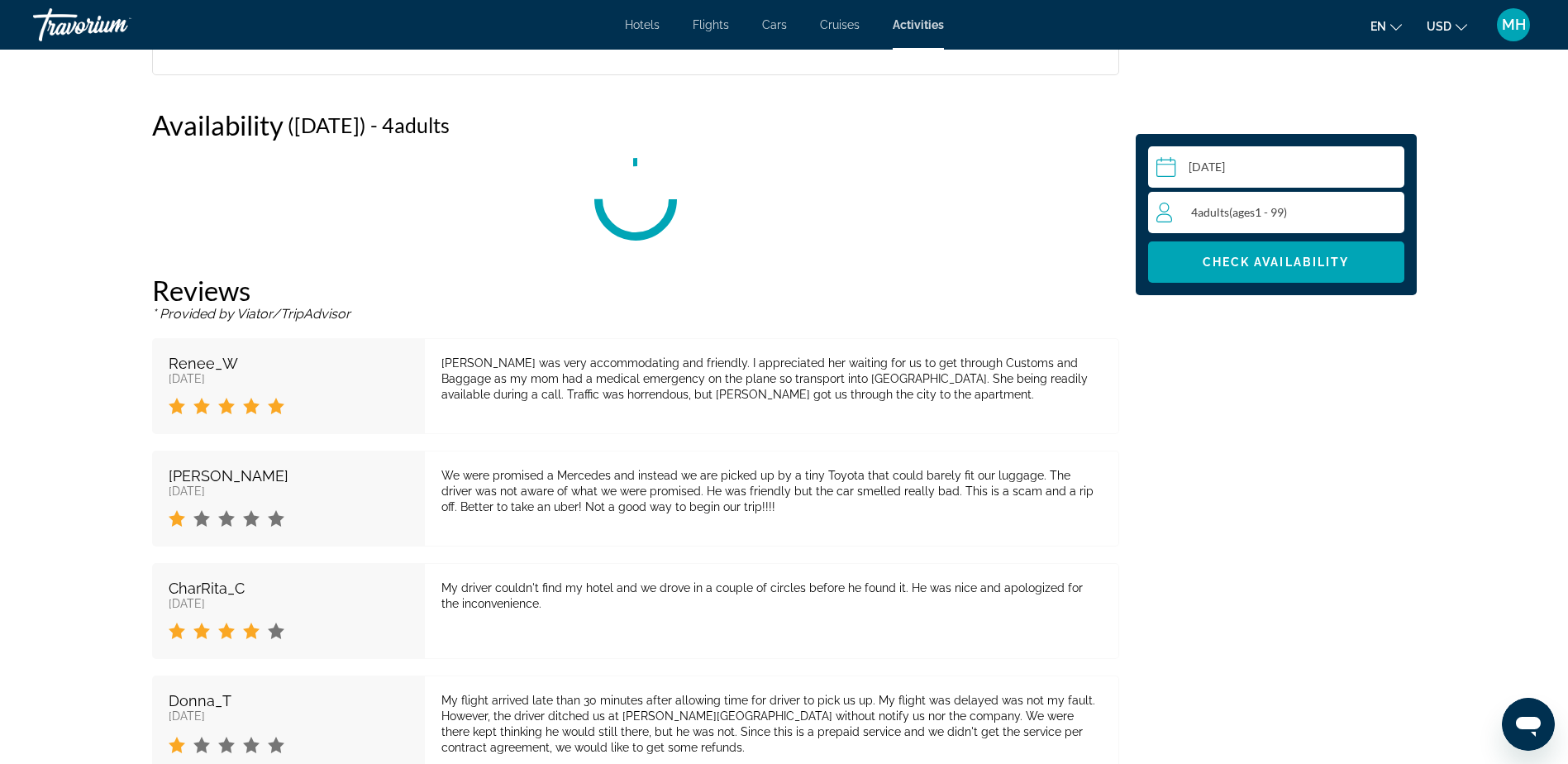
scroll to position [2560, 0]
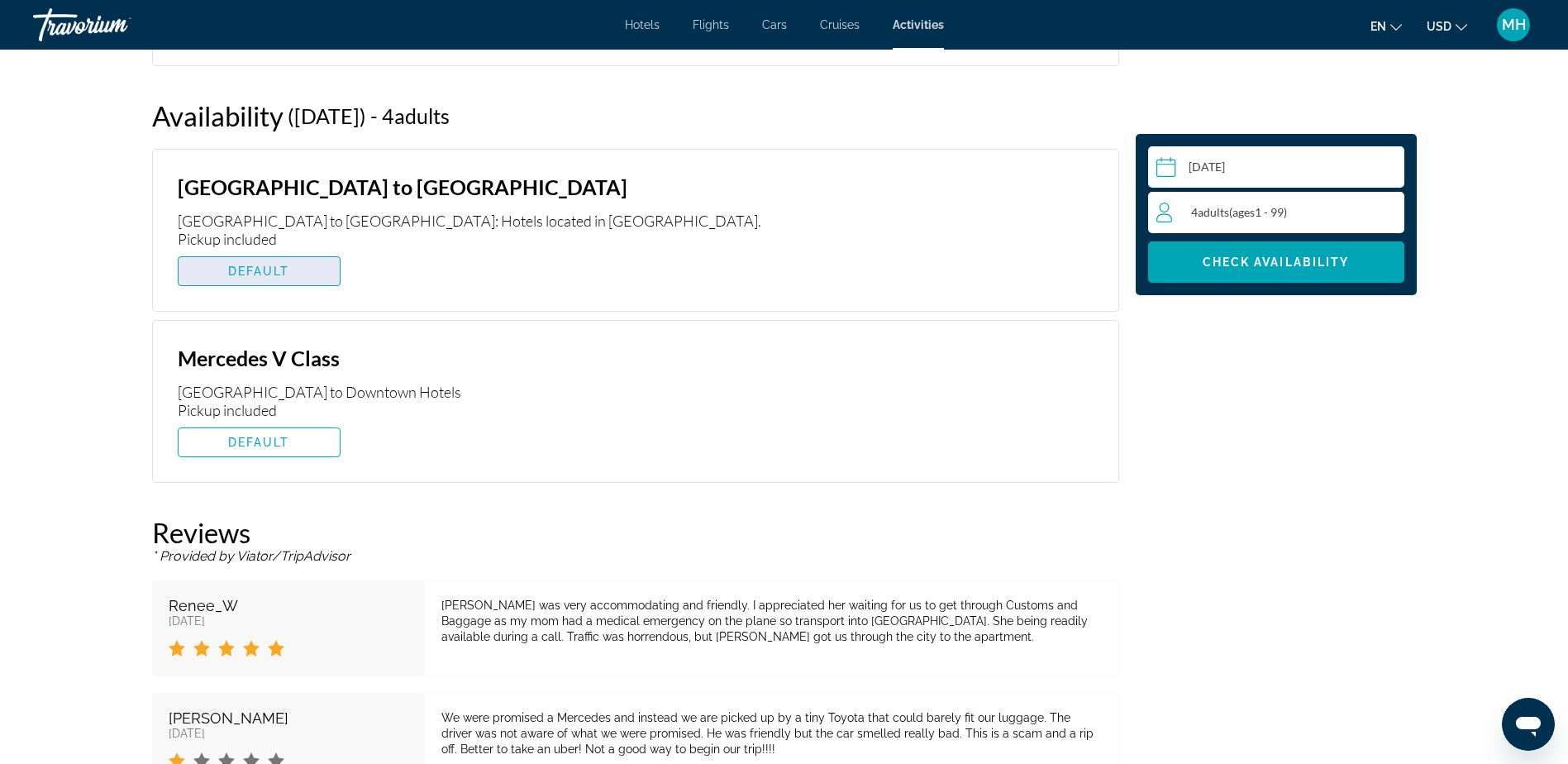
click at [238, 271] on span "DEFAULT" at bounding box center [259, 270] width 62 height 13
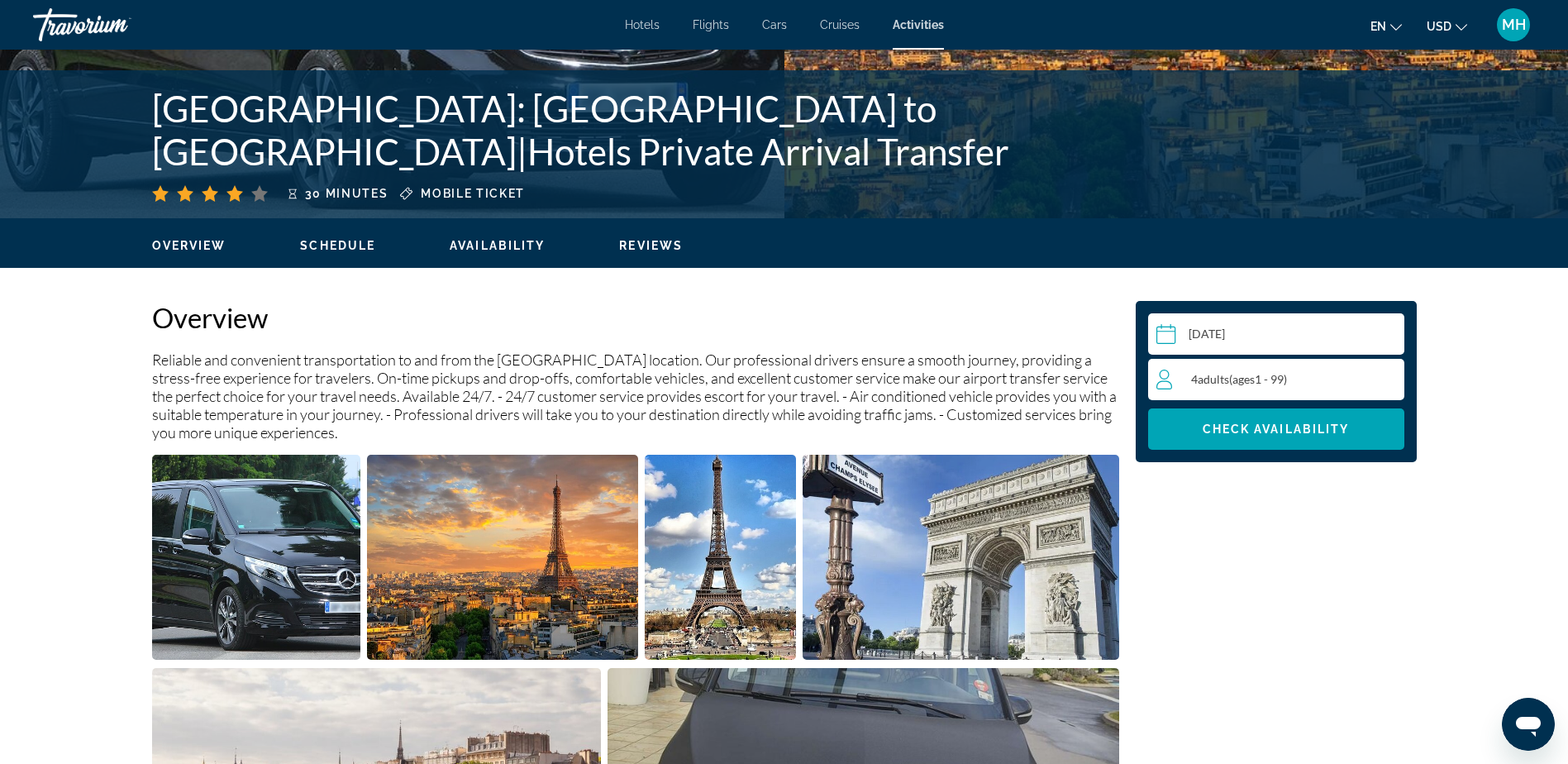
scroll to position [0, 0]
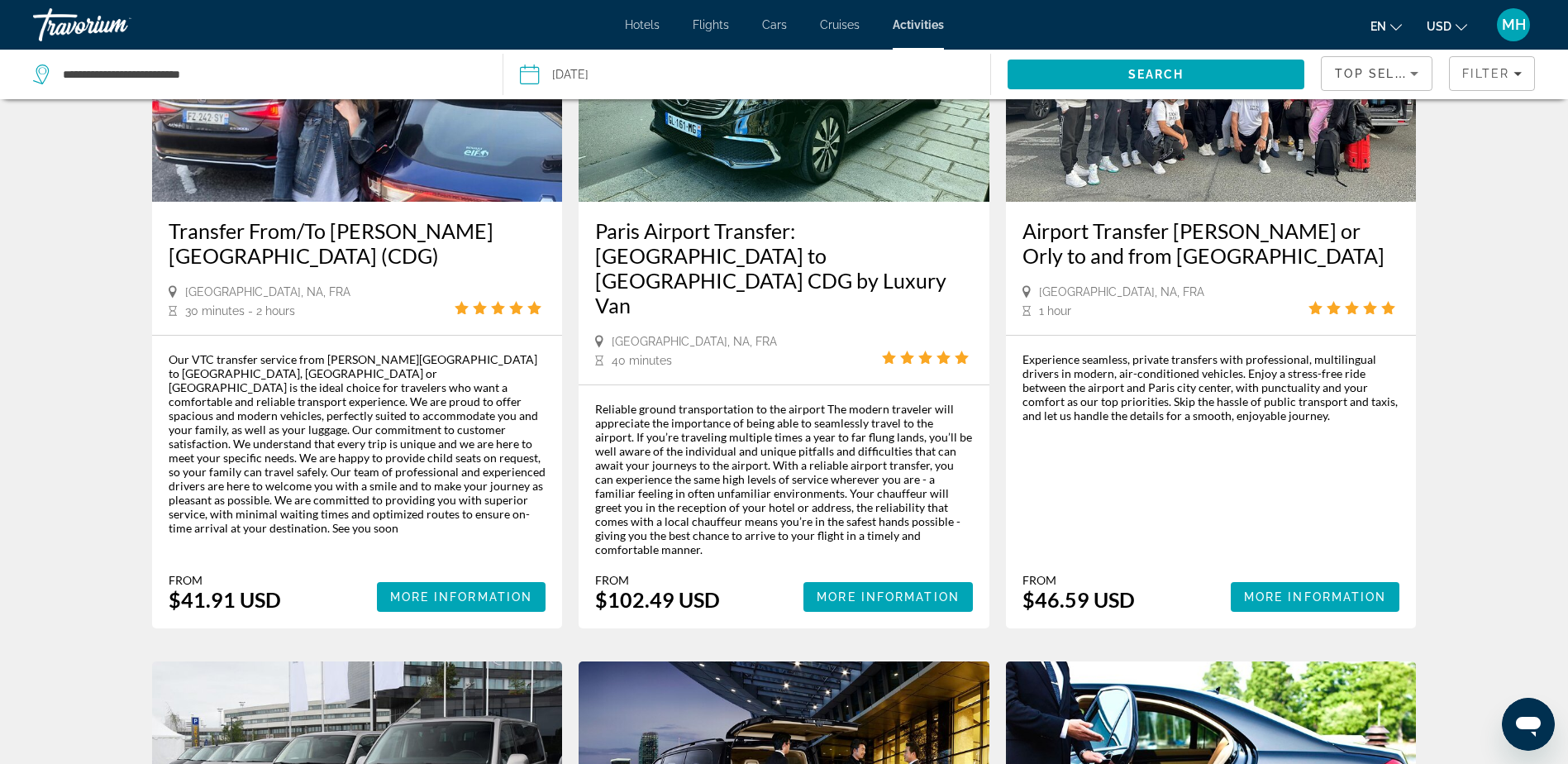
scroll to position [248, 0]
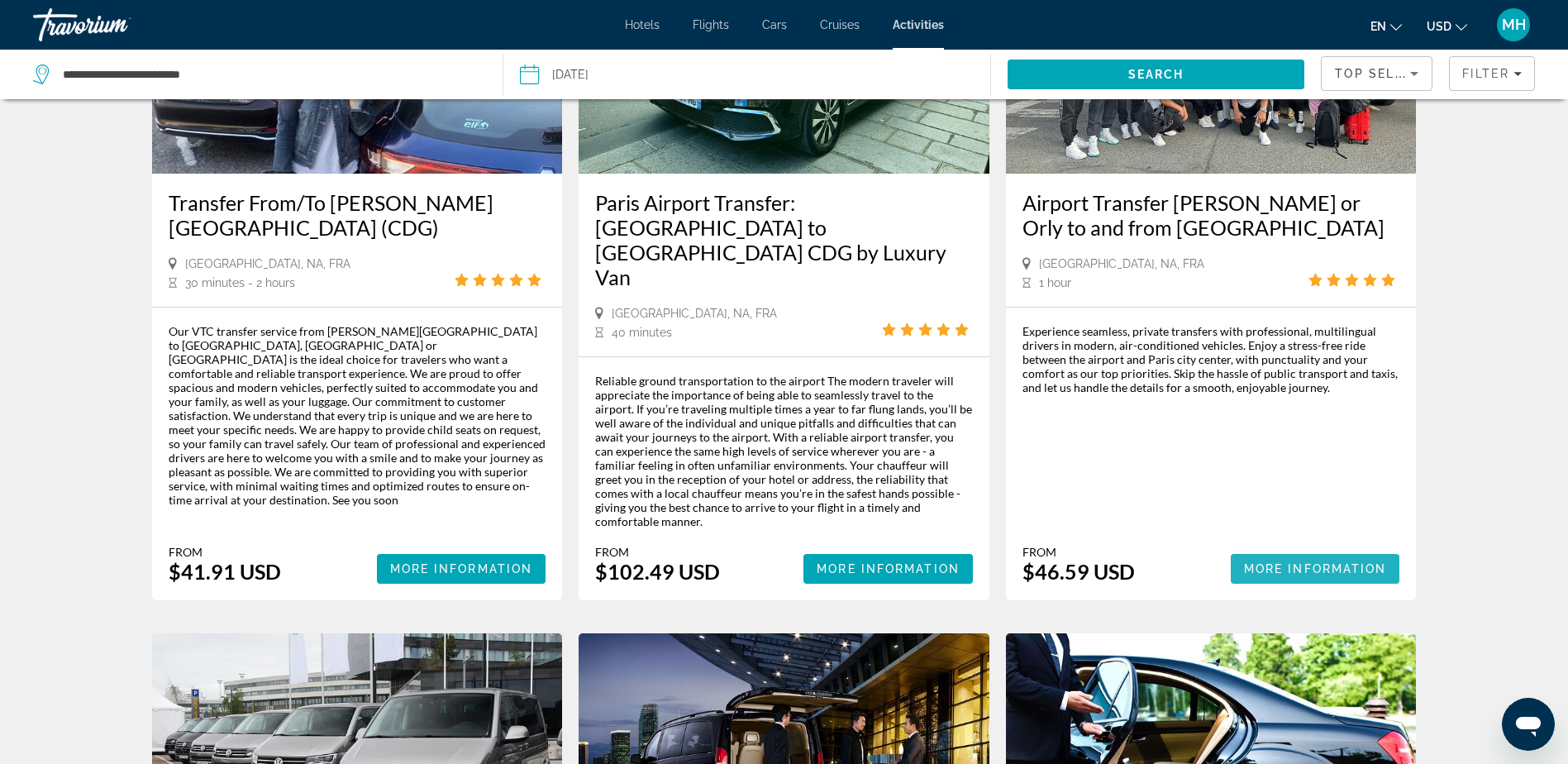
click at [1317, 562] on span "More Information" at bounding box center [1315, 568] width 143 height 13
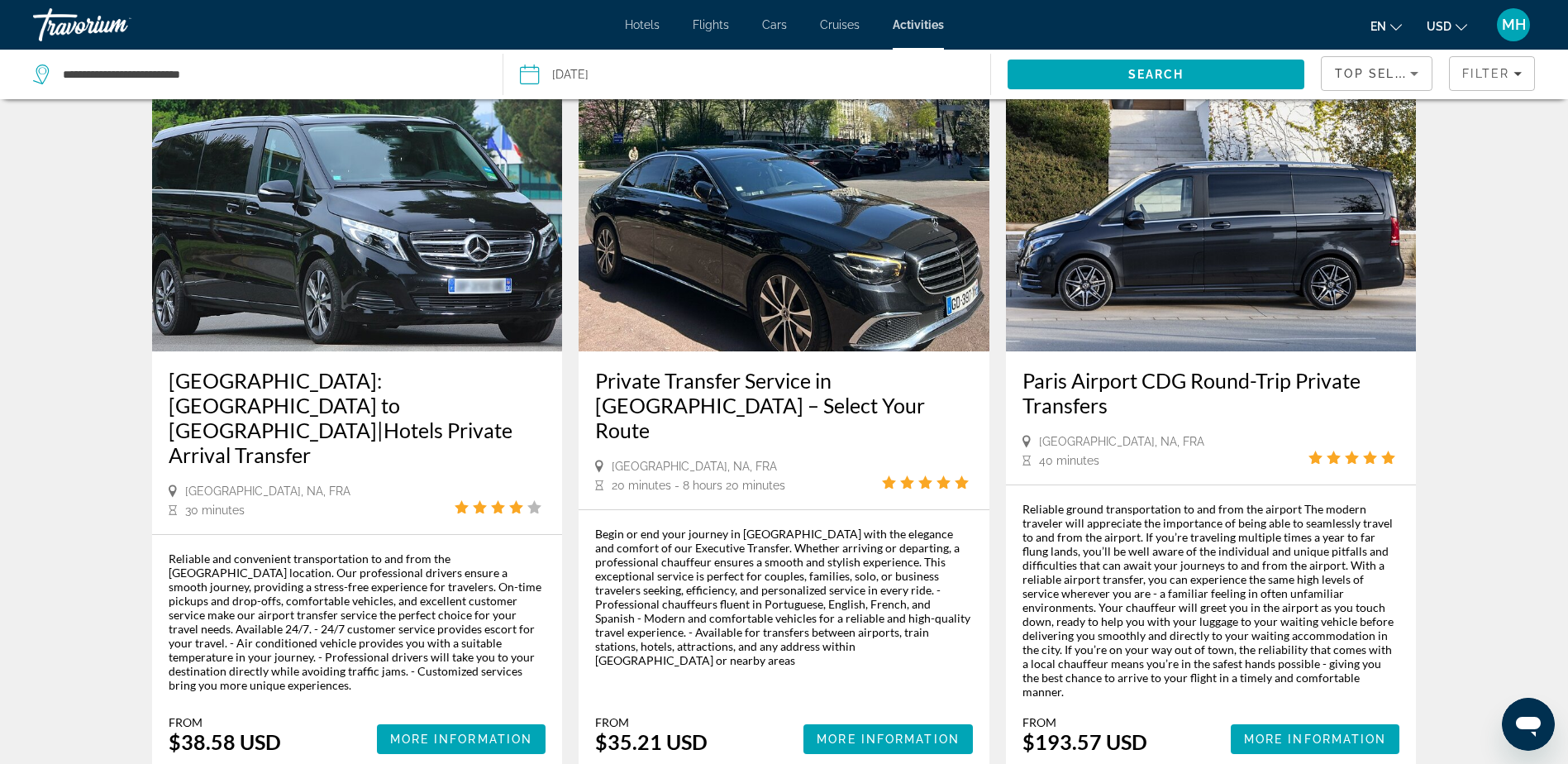
scroll to position [2232, 0]
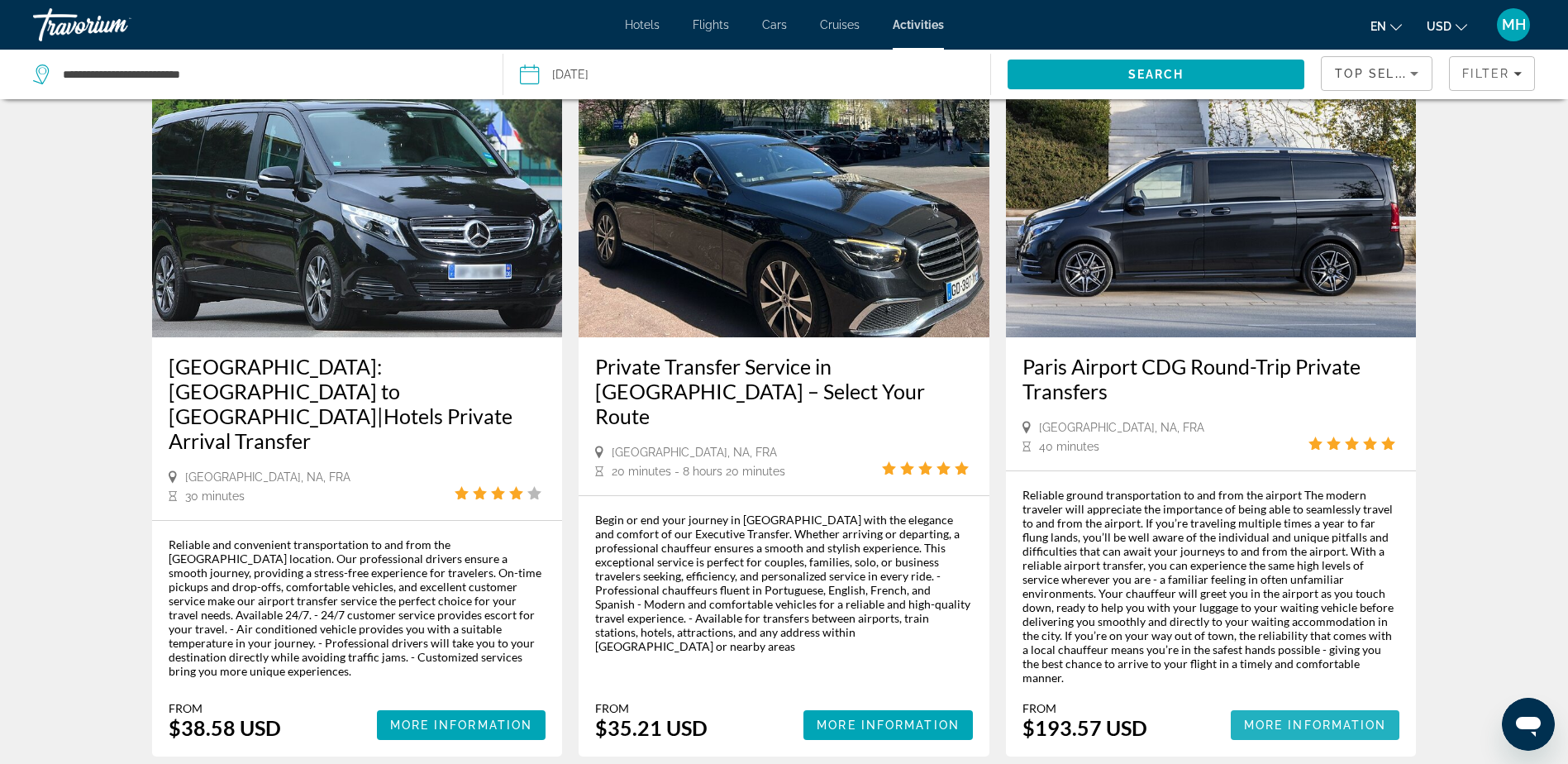
click at [1294, 718] on span "More Information" at bounding box center [1315, 724] width 143 height 13
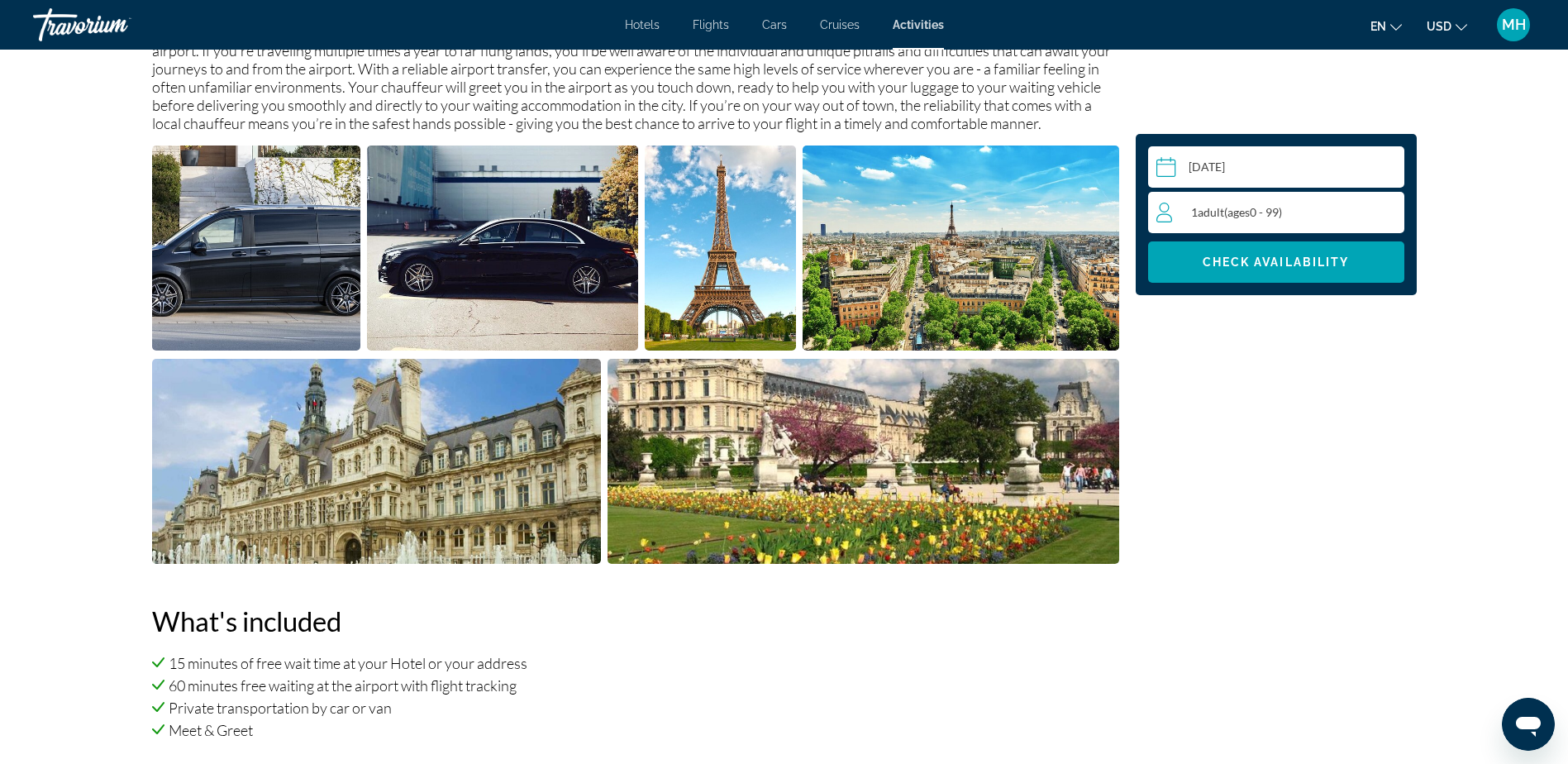
scroll to position [661, 0]
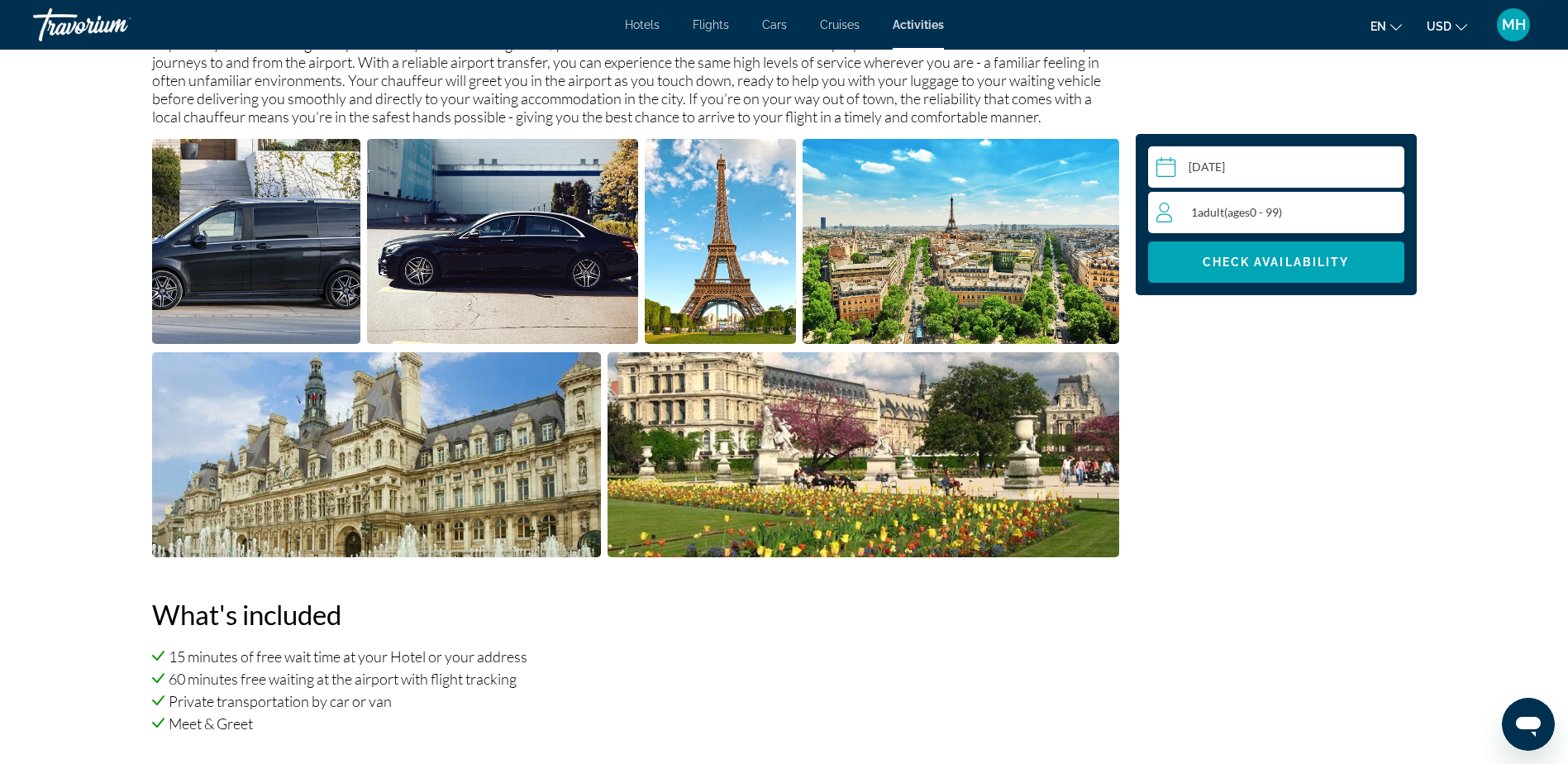
click at [1312, 209] on div "1 Adult Adults ( ages [DEMOGRAPHIC_DATA])" at bounding box center [1280, 212] width 247 height 20
click at [1387, 215] on icon "Increment adults" at bounding box center [1387, 212] width 15 height 15
click at [1289, 258] on span "Check Availability" at bounding box center [1275, 262] width 147 height 13
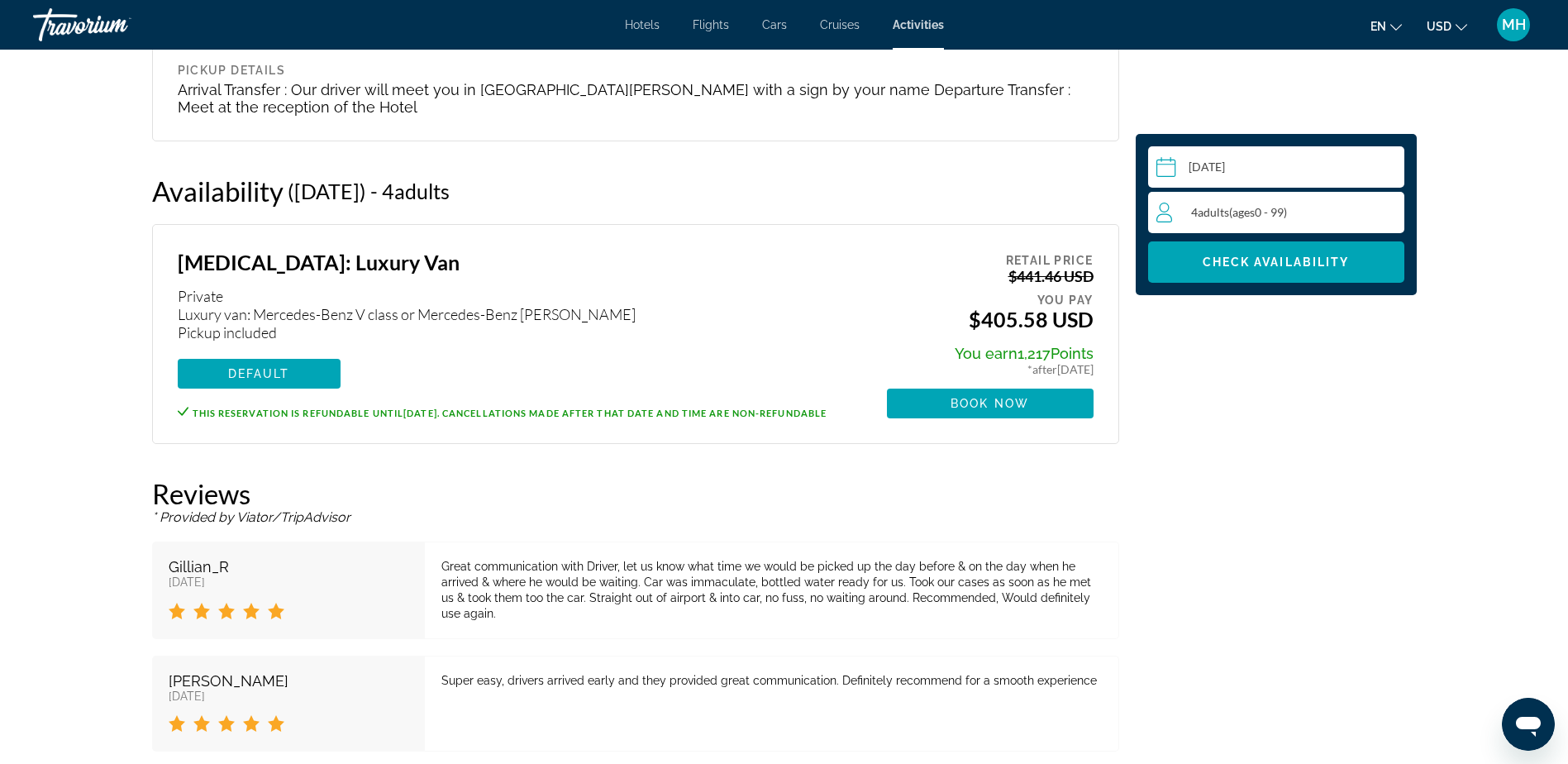
scroll to position [2041, 0]
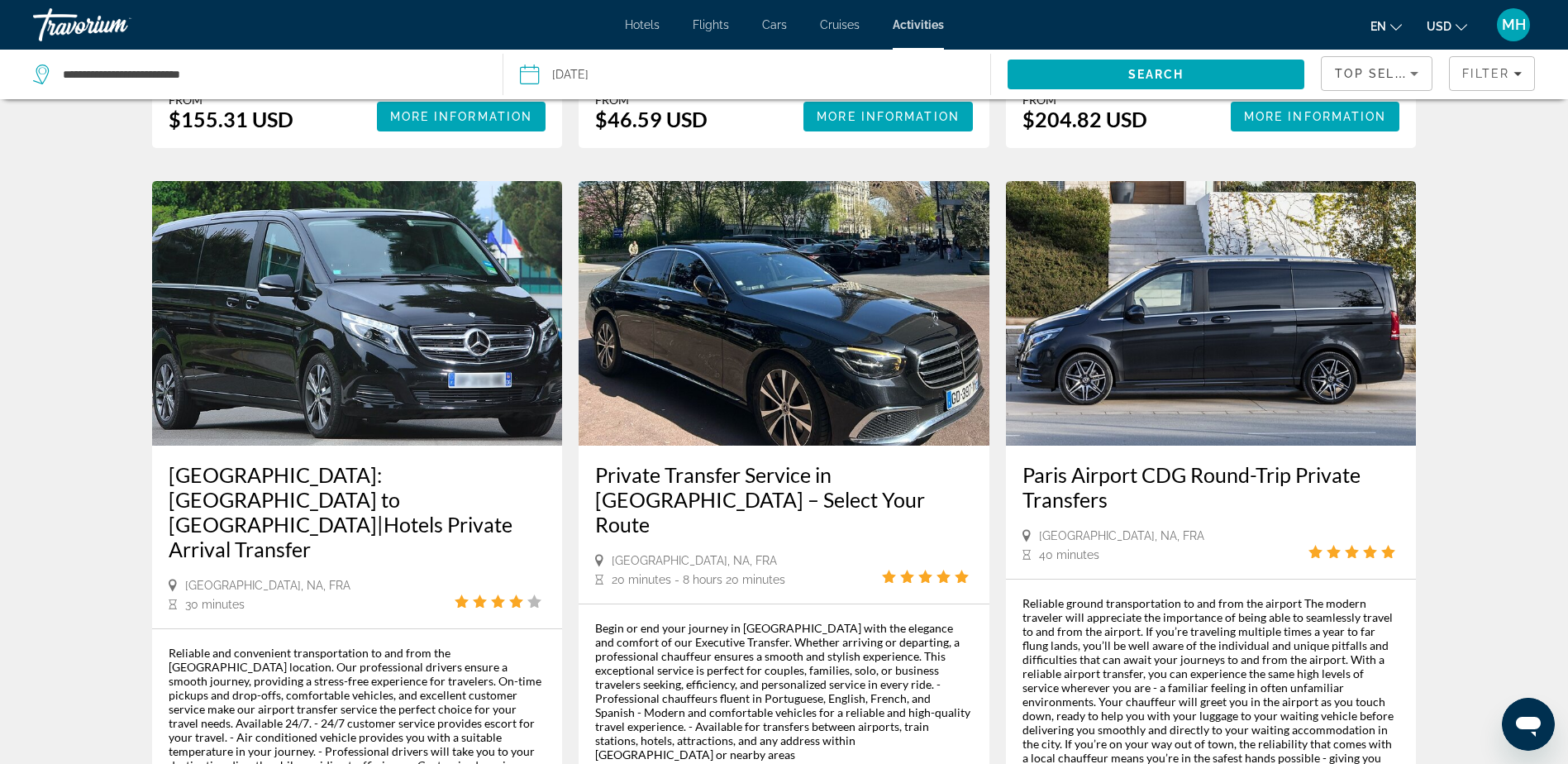
scroll to position [2150, 0]
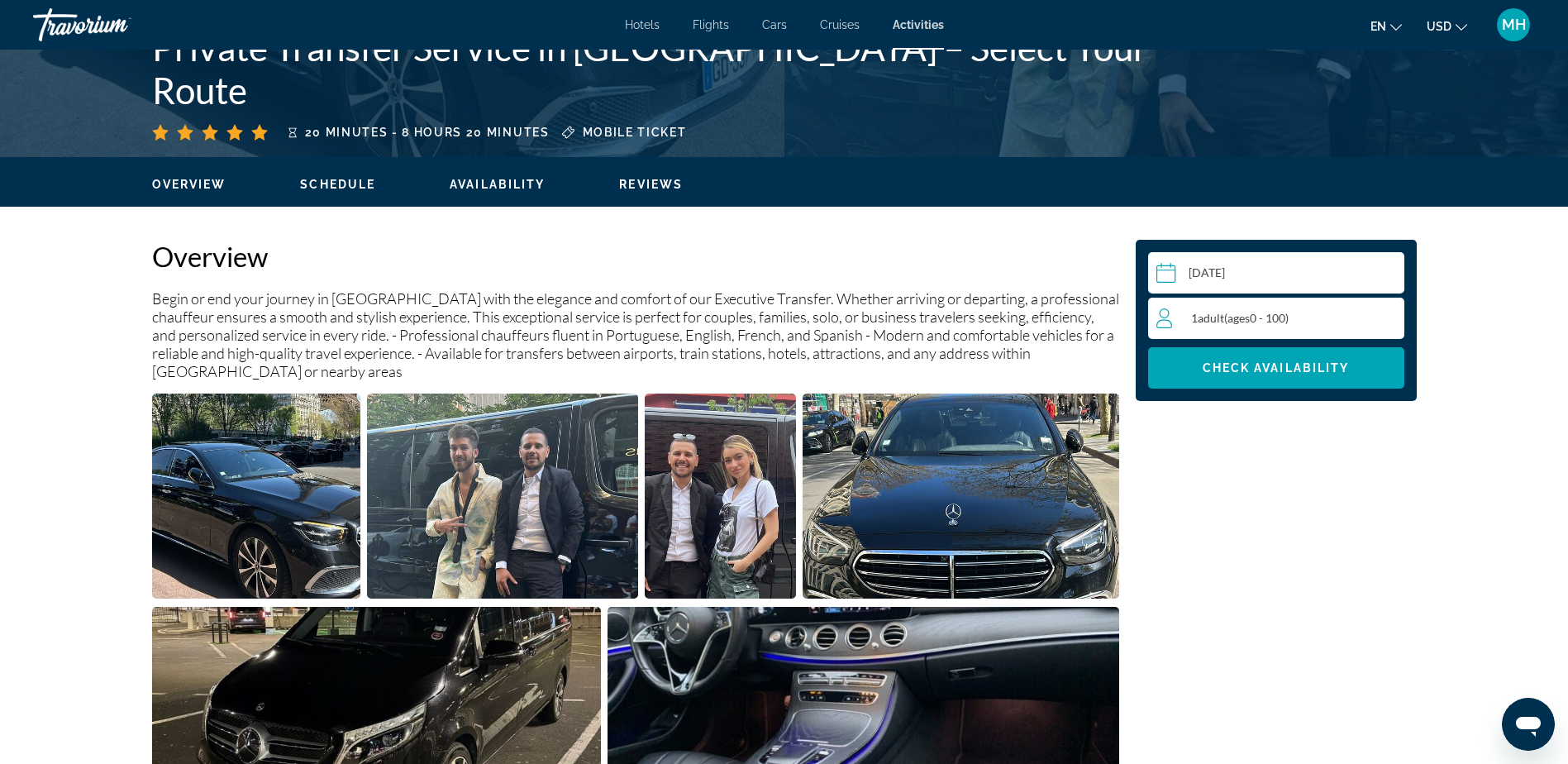
scroll to position [414, 0]
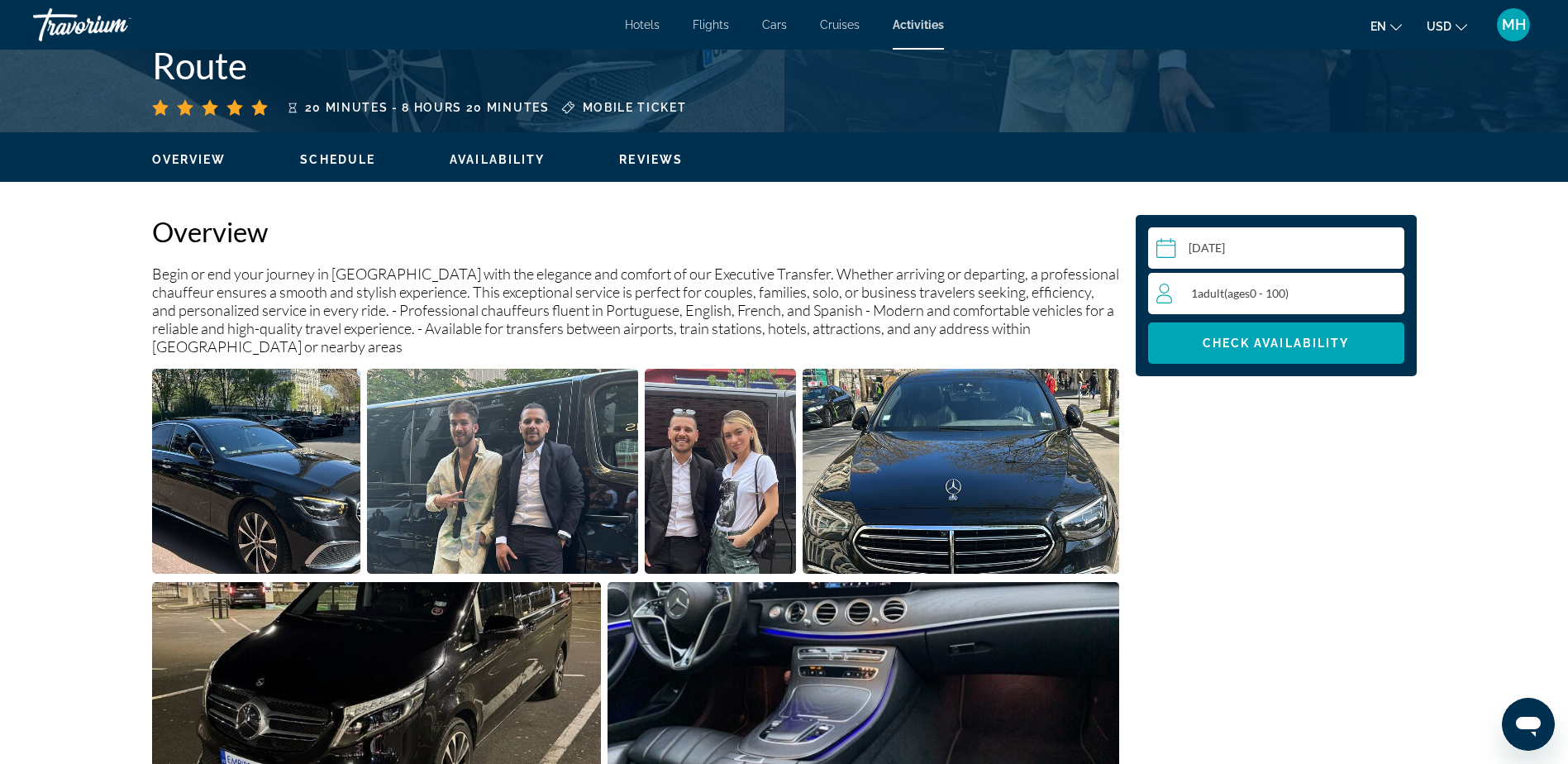
click at [1329, 295] on div "1 Adult Adults ( ages [DEMOGRAPHIC_DATA])" at bounding box center [1280, 293] width 247 height 20
click at [1385, 289] on icon "Increment adults" at bounding box center [1387, 292] width 15 height 20
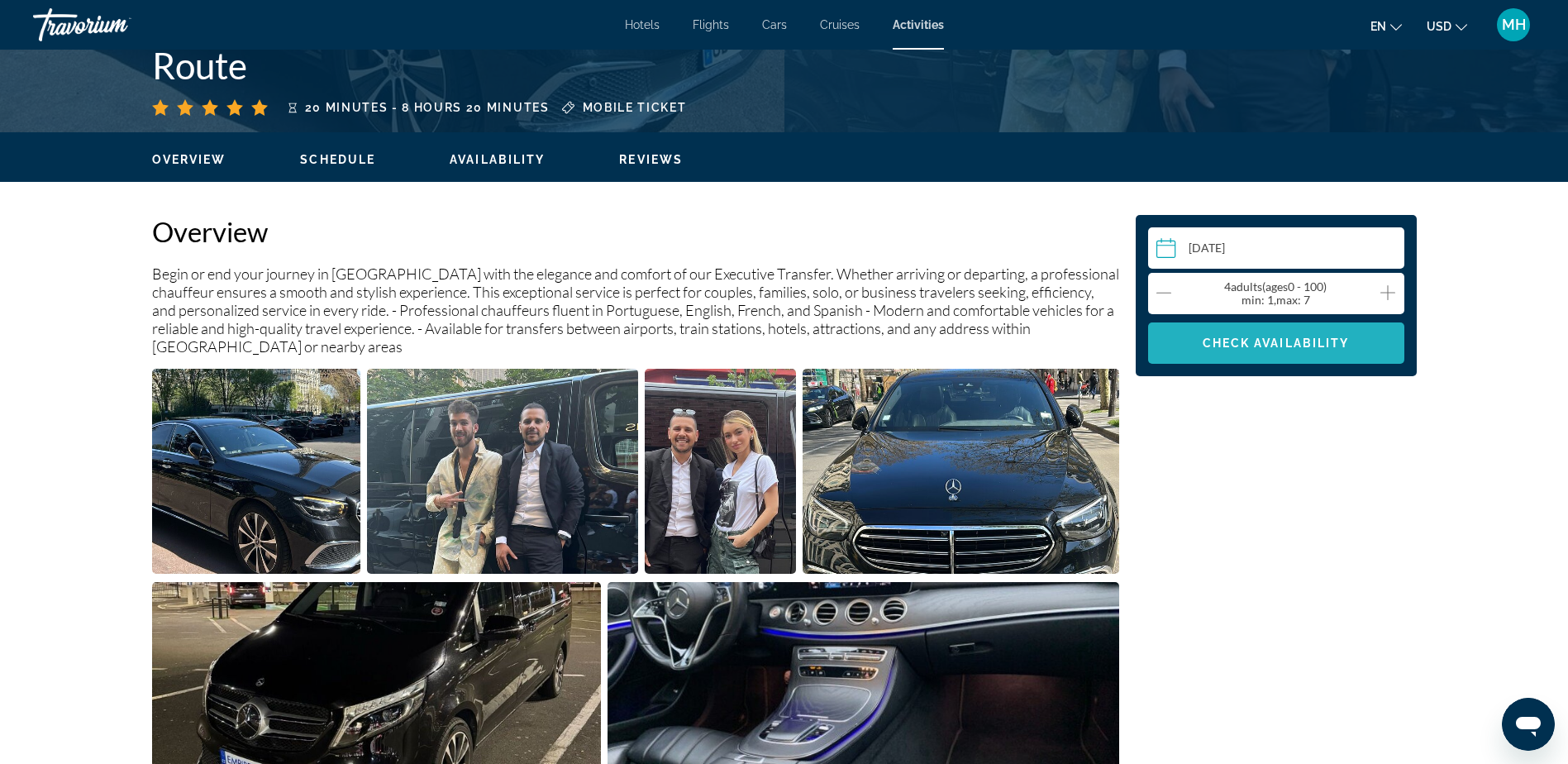
click at [1253, 341] on span "Check Availability" at bounding box center [1275, 343] width 147 height 13
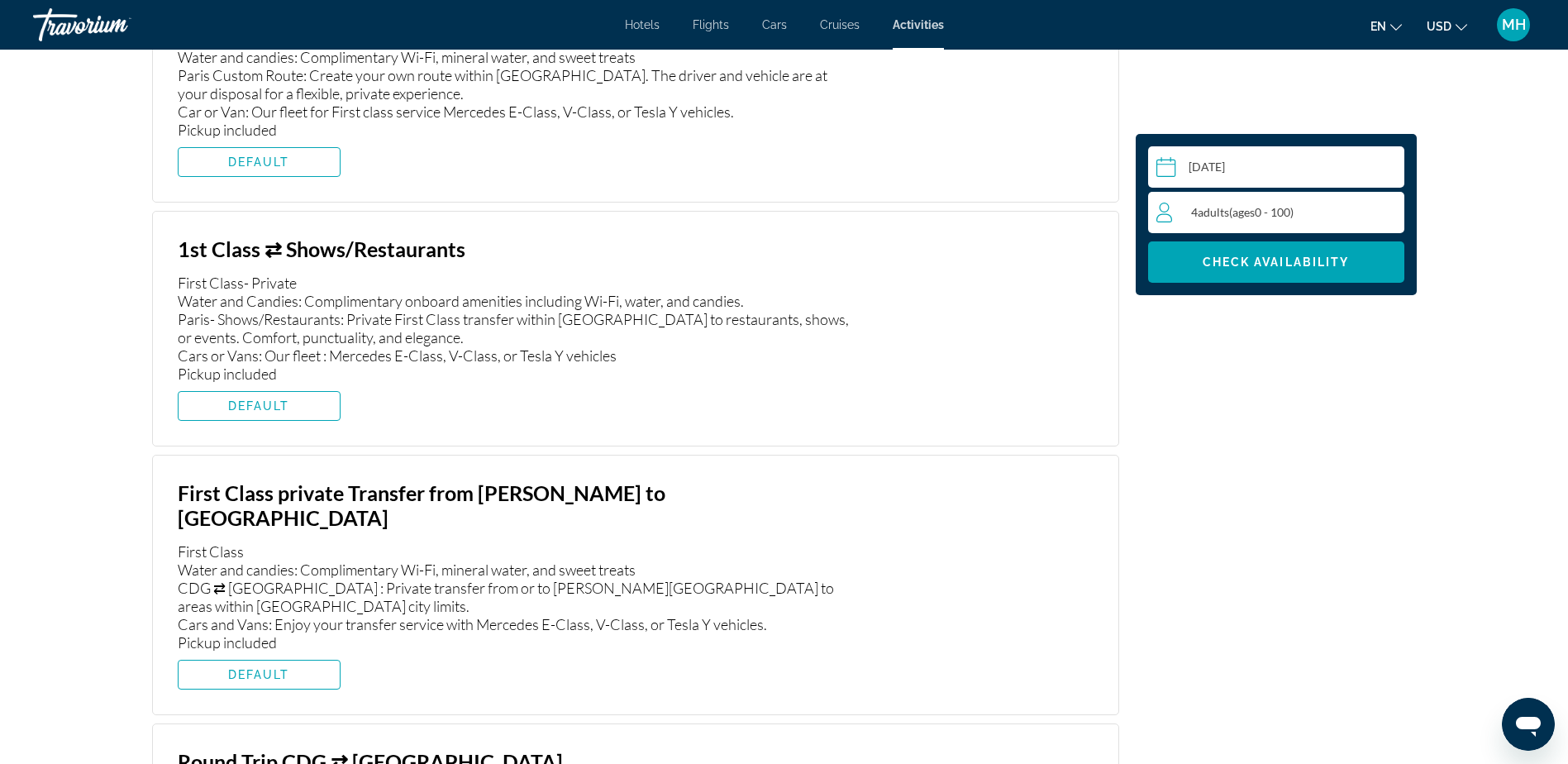
scroll to position [5220, 0]
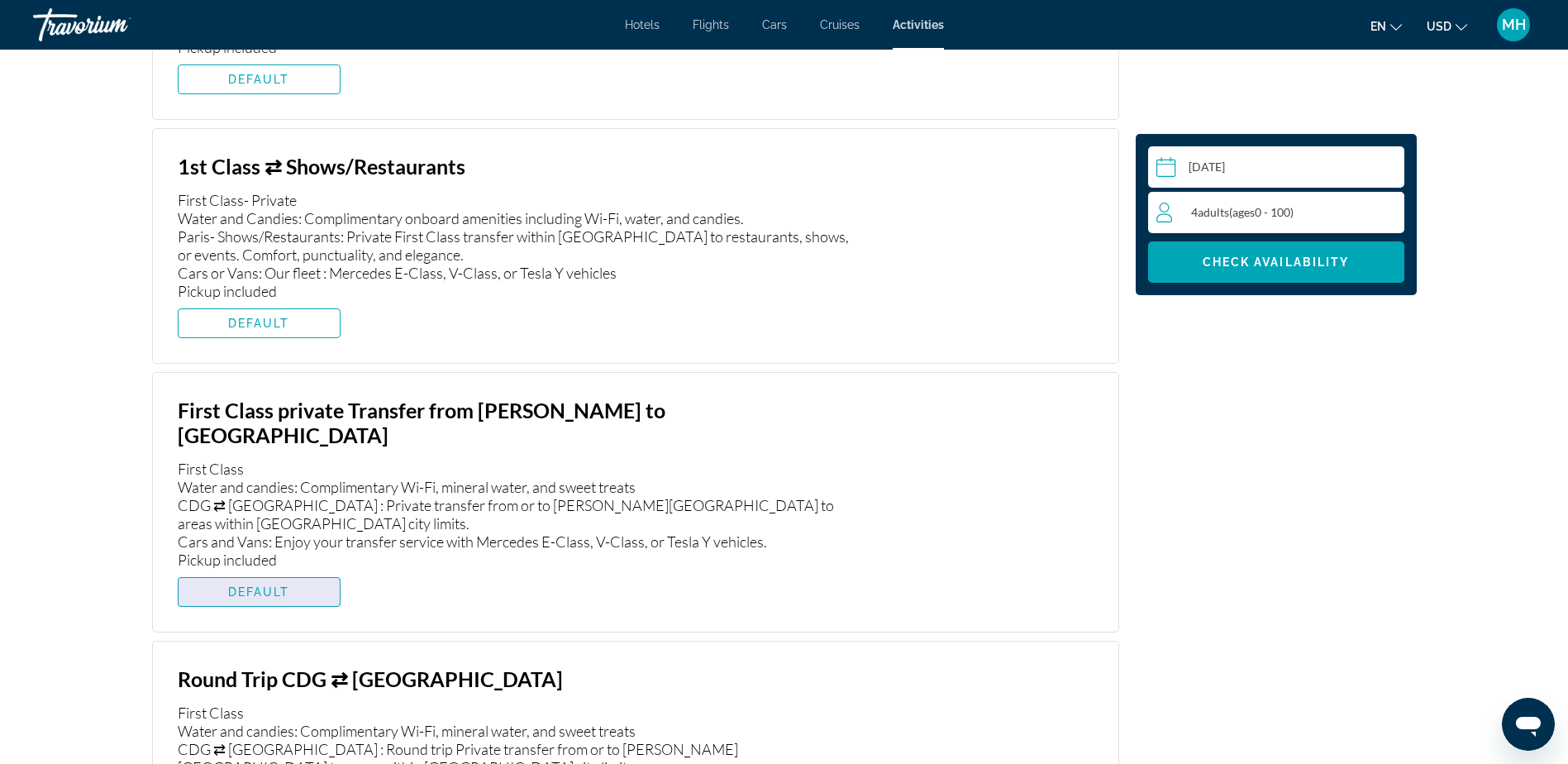
click at [246, 585] on span "DEFAULT" at bounding box center [259, 591] width 62 height 13
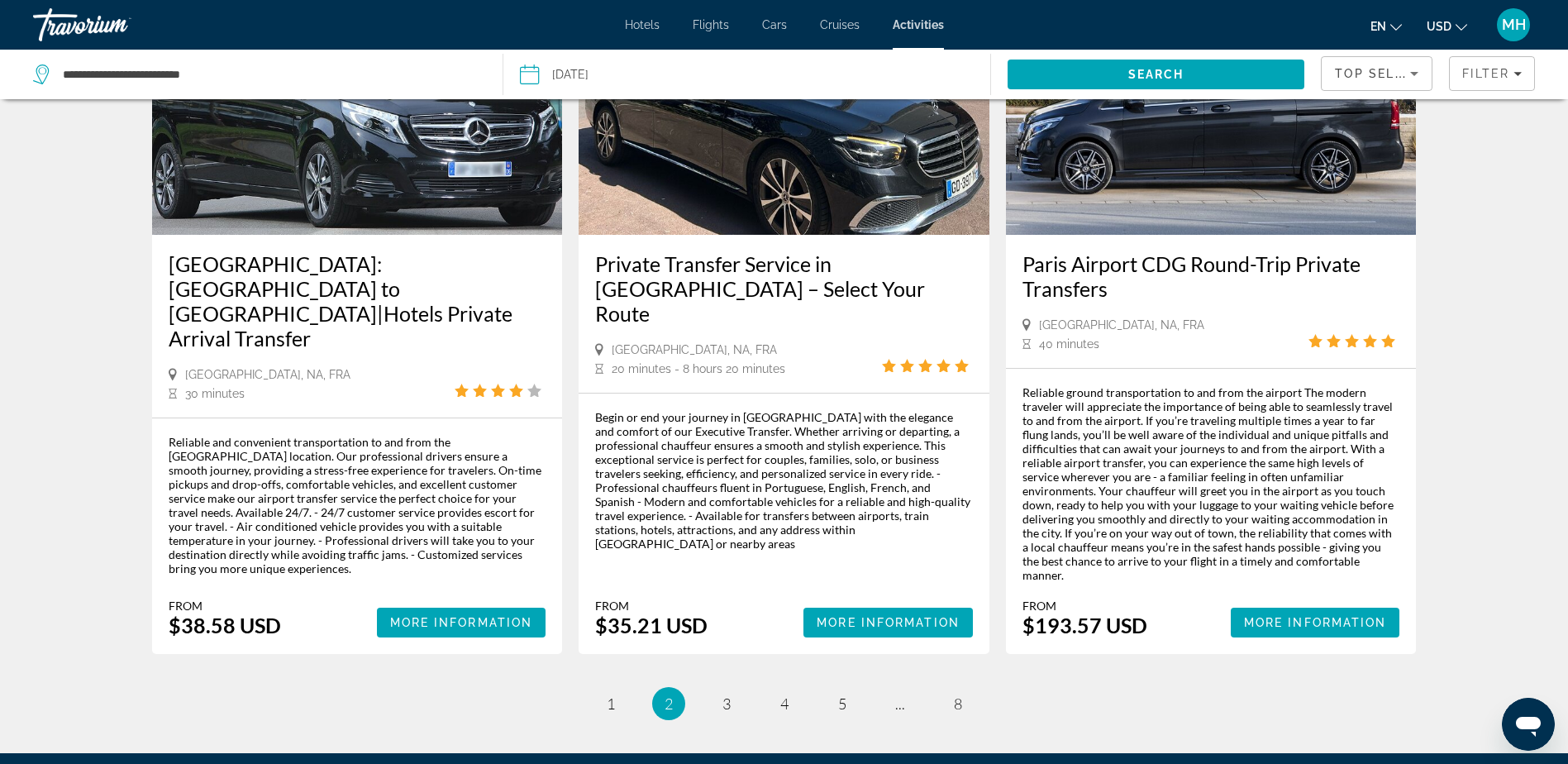
scroll to position [2360, 0]
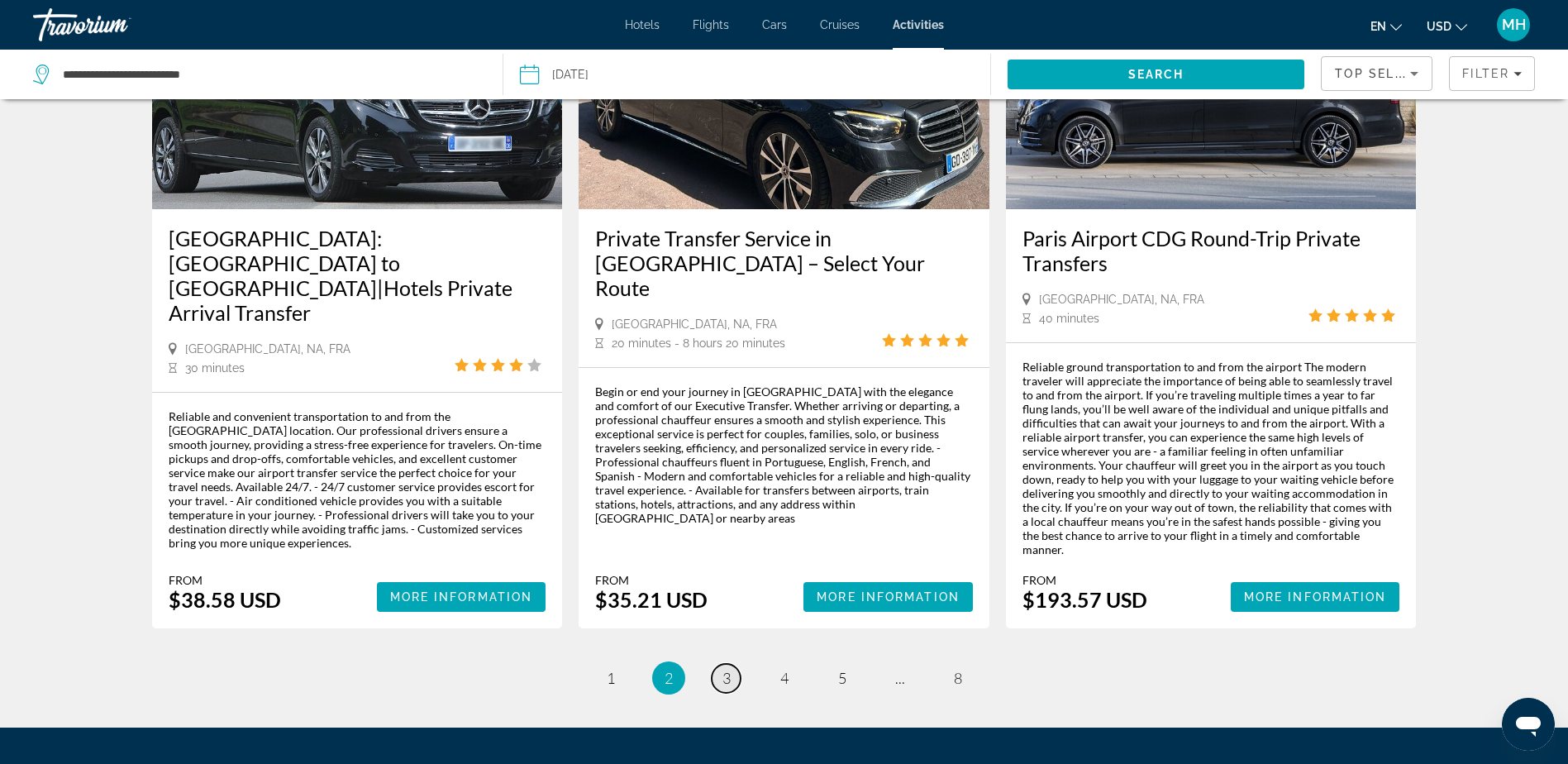
click at [726, 669] on span "3" at bounding box center [727, 678] width 9 height 18
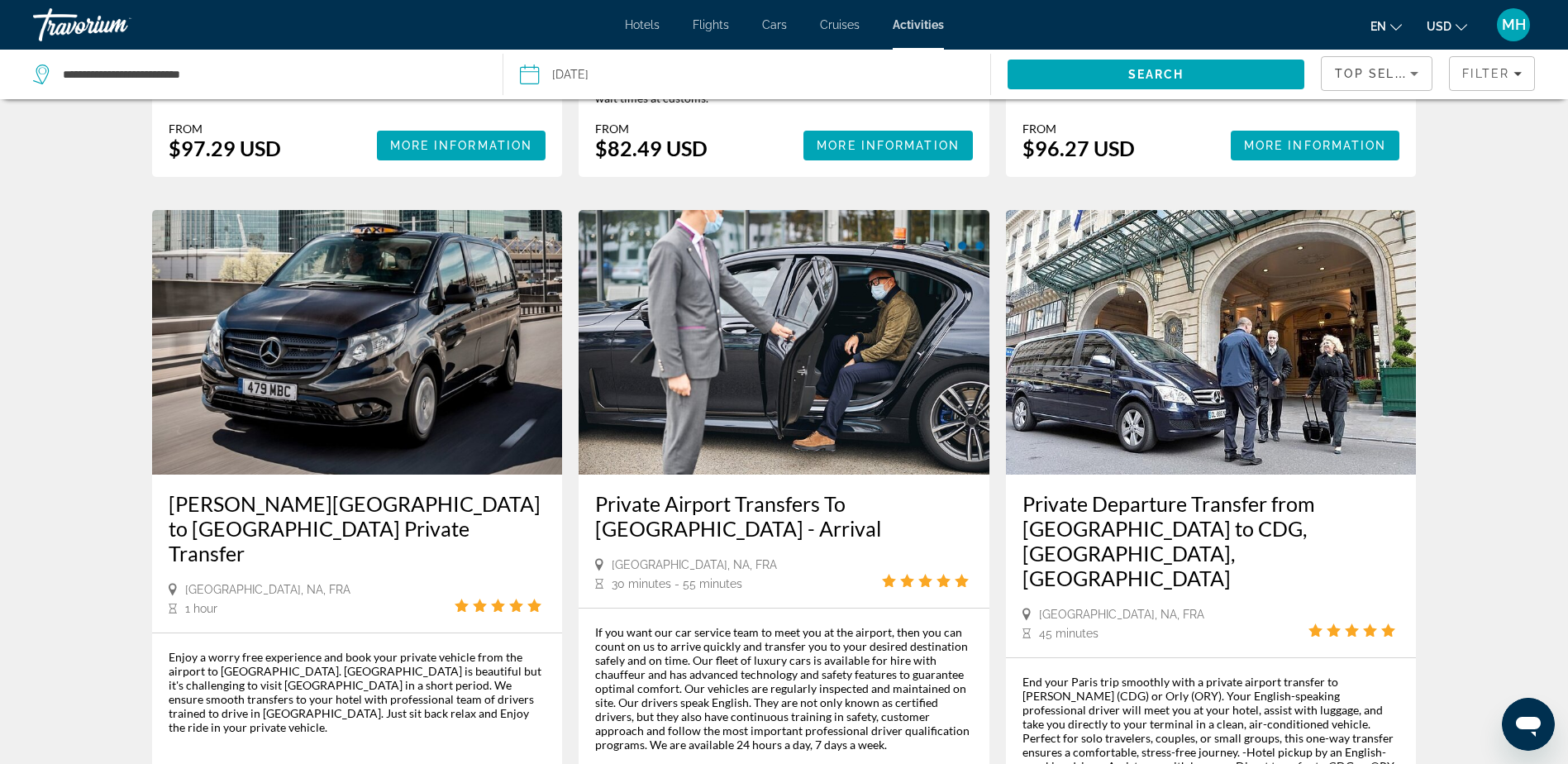
scroll to position [2150, 0]
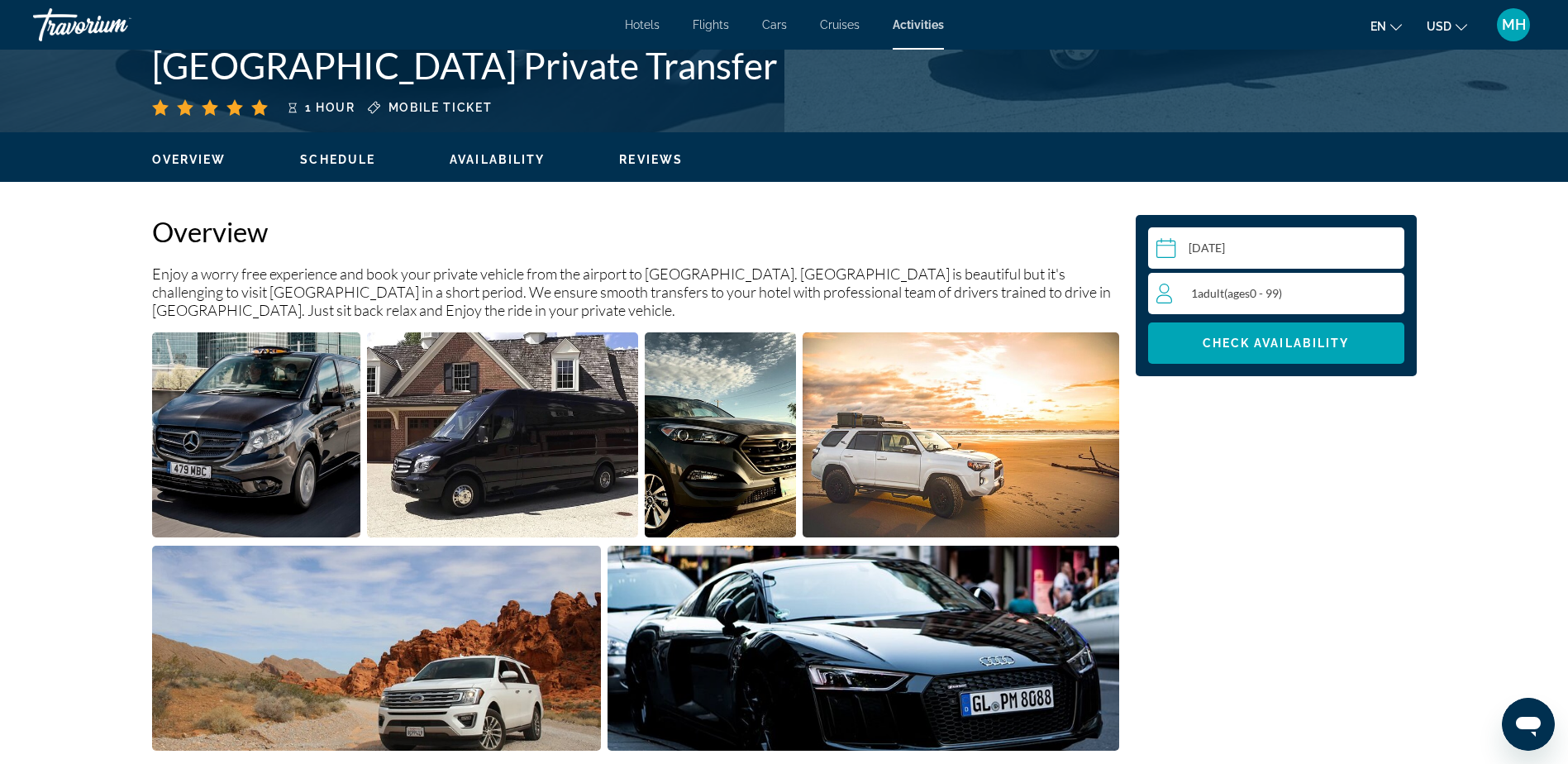
scroll to position [496, 0]
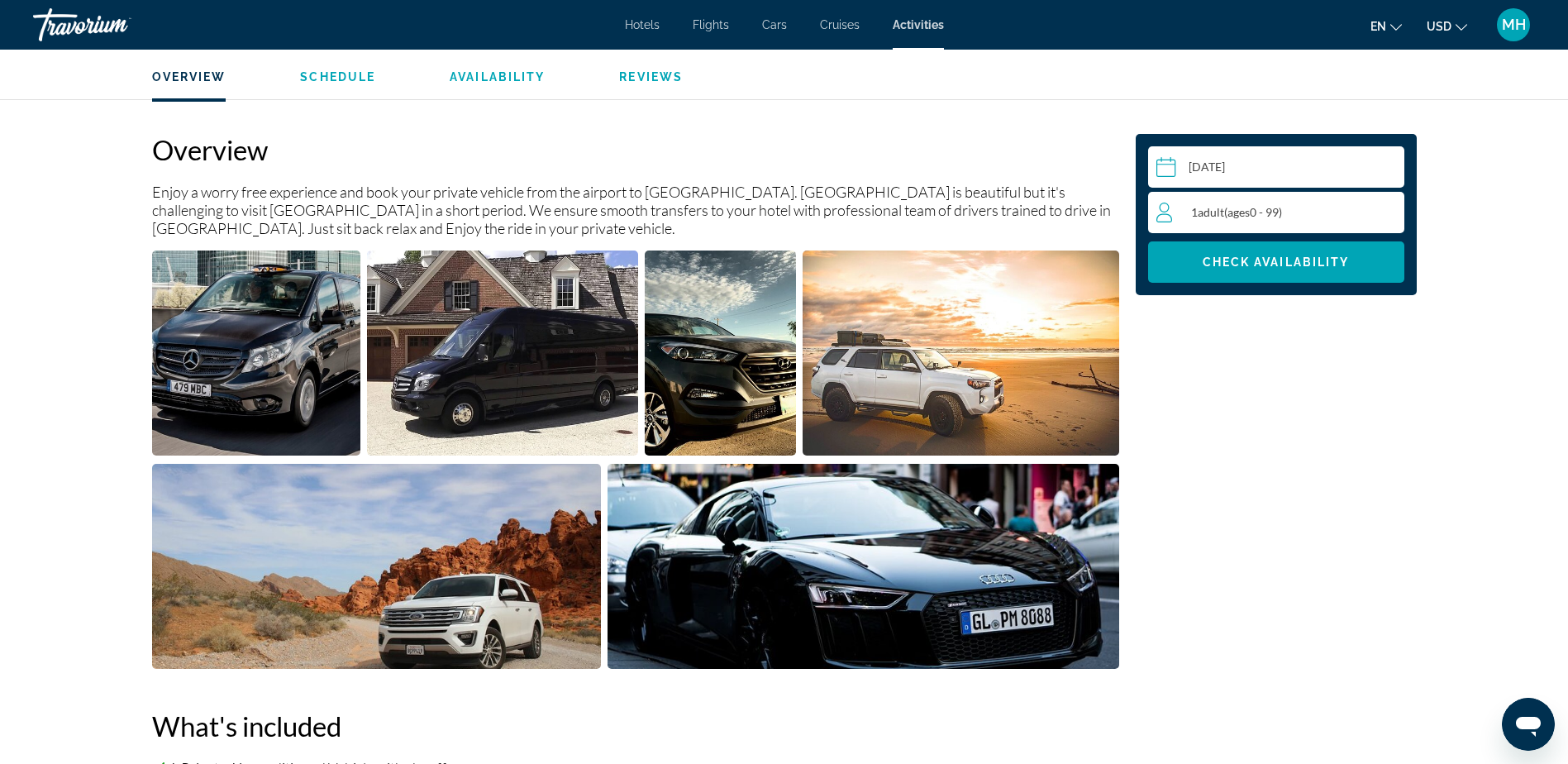
click at [1382, 216] on div "1 Adult Adults ( ages [DEMOGRAPHIC_DATA])" at bounding box center [1280, 212] width 247 height 20
click at [1393, 211] on icon "Increment adults" at bounding box center [1387, 212] width 15 height 15
click at [1262, 260] on span "Check Availability" at bounding box center [1275, 262] width 147 height 13
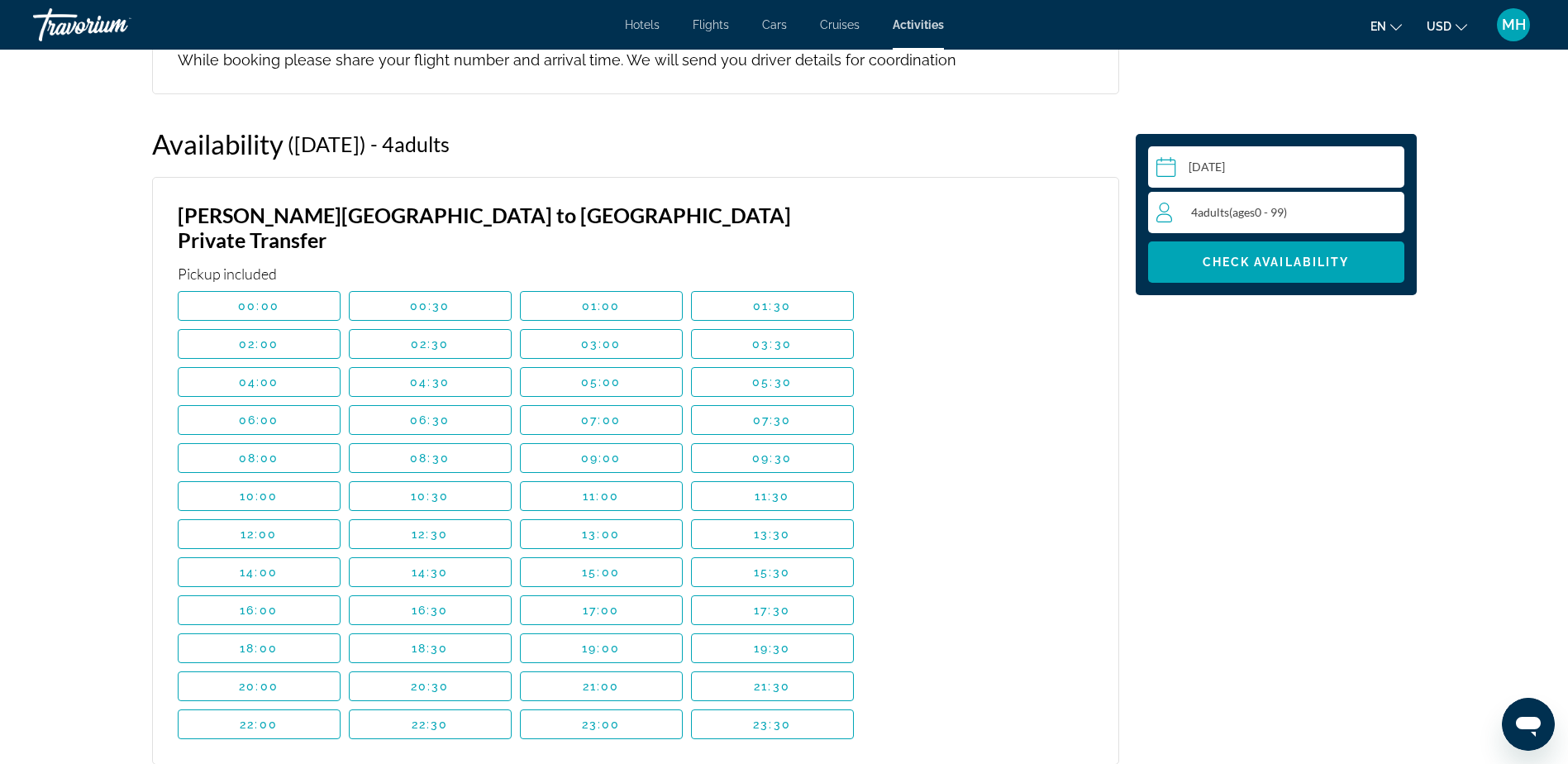
scroll to position [2111, 0]
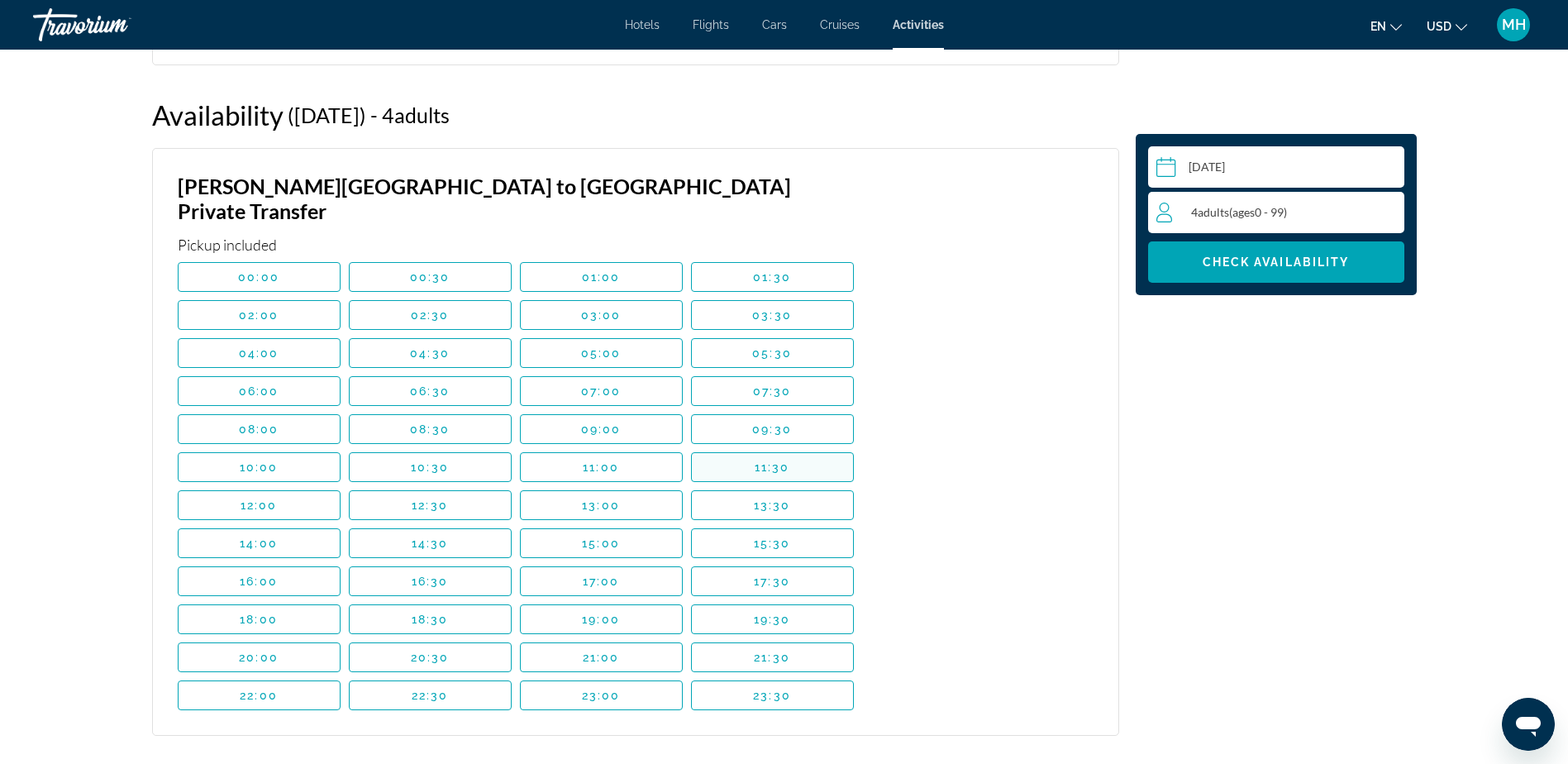
click at [754, 460] on span "11:30" at bounding box center [771, 466] width 35 height 13
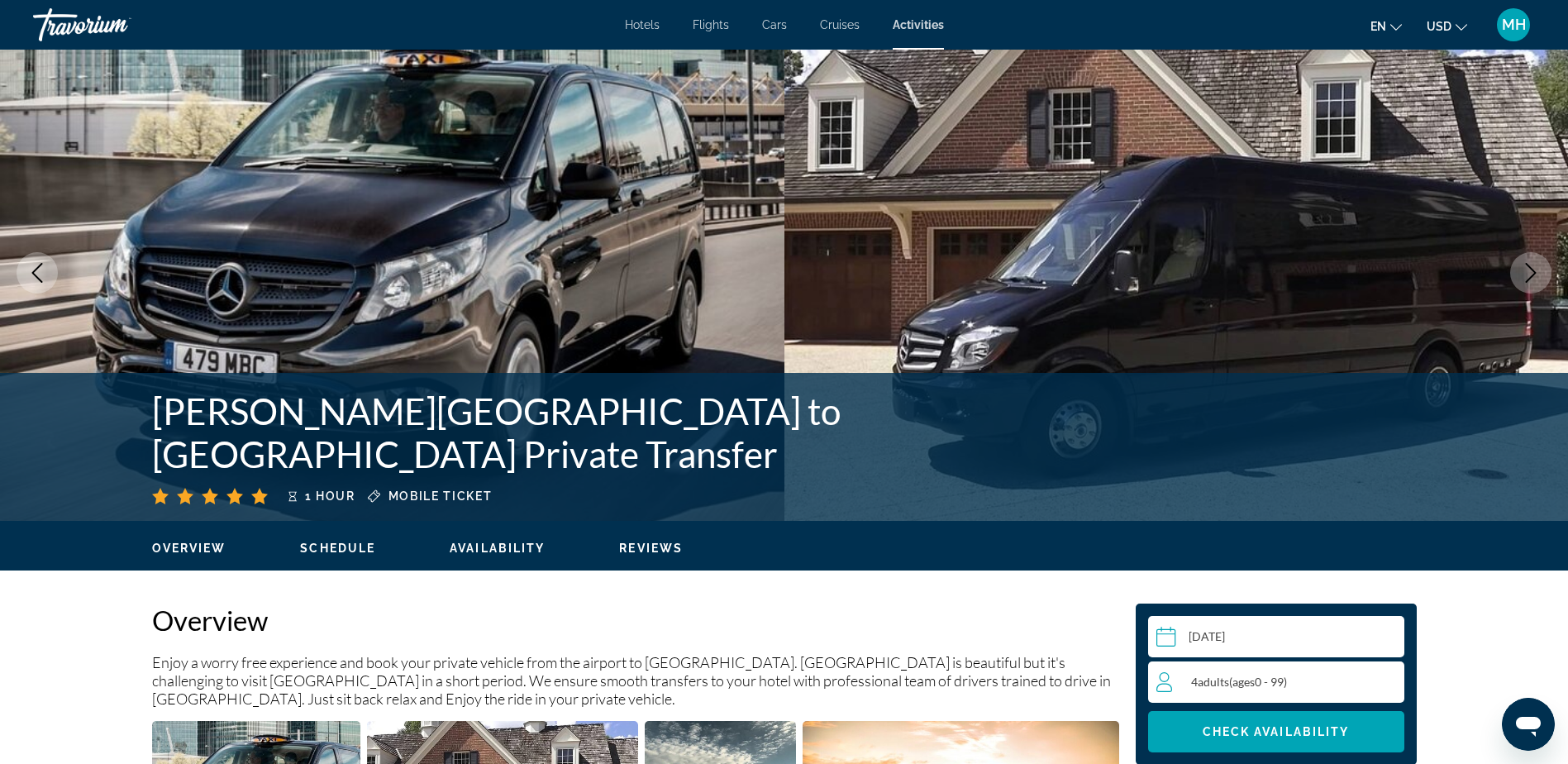
scroll to position [0, 0]
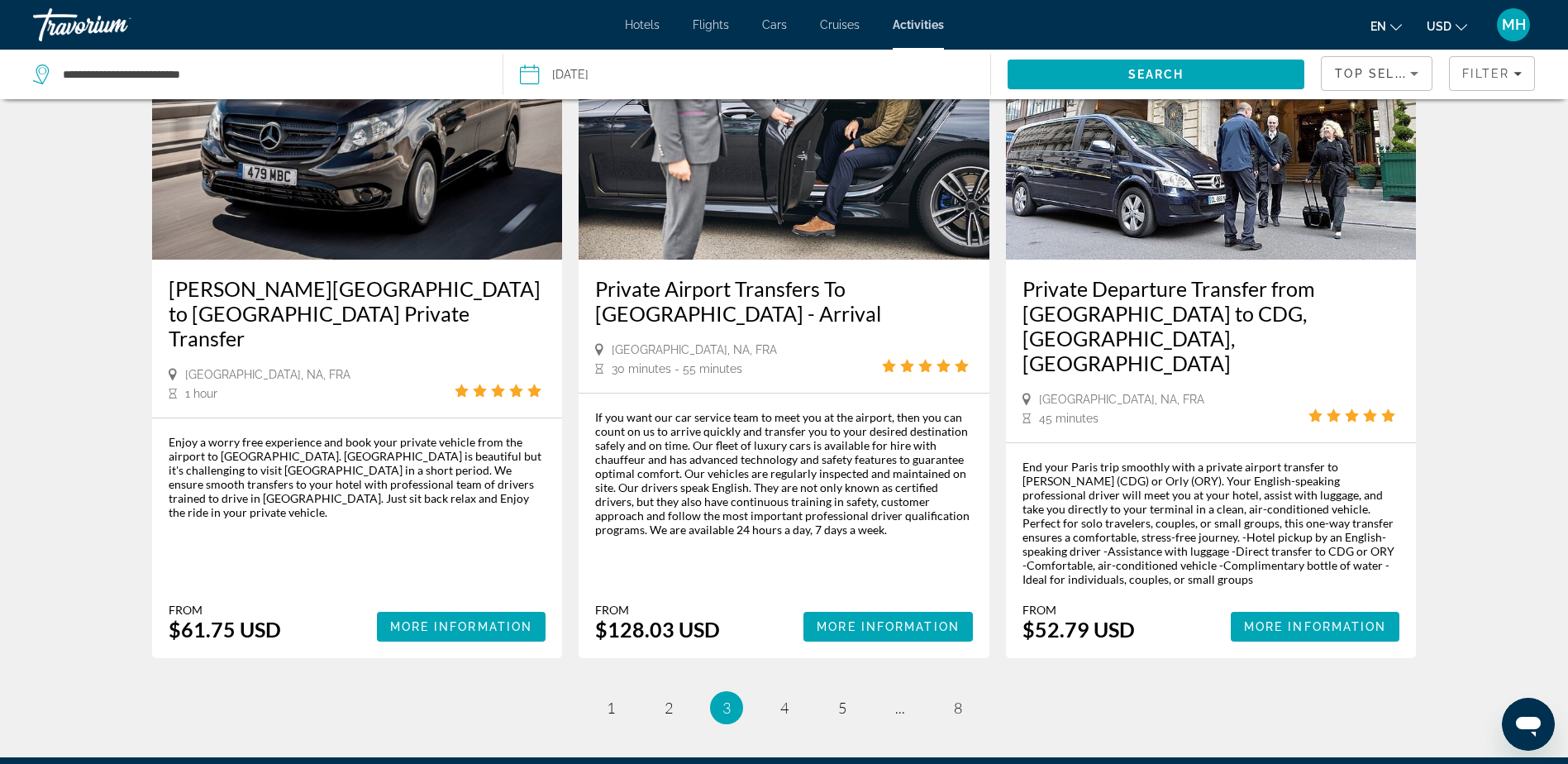
scroll to position [2318, 0]
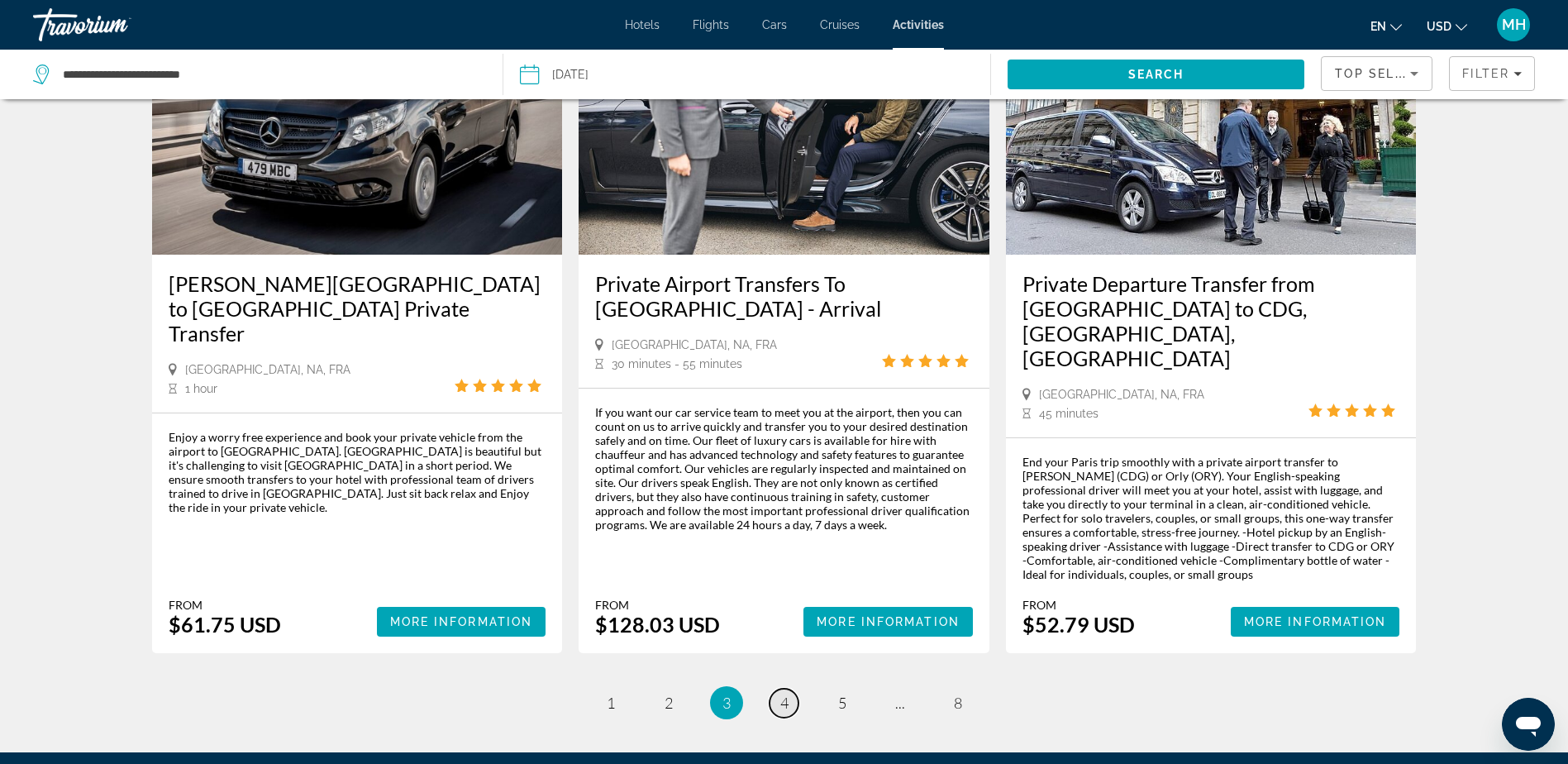
click at [785, 693] on span "4" at bounding box center [784, 702] width 9 height 18
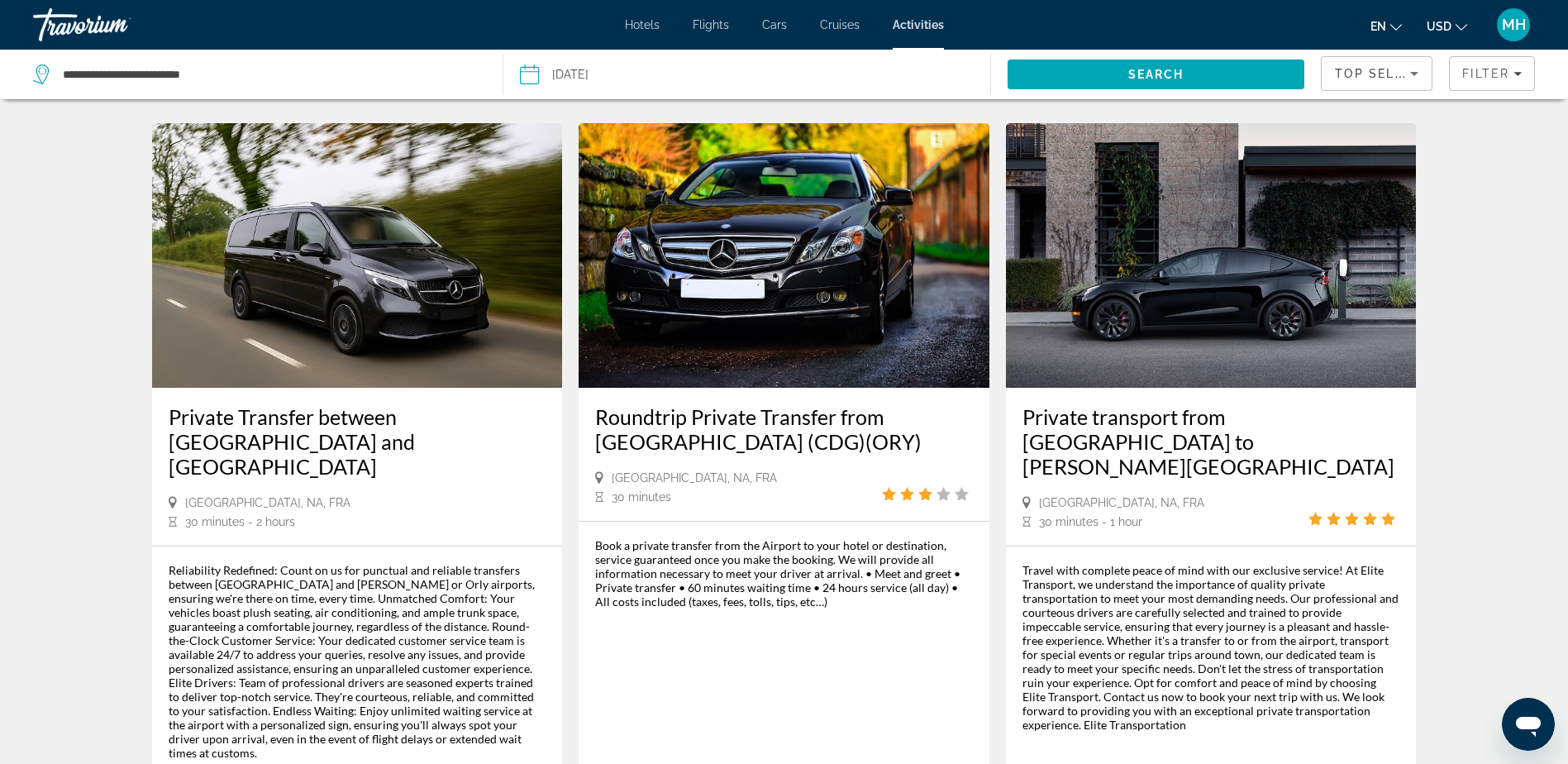
scroll to position [2232, 0]
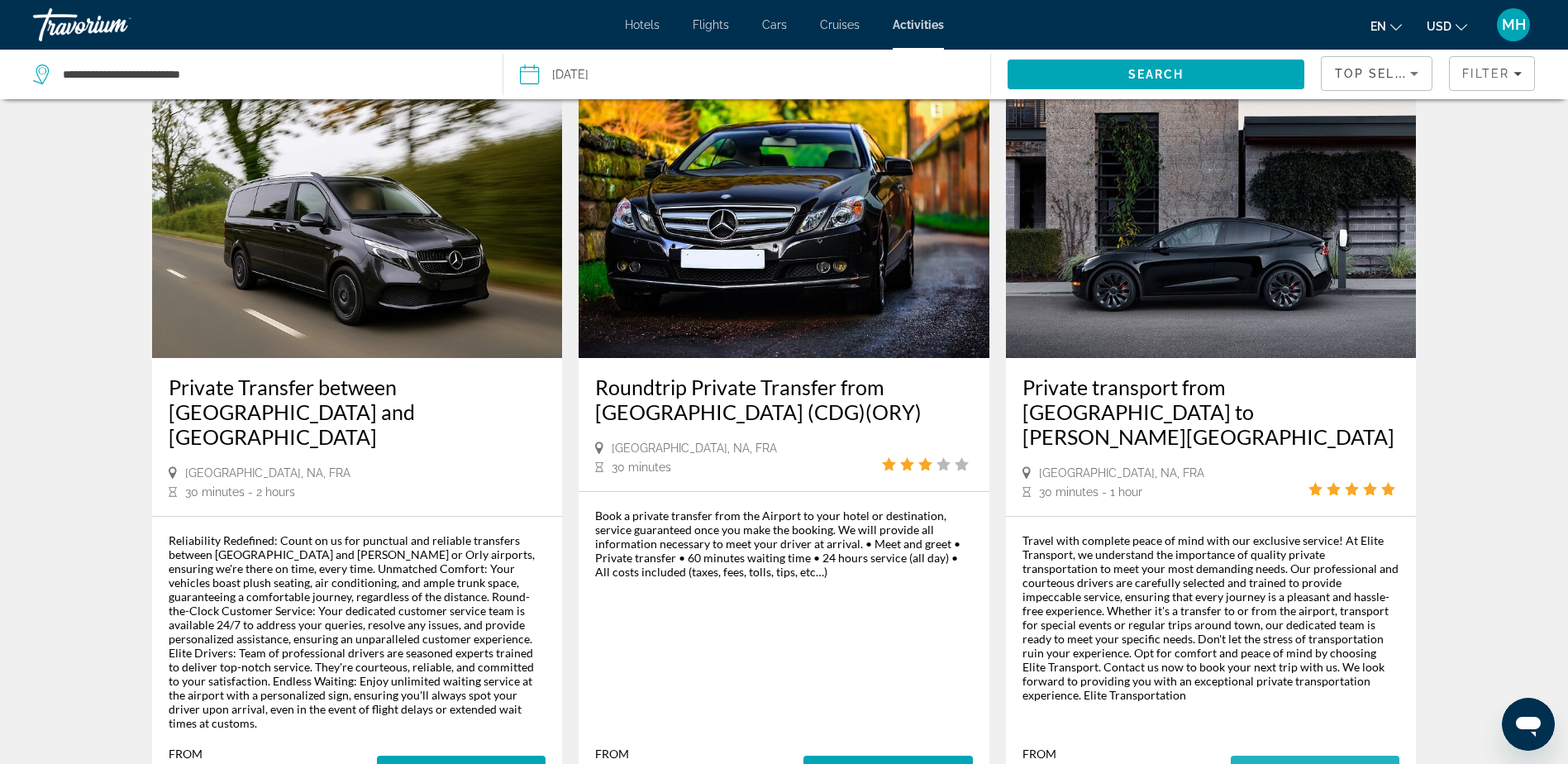
click at [1293, 763] on span "More Information" at bounding box center [1315, 770] width 143 height 13
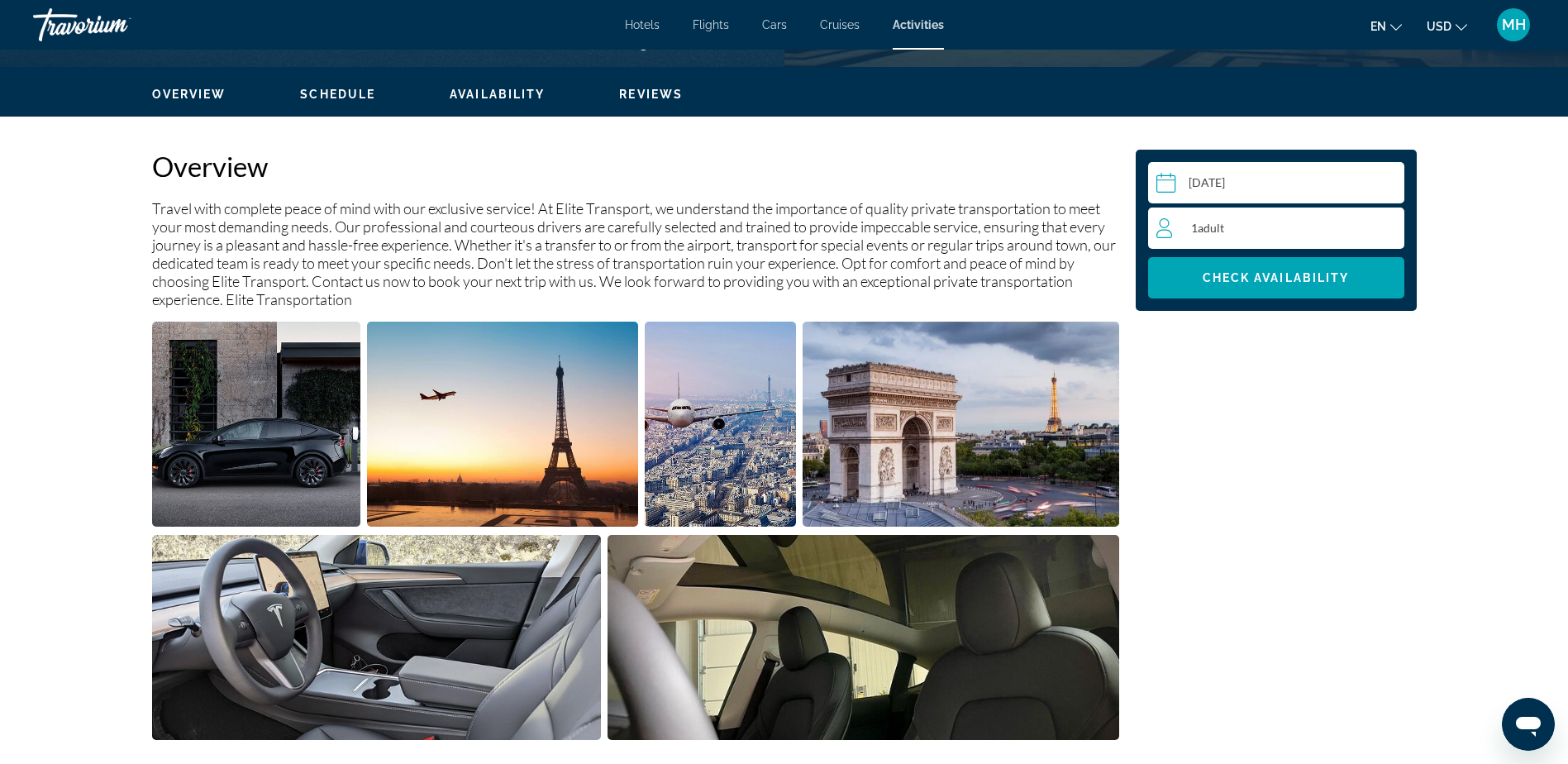
scroll to position [496, 0]
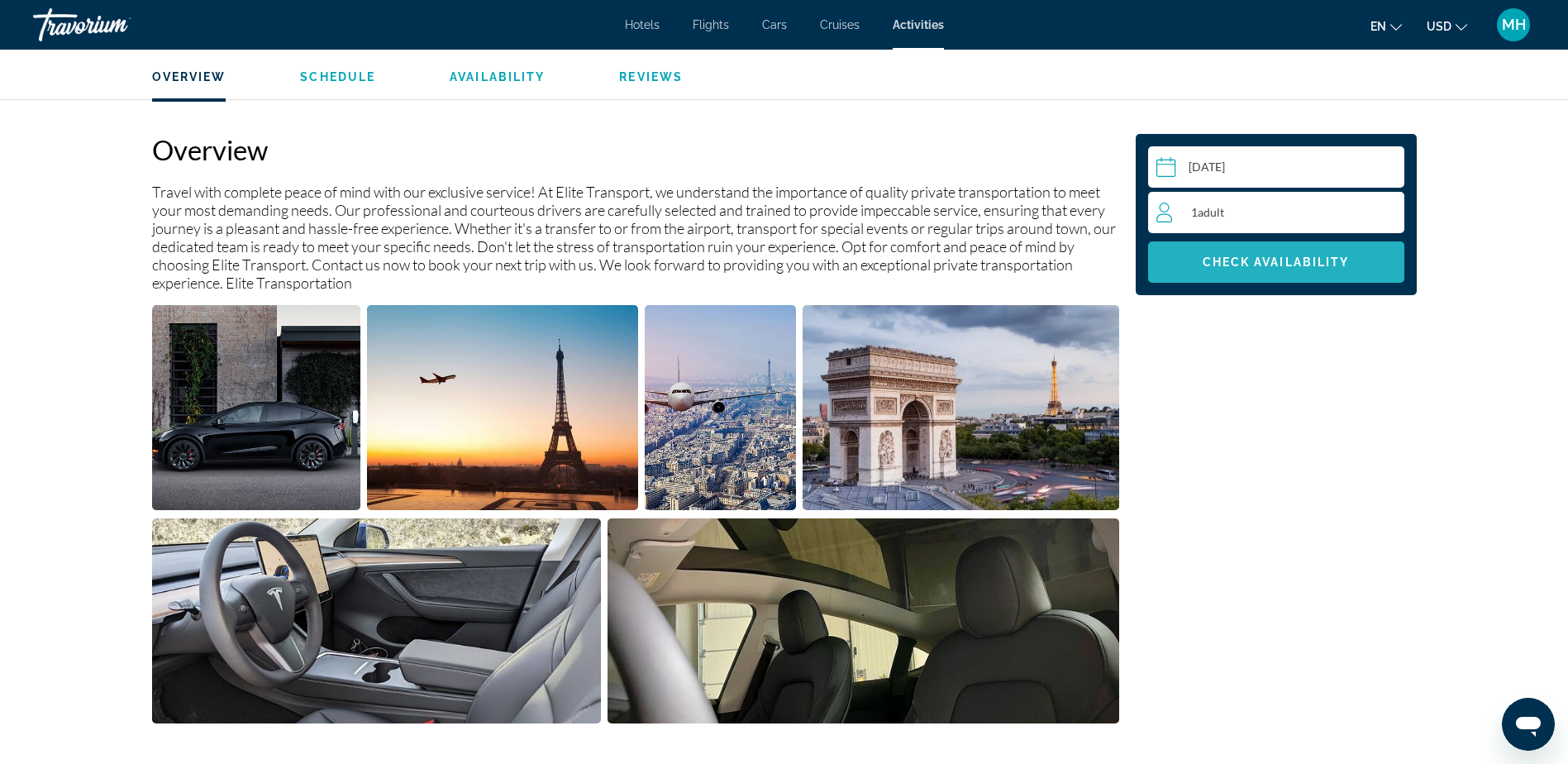
click at [1253, 256] on span "Check Availability" at bounding box center [1275, 262] width 147 height 13
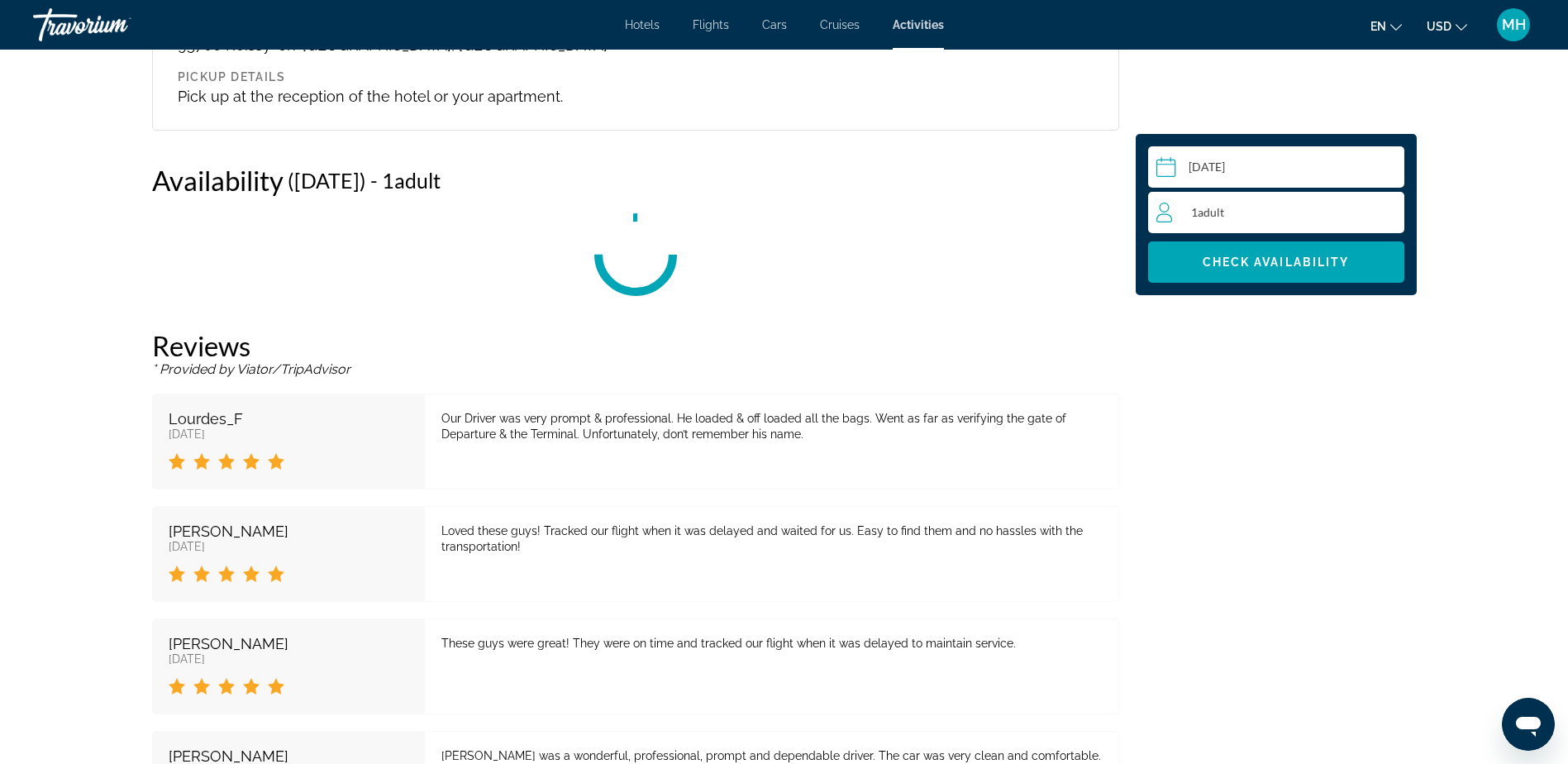
scroll to position [1976, 0]
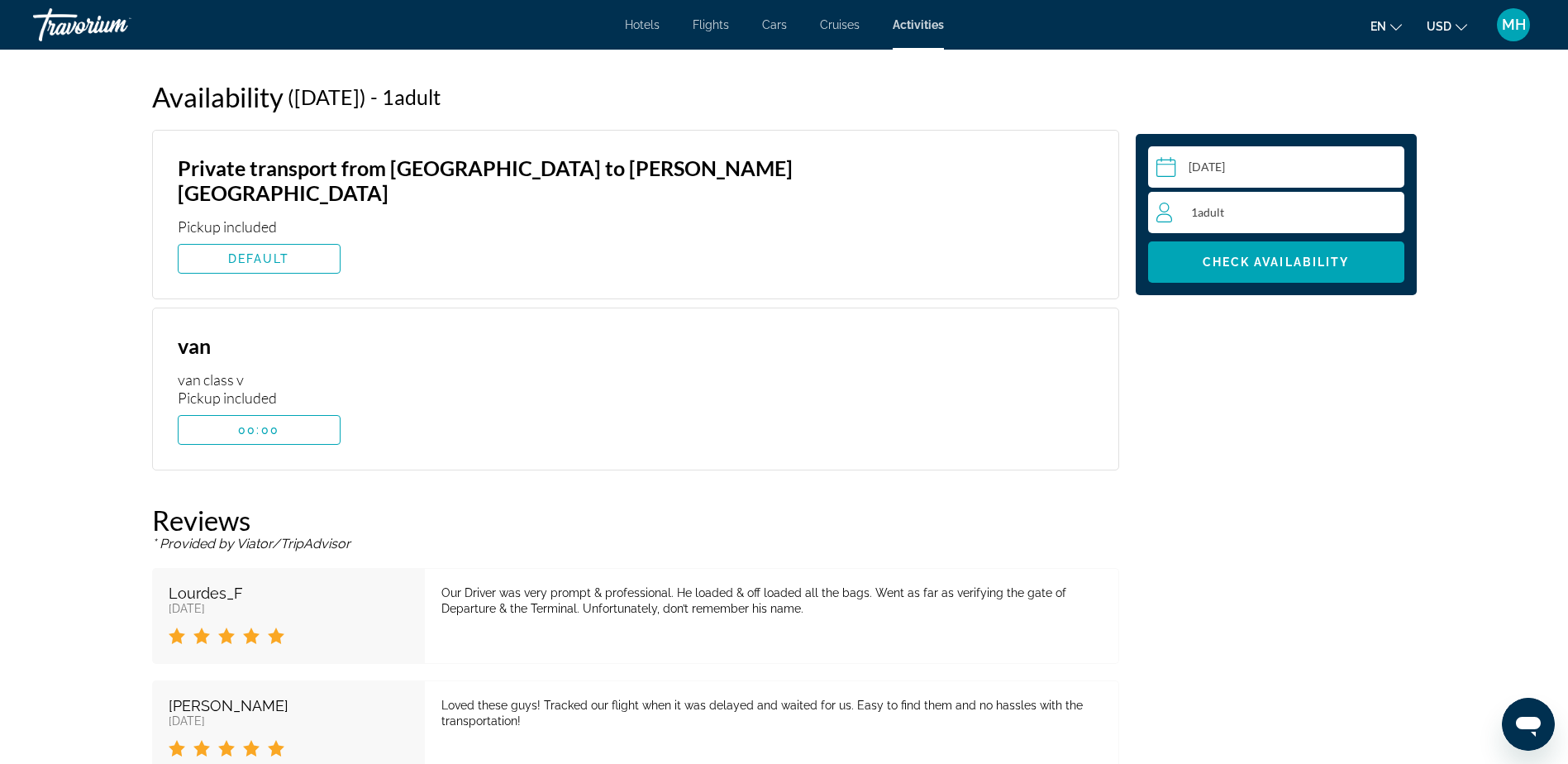
click at [1338, 212] on div "1 Adult Adults" at bounding box center [1280, 212] width 247 height 20
click at [1380, 210] on icon "Increment adults" at bounding box center [1387, 212] width 15 height 20
click at [1267, 260] on span "Check Availability" at bounding box center [1275, 262] width 147 height 13
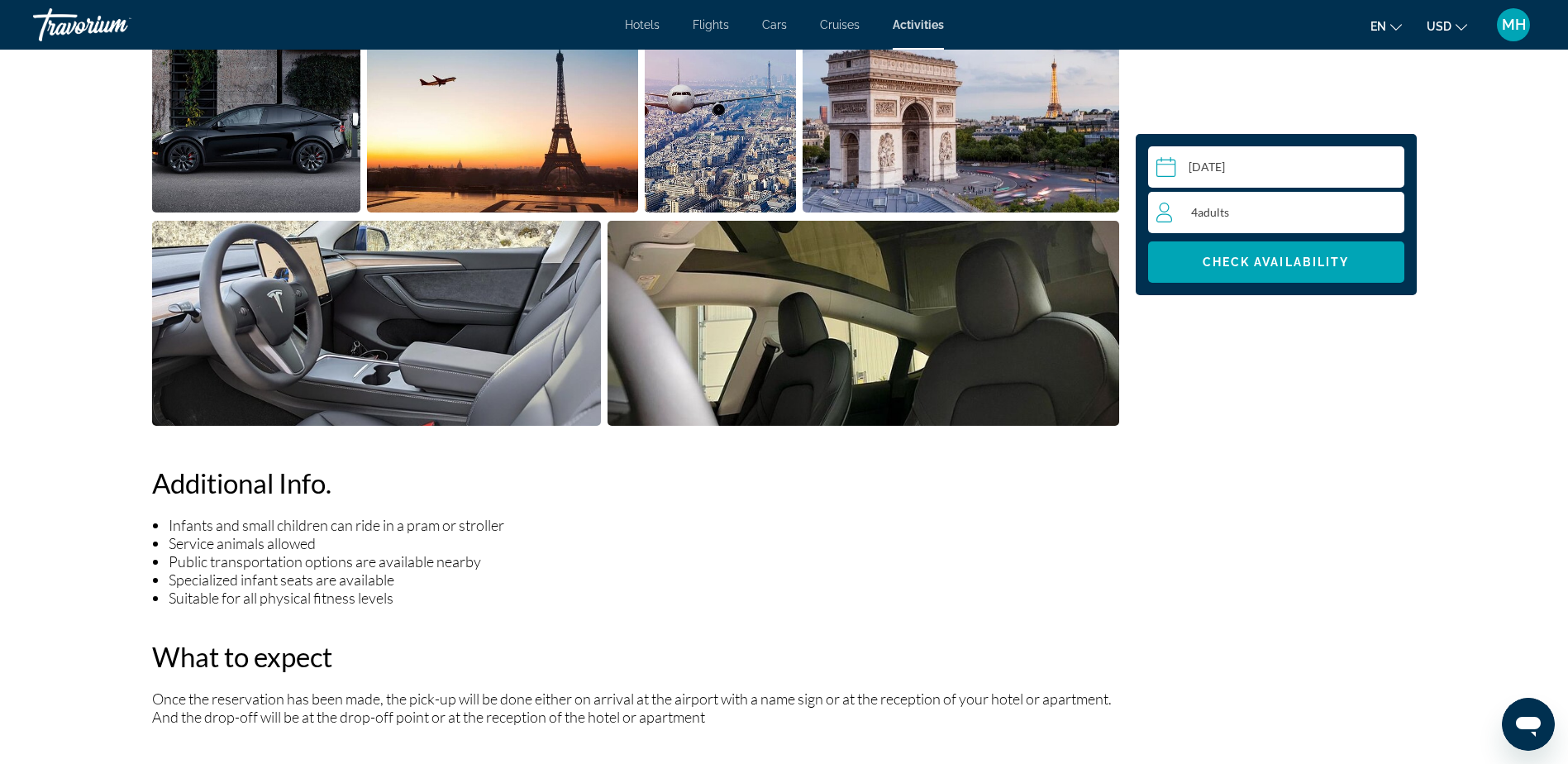
scroll to position [752, 0]
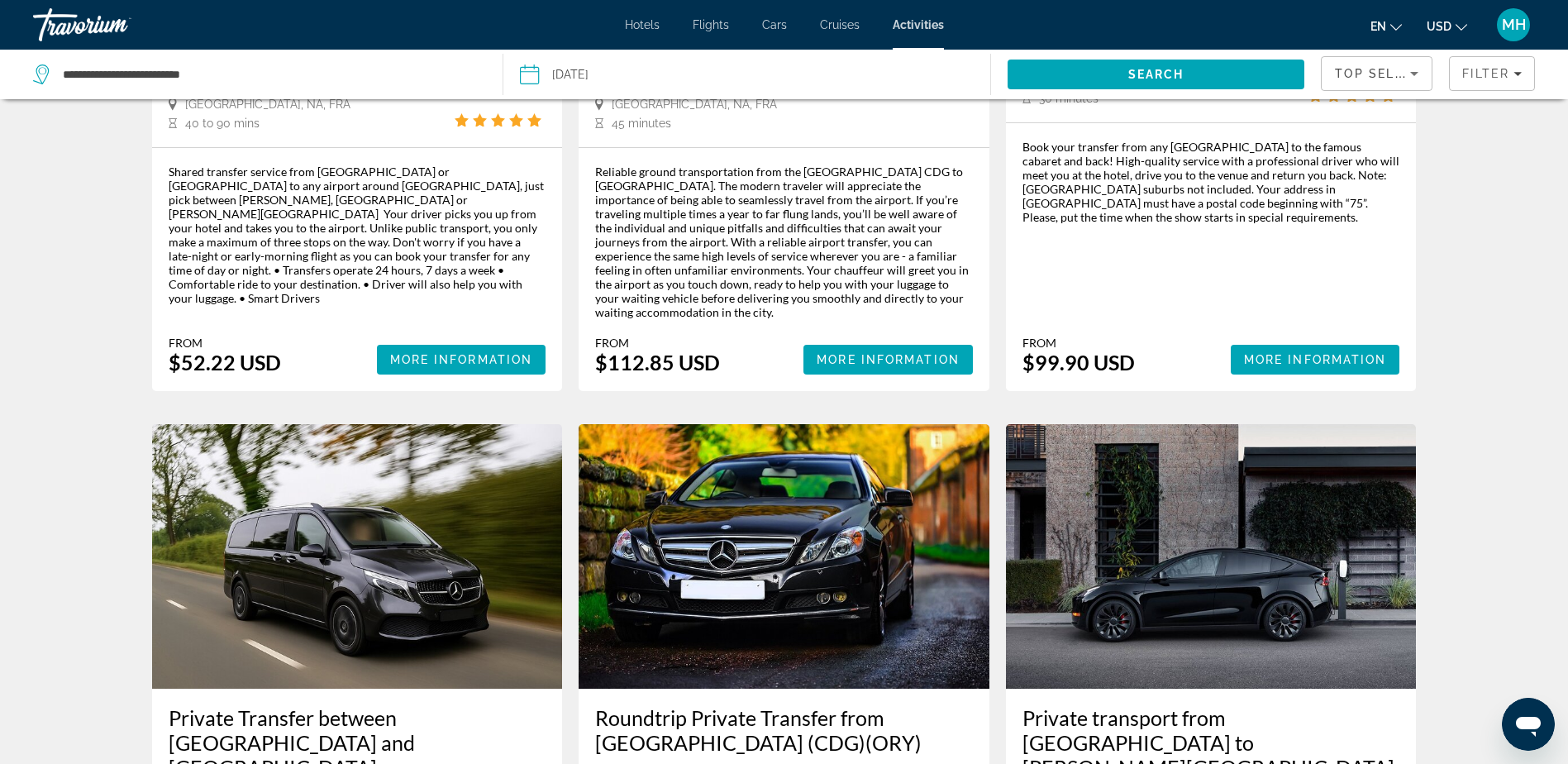
scroll to position [2391, 0]
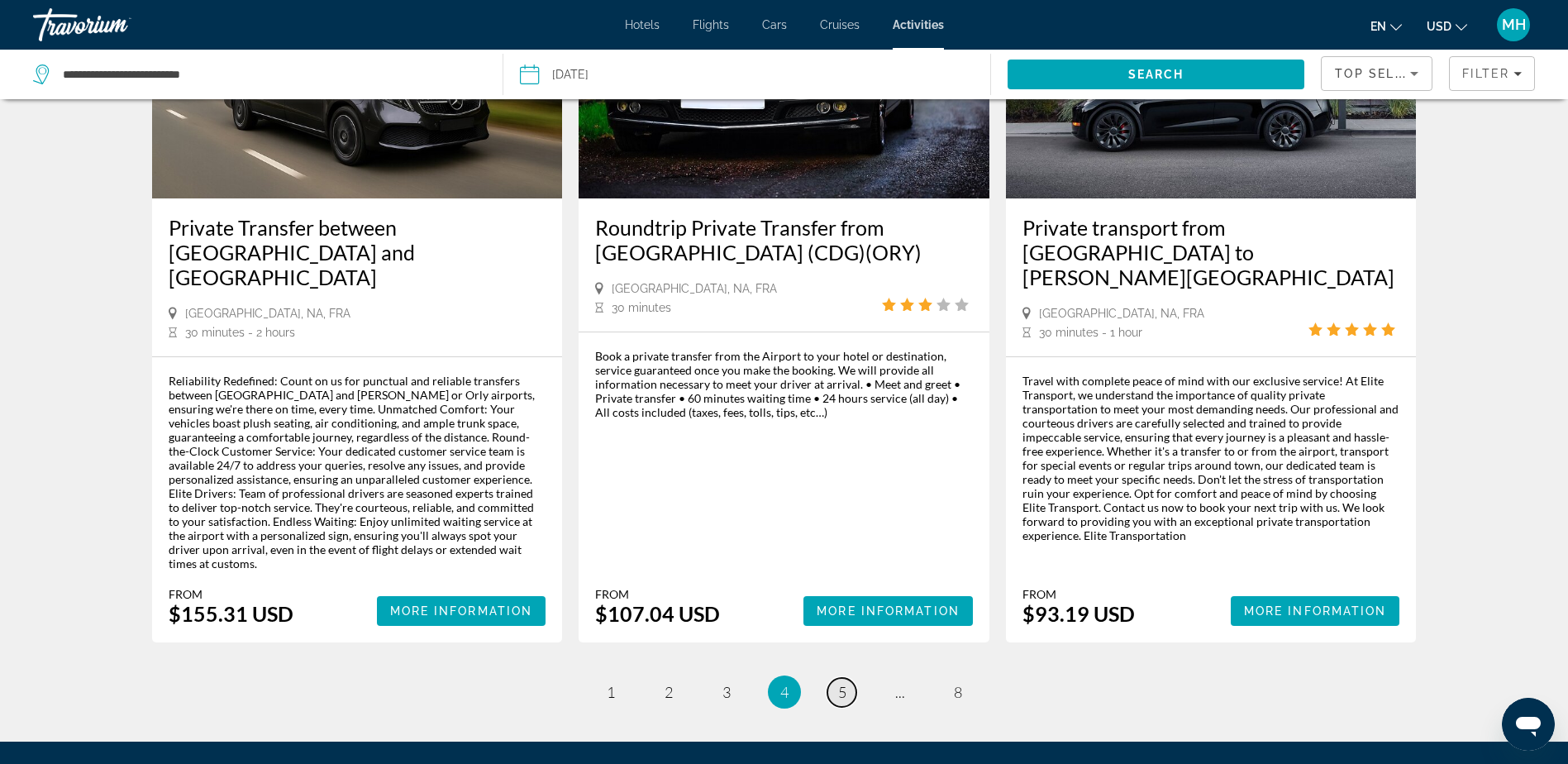
click at [839, 683] on span "5" at bounding box center [842, 691] width 9 height 18
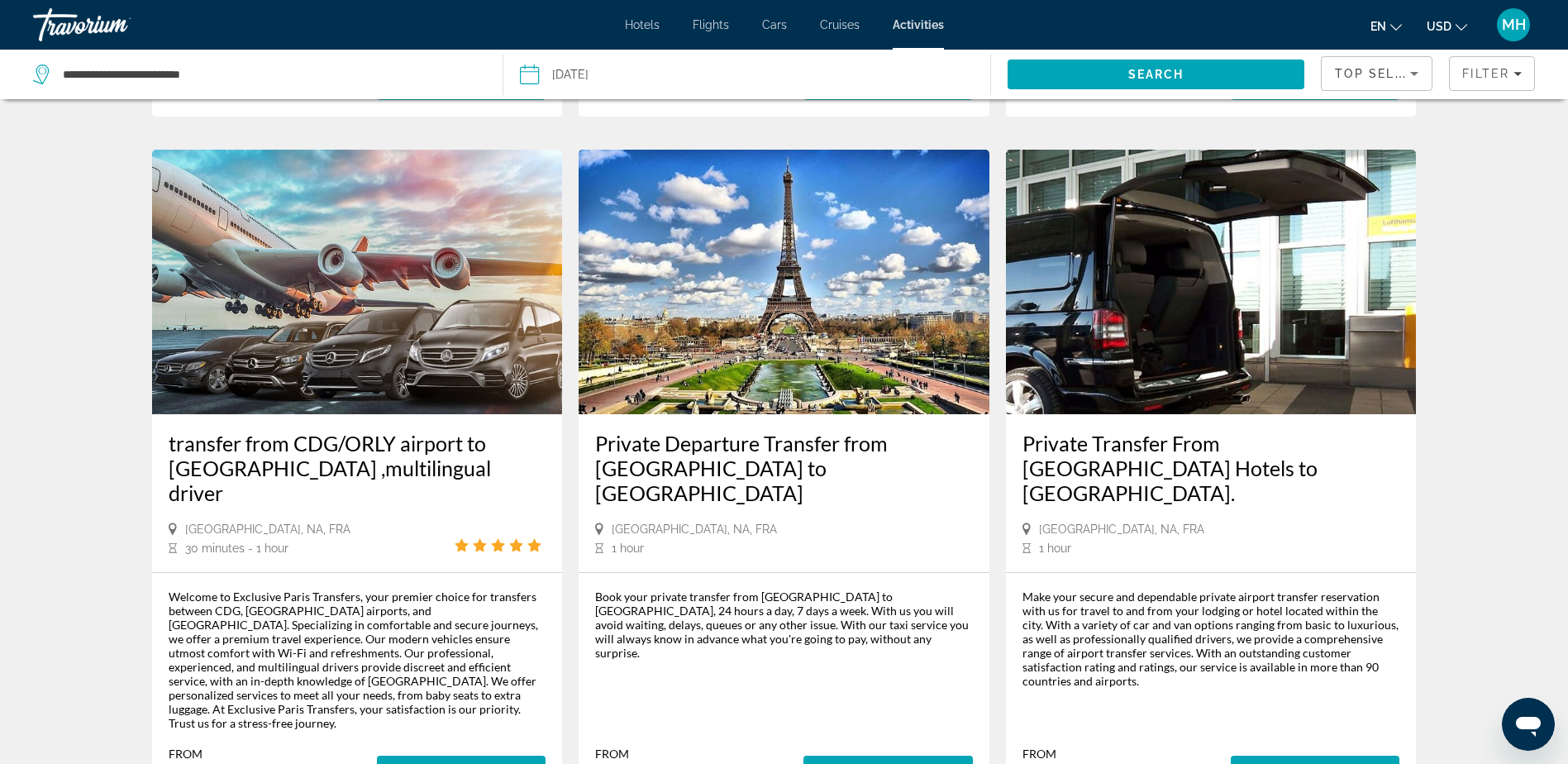
scroll to position [2067, 0]
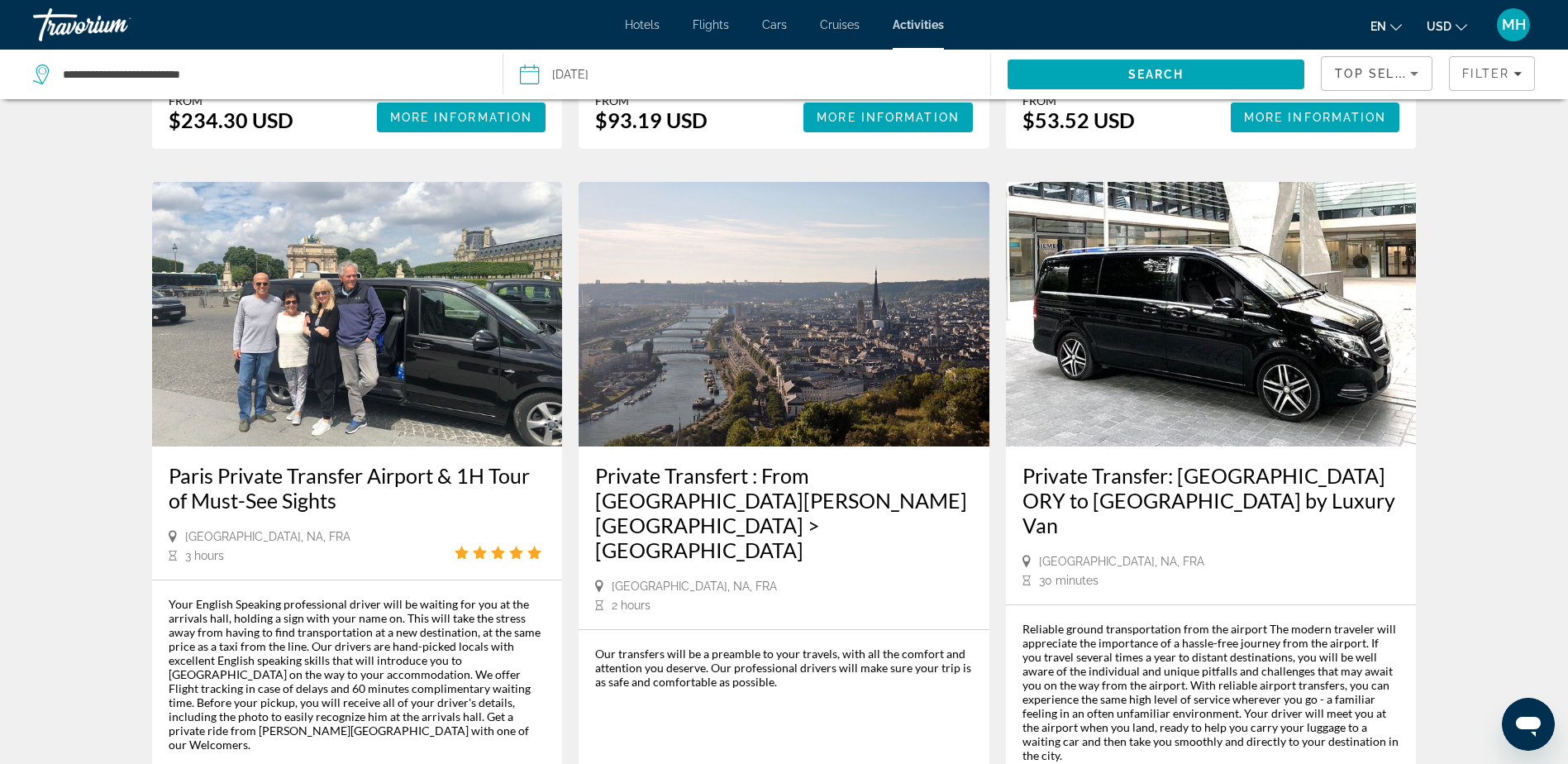
scroll to position [1984, 0]
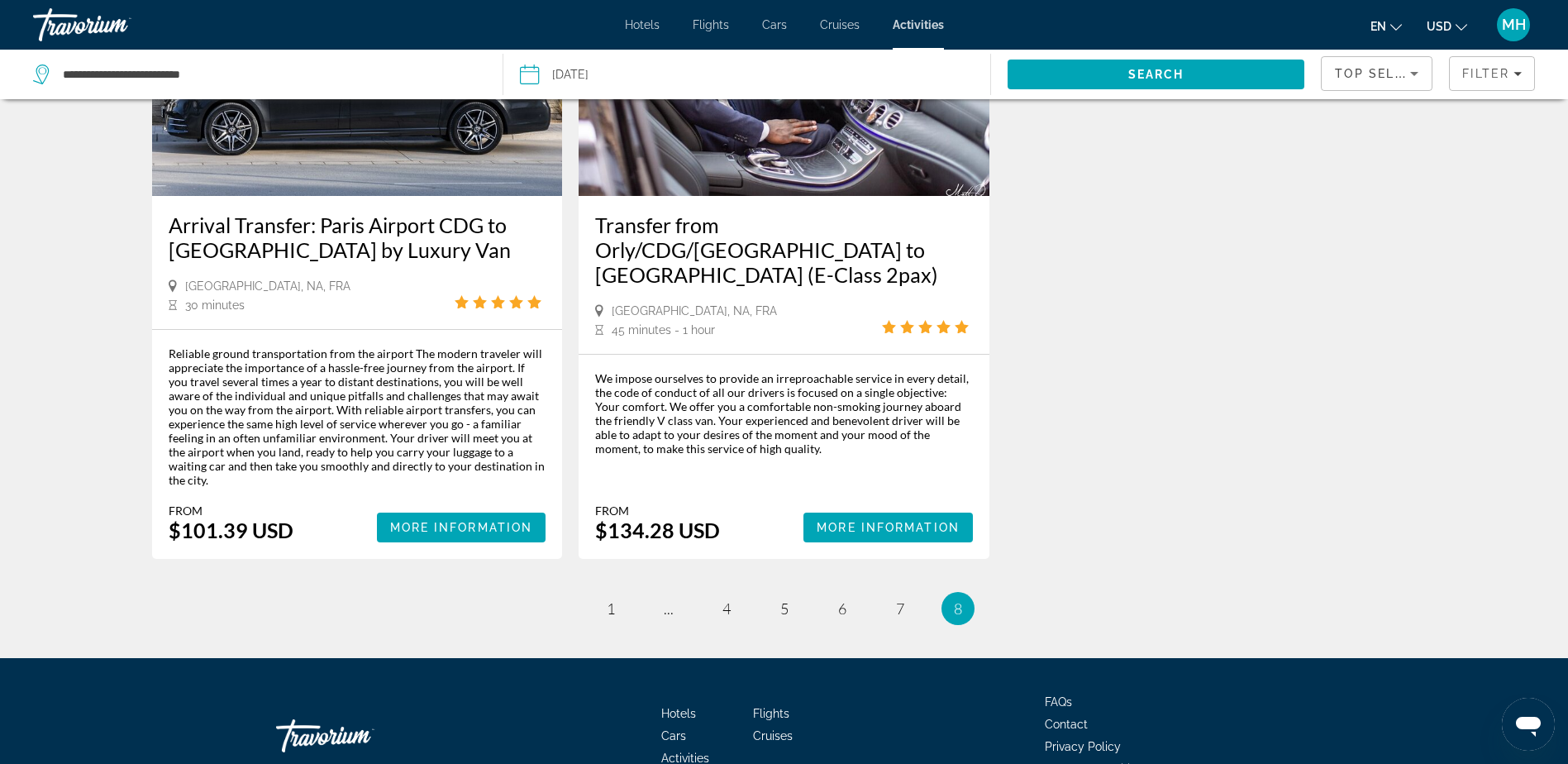
scroll to position [308, 0]
